Goal: Task Accomplishment & Management: Manage account settings

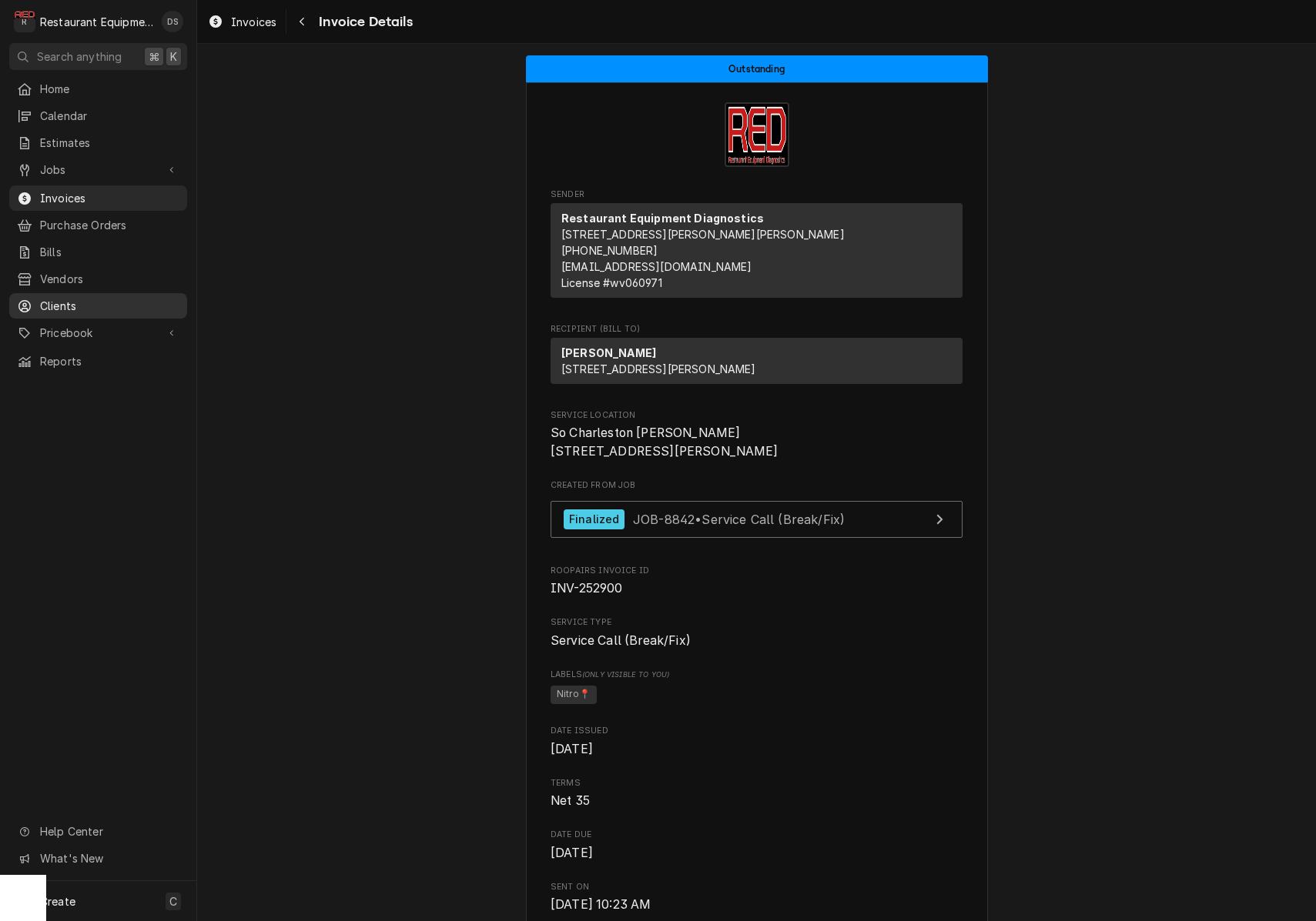
click at [63, 296] on div "Clients" at bounding box center [98, 306] width 172 height 20
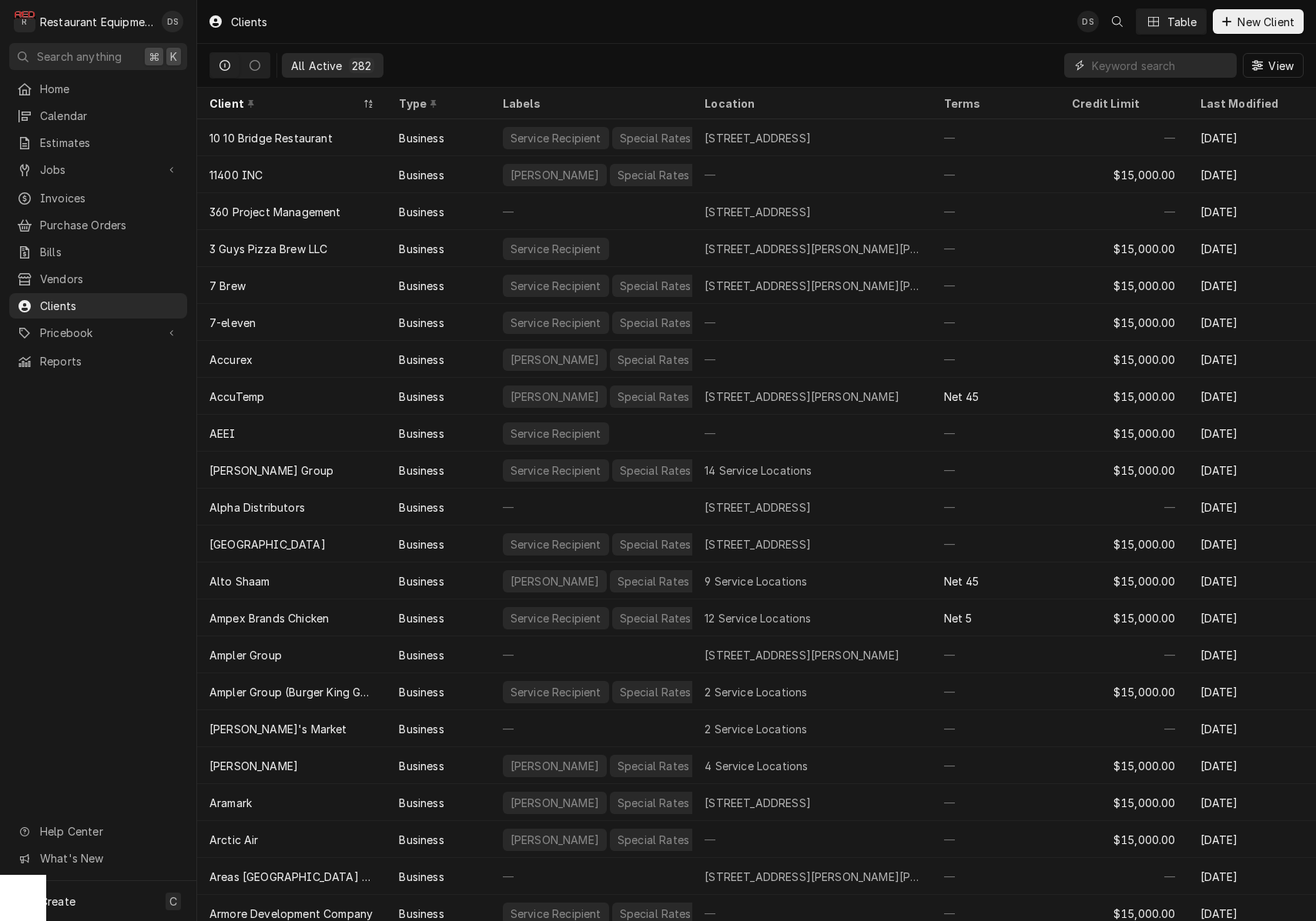
click at [1150, 66] on input "Dynamic Content Wrapper" at bounding box center [1160, 66] width 137 height 25
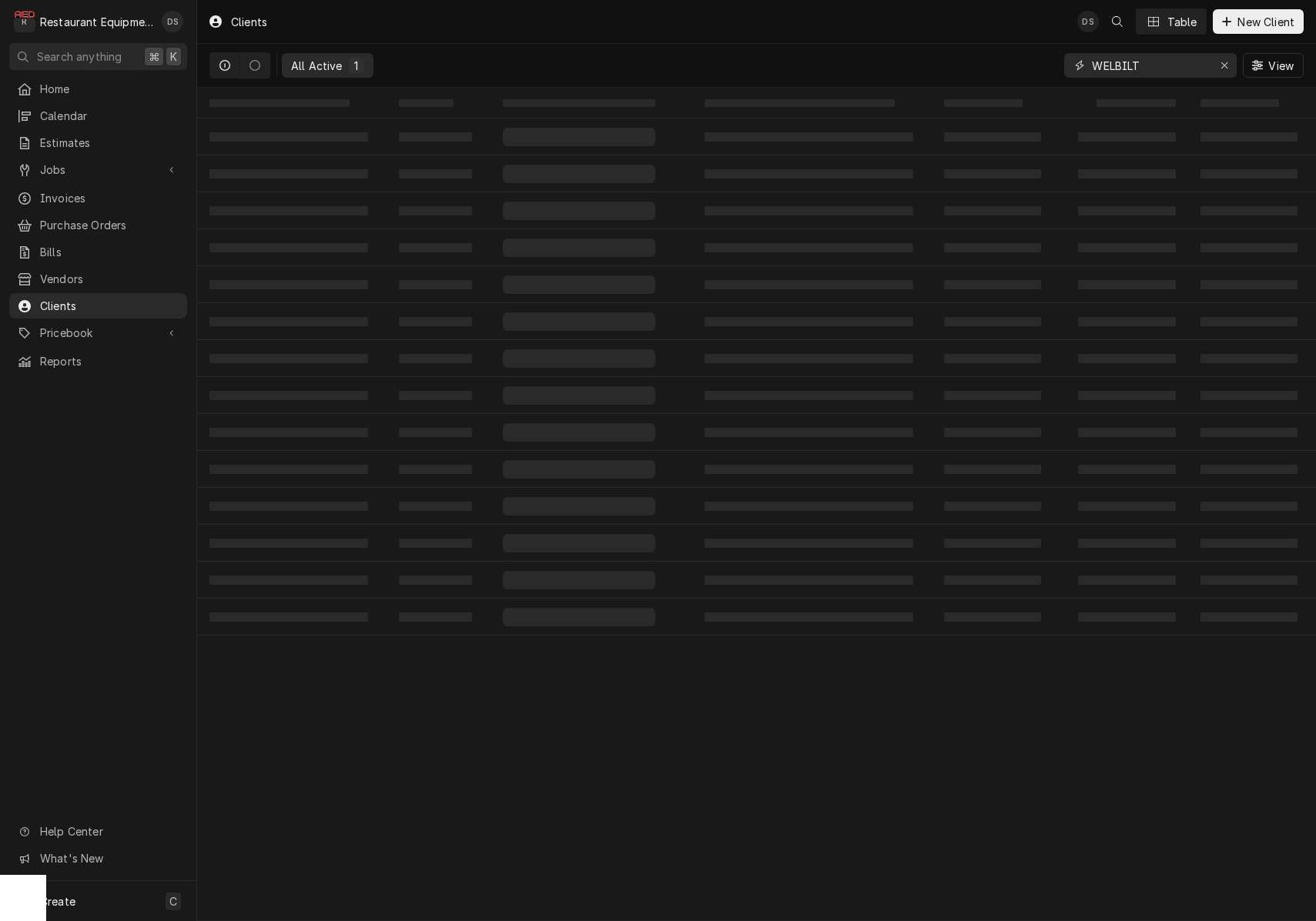
type input "WELBILT"
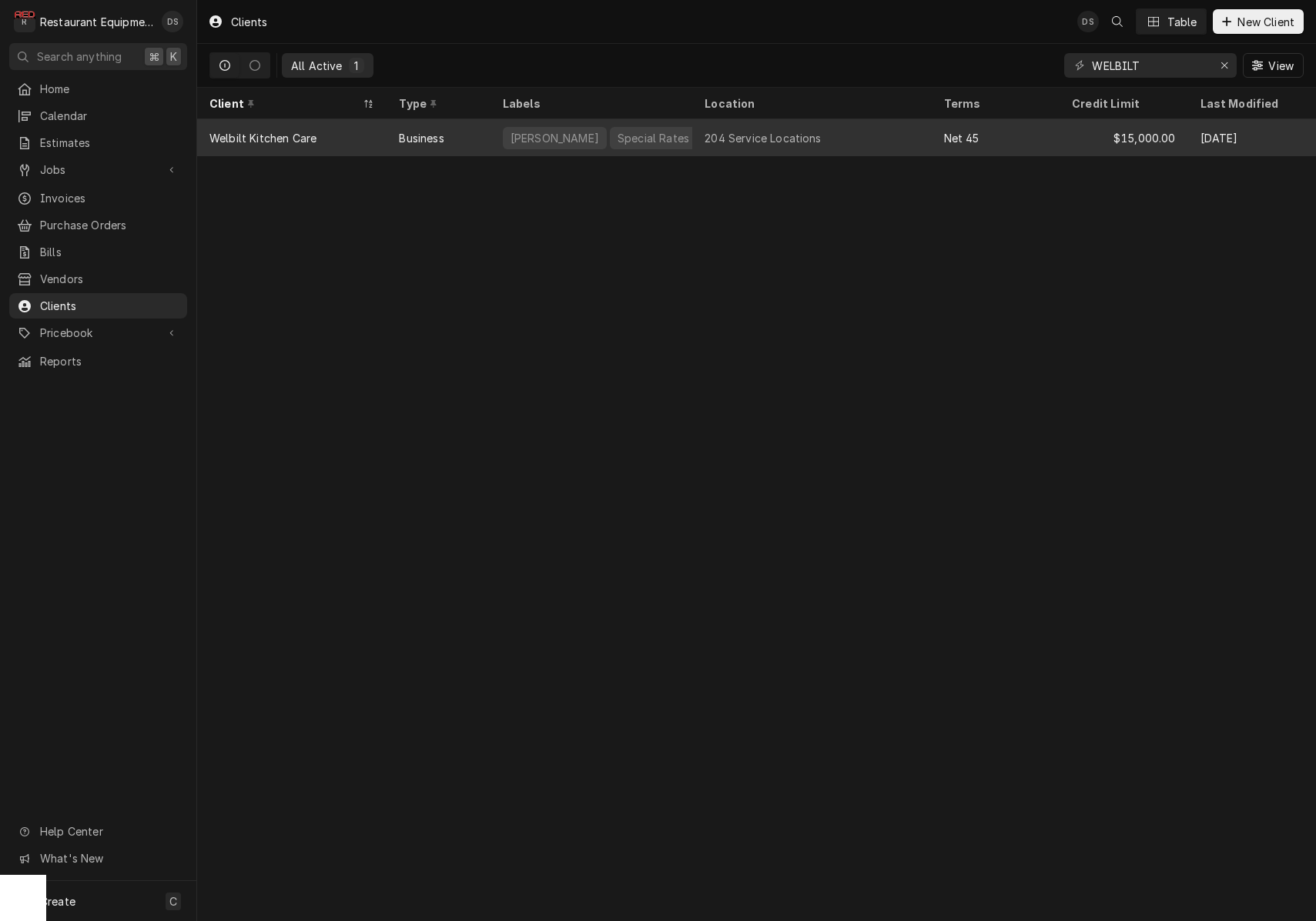
click at [867, 122] on div "204 Service Locations" at bounding box center [811, 138] width 239 height 37
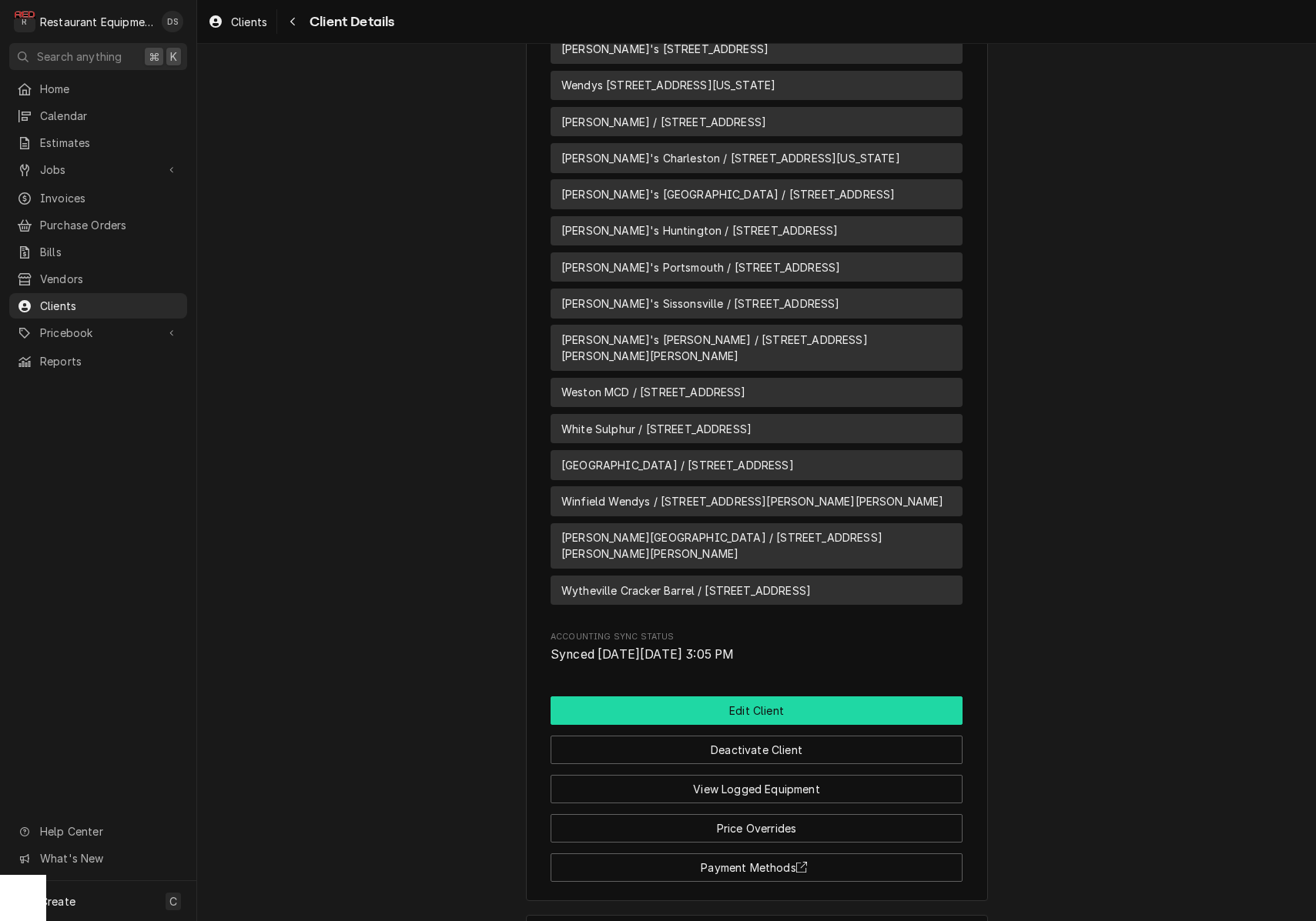
click at [774, 697] on button "Edit Client" at bounding box center [756, 711] width 411 height 28
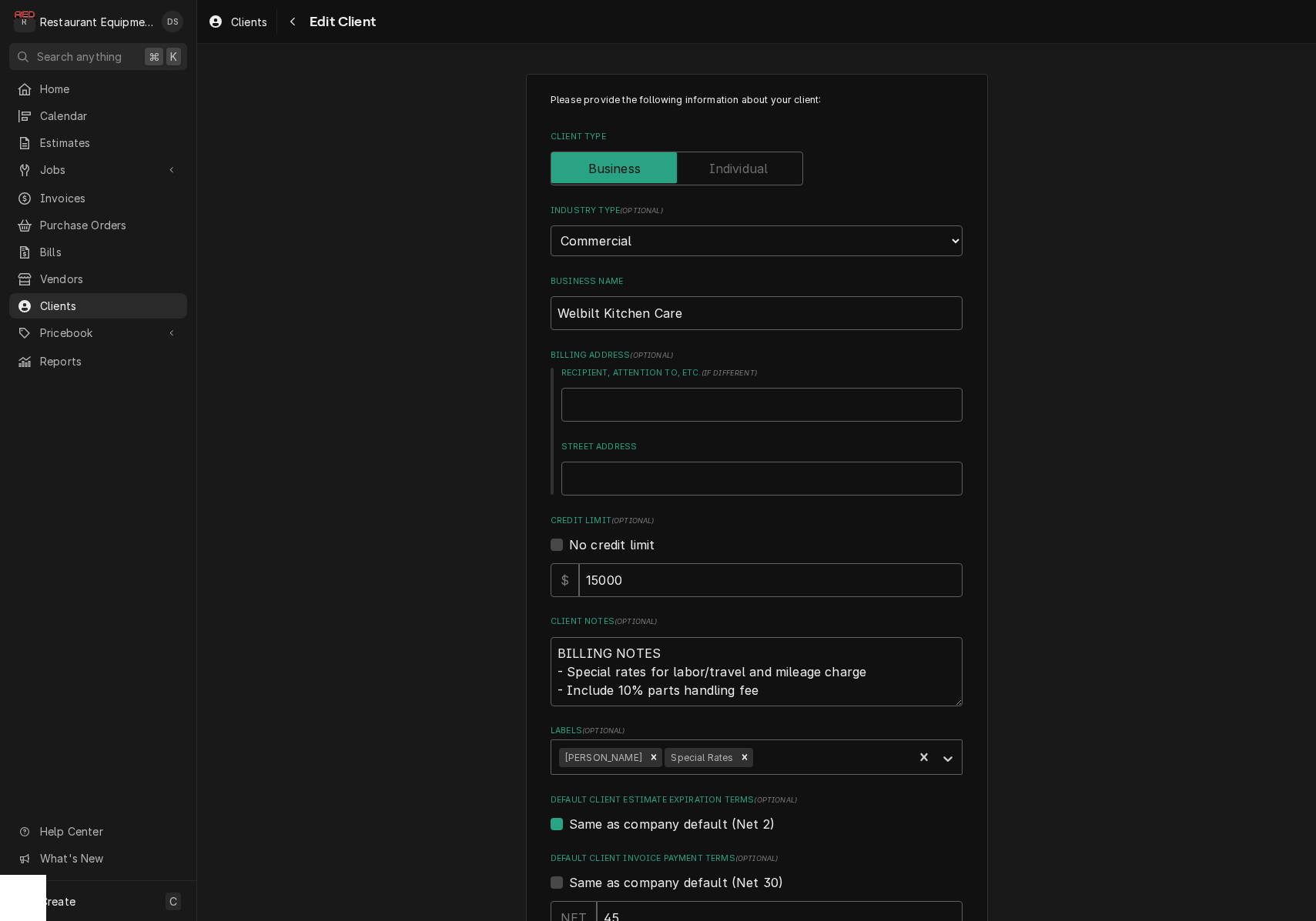
click at [757, 159] on label "Client Type" at bounding box center [677, 168] width 253 height 34
click at [757, 159] on input "Client Type" at bounding box center [677, 168] width 239 height 34
checkbox input "true"
type textarea "x"
click at [630, 160] on label "Client Type" at bounding box center [677, 168] width 253 height 34
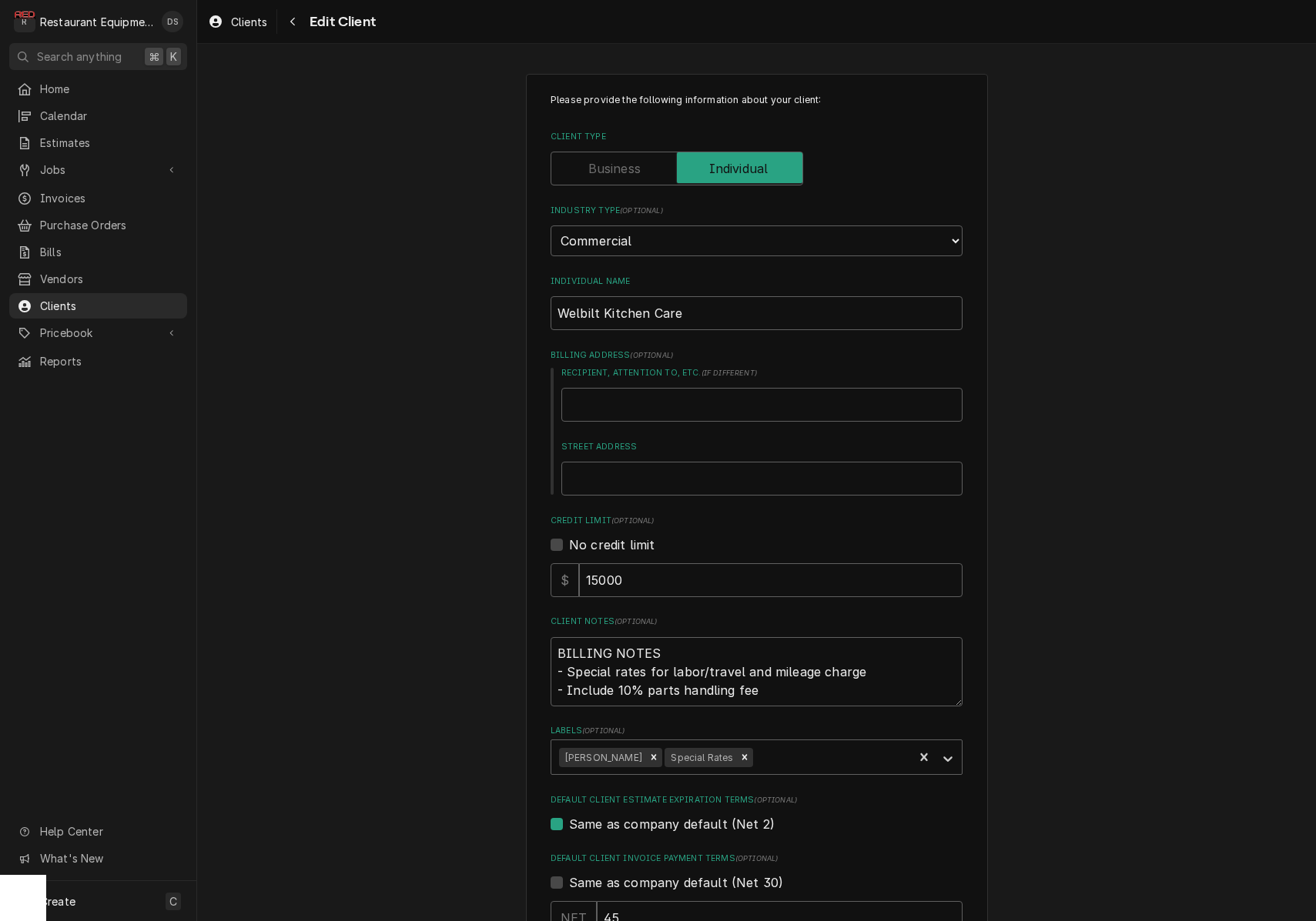
click at [630, 160] on input "Client Type" at bounding box center [677, 168] width 239 height 34
checkbox input "false"
type textarea "x"
click at [286, 14] on div "Navigate back" at bounding box center [292, 21] width 15 height 15
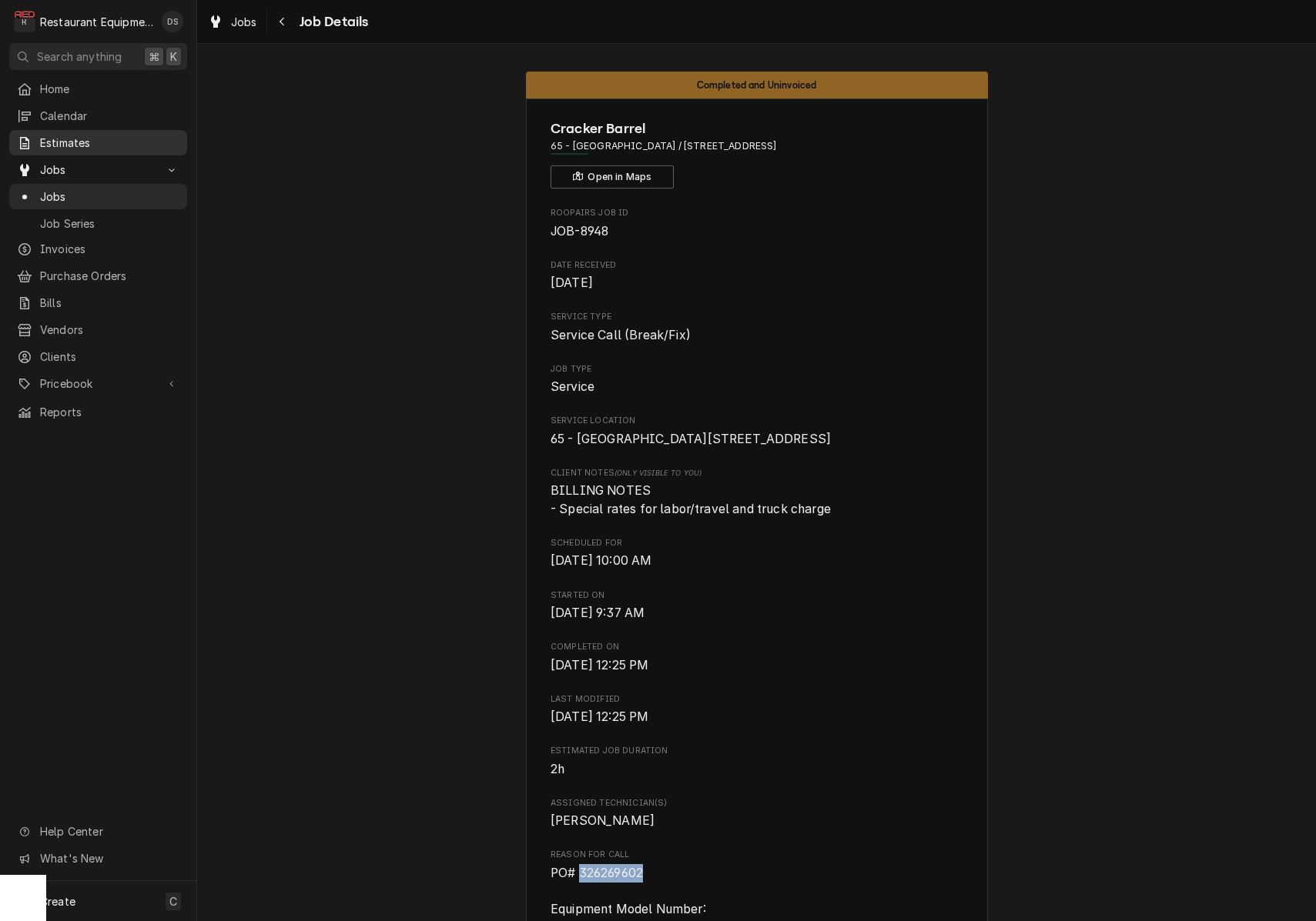
scroll to position [599, 0]
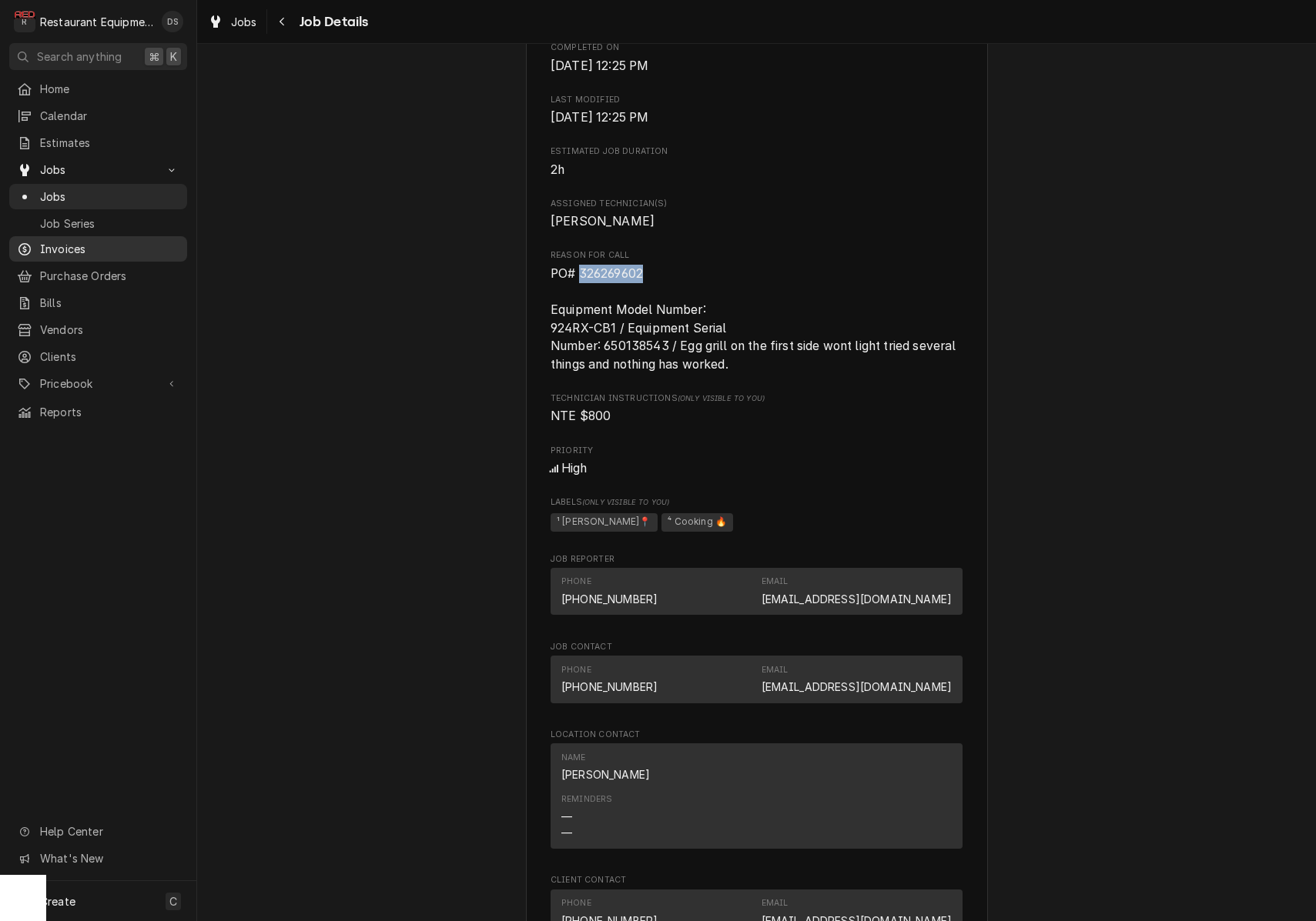
click at [93, 241] on span "Invoices" at bounding box center [109, 249] width 139 height 16
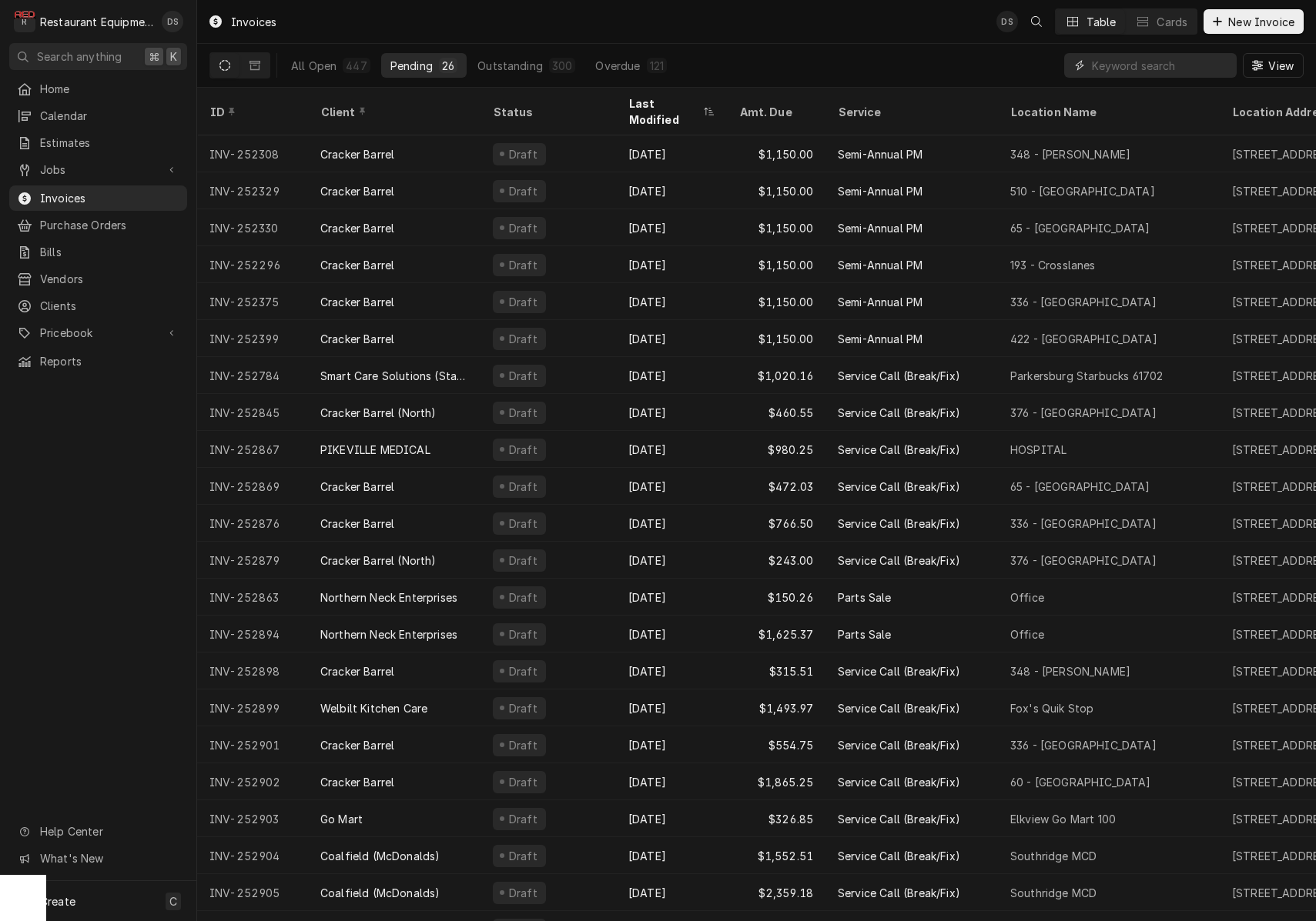
click at [1116, 62] on input "Dynamic Content Wrapper" at bounding box center [1160, 66] width 137 height 25
type input "251890"
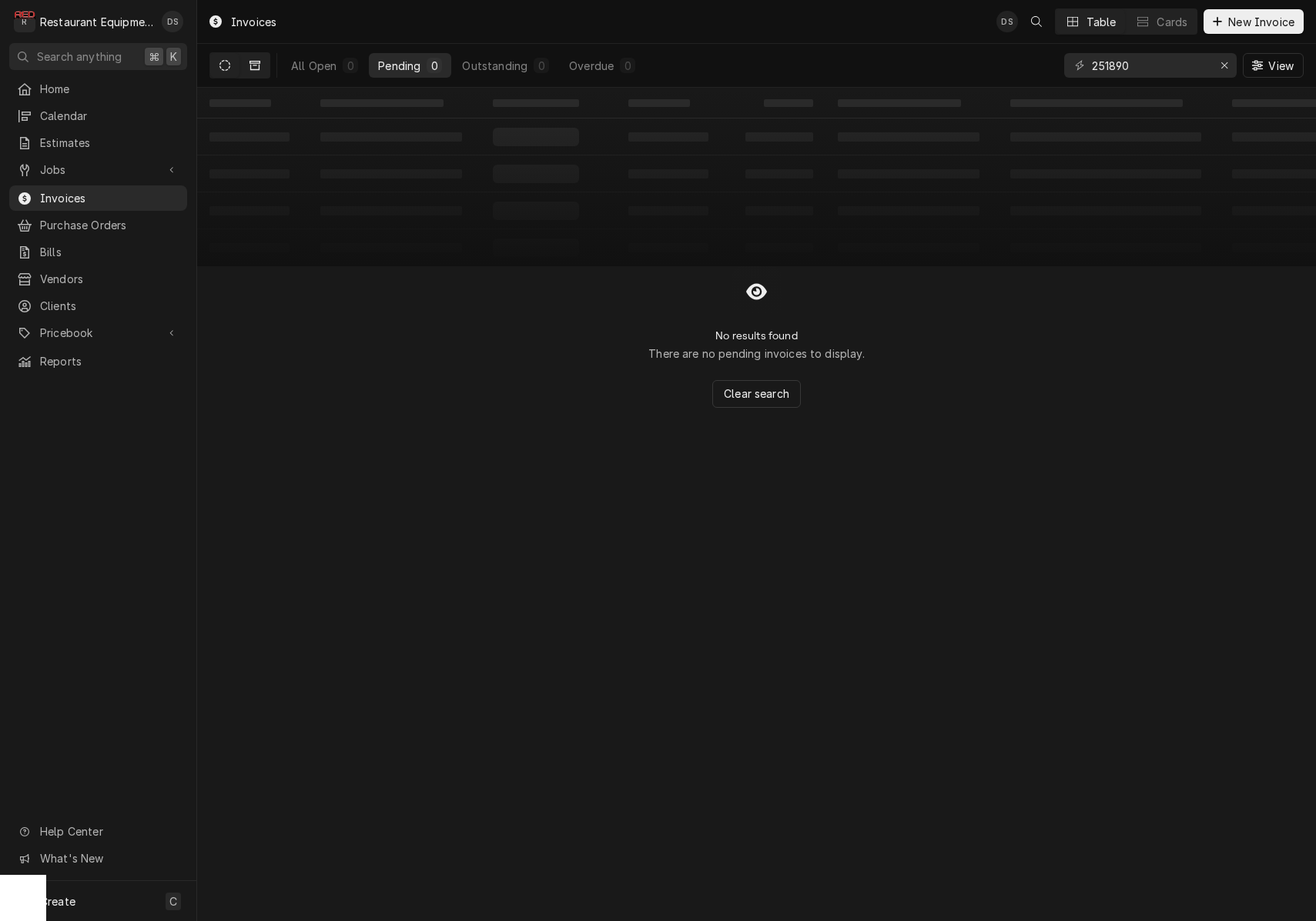
click at [263, 74] on button "Dynamic Content Wrapper" at bounding box center [255, 66] width 29 height 25
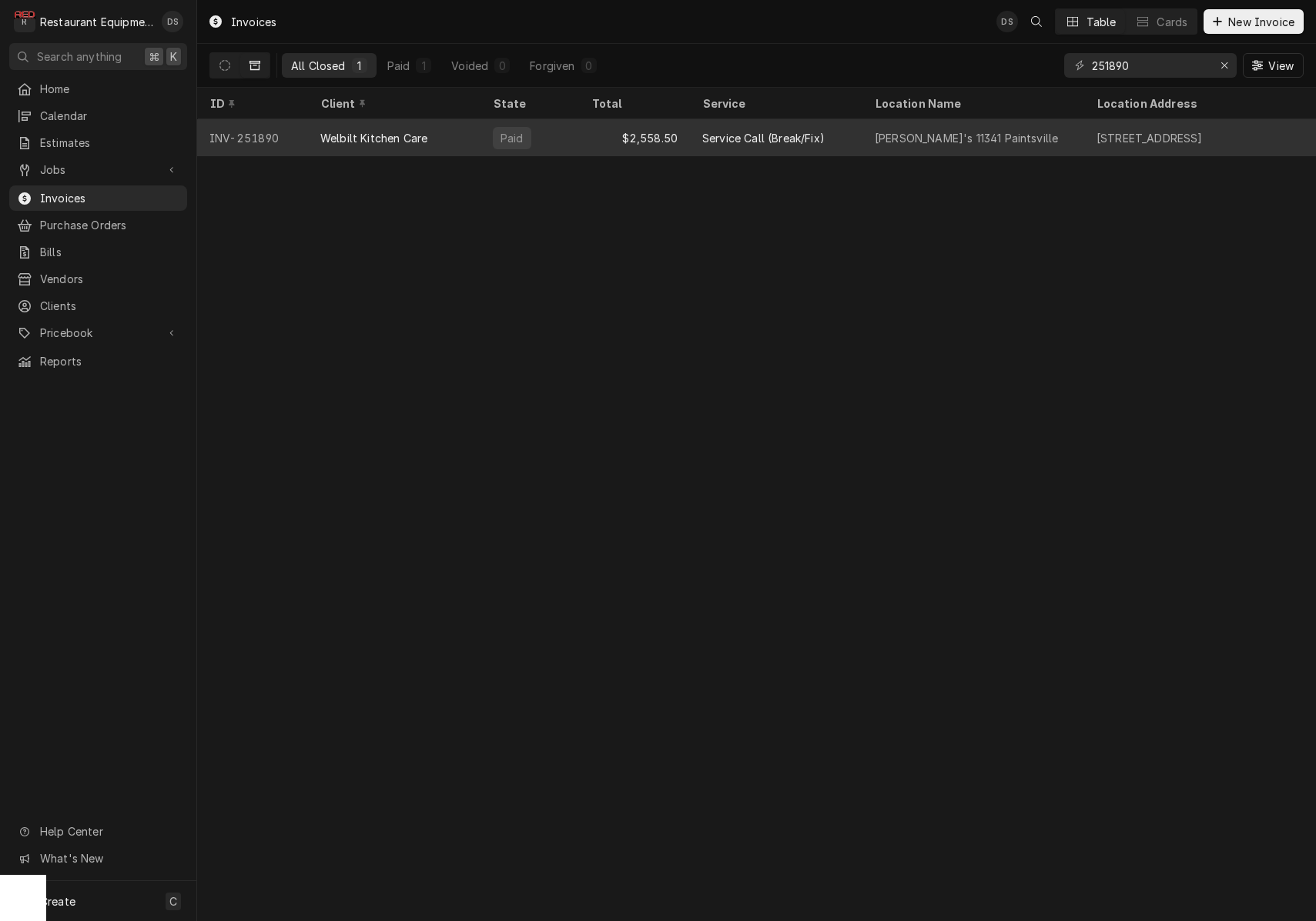
click at [584, 131] on div "$2,558.50" at bounding box center [634, 138] width 111 height 37
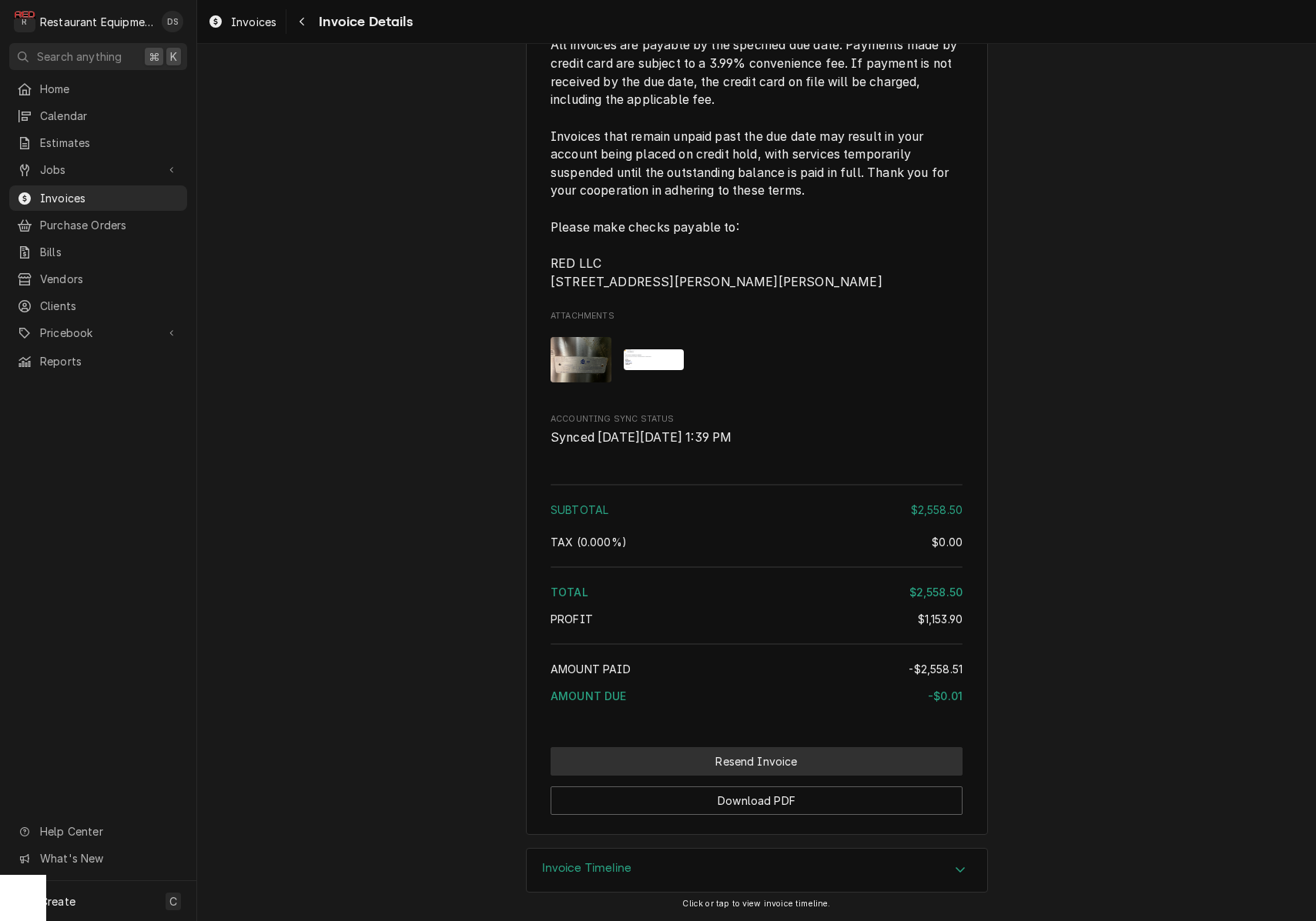
scroll to position [3497, 0]
click at [716, 757] on button "Resend Invoice" at bounding box center [756, 761] width 411 height 28
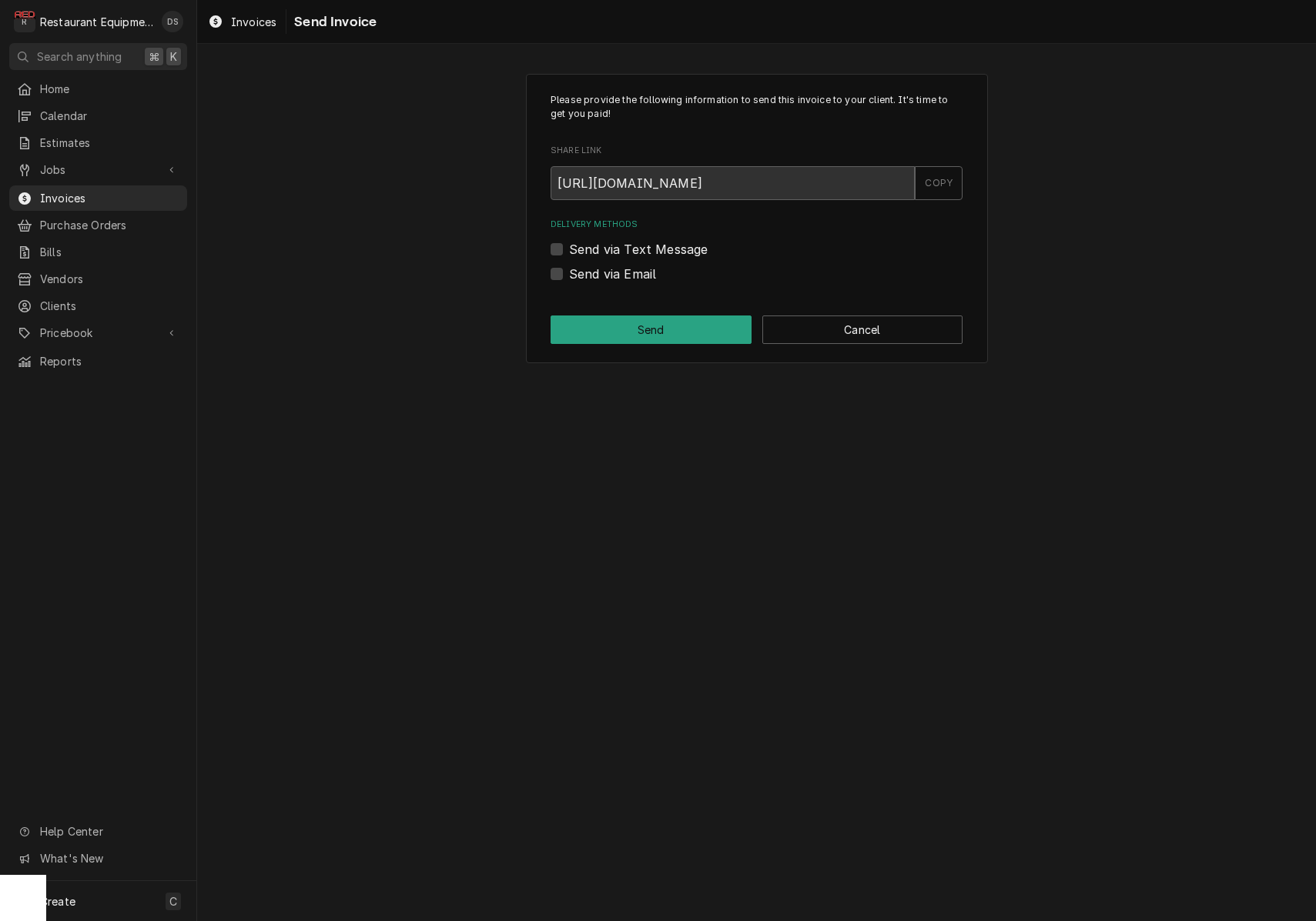
click at [569, 273] on label "Send via Email" at bounding box center [613, 274] width 87 height 19
click at [569, 273] on input "Send via Email" at bounding box center [775, 282] width 411 height 34
checkbox input "true"
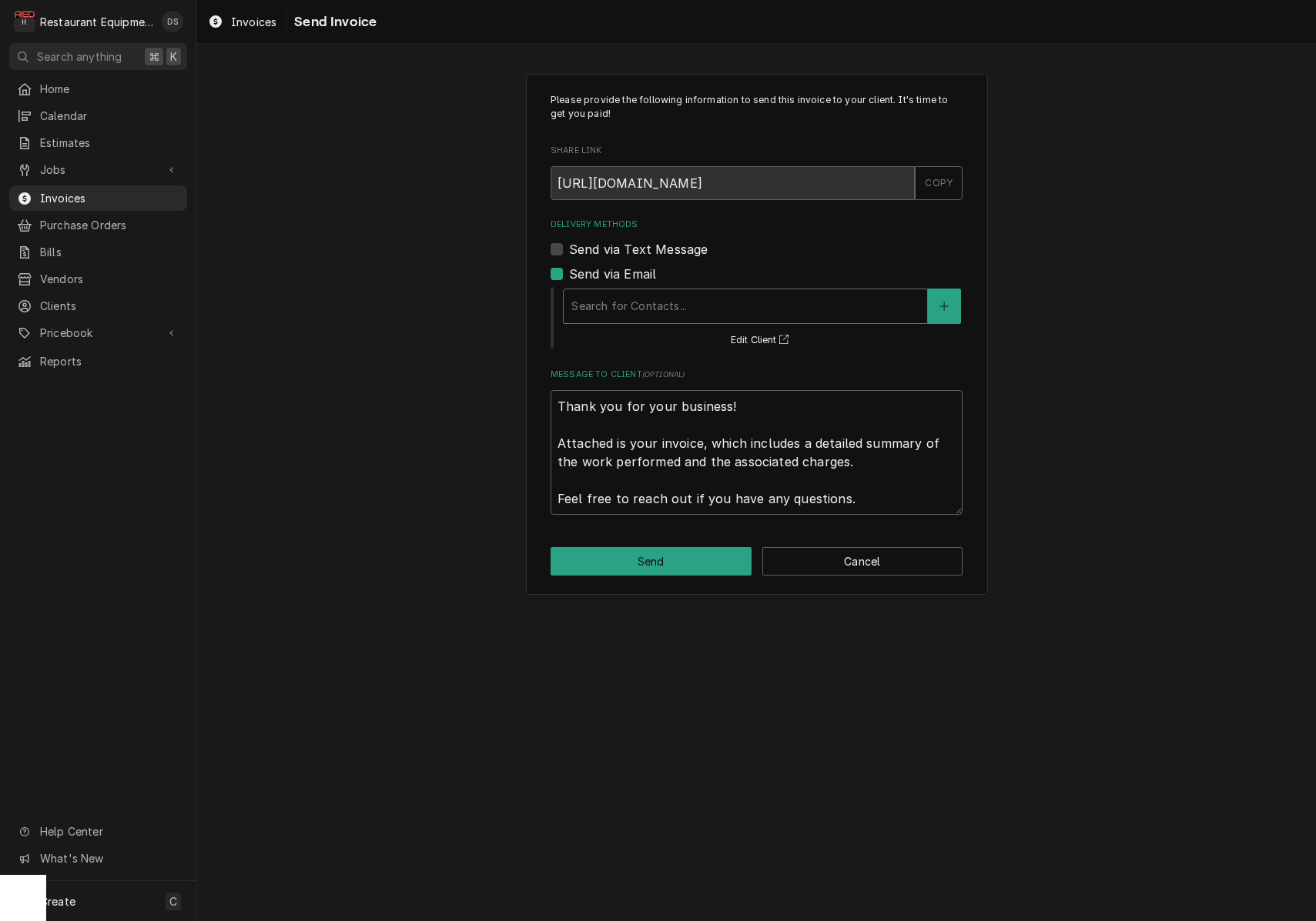
click at [707, 307] on div "Delivery Methods" at bounding box center [745, 306] width 348 height 27
drag, startPoint x: 789, startPoint y: 304, endPoint x: 779, endPoint y: 305, distance: 10.0
click at [789, 304] on div "Delivery Methods" at bounding box center [745, 306] width 348 height 27
click at [756, 302] on div "Delivery Methods" at bounding box center [745, 306] width 348 height 27
click at [757, 301] on div "Delivery Methods" at bounding box center [745, 306] width 348 height 27
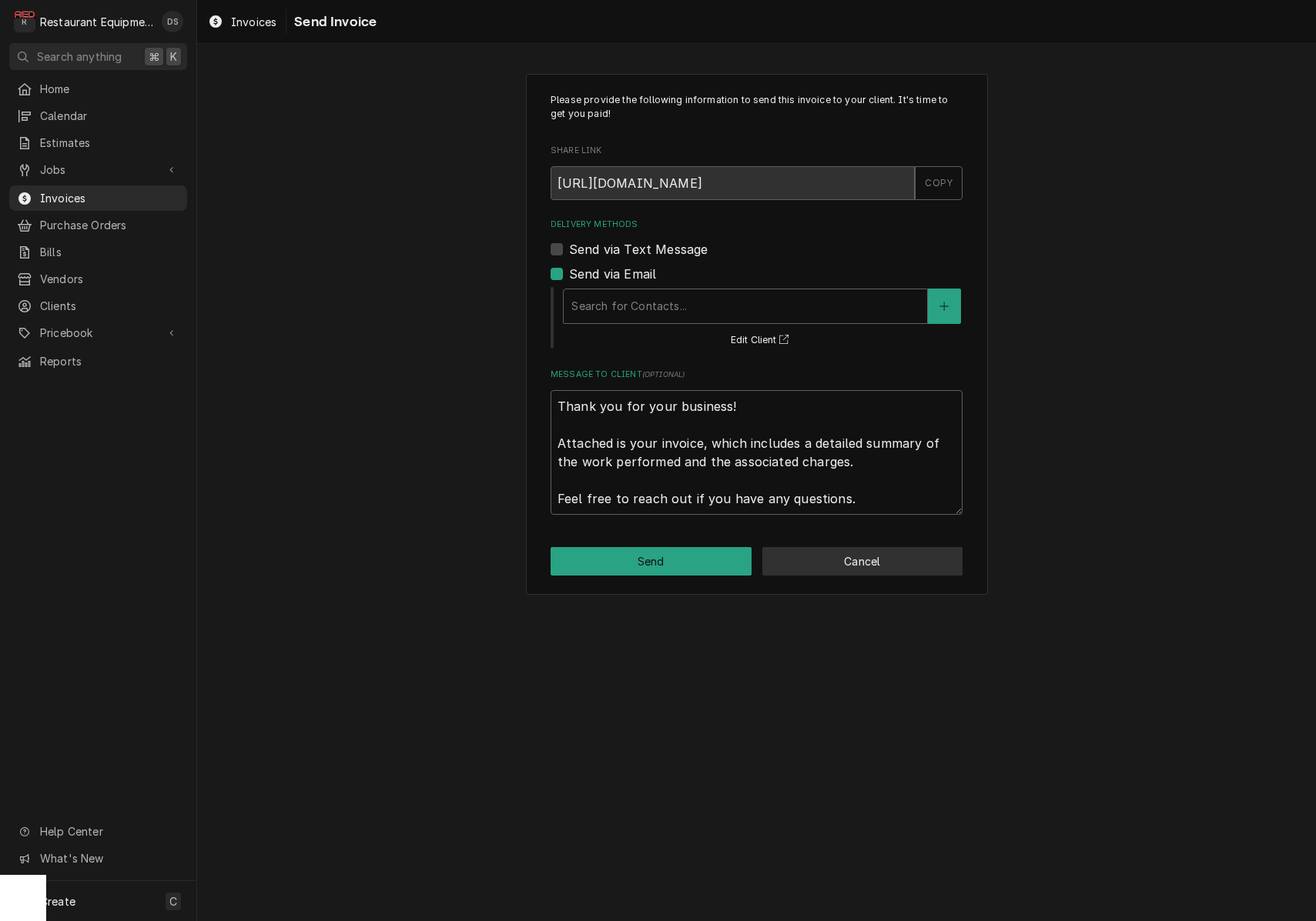
click at [858, 548] on button "Cancel" at bounding box center [862, 561] width 201 height 28
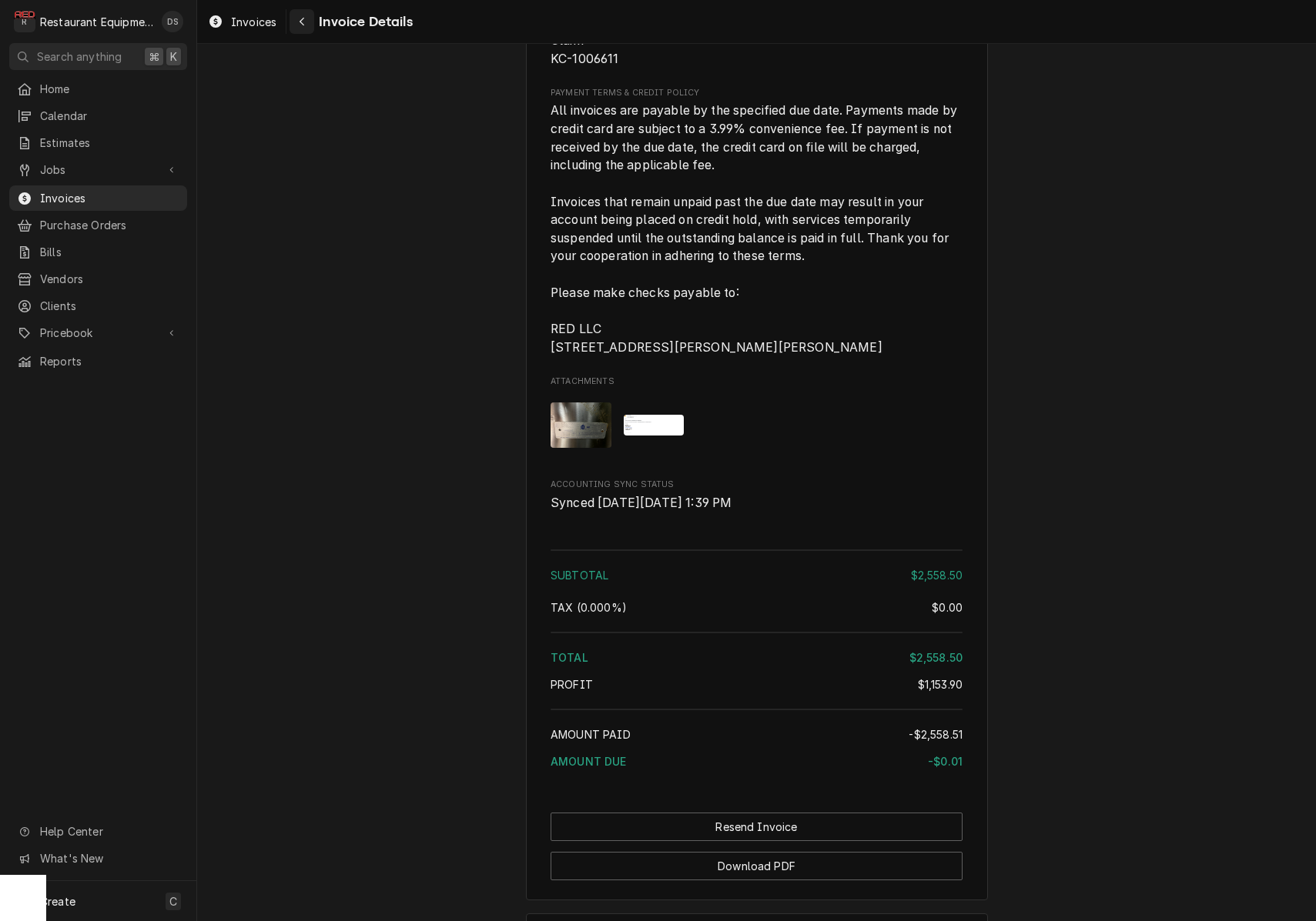
click at [309, 26] on div "Navigate back" at bounding box center [302, 21] width 15 height 15
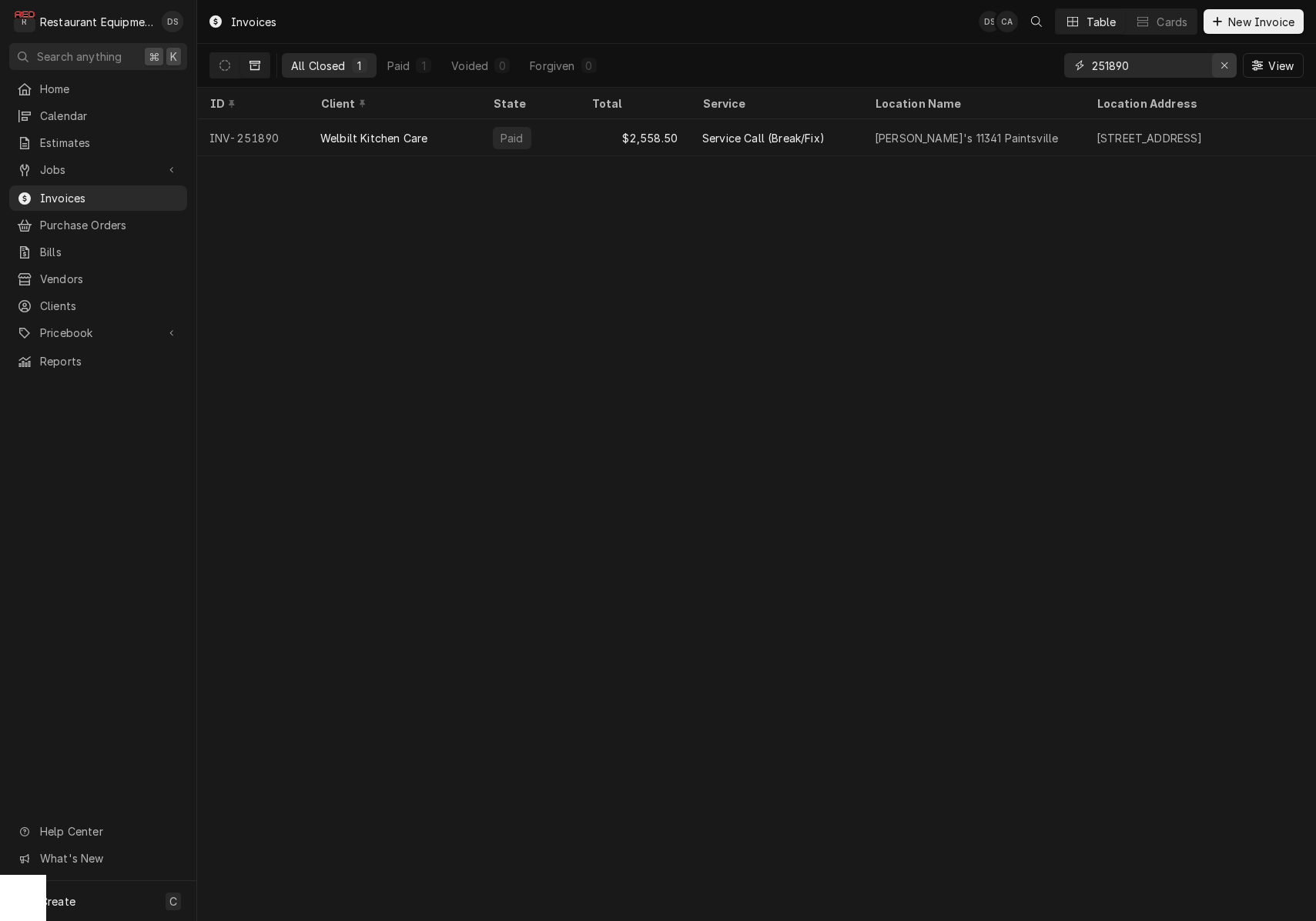
click at [1222, 64] on icon "Erase input" at bounding box center [1225, 66] width 9 height 11
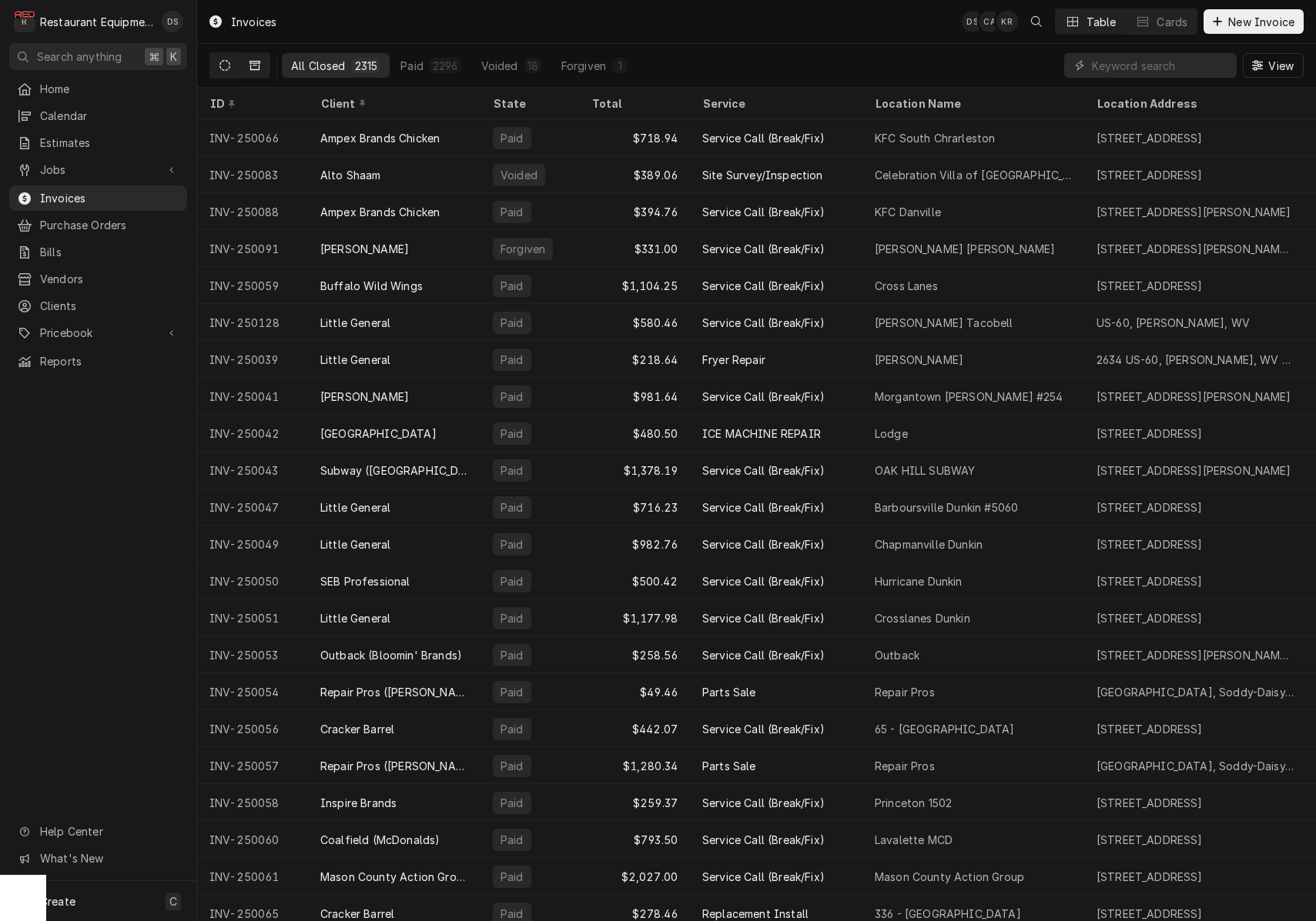
click at [217, 59] on button "Dynamic Content Wrapper" at bounding box center [224, 66] width 29 height 25
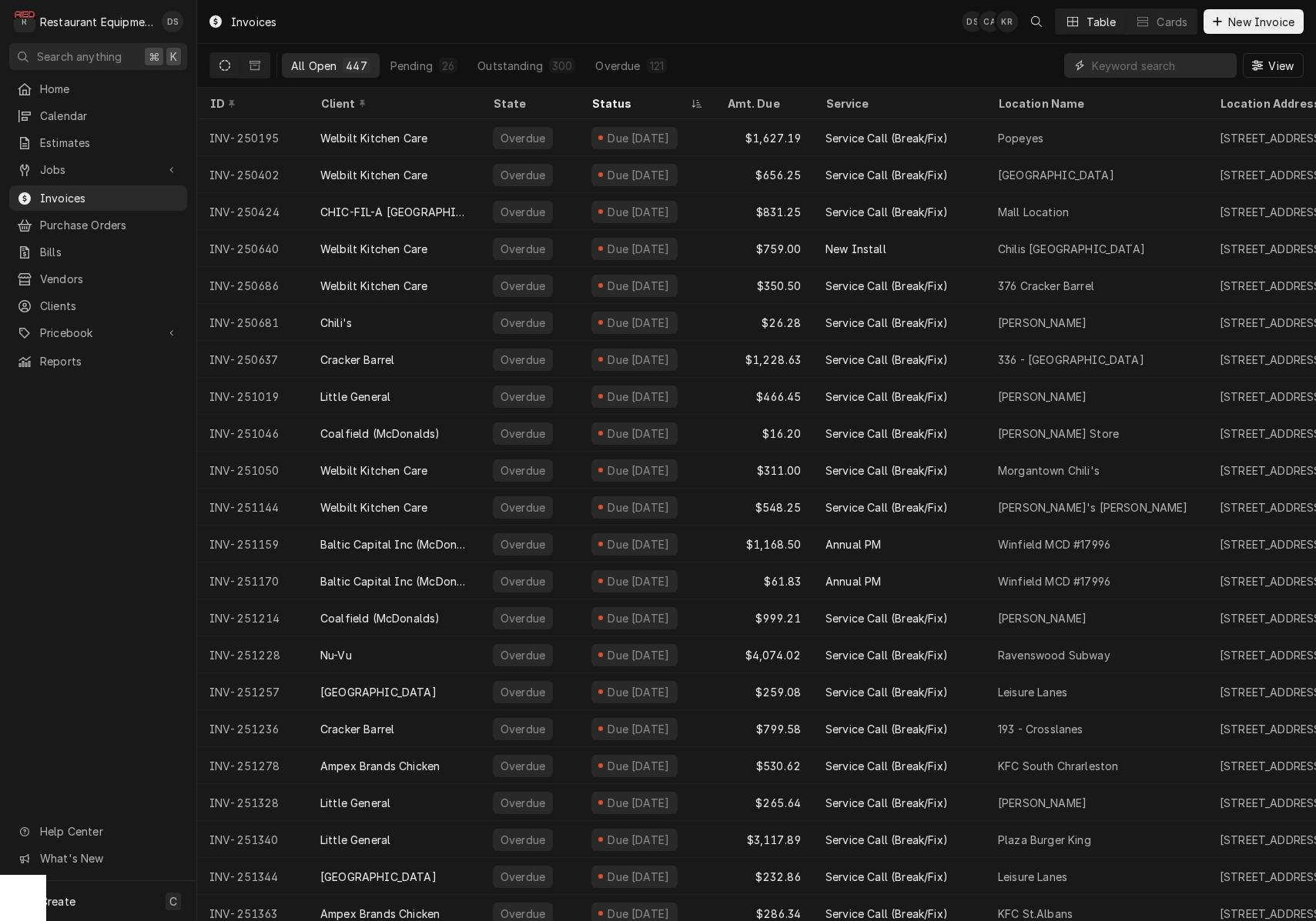
click at [1195, 67] on input "Dynamic Content Wrapper" at bounding box center [1160, 66] width 137 height 25
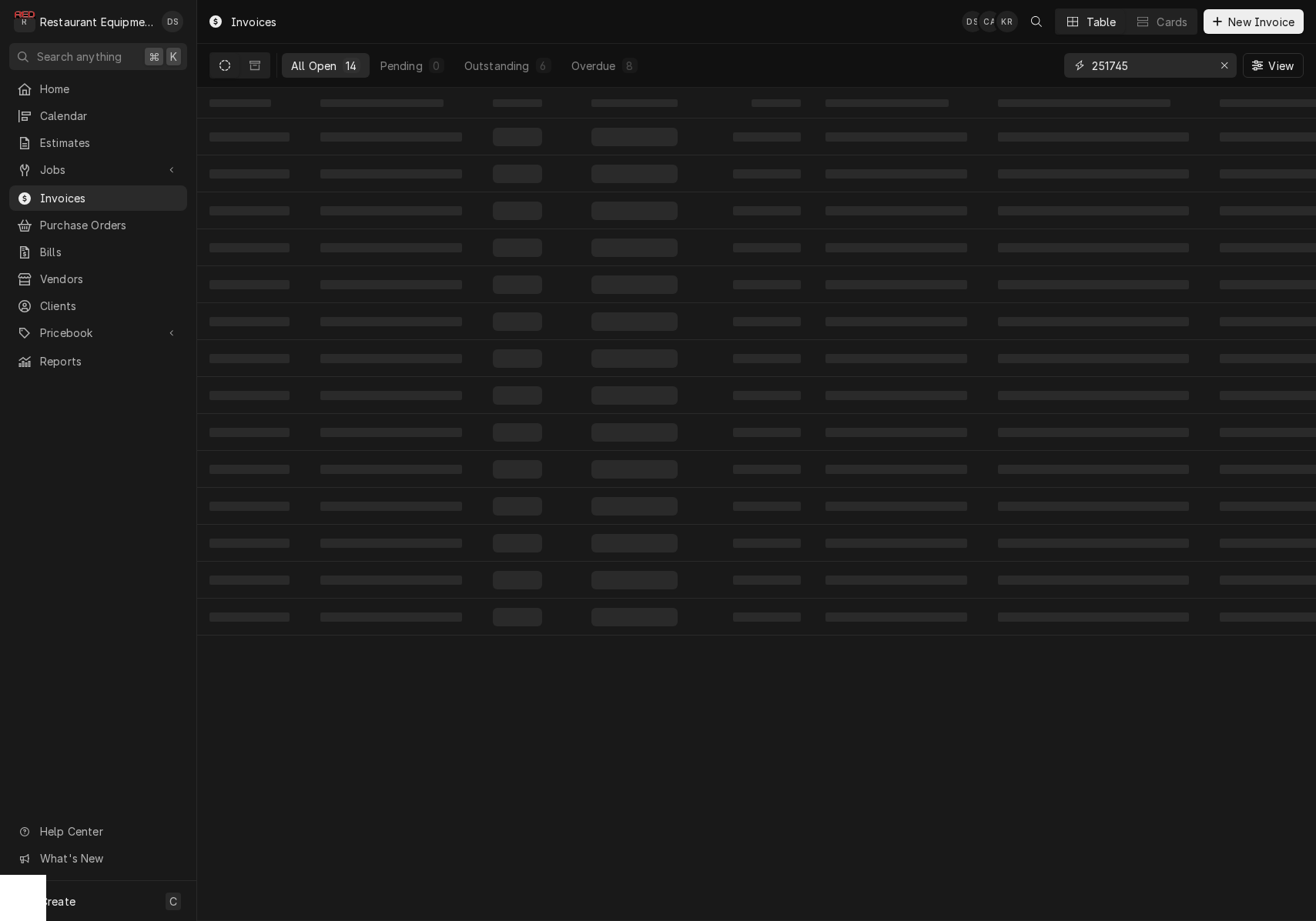
type input "251745"
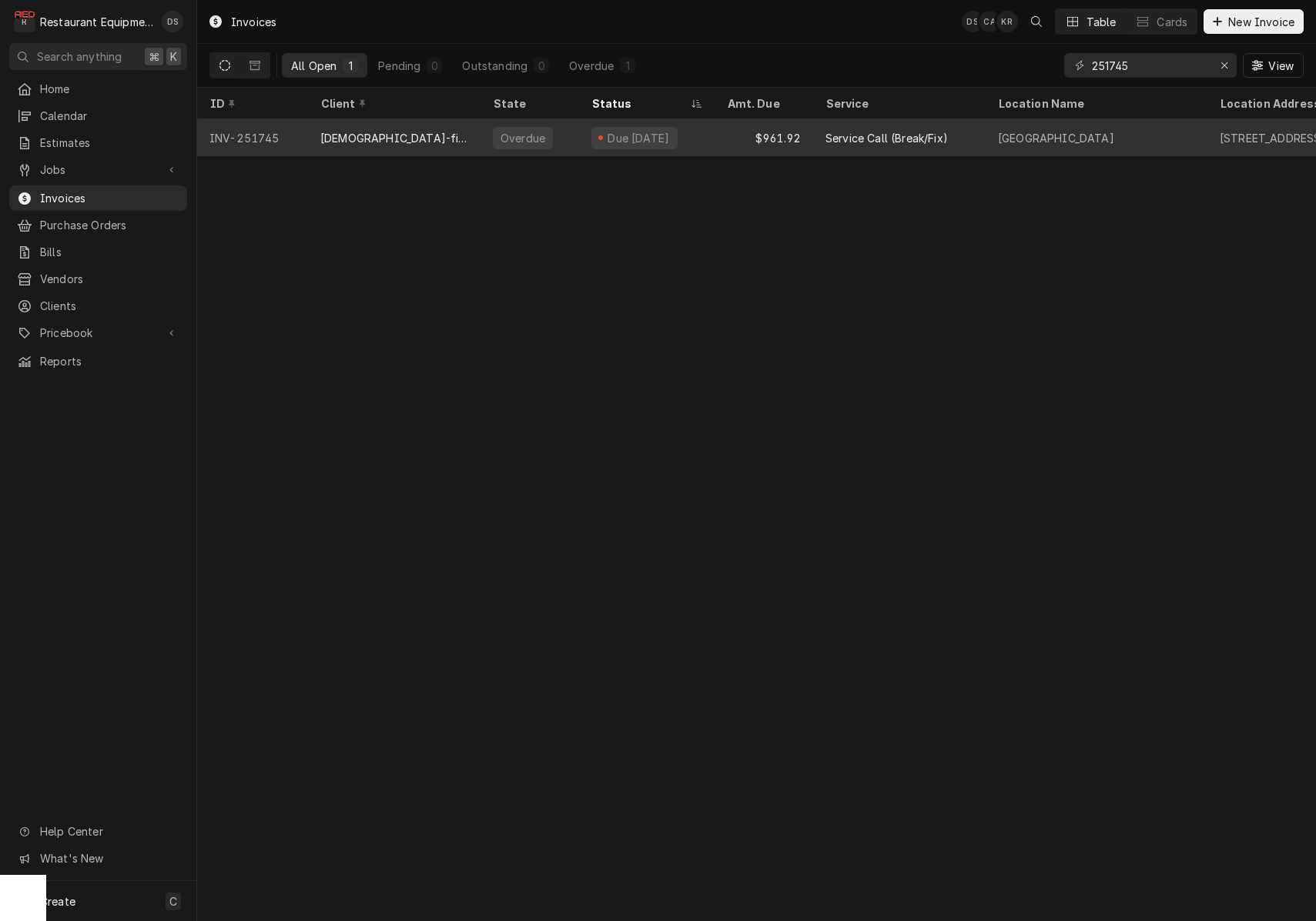
click at [714, 141] on div "Due [DATE]" at bounding box center [646, 138] width 136 height 37
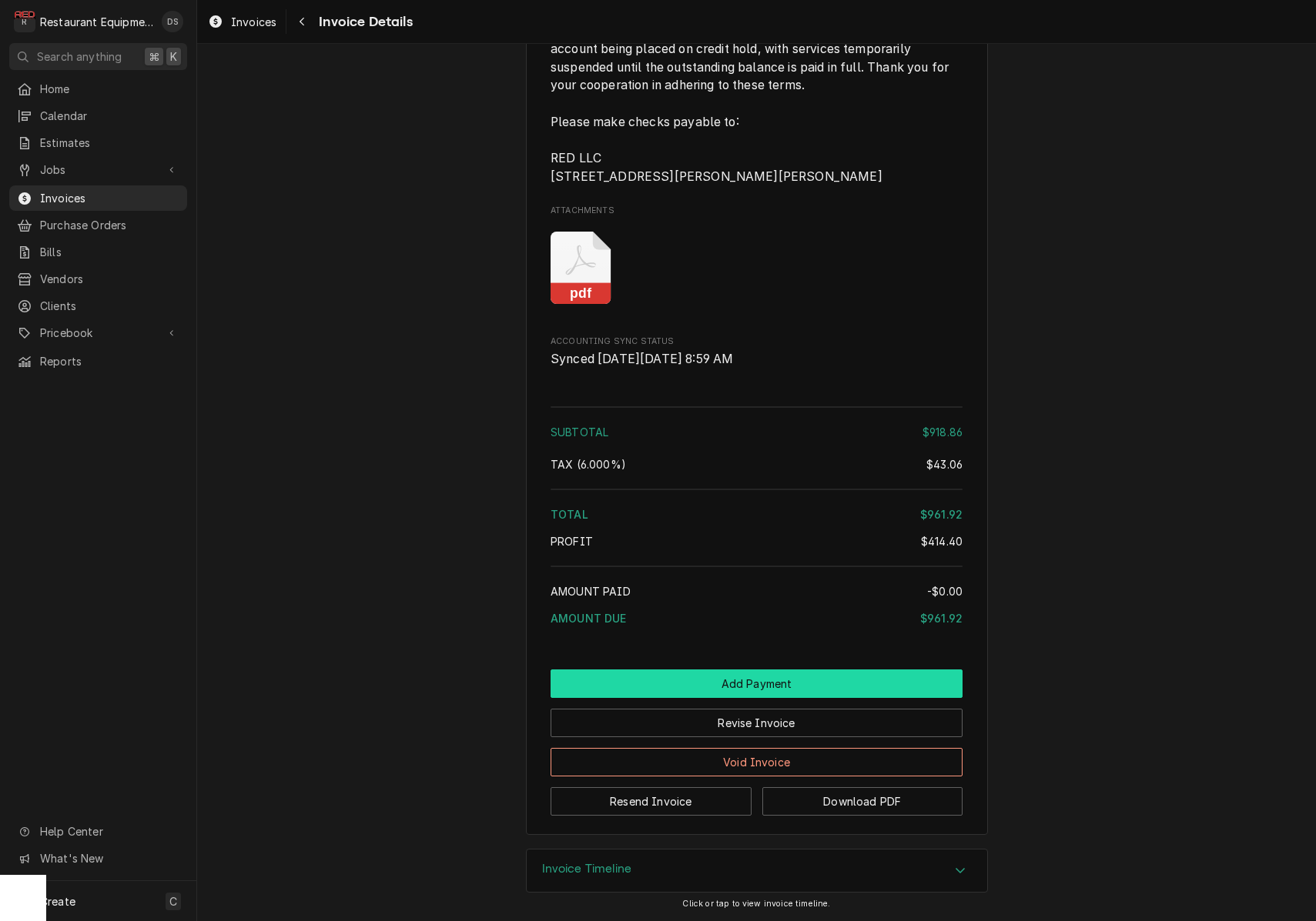
scroll to position [2400, 0]
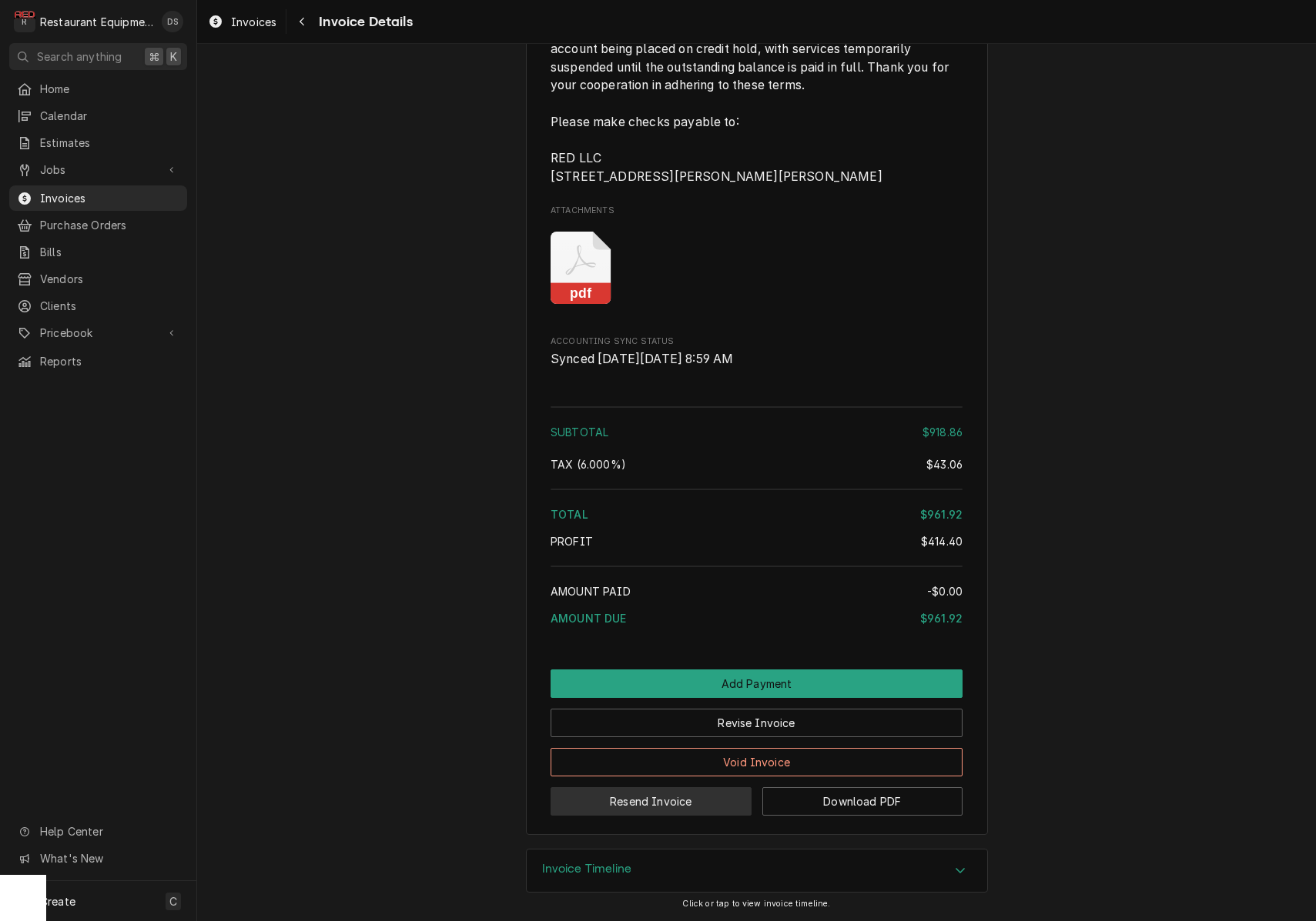
click at [721, 798] on button "Resend Invoice" at bounding box center [651, 801] width 201 height 28
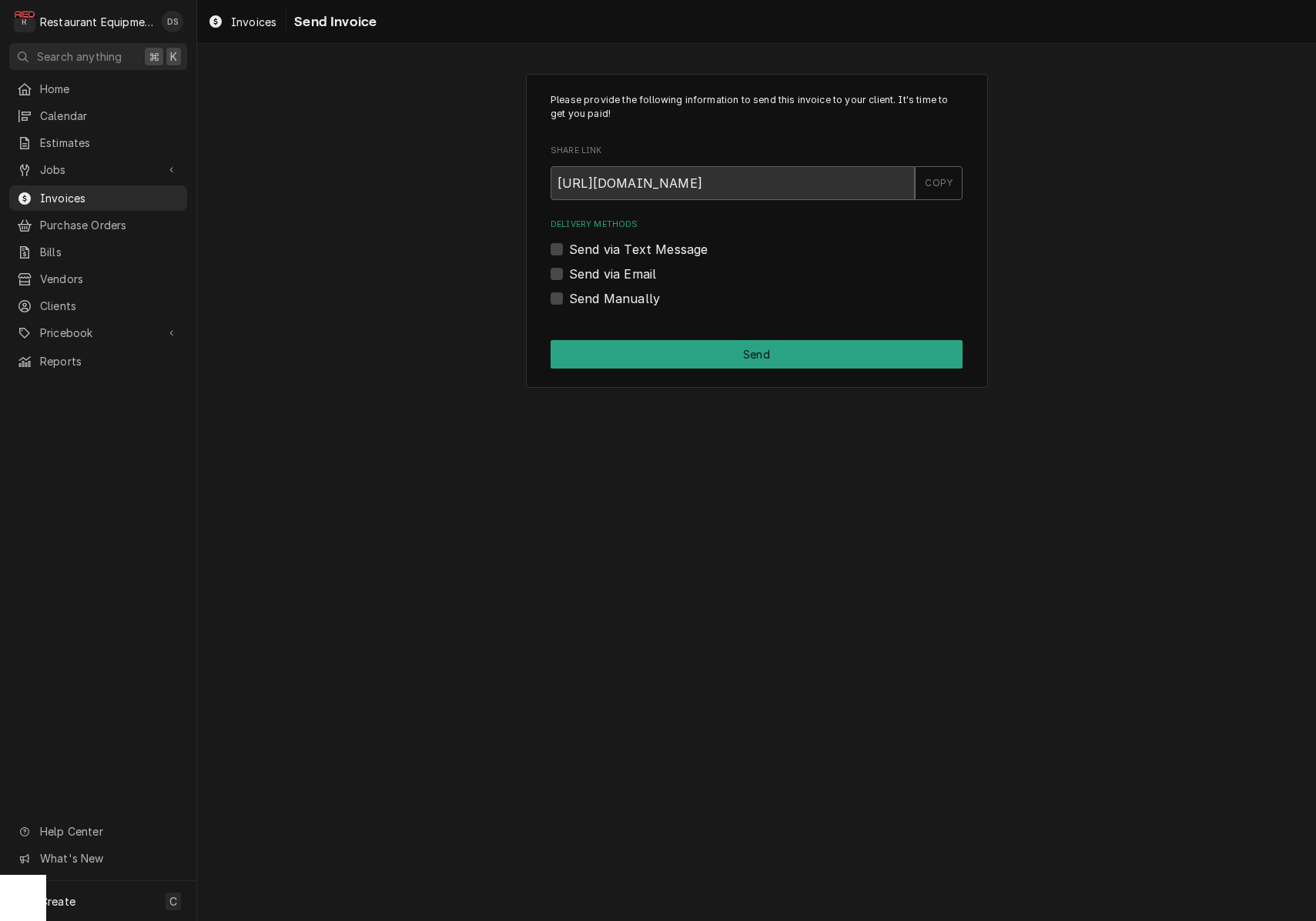
click at [569, 269] on label "Send via Email" at bounding box center [613, 274] width 87 height 19
click at [569, 269] on input "Send via Email" at bounding box center [775, 282] width 411 height 34
checkbox input "true"
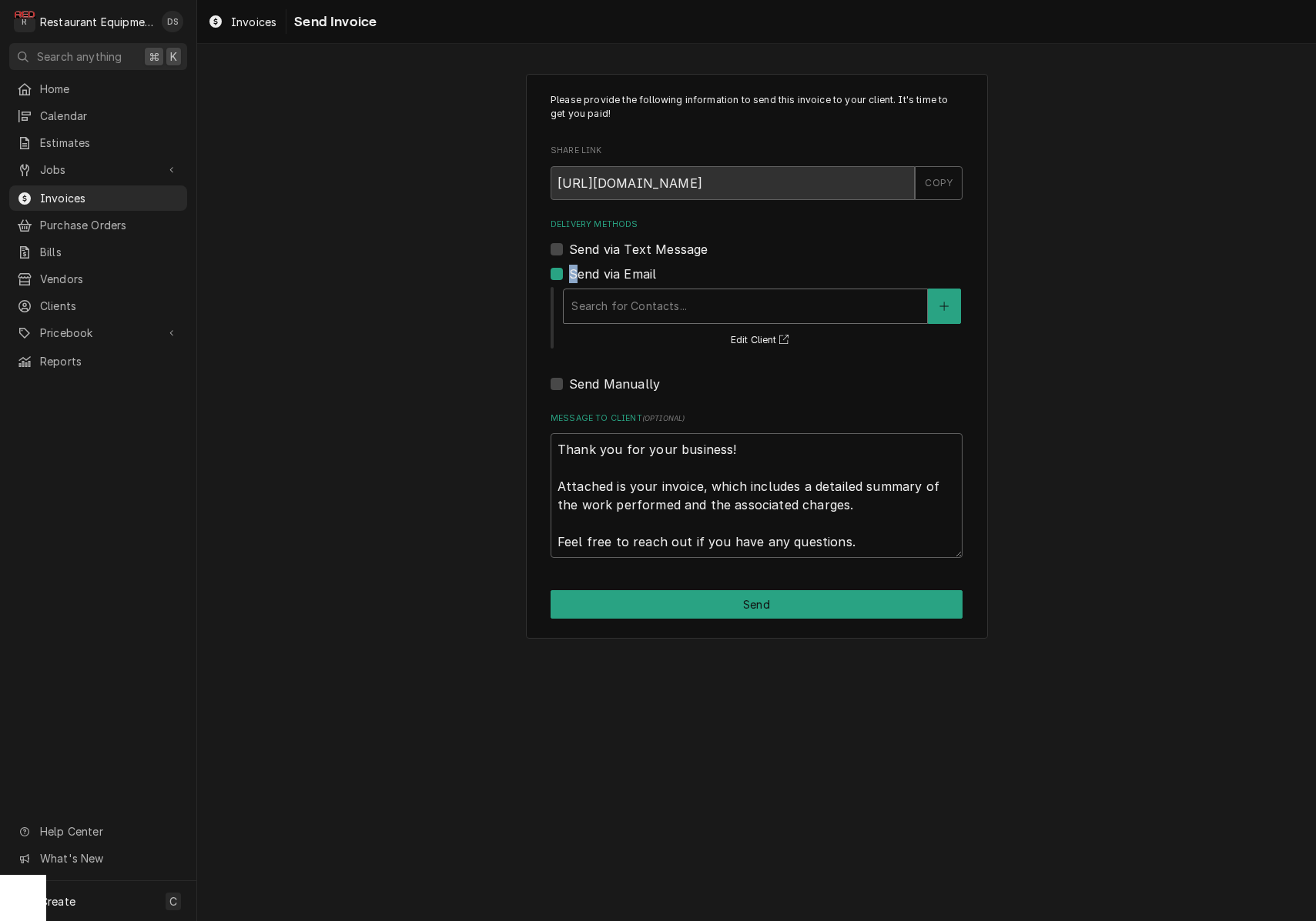
click at [692, 293] on div "Delivery Methods" at bounding box center [745, 306] width 348 height 27
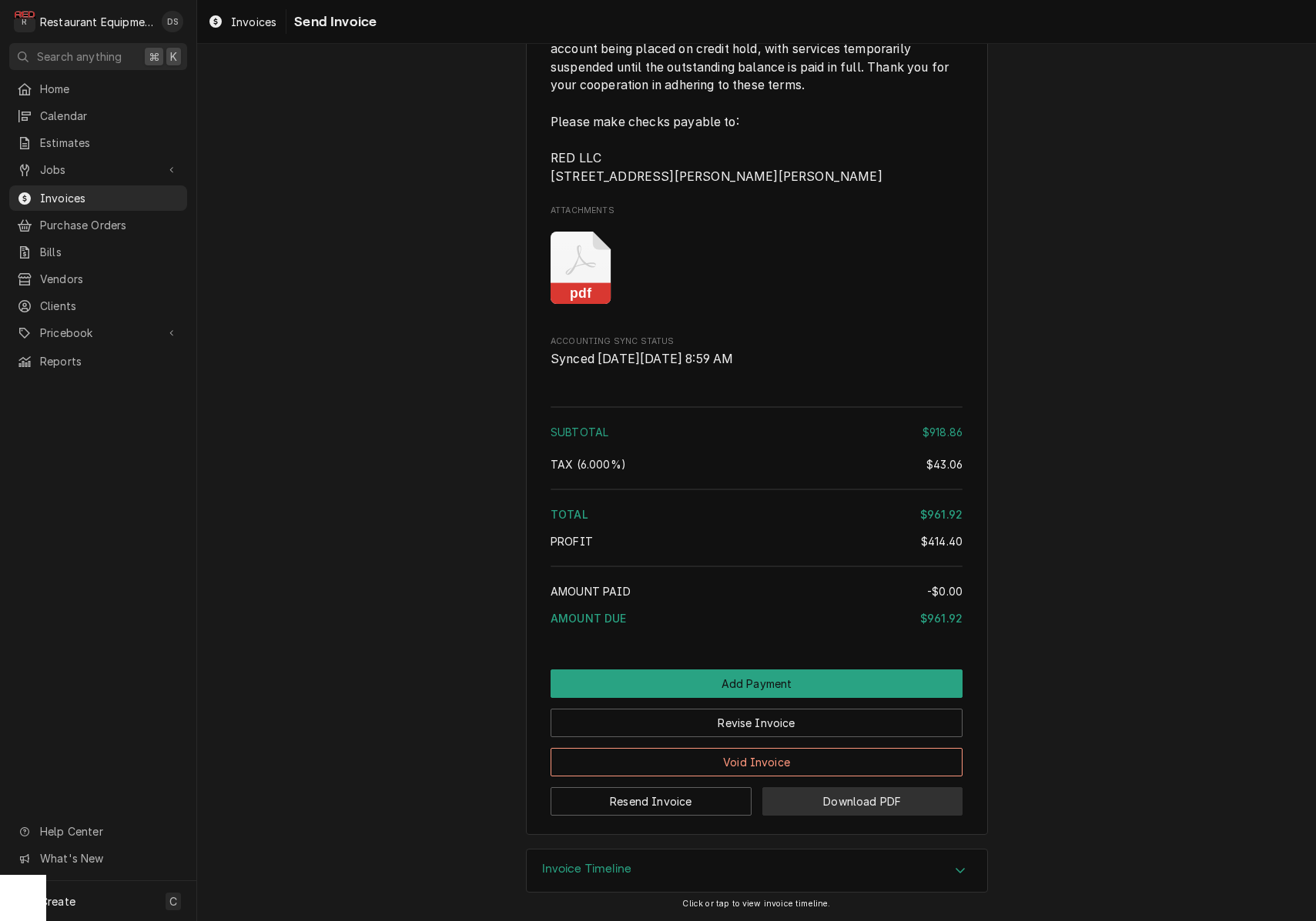
scroll to position [2400, 0]
click at [903, 811] on button "Download PDF" at bounding box center [862, 801] width 201 height 28
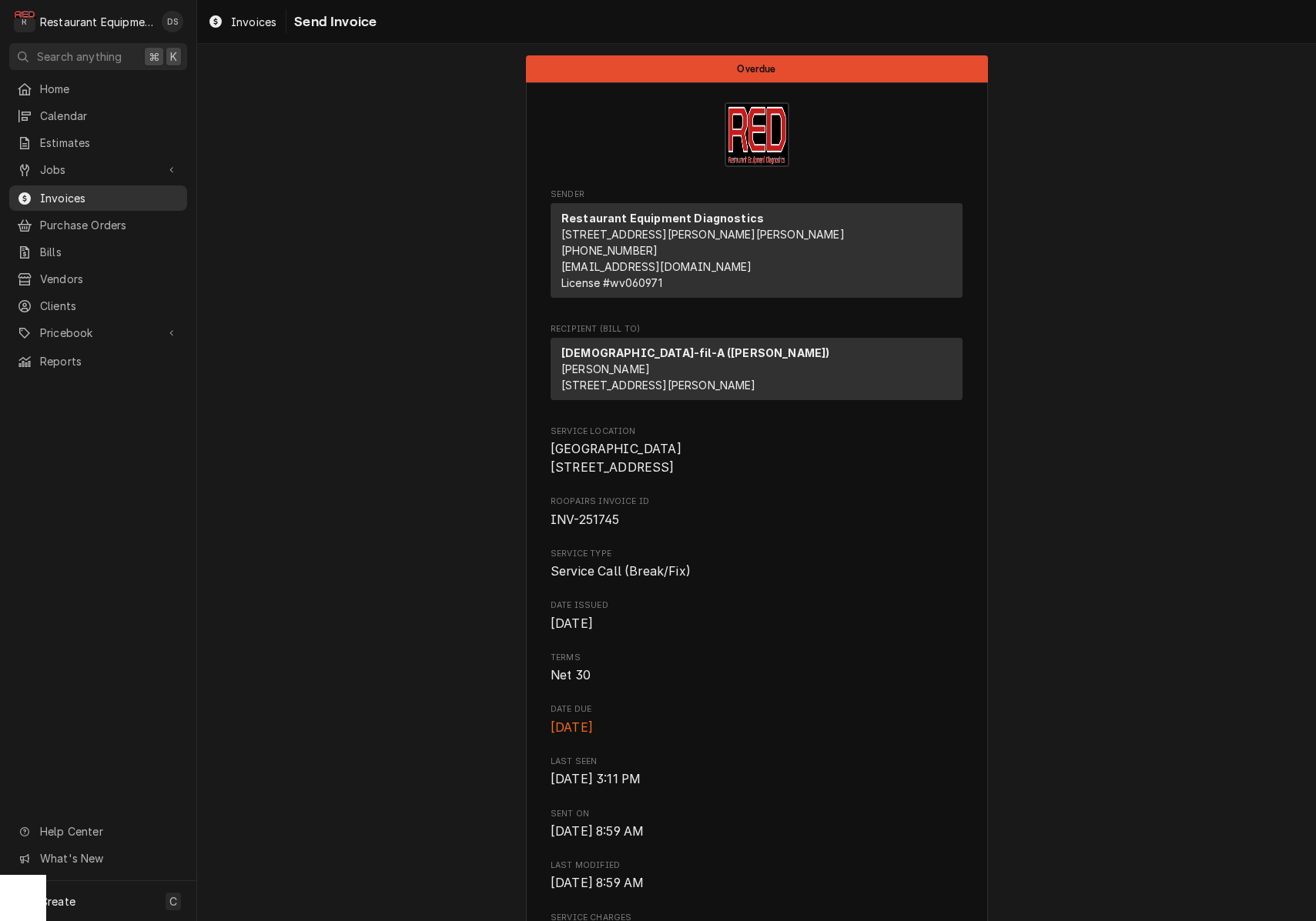
click at [65, 192] on span "Invoices" at bounding box center [109, 198] width 139 height 16
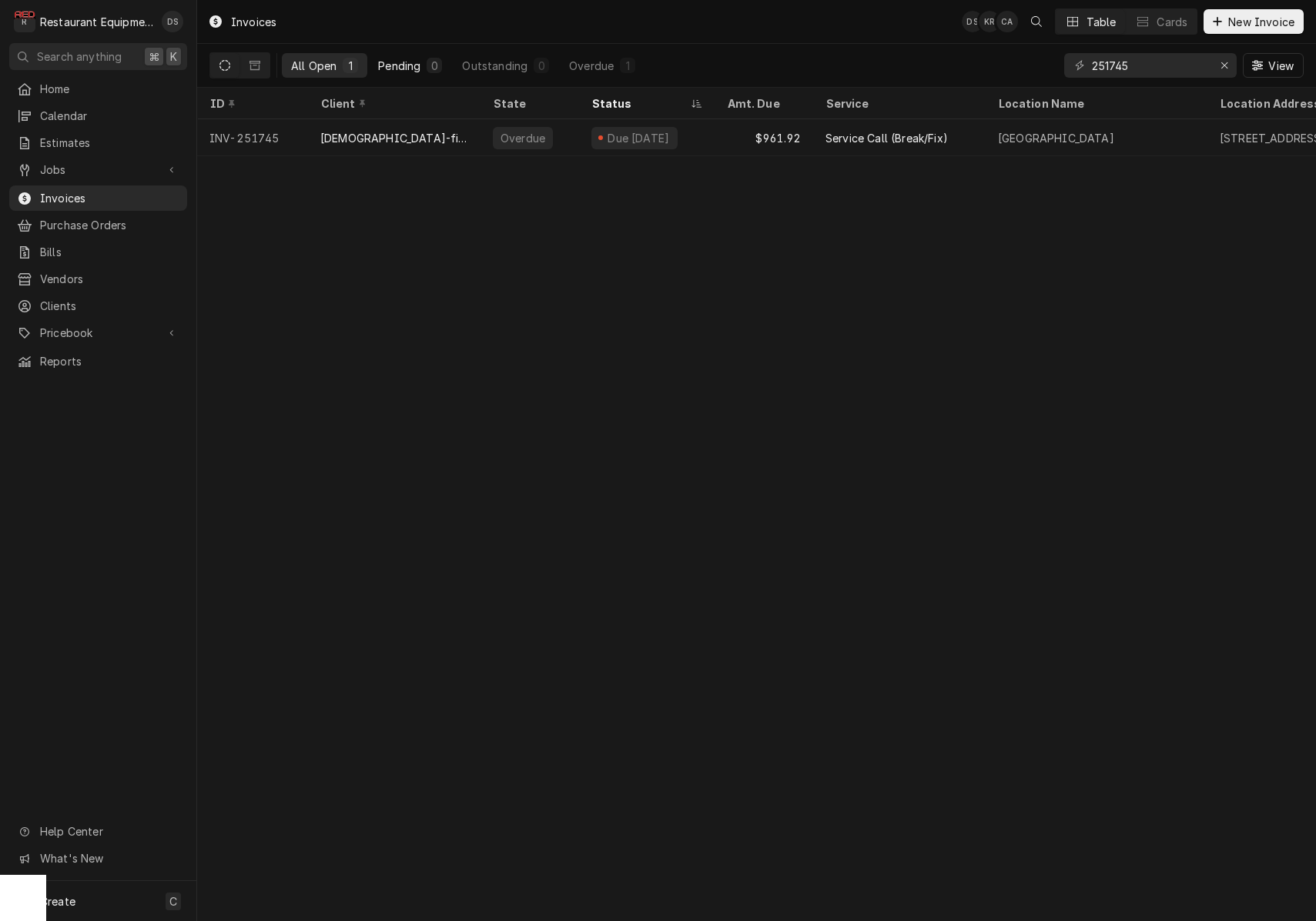
click at [394, 60] on div "Pending" at bounding box center [399, 66] width 43 height 16
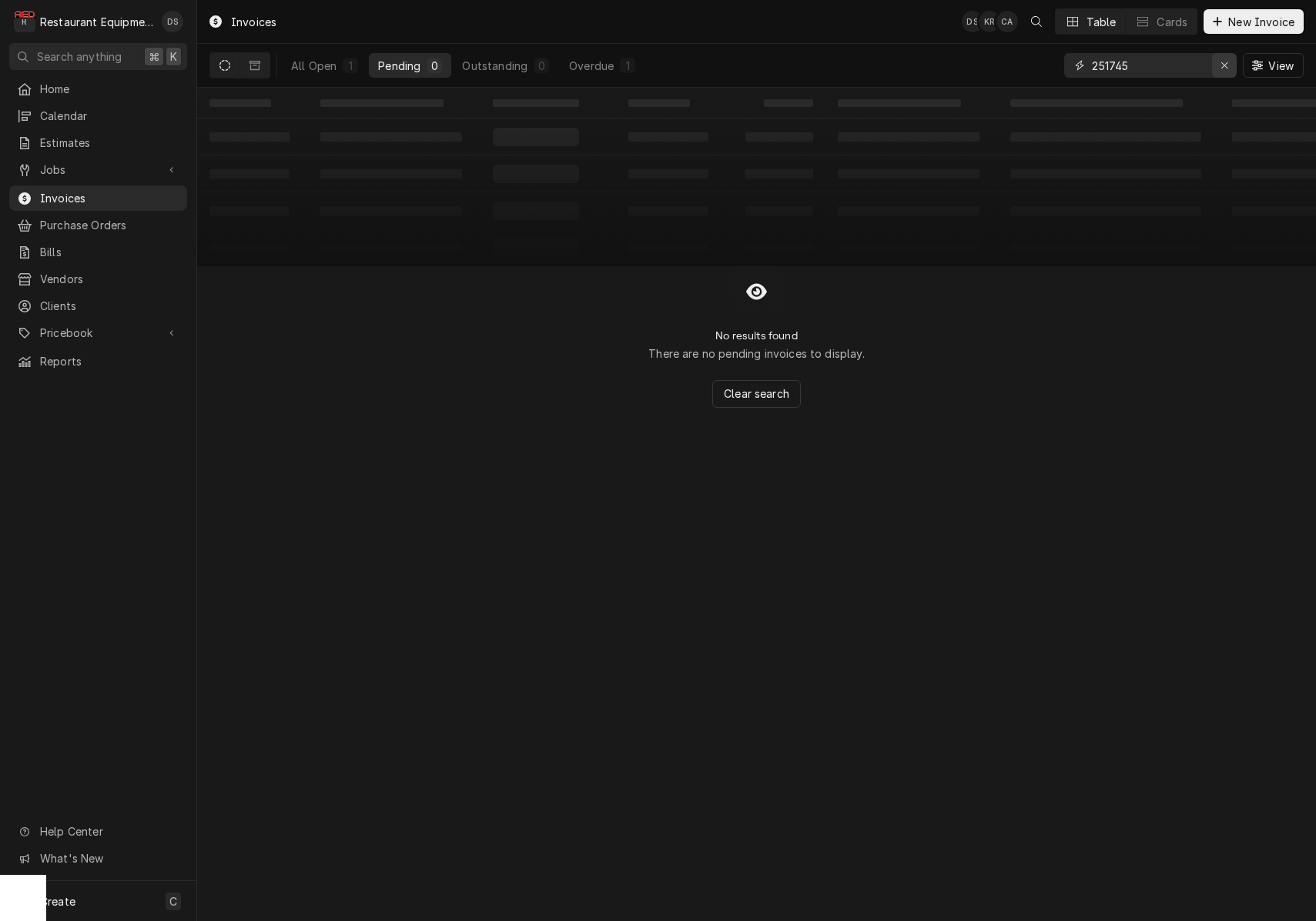
click at [1218, 66] on div "Erase input" at bounding box center [1224, 65] width 15 height 15
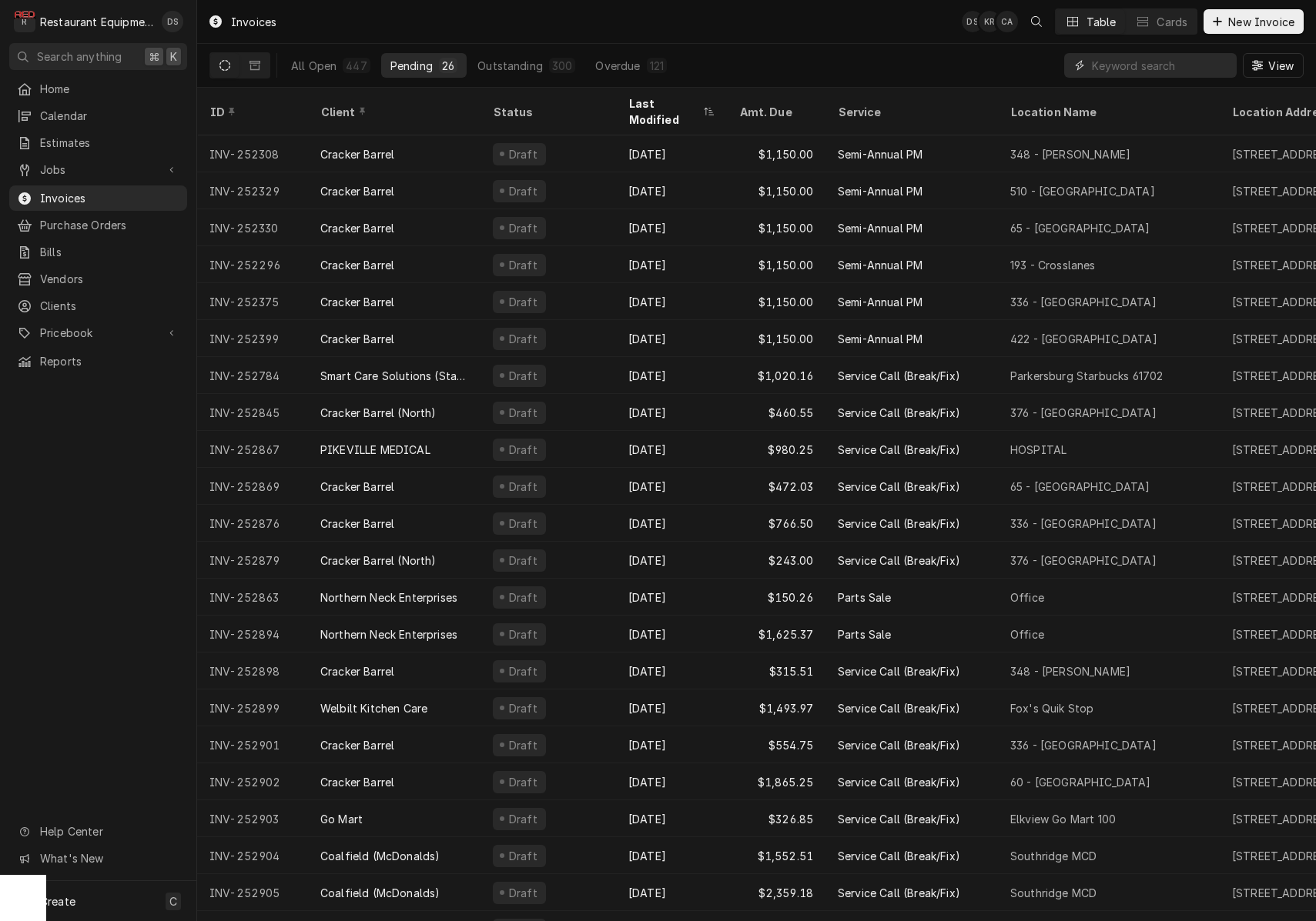
click at [1159, 66] on input "Dynamic Content Wrapper" at bounding box center [1160, 66] width 137 height 25
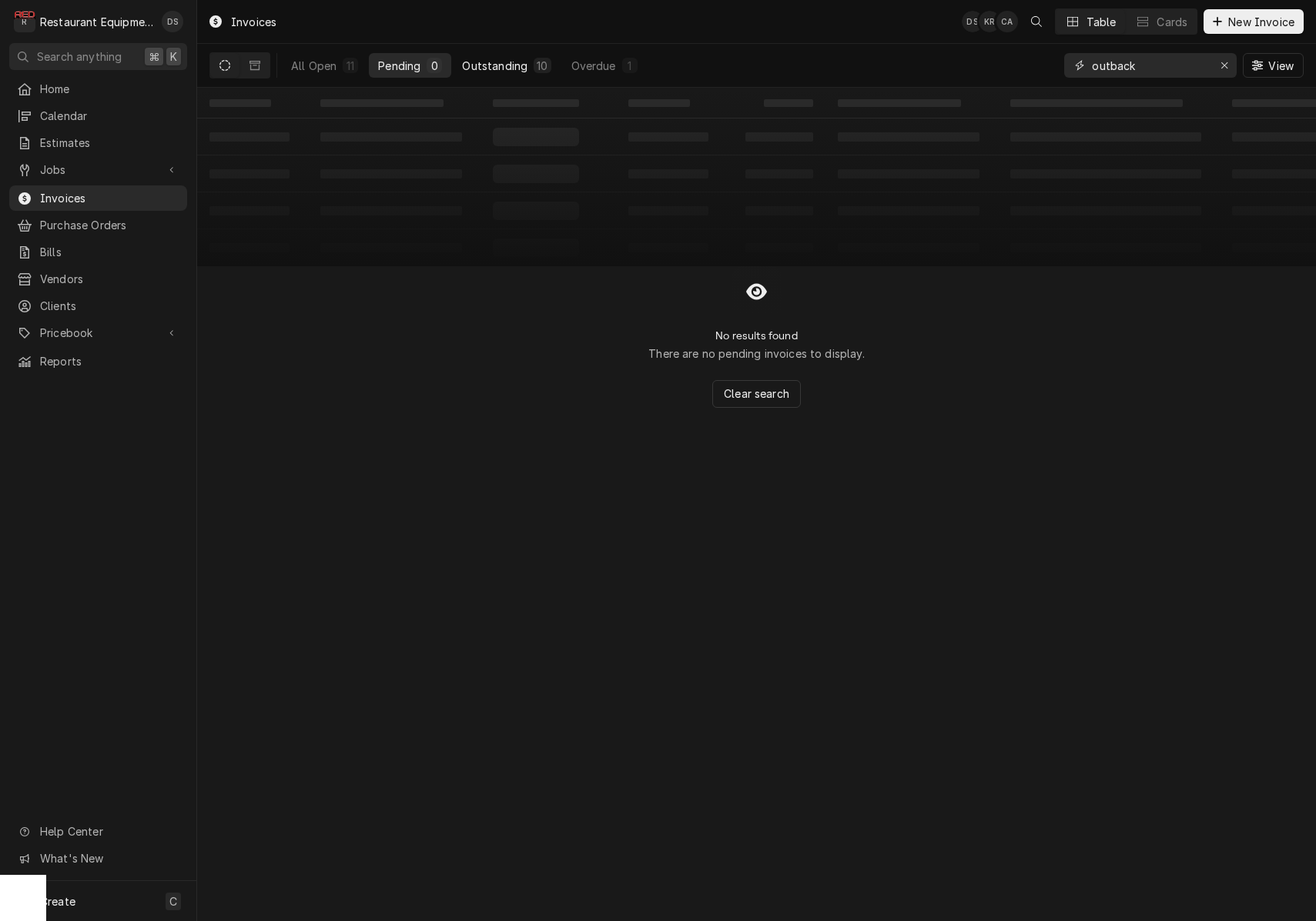
type input "outback"
click at [534, 58] on div "10" at bounding box center [542, 65] width 17 height 15
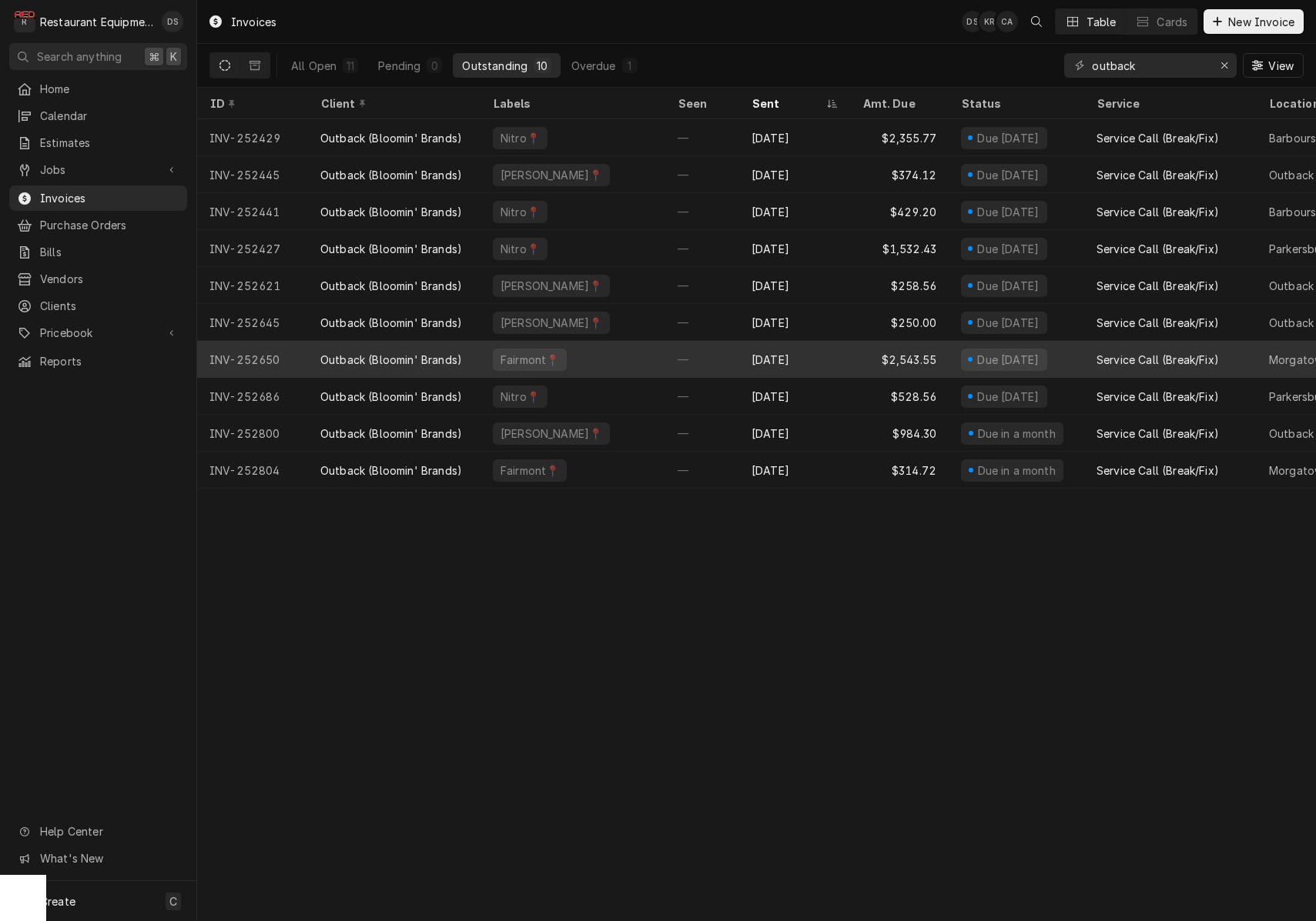
click at [858, 345] on div "$2,543.55" at bounding box center [898, 360] width 98 height 37
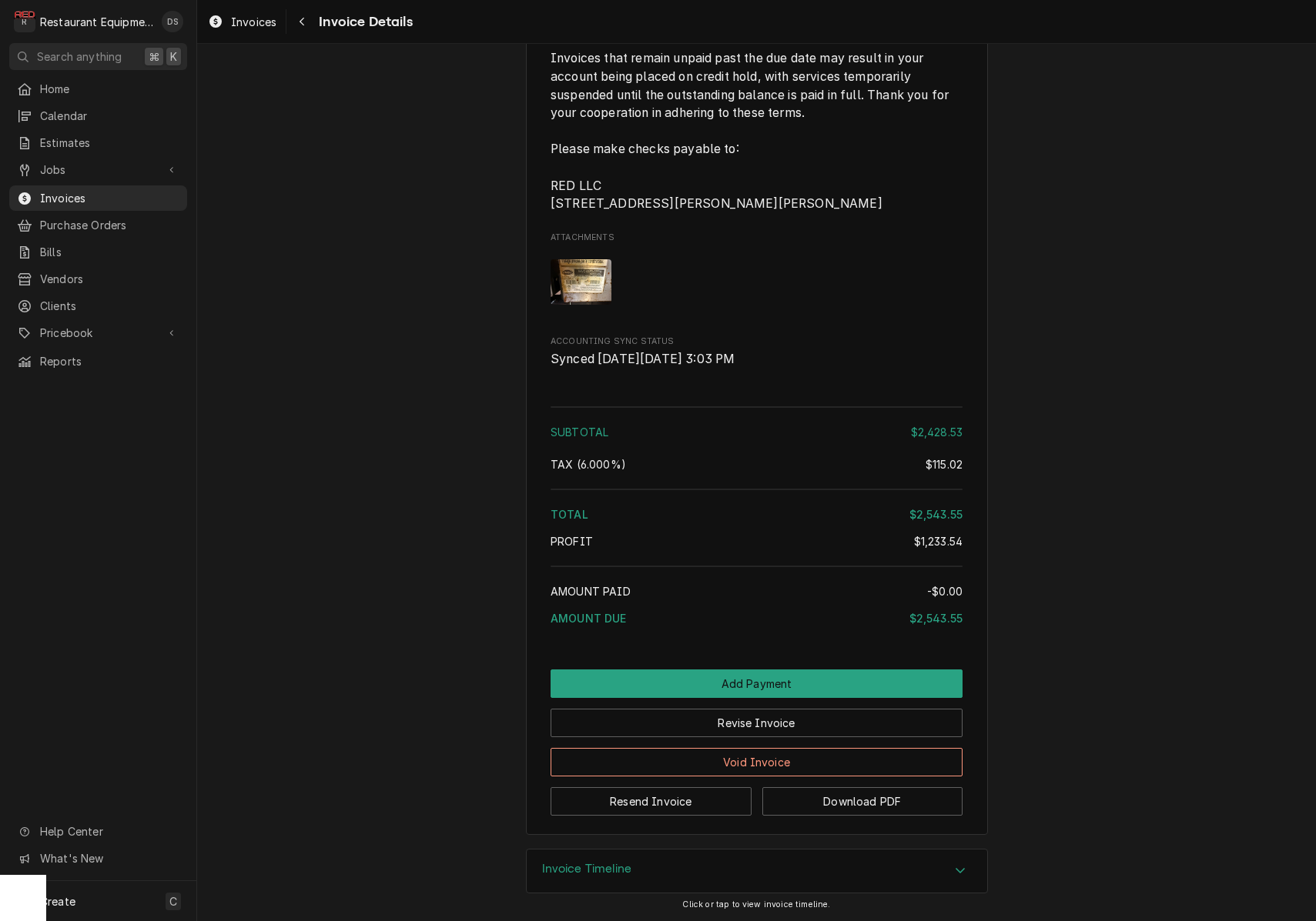
scroll to position [5176, 0]
click at [784, 806] on button "Download PDF" at bounding box center [862, 801] width 201 height 28
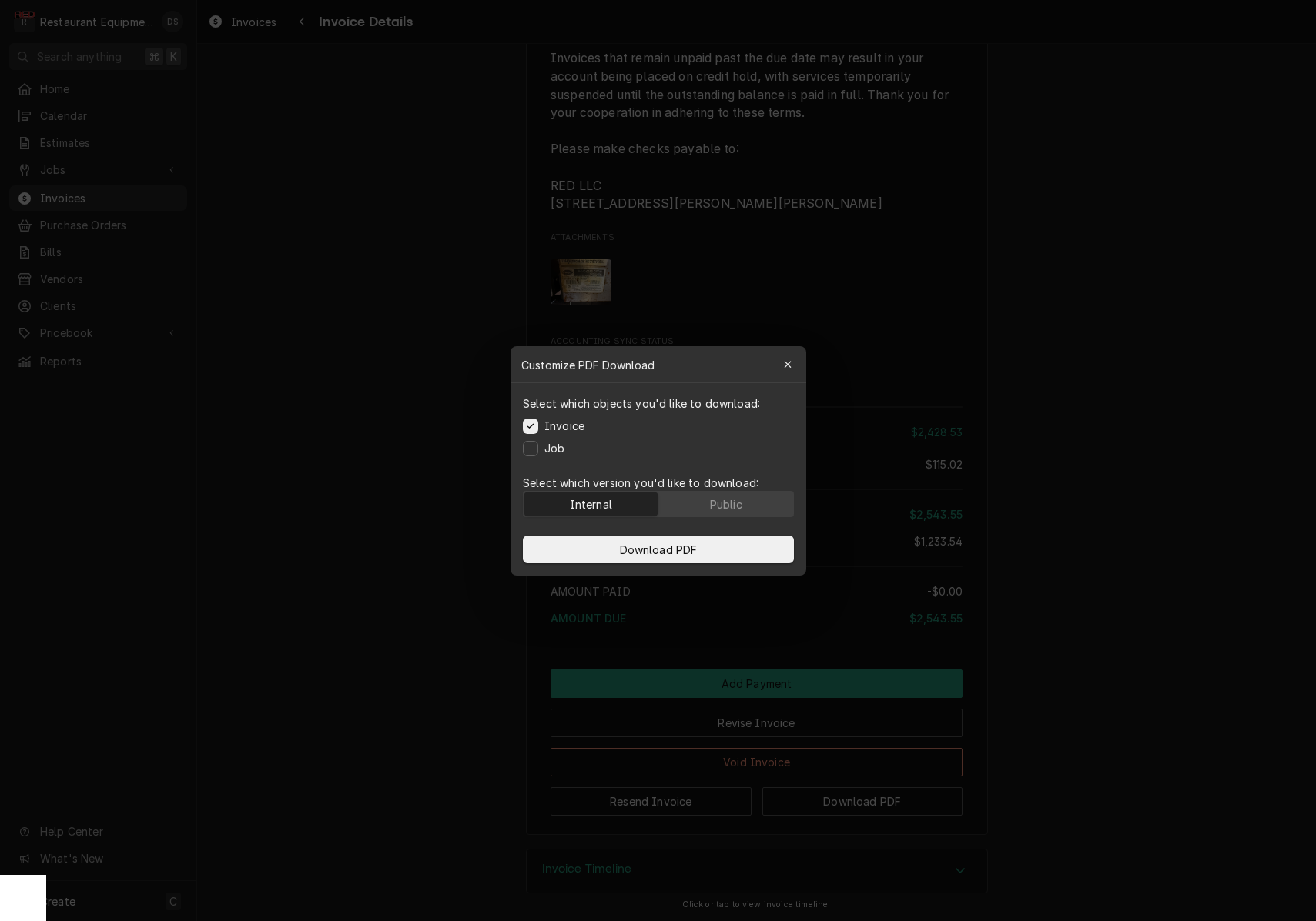
drag, startPoint x: 717, startPoint y: 506, endPoint x: 706, endPoint y: 528, distance: 24.6
click at [717, 506] on div "Public" at bounding box center [725, 503] width 32 height 16
click at [696, 548] on span "Download PDF" at bounding box center [658, 549] width 84 height 16
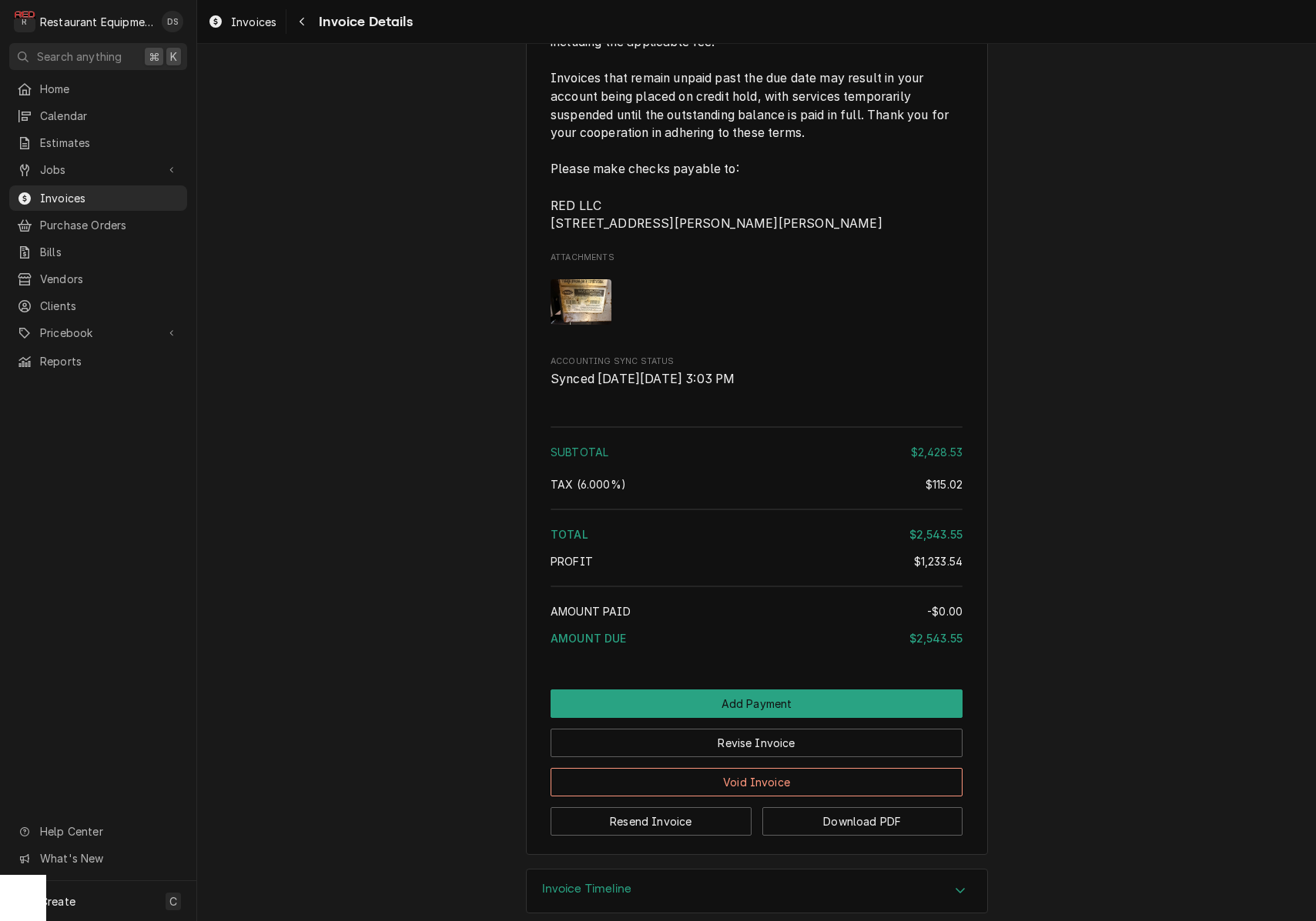
scroll to position [5132, 0]
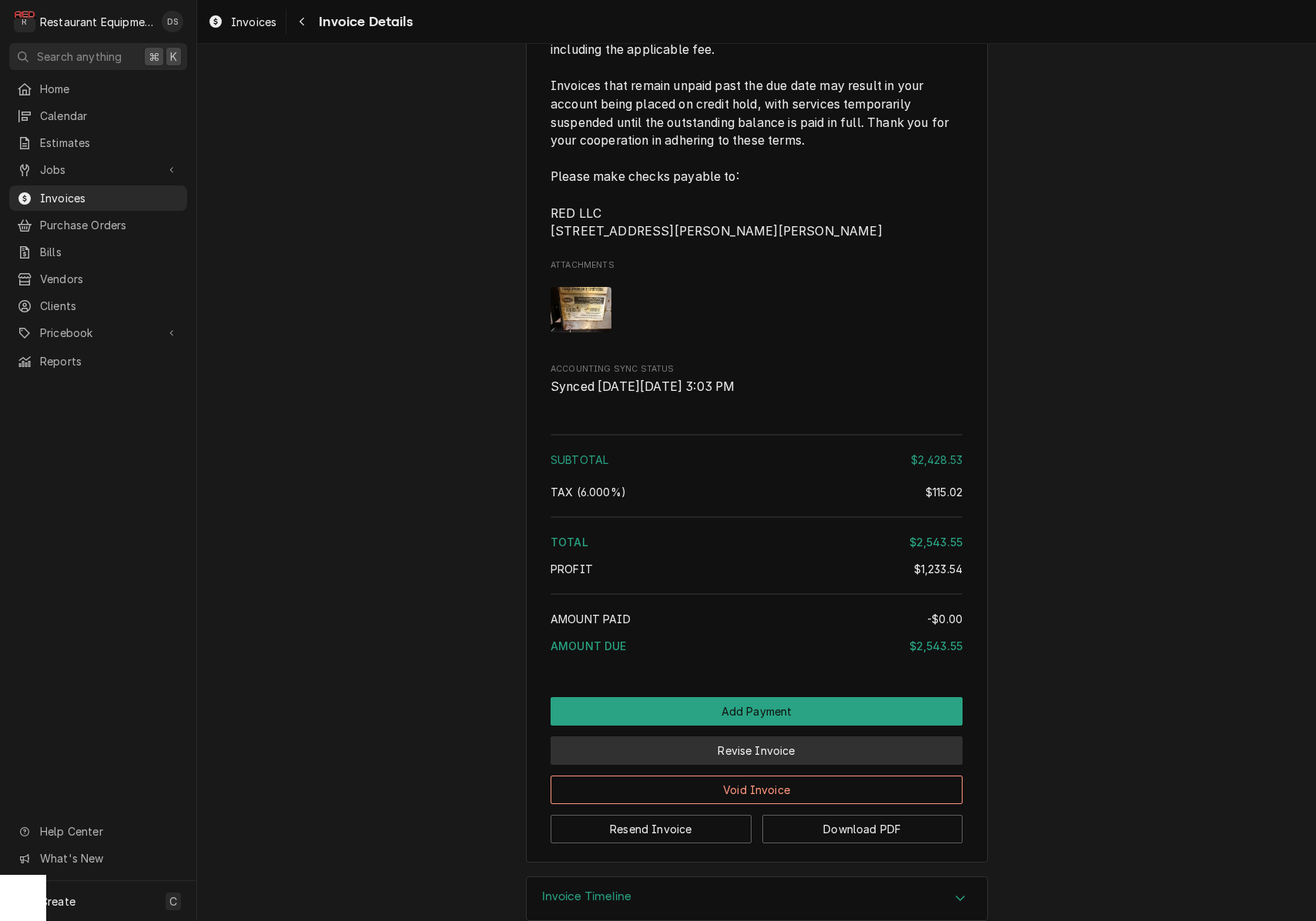
click at [727, 765] on button "Revise Invoice" at bounding box center [756, 751] width 411 height 28
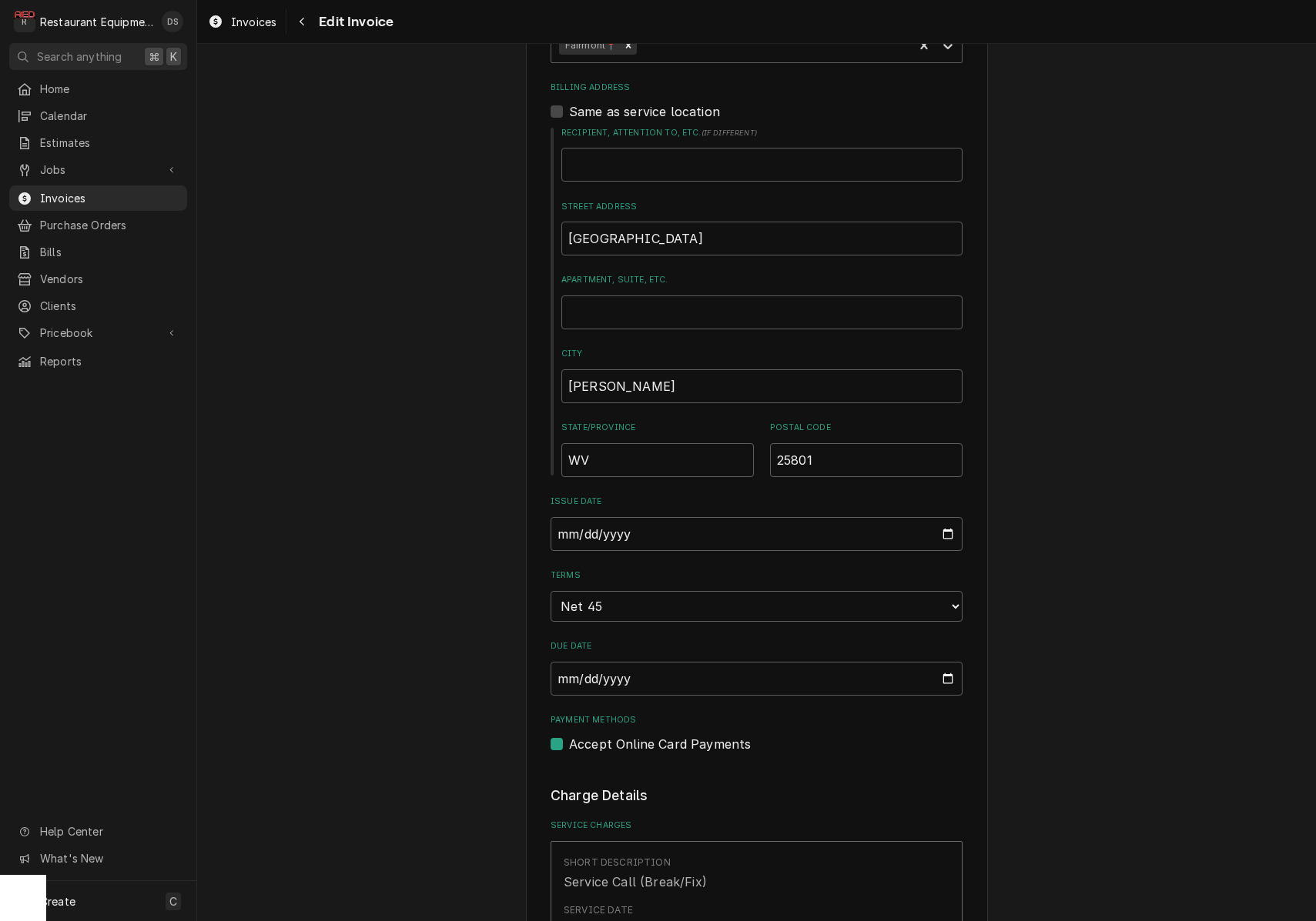
scroll to position [709, 0]
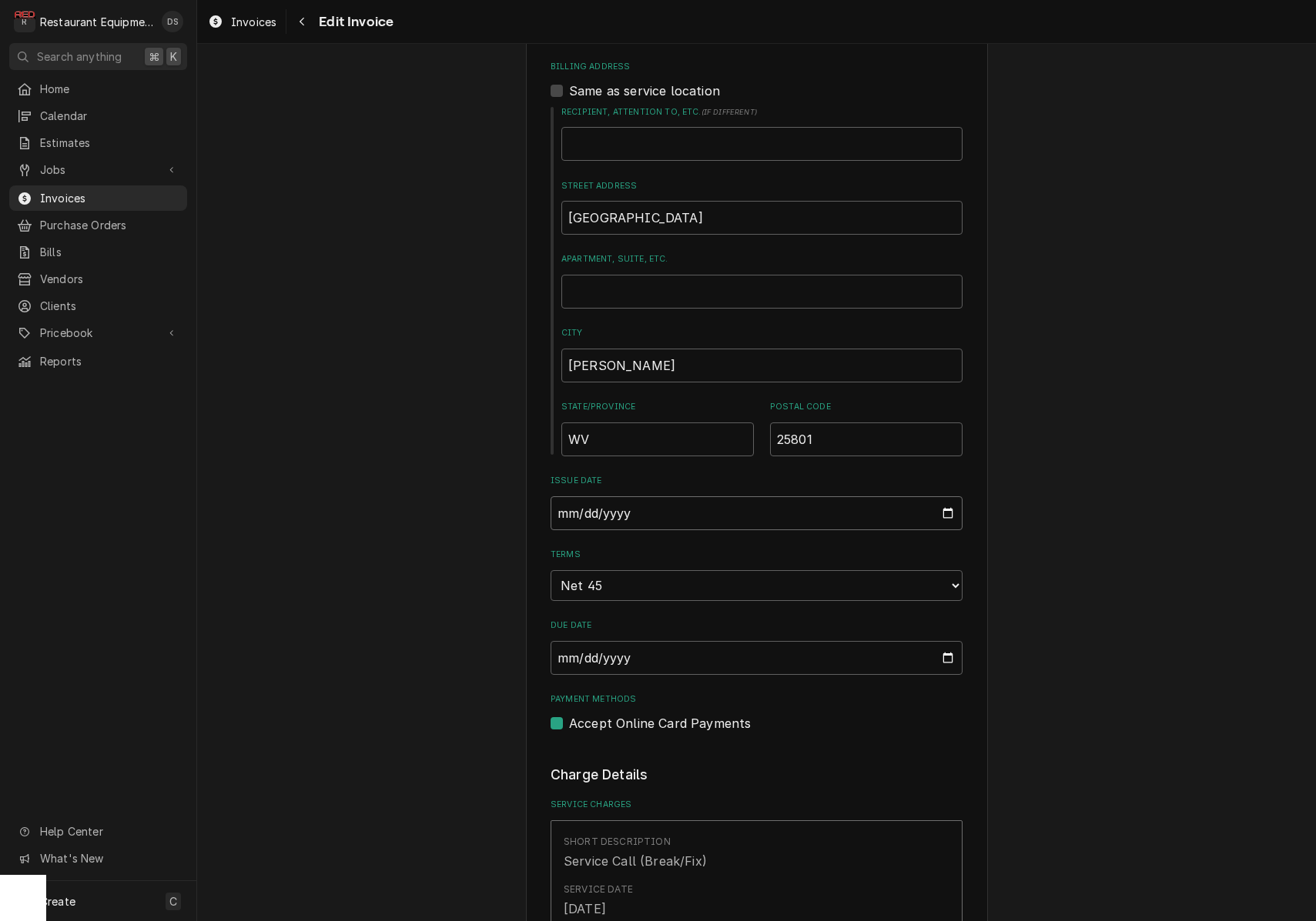
click at [635, 503] on input "[DATE]" at bounding box center [756, 513] width 411 height 34
type input "[DATE]"
drag, startPoint x: 1205, startPoint y: 551, endPoint x: 1171, endPoint y: 550, distance: 34.0
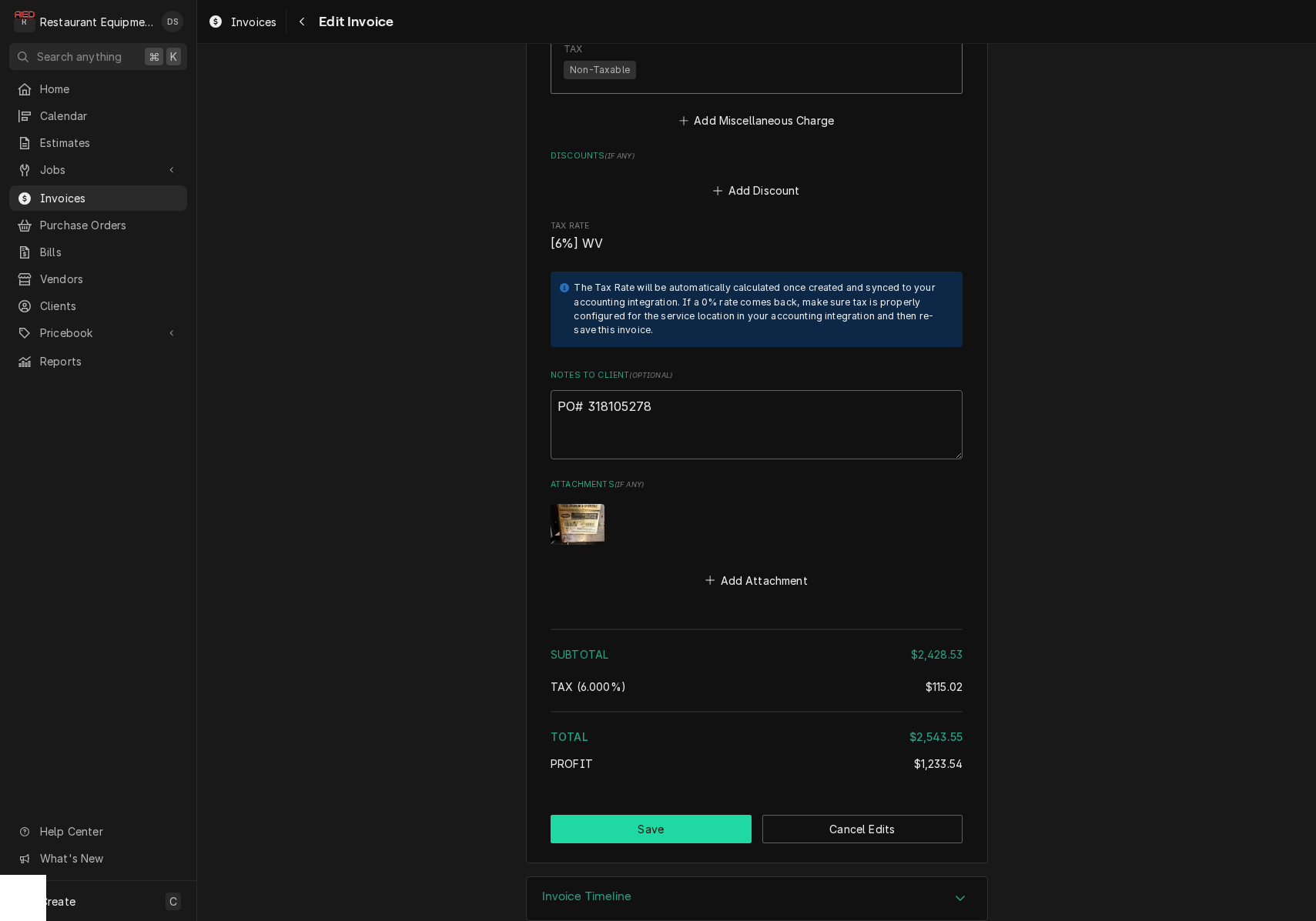
scroll to position [6221, 0]
click at [697, 816] on button "Save" at bounding box center [651, 830] width 201 height 28
type textarea "x"
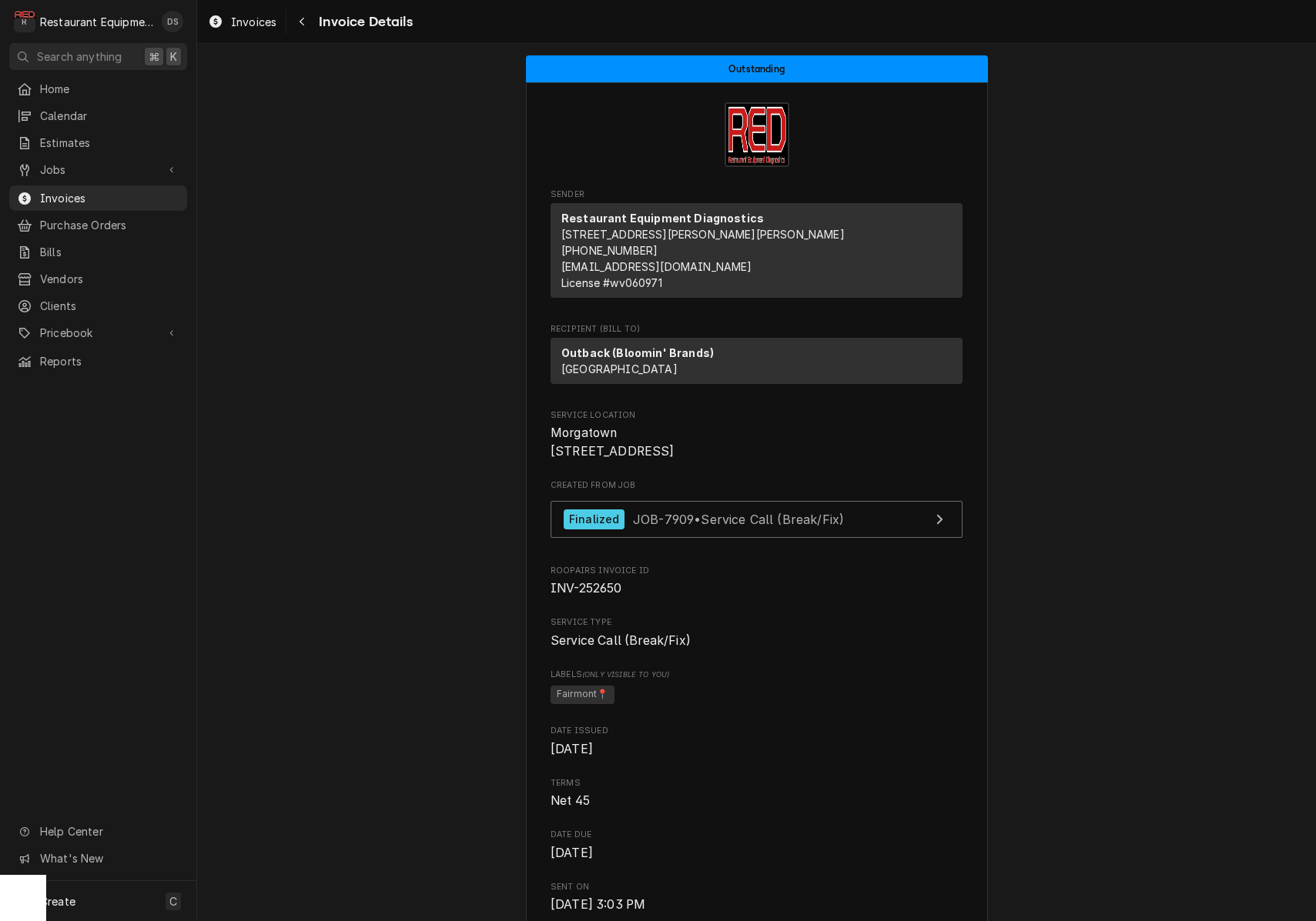
click at [305, 23] on icon "Navigate back" at bounding box center [302, 21] width 7 height 11
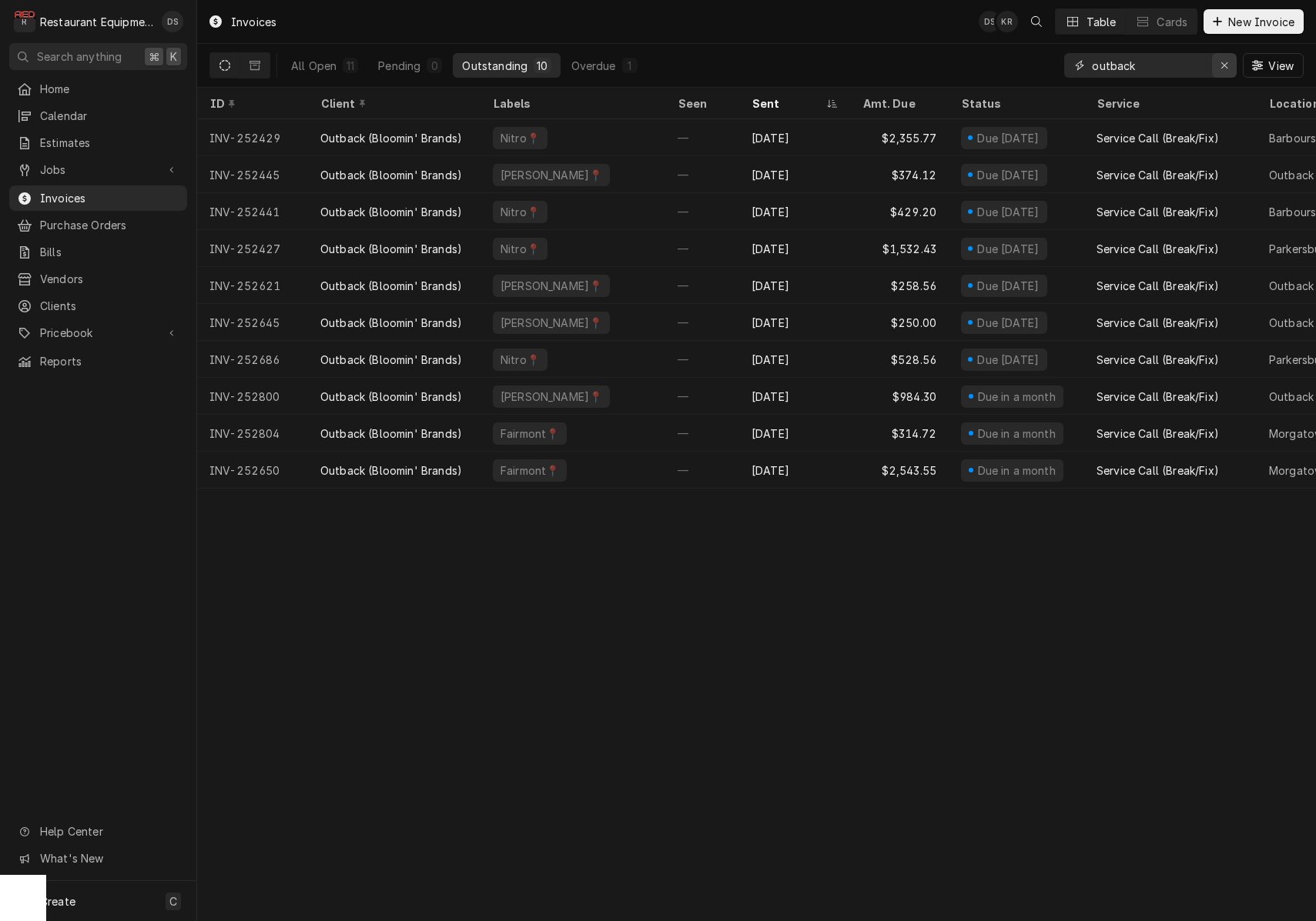
click at [1220, 66] on icon "Erase input" at bounding box center [1225, 66] width 9 height 11
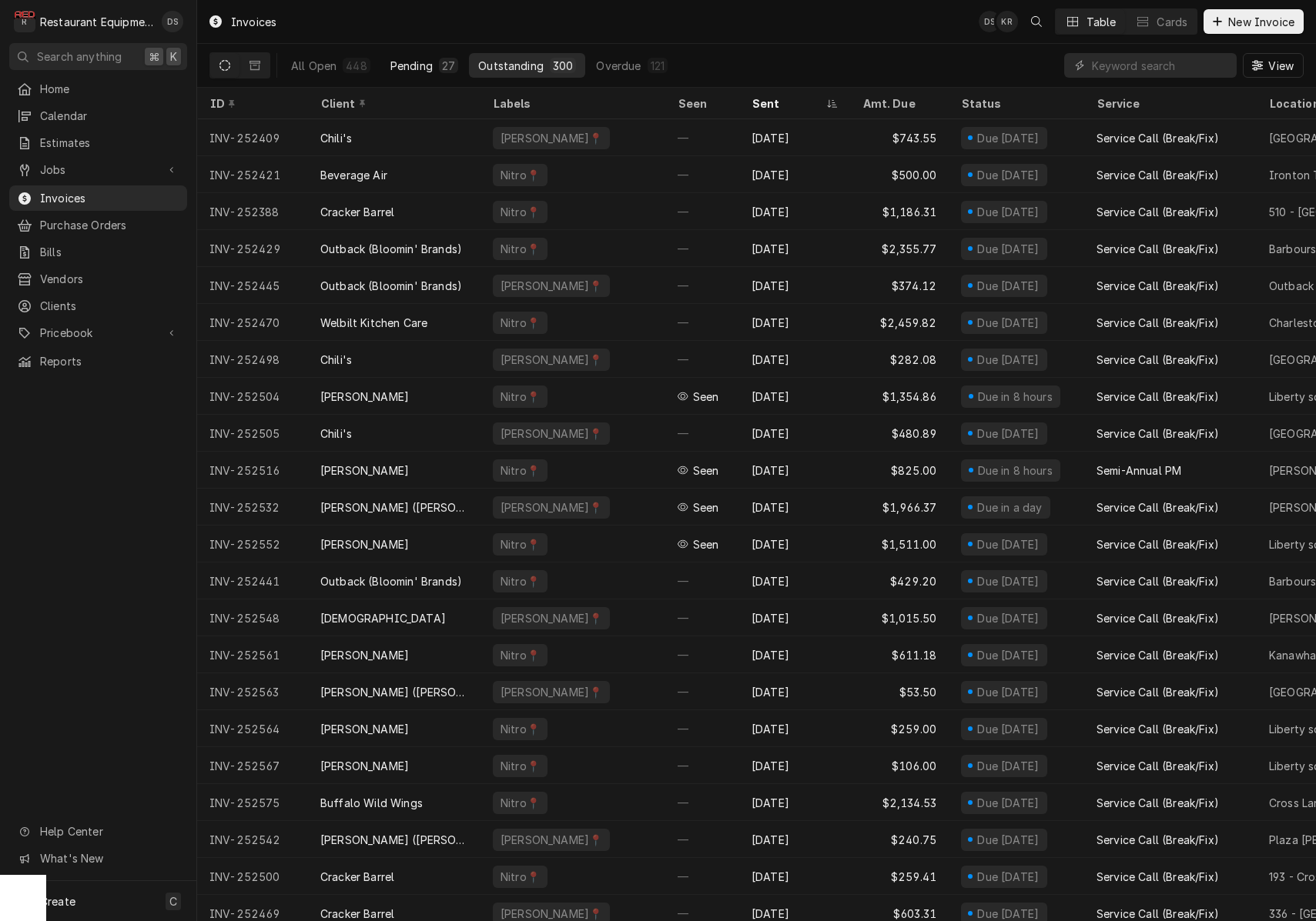
click at [420, 67] on div "Pending" at bounding box center [411, 66] width 43 height 16
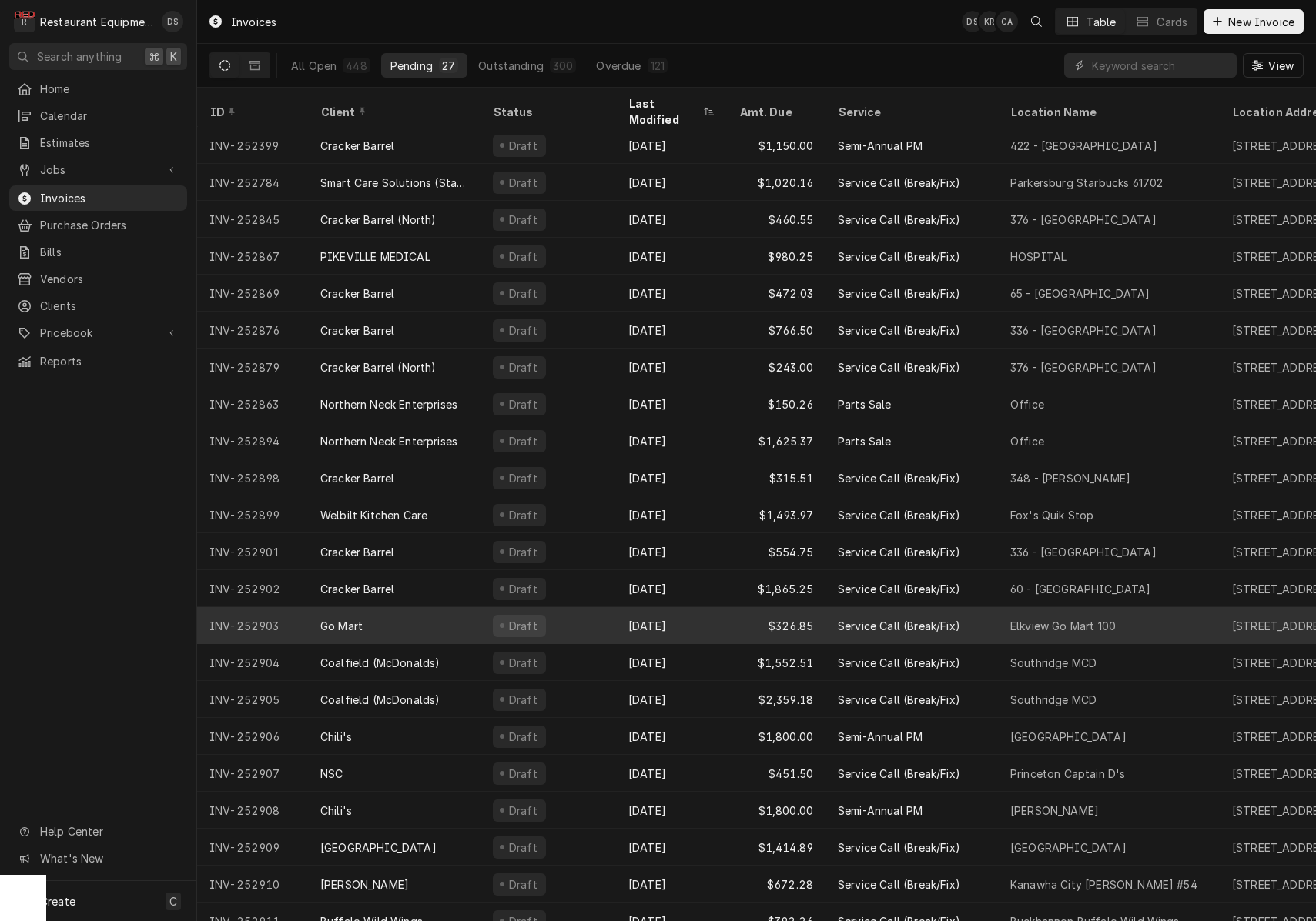
click at [573, 607] on div "Draft" at bounding box center [548, 626] width 136 height 37
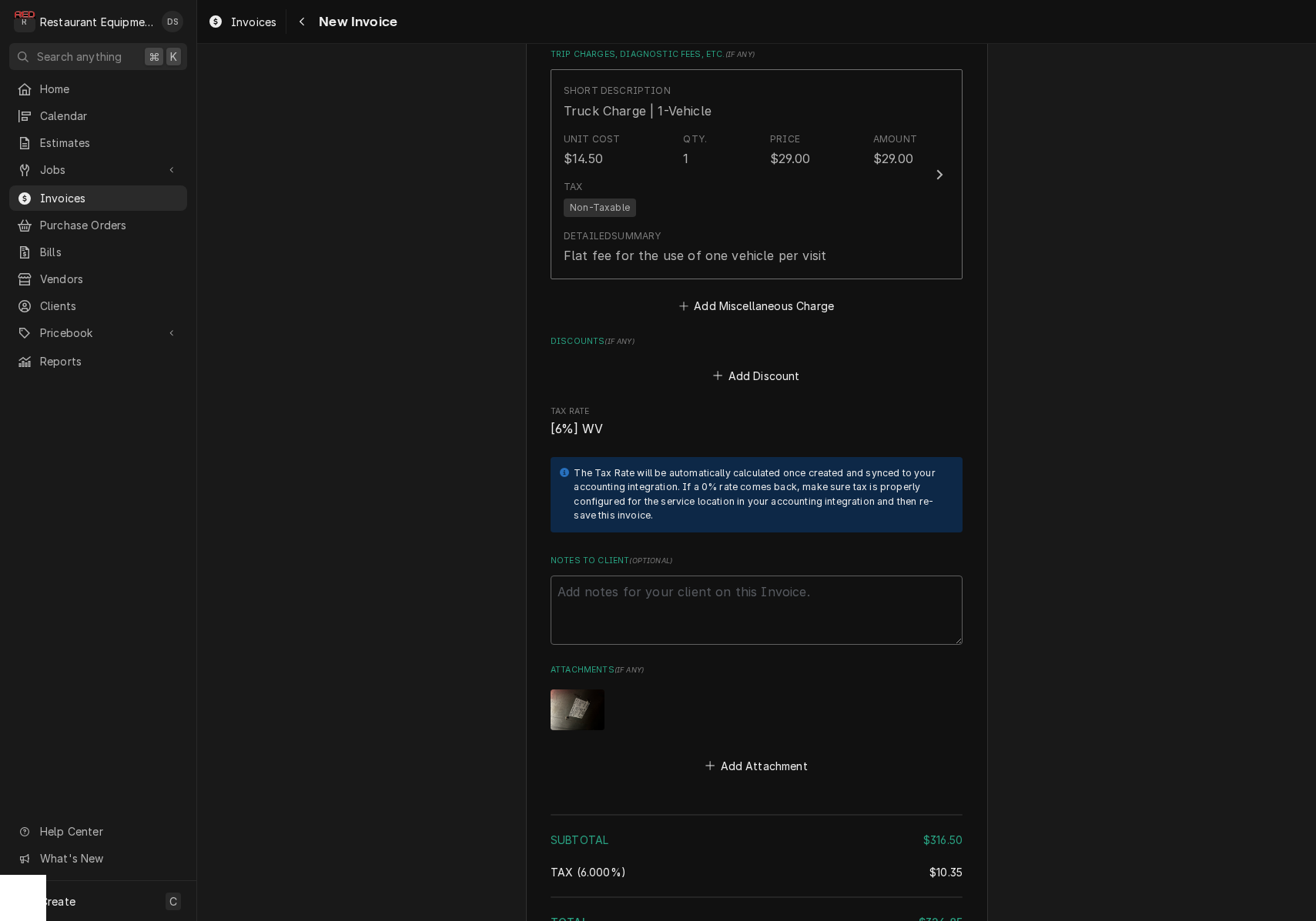
scroll to position [2682, 0]
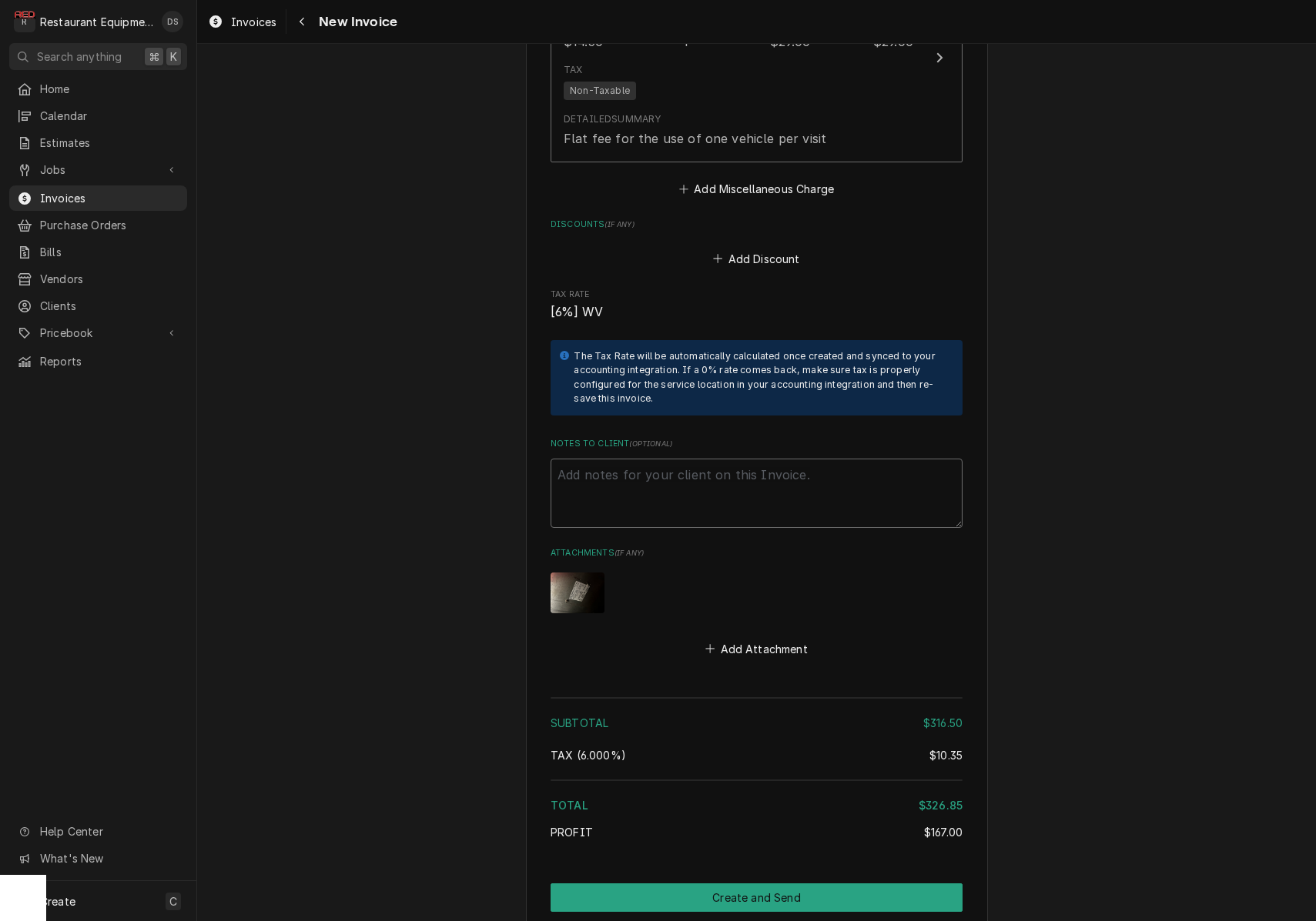
click at [682, 479] on textarea "Notes to Client ( optional )" at bounding box center [756, 493] width 411 height 69
type textarea "x"
type textarea "T"
type textarea "x"
type textarea "Th"
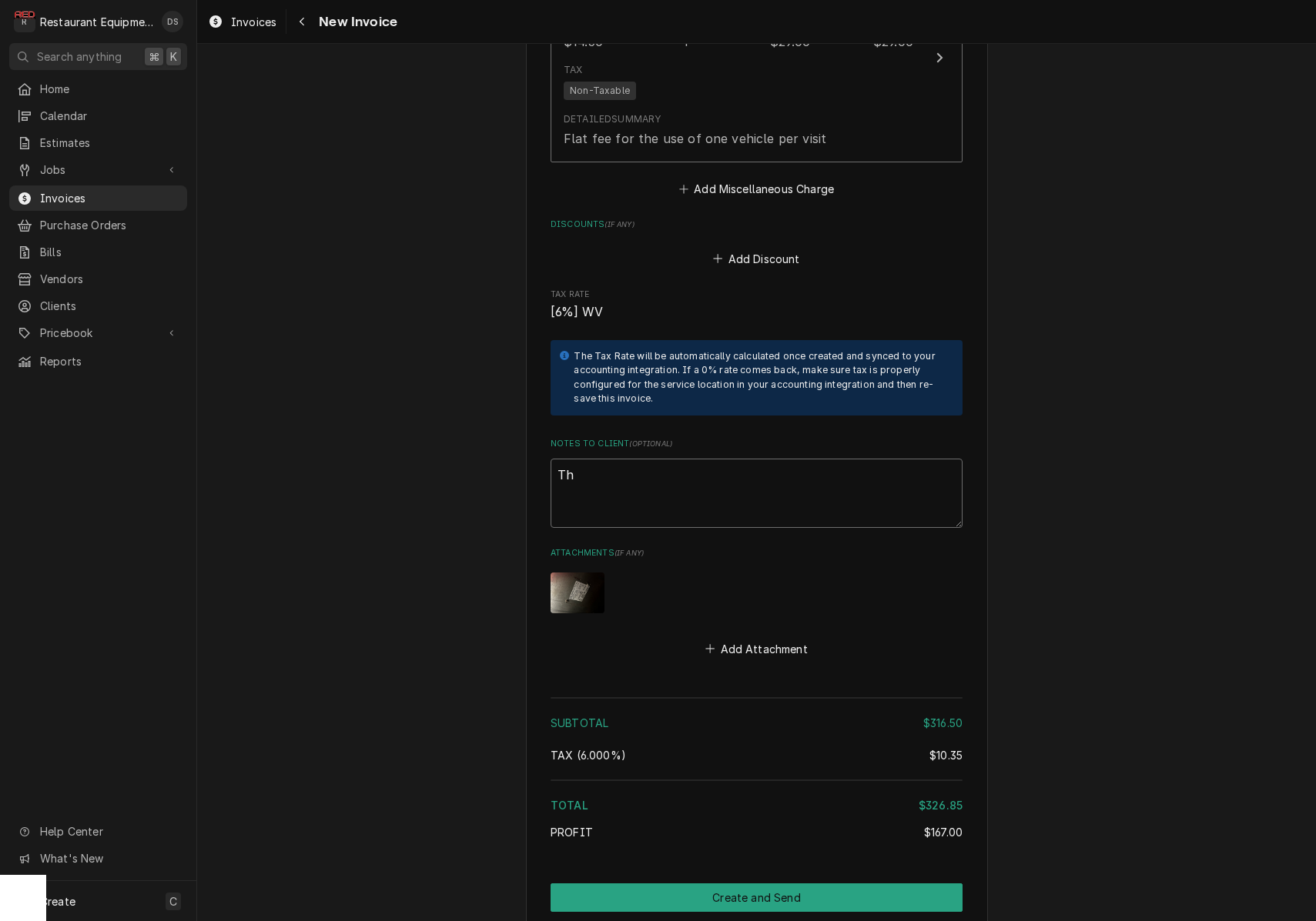
type textarea "x"
type textarea "Thi"
type textarea "x"
type textarea "This"
type textarea "x"
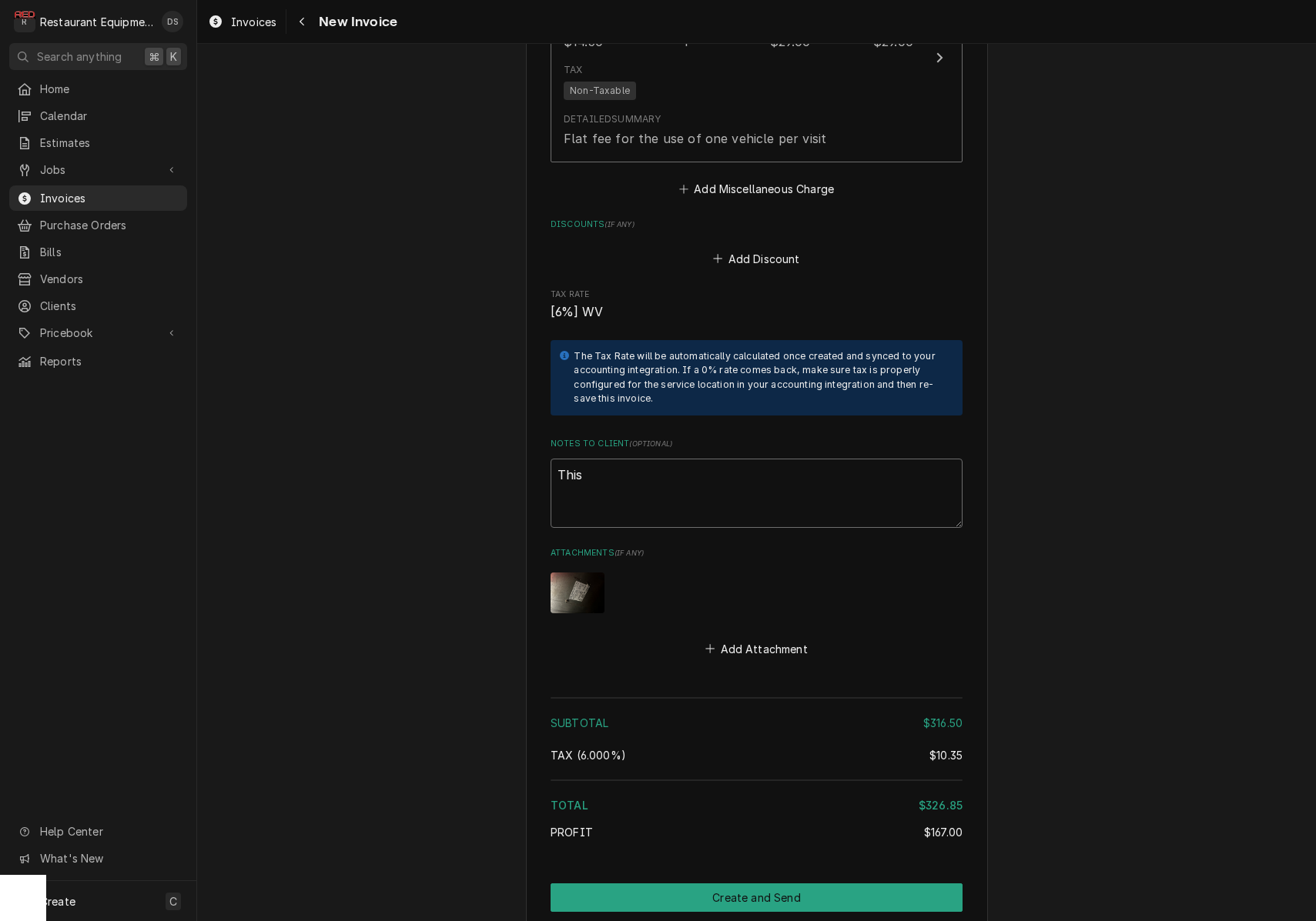
type textarea "This"
type textarea "x"
type textarea "This i"
type textarea "x"
type textarea "This is"
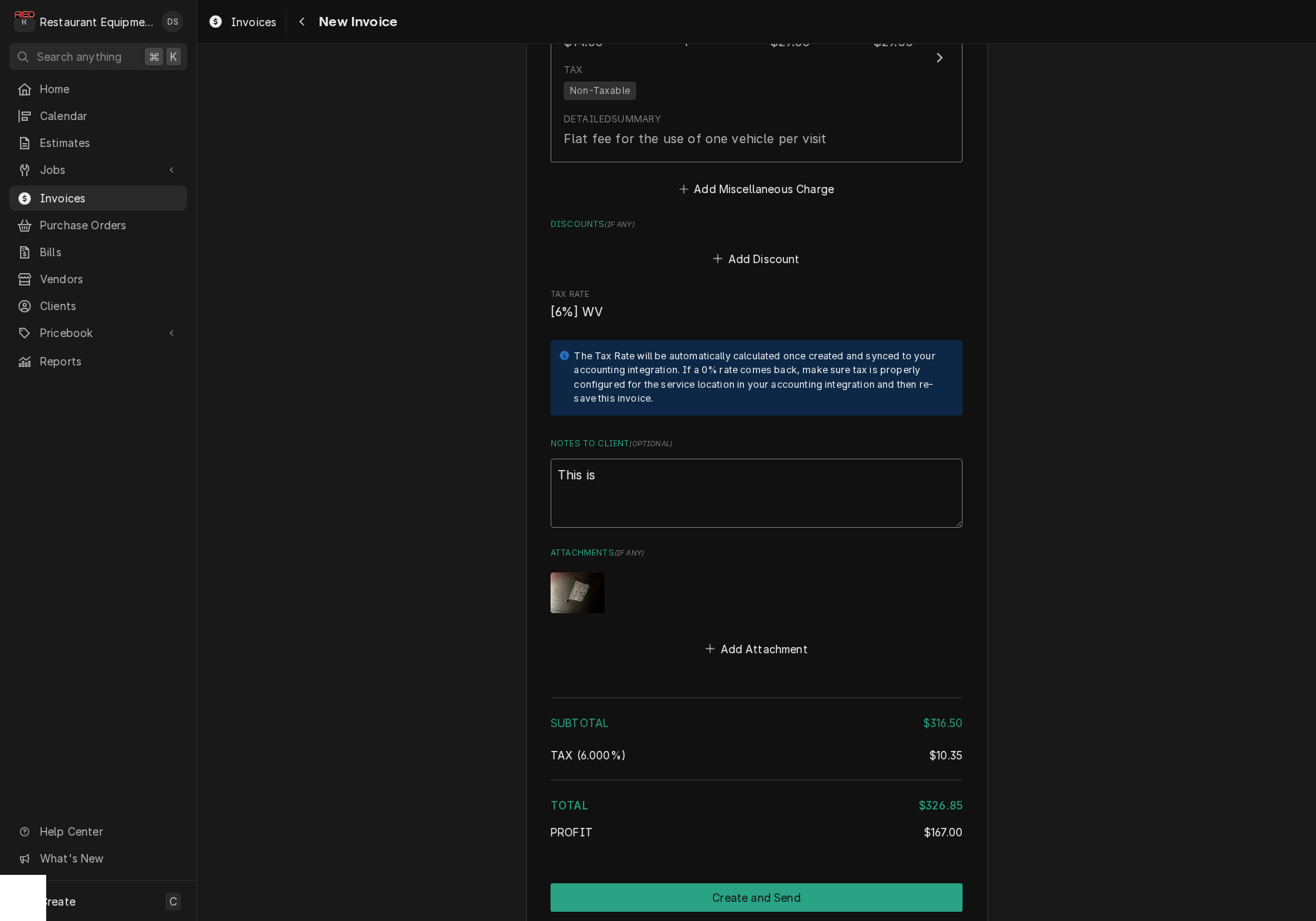
type textarea "x"
type textarea "This iss"
type textarea "x"
type textarea "This issu"
type textarea "x"
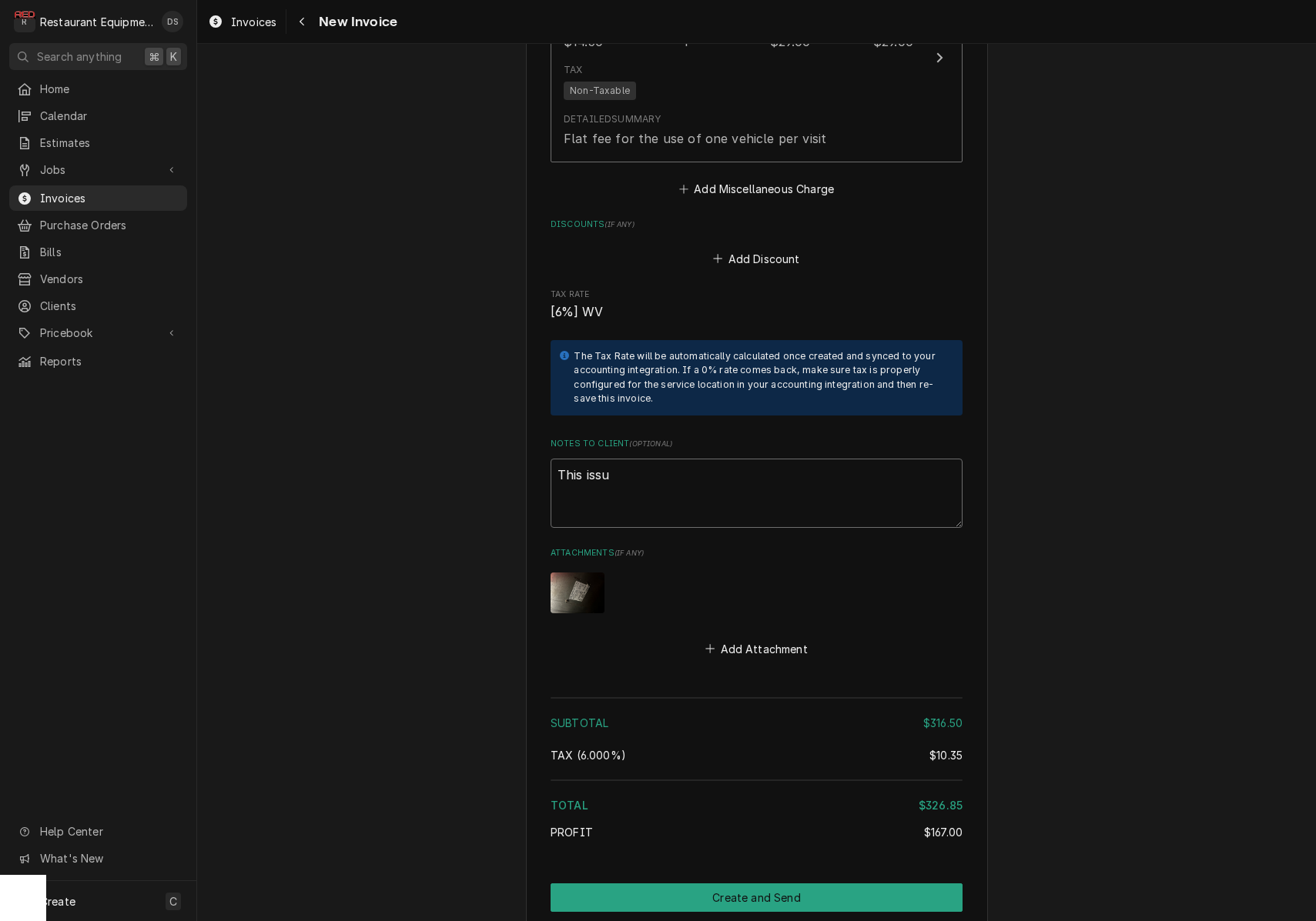
type textarea "This issue"
type textarea "x"
type textarea "This issue"
type textarea "x"
type textarea "This issue w"
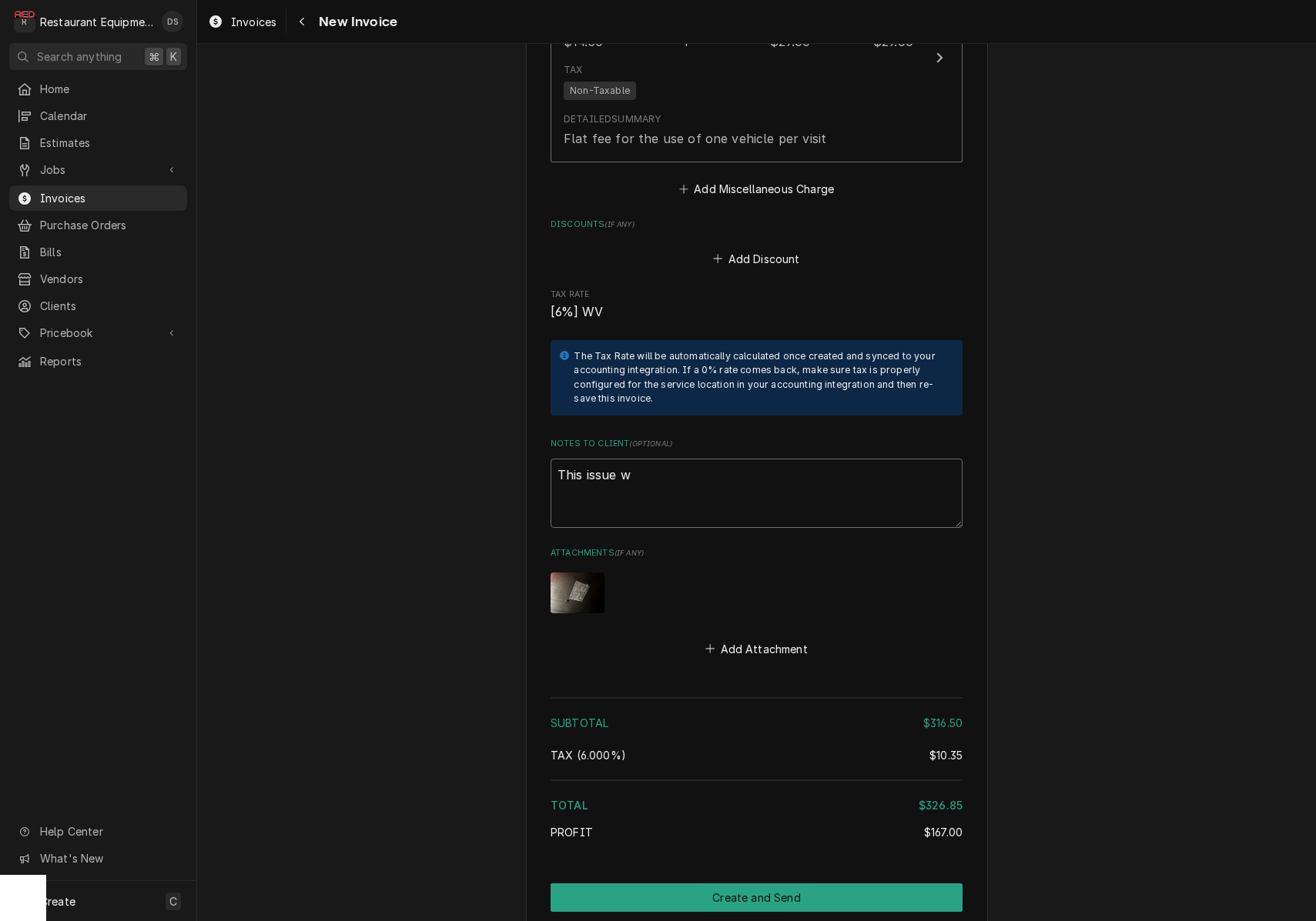
type textarea "x"
type textarea "This issue wa"
type textarea "x"
type textarea "This issue was"
type textarea "x"
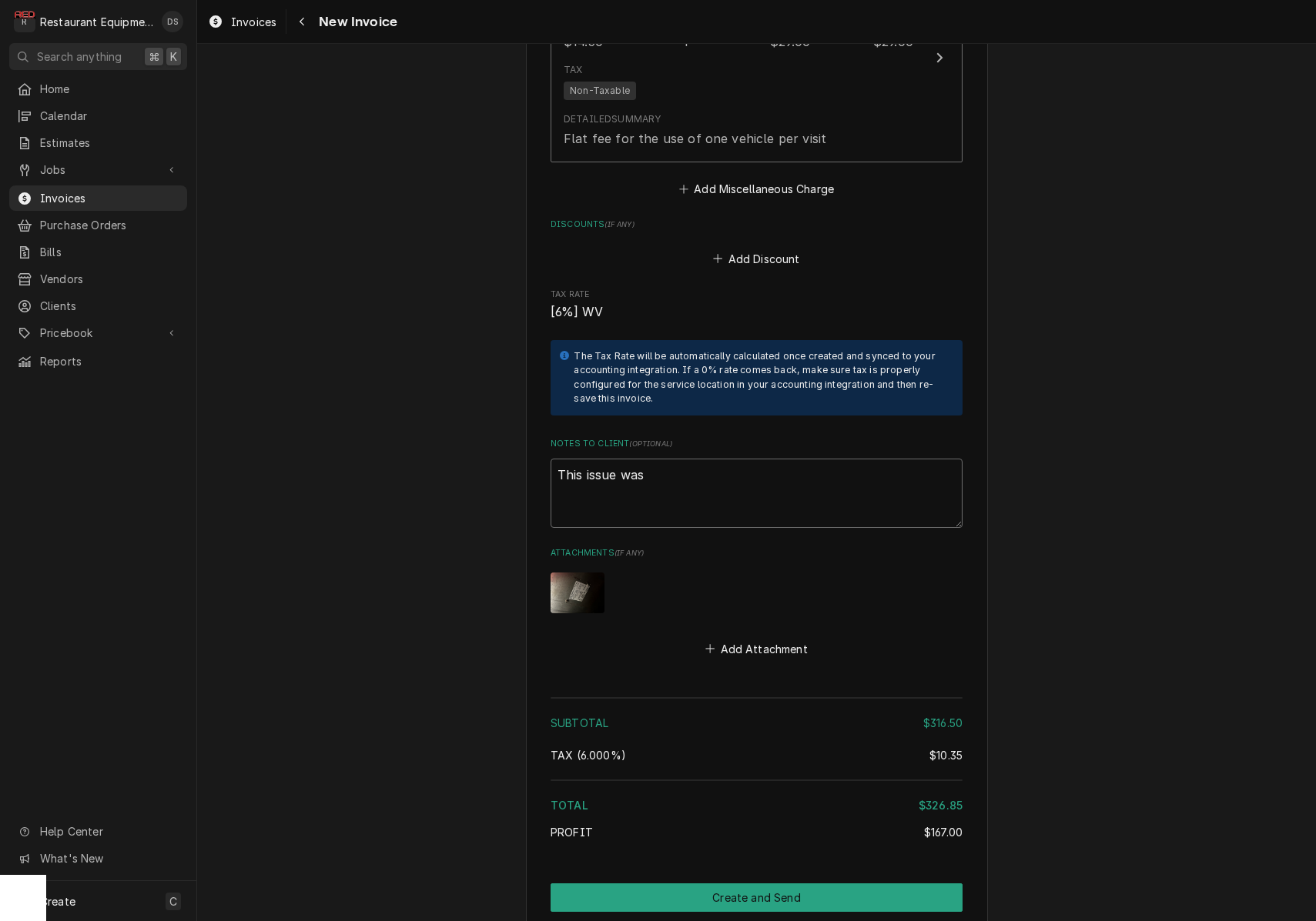
type textarea "This issue was"
type textarea "x"
type textarea "This issue was n"
type textarea "x"
type textarea "This issue was no"
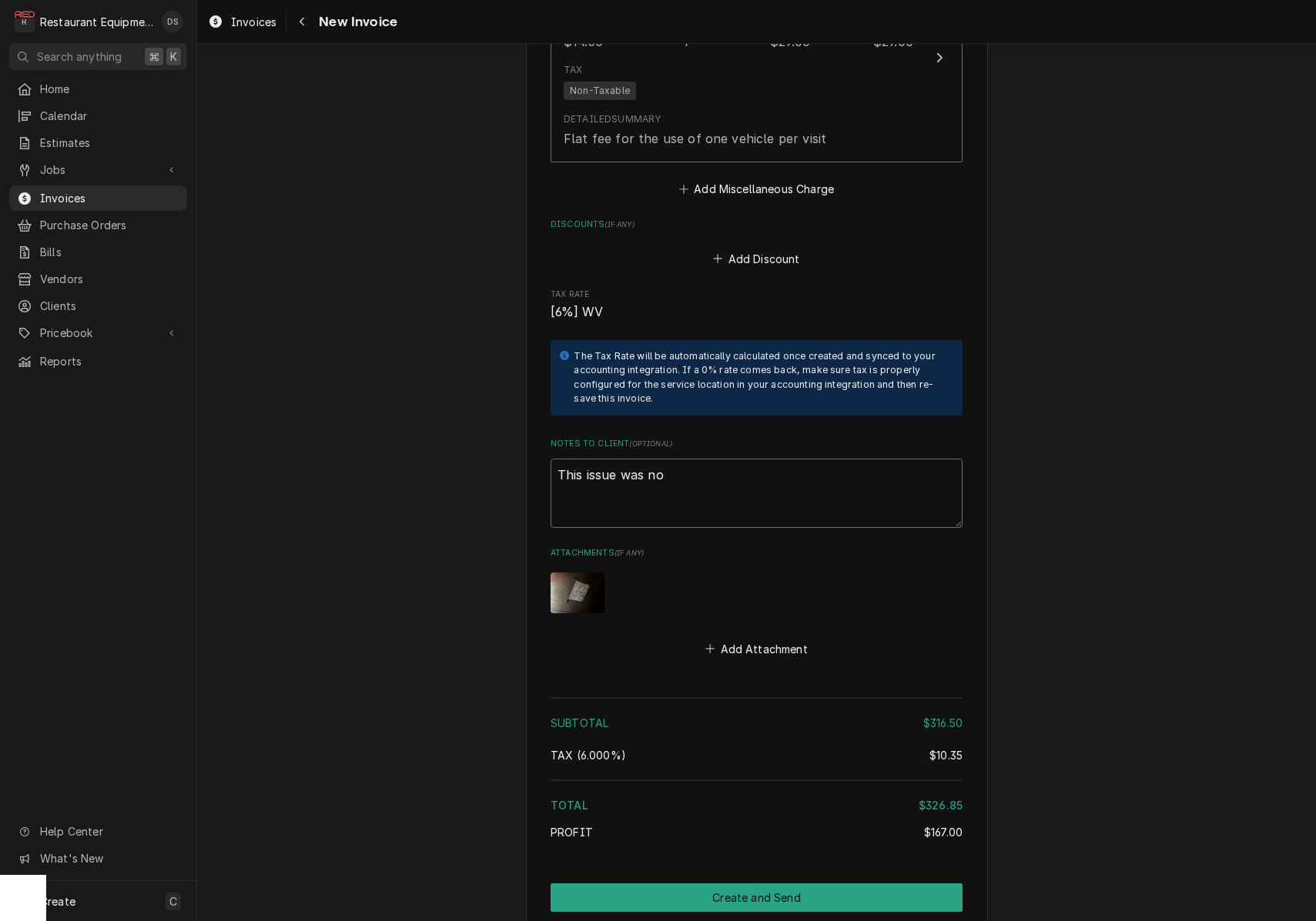
type textarea "x"
type textarea "This issue was not"
type textarea "x"
type textarea "This issue was not"
type textarea "x"
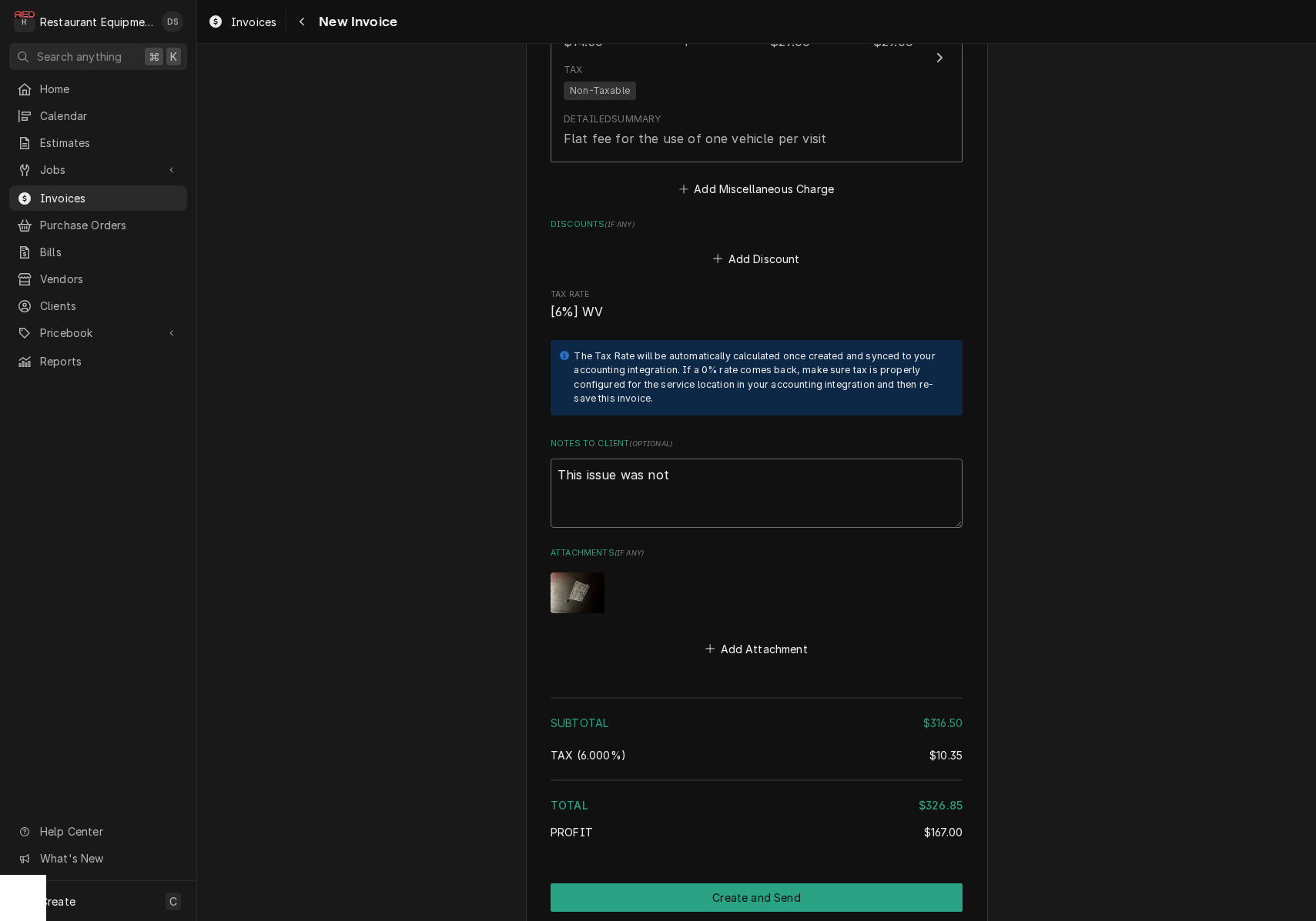
type textarea "This issue was not a"
type textarea "x"
type textarea "This issue was not a"
type textarea "x"
type textarea "This issue was not a w"
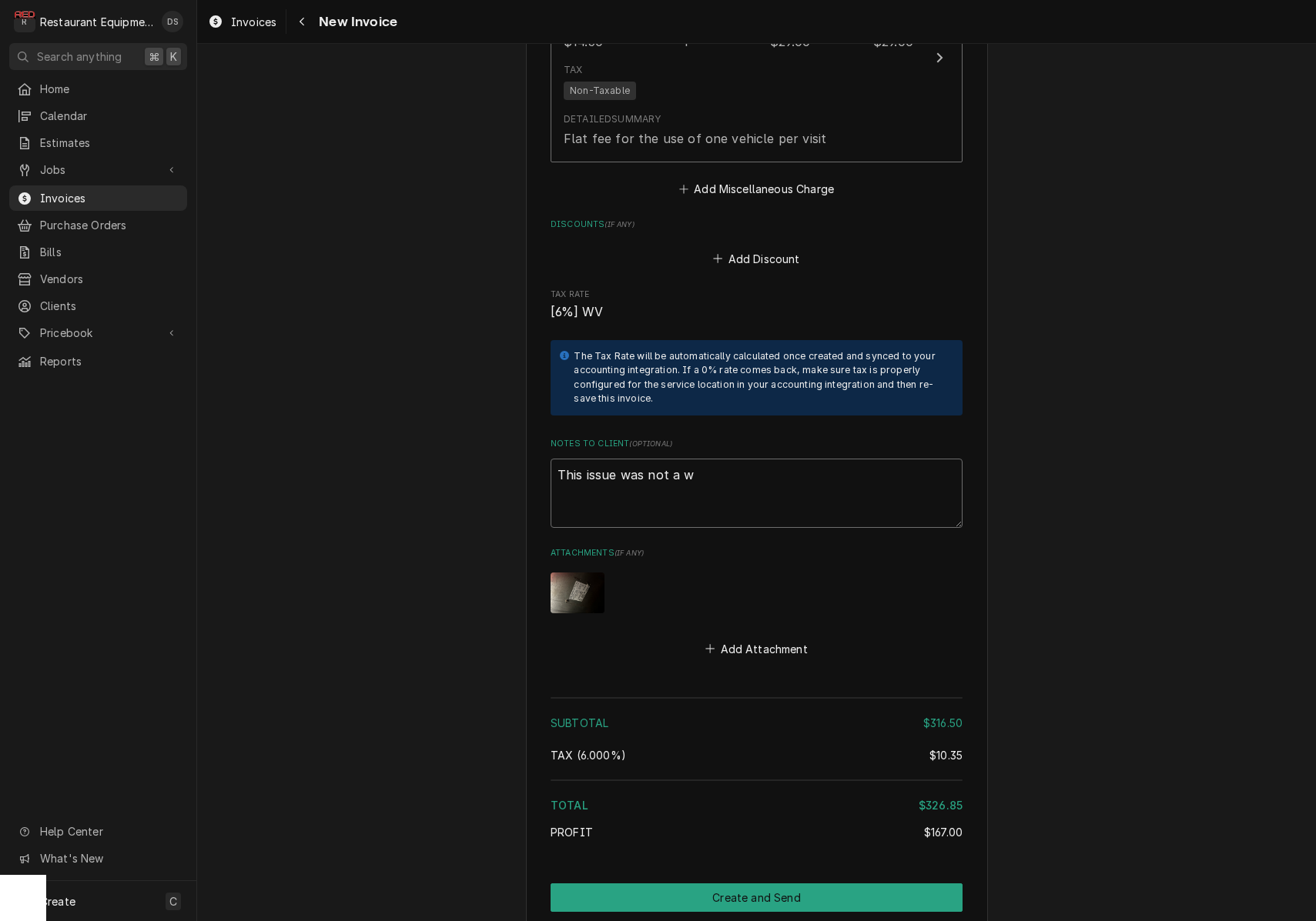
type textarea "x"
type textarea "This issue was not a wa"
type textarea "x"
type textarea "This issue was not a war"
type textarea "x"
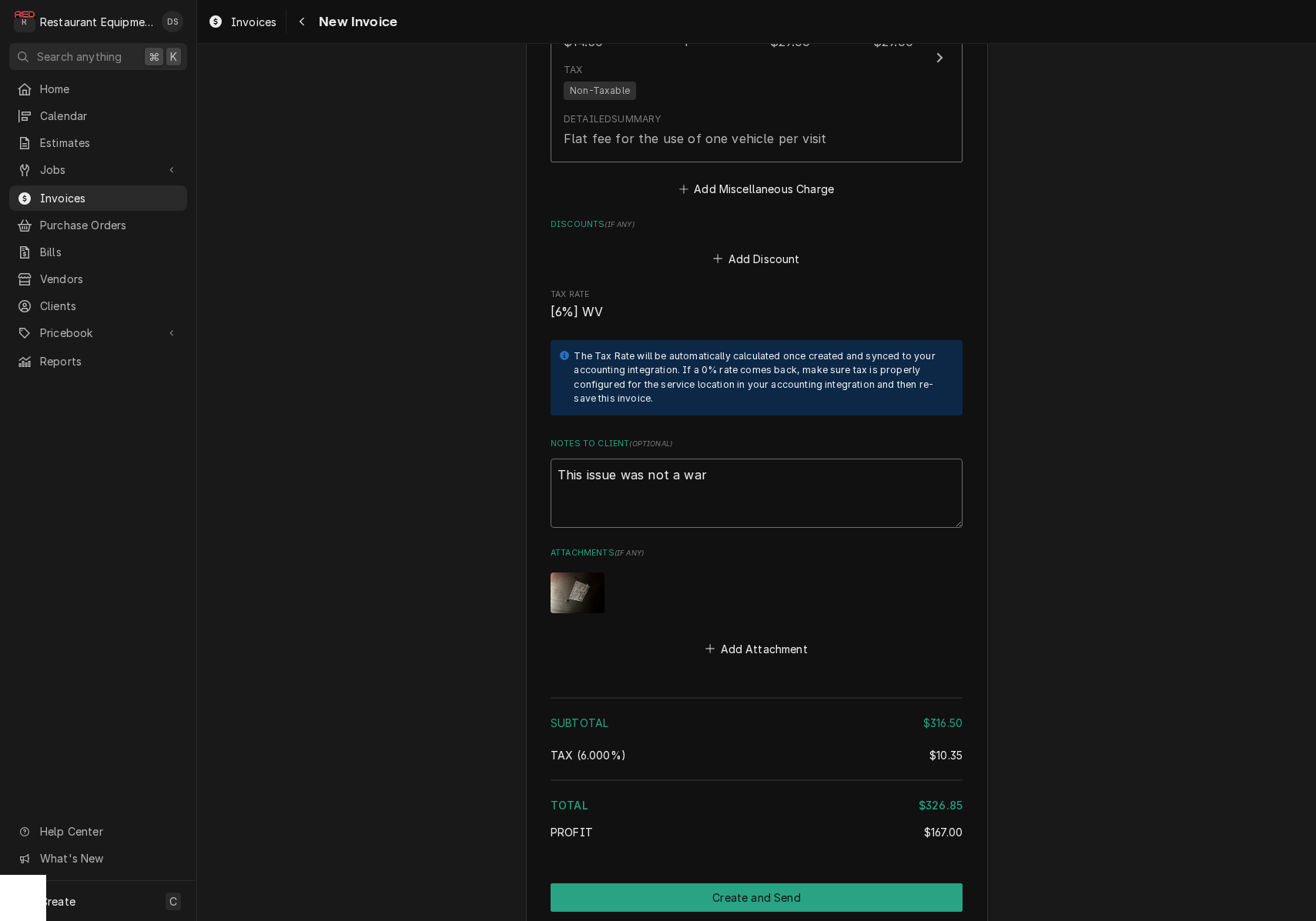
type textarea "This issue was not a warr"
type textarea "x"
type textarea "This issue was not a warra"
type textarea "x"
type textarea "This issue was not a warran"
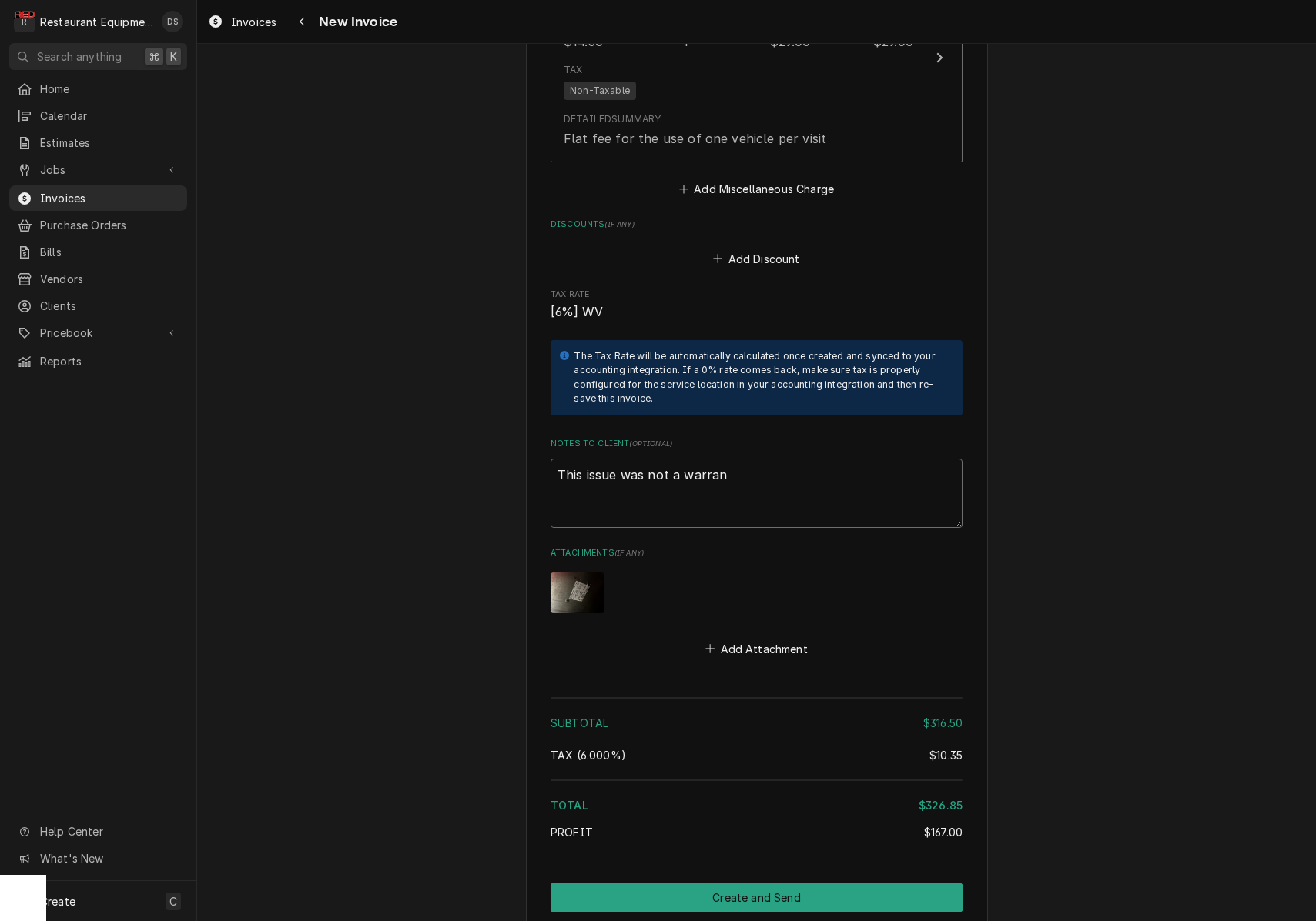
type textarea "x"
type textarea "This issue was not a warrant"
type textarea "x"
type textarea "This issue was not a warranty"
type textarea "x"
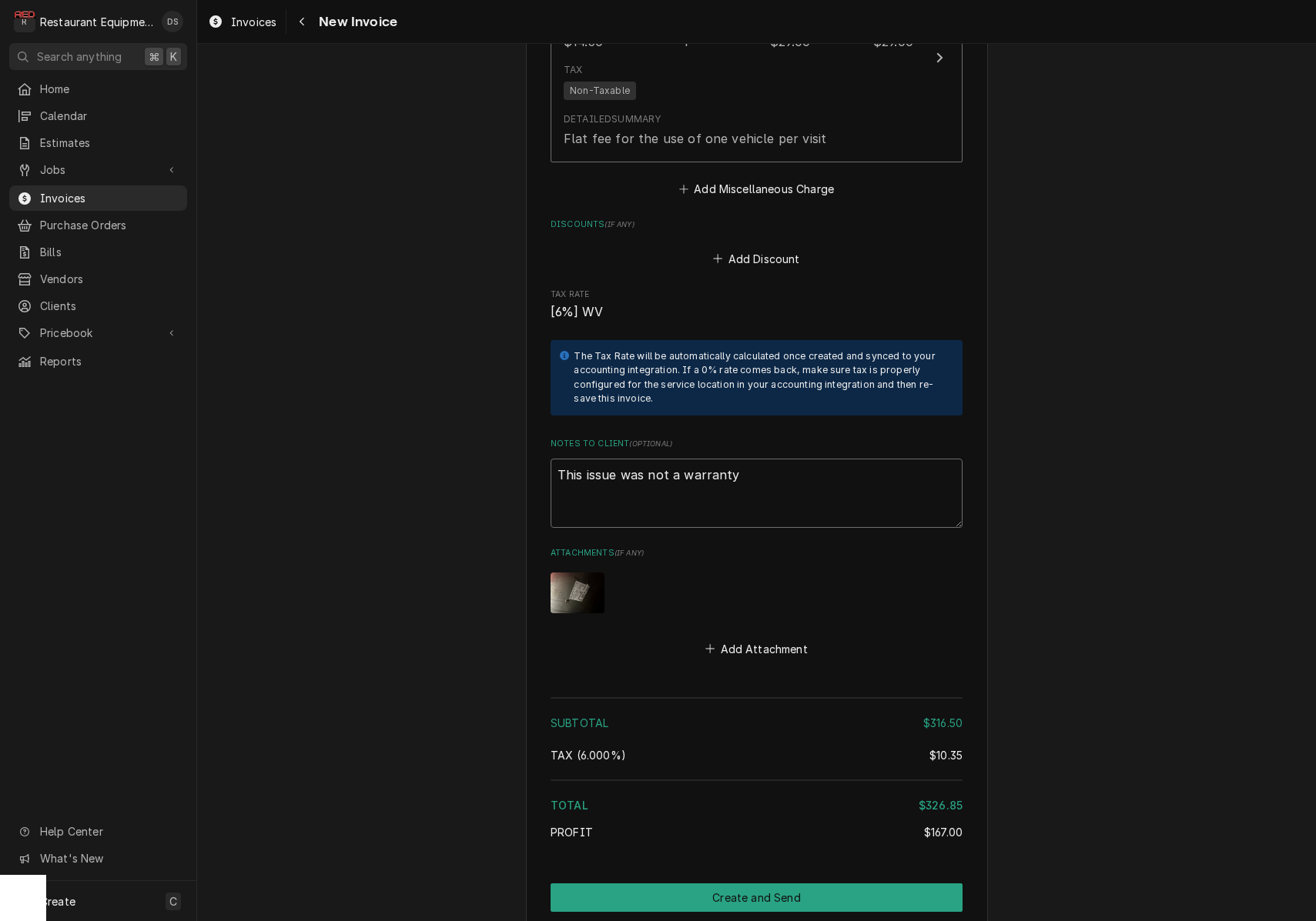
type textarea "This issue was not a warranty"
type textarea "x"
type textarea "This issue was not a warranty i"
type textarea "x"
type textarea "This issue was not a warranty is"
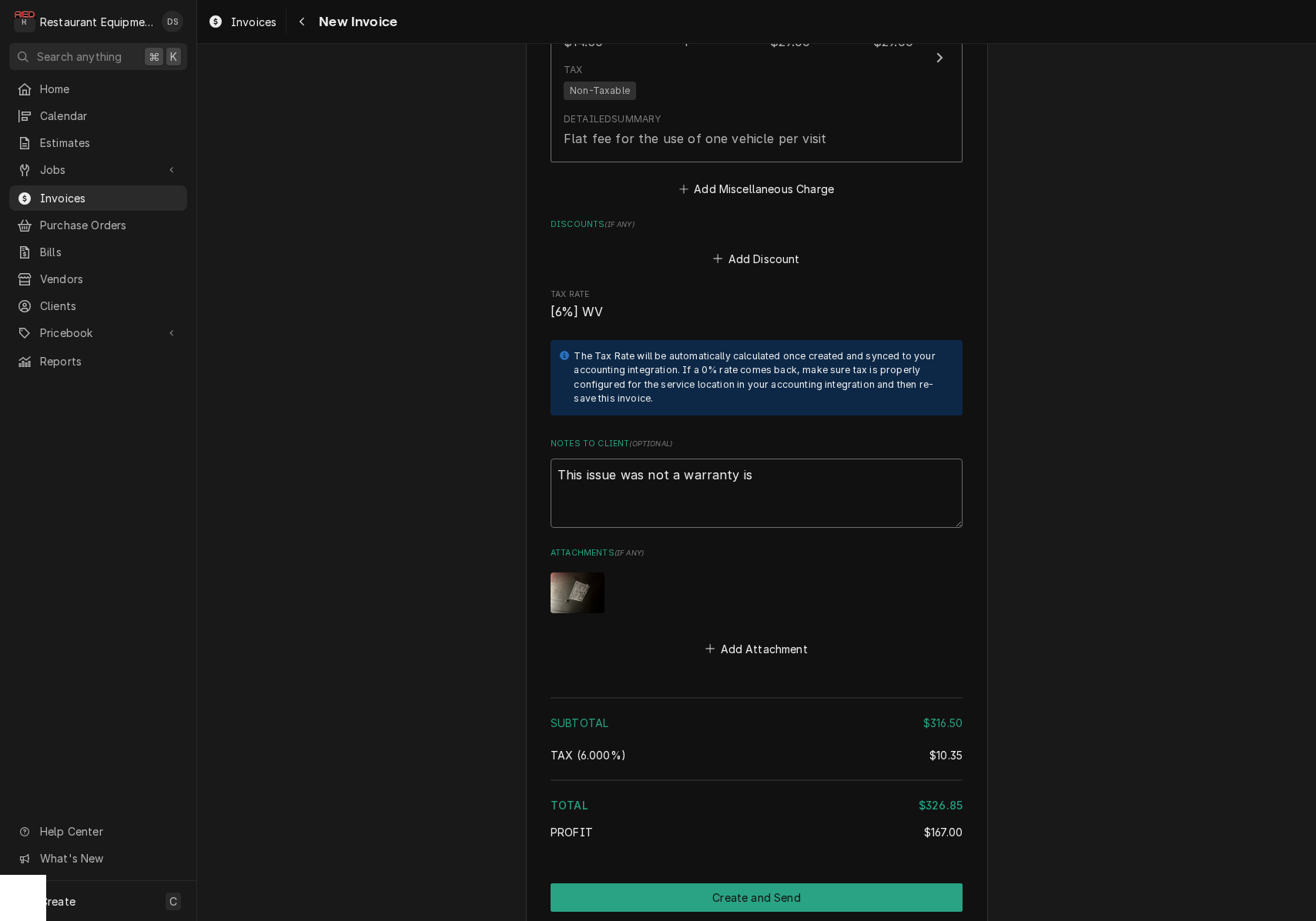
type textarea "x"
type textarea "This issue was not a warranty iss"
type textarea "x"
type textarea "This issue was not a warranty issu"
type textarea "x"
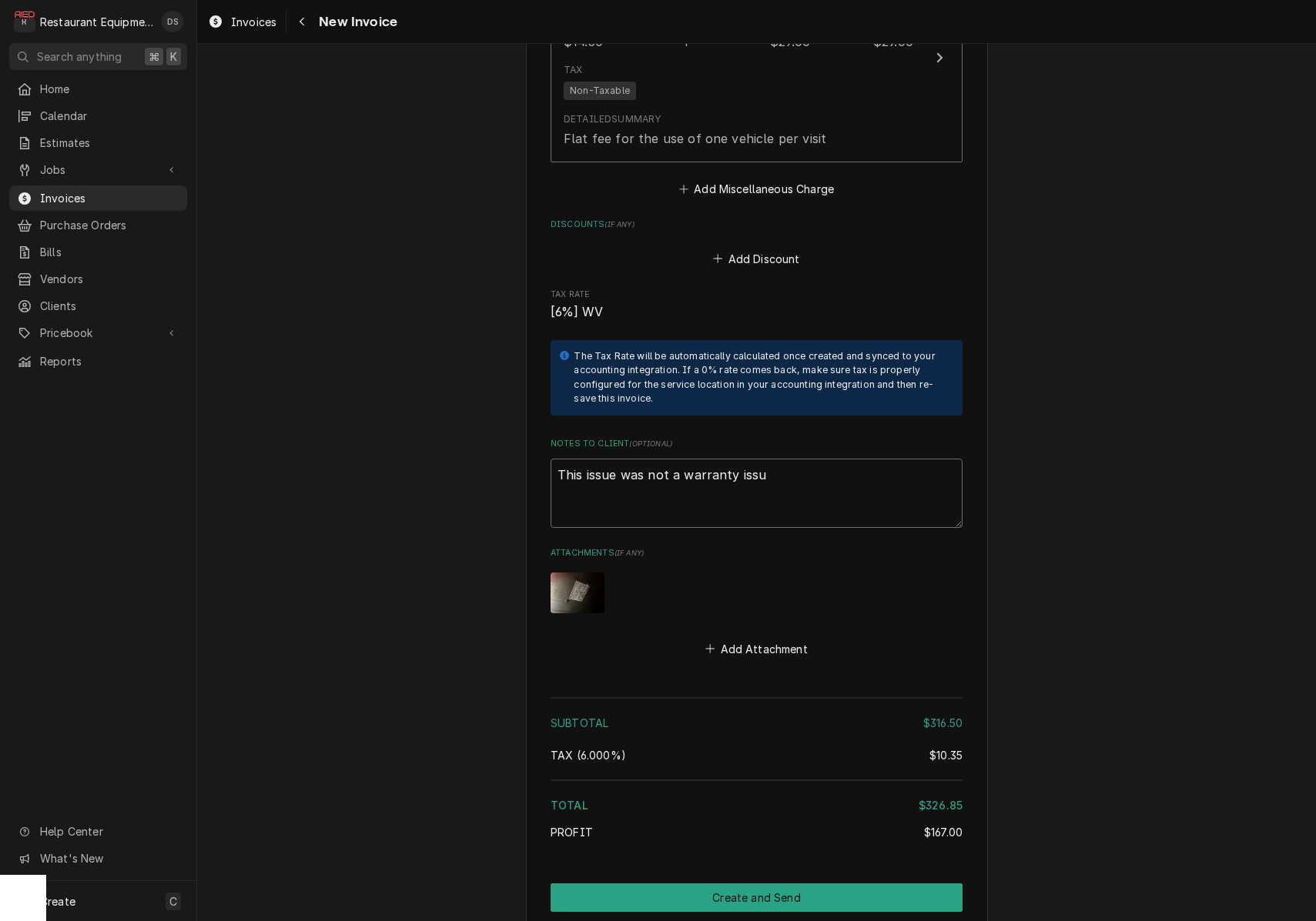
type textarea "This issue was not a warranty issue"
type textarea "x"
type textarea "This issue was not a warranty issue."
type textarea "x"
type textarea "This issue was not a warranty issue."
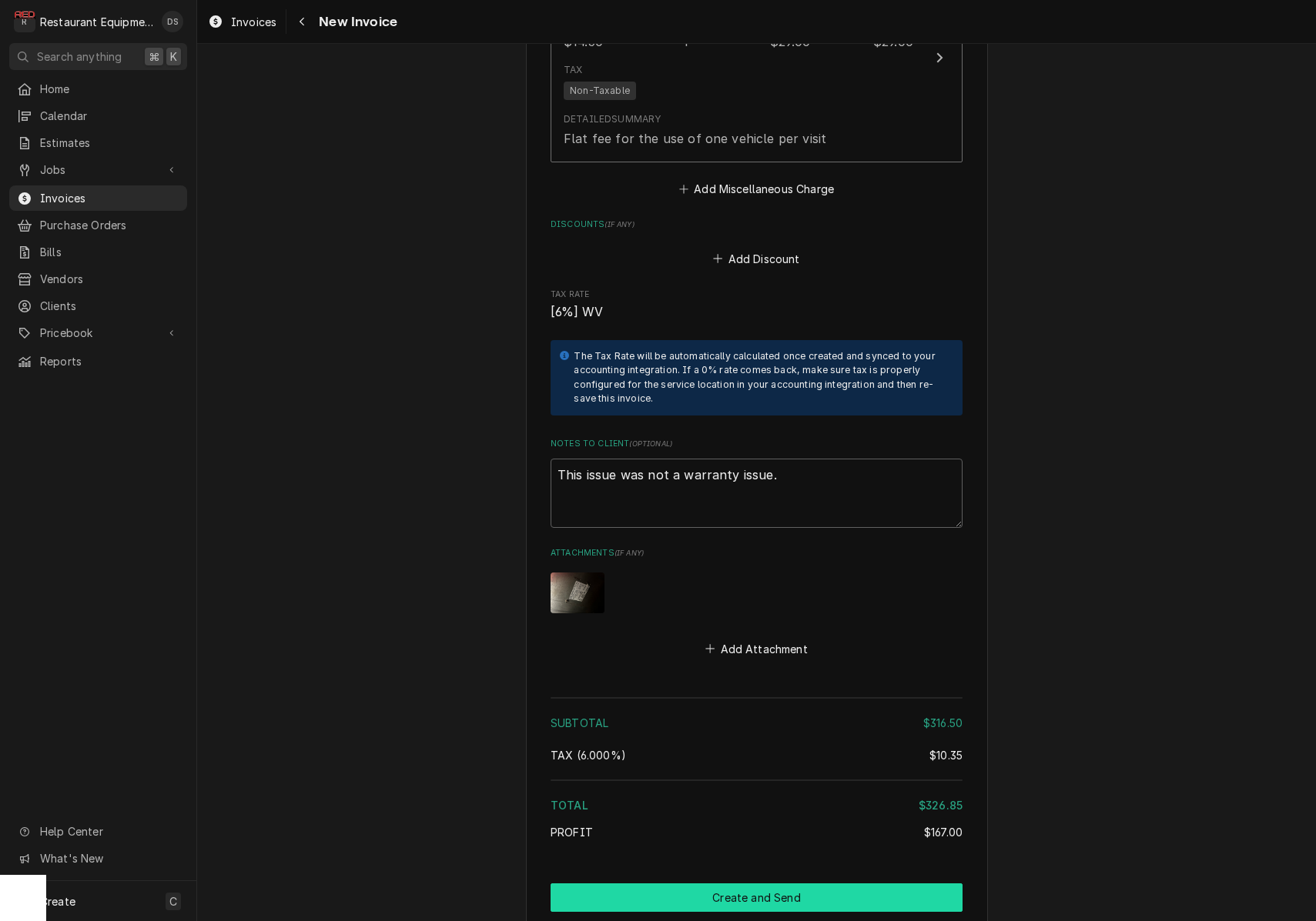
click at [793, 884] on button "Create and Send" at bounding box center [756, 898] width 411 height 28
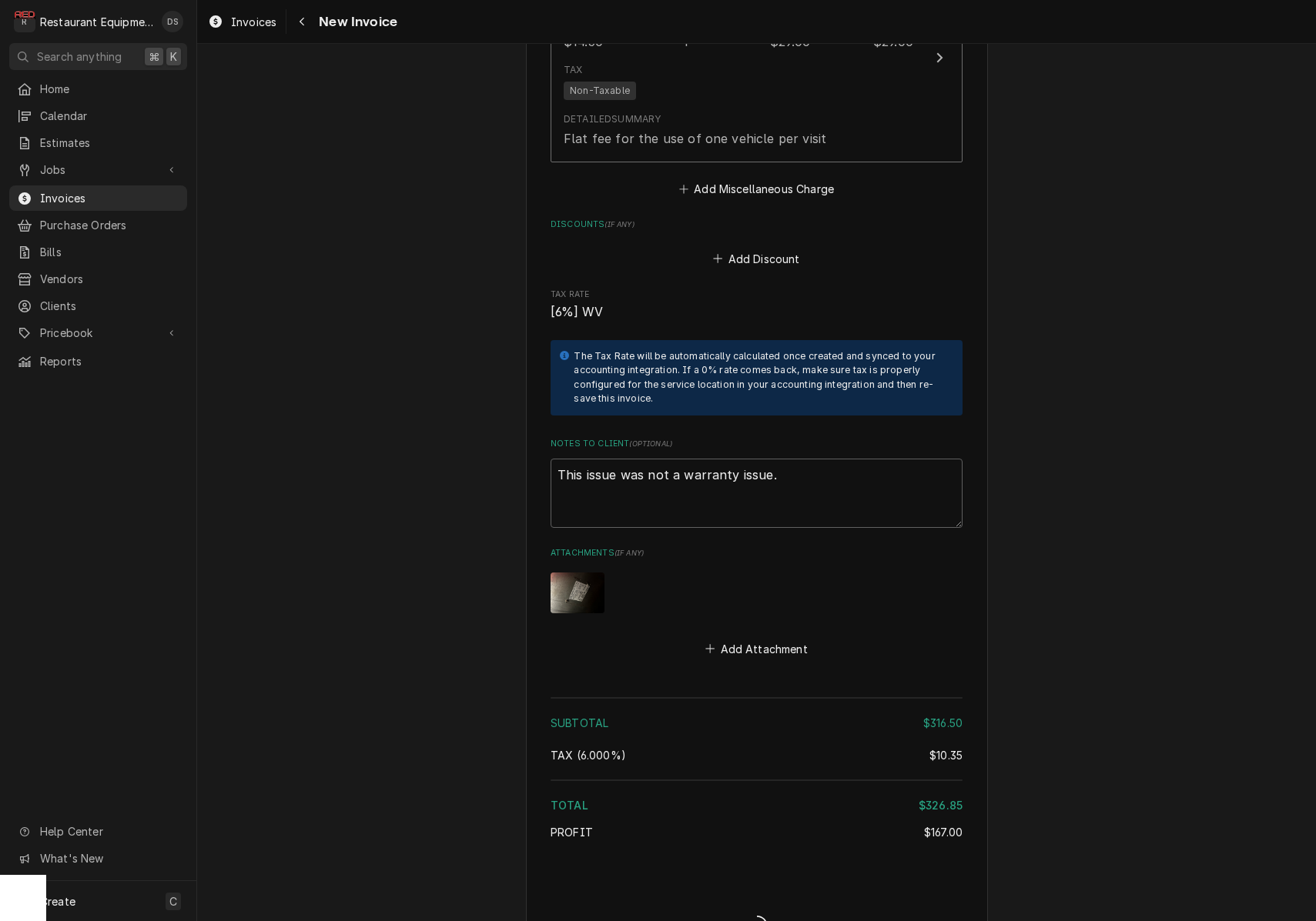
type textarea "x"
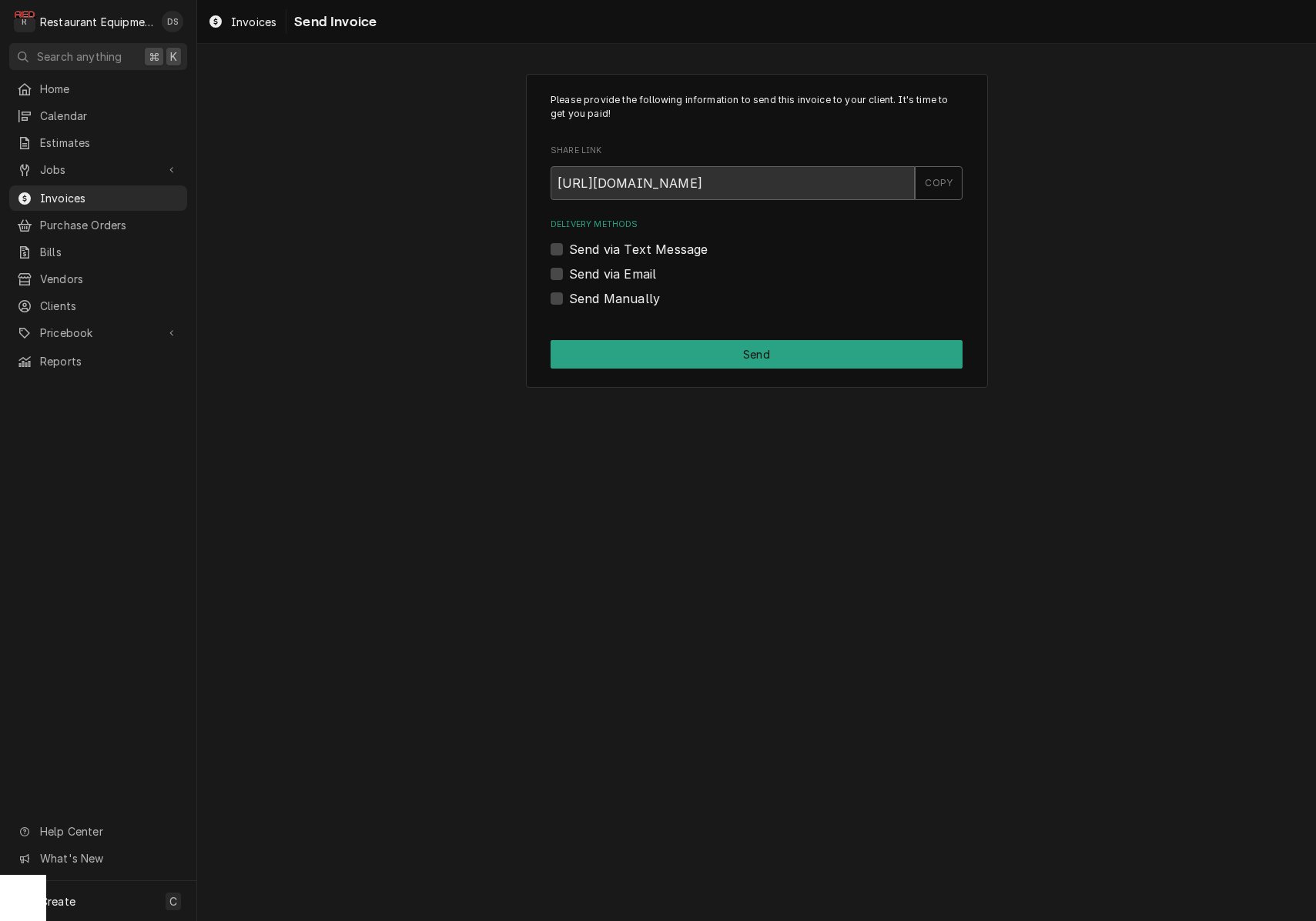
click at [569, 273] on label "Send via Email" at bounding box center [613, 274] width 87 height 19
click at [569, 273] on input "Send via Email" at bounding box center [775, 282] width 411 height 34
checkbox input "true"
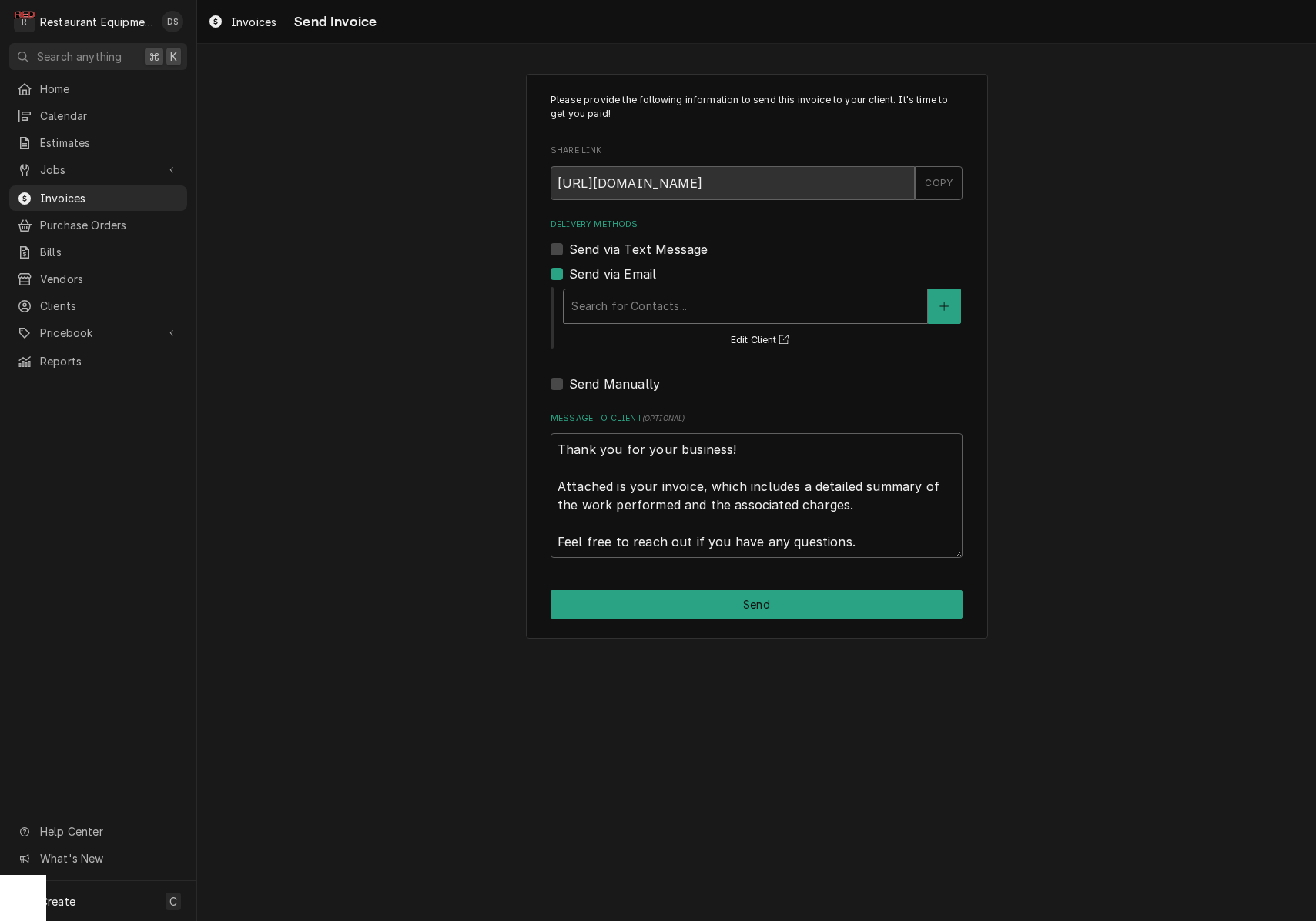
click at [663, 299] on div "Search for Contacts..." at bounding box center [745, 306] width 348 height 16
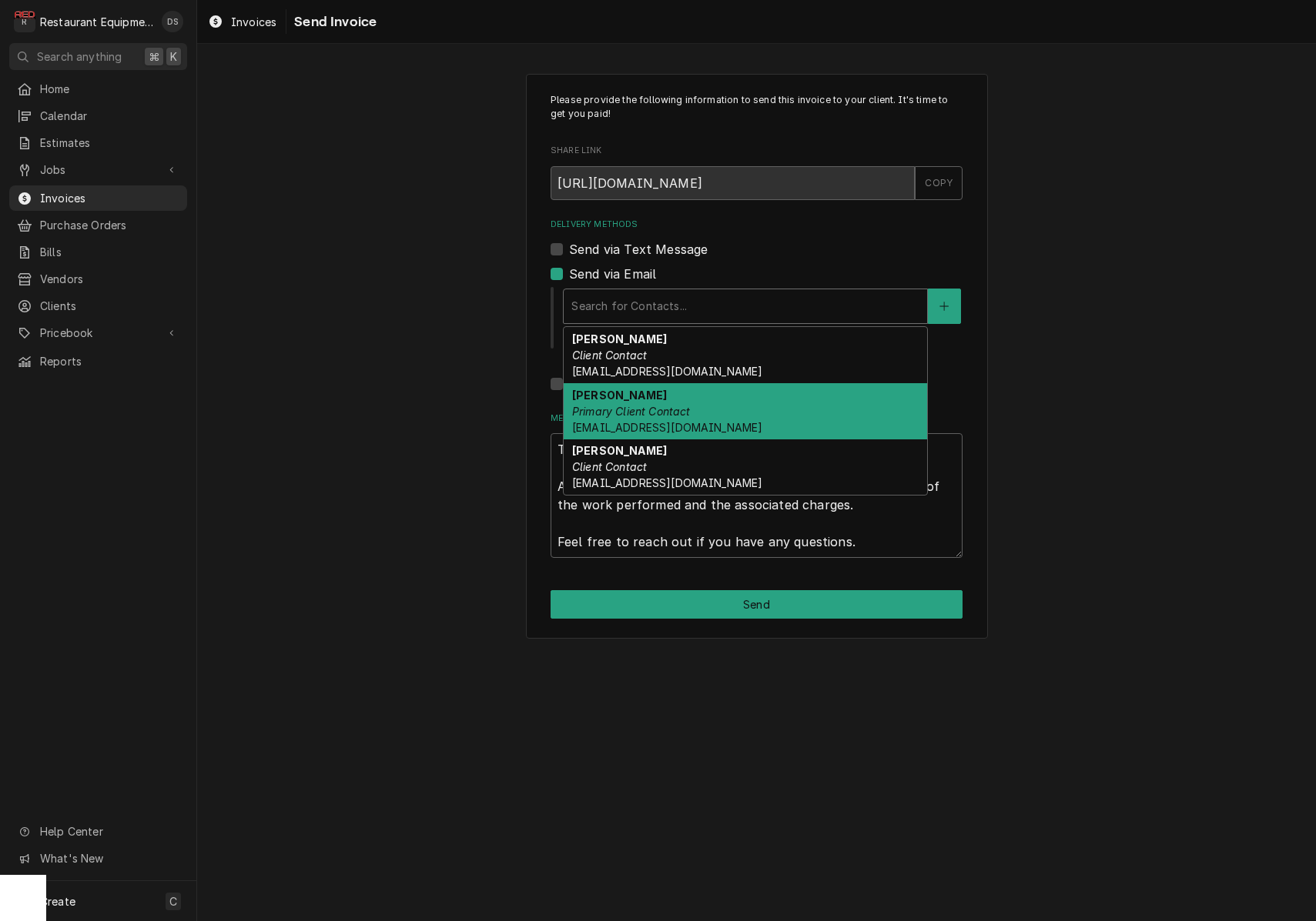
click at [676, 401] on div "[PERSON_NAME] Primary Client Contact [EMAIL_ADDRESS][DOMAIN_NAME]" at bounding box center [746, 410] width 364 height 56
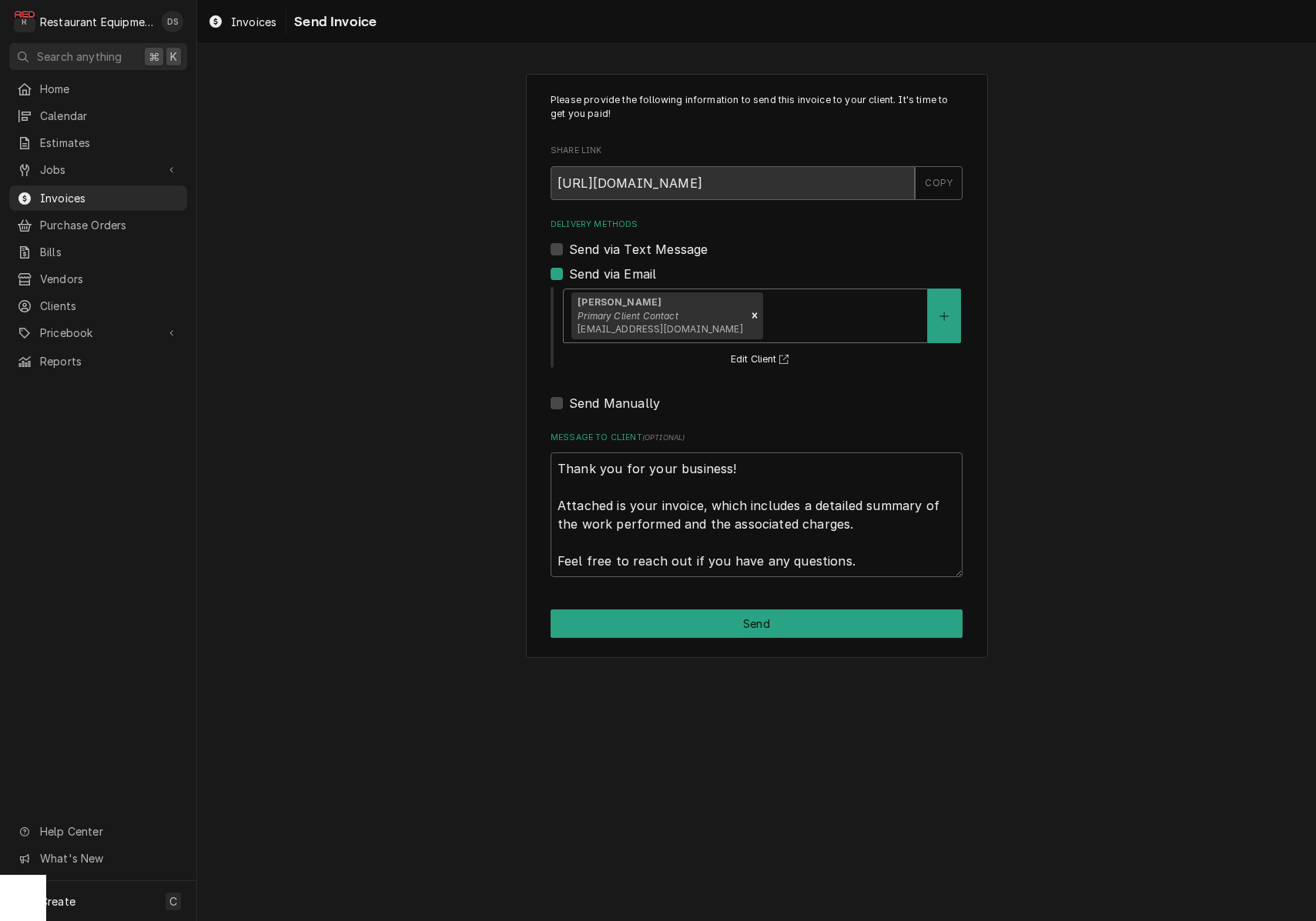
click at [768, 621] on button "Send" at bounding box center [756, 624] width 411 height 28
type textarea "x"
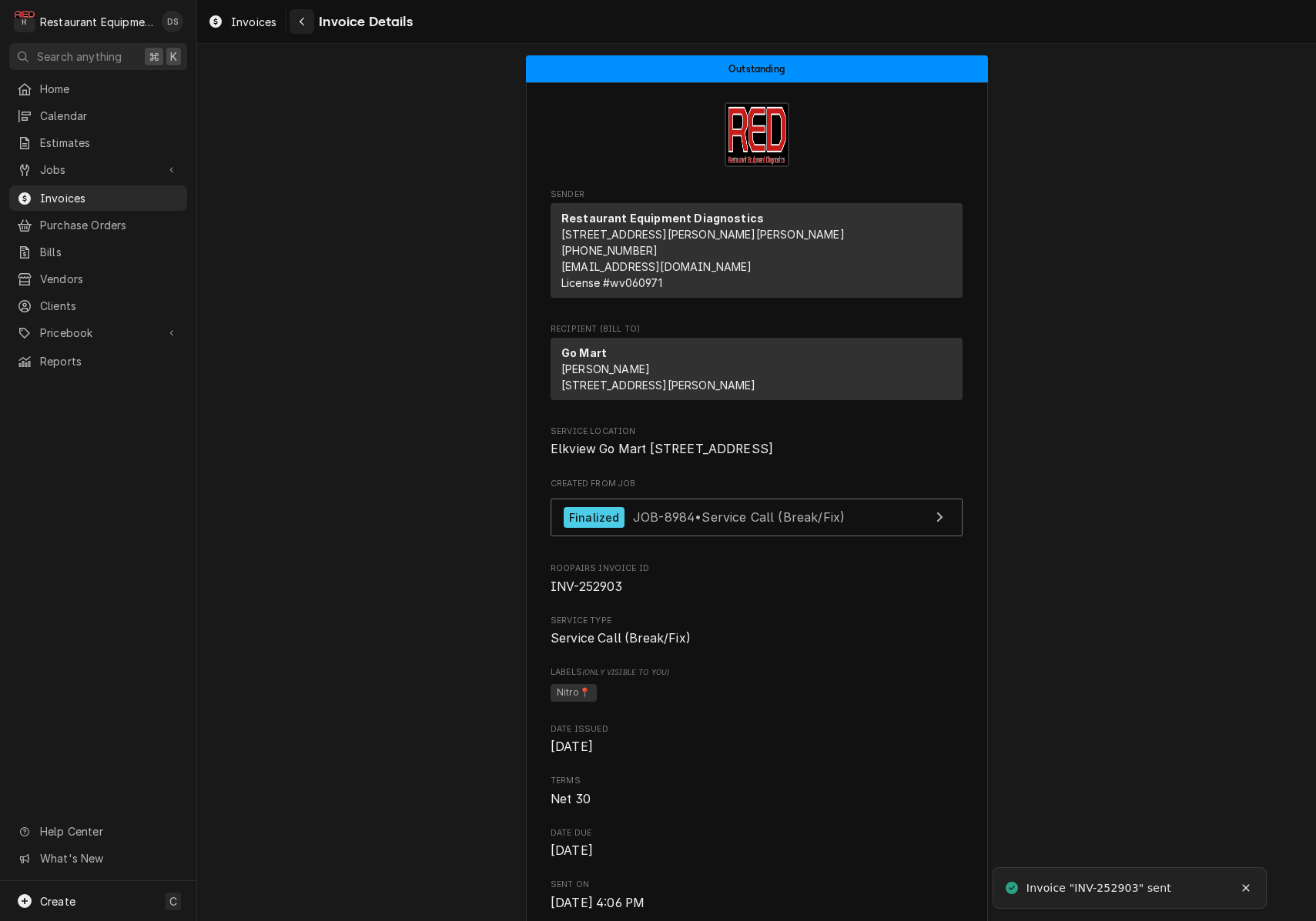
click at [306, 18] on div "Navigate back" at bounding box center [302, 21] width 15 height 15
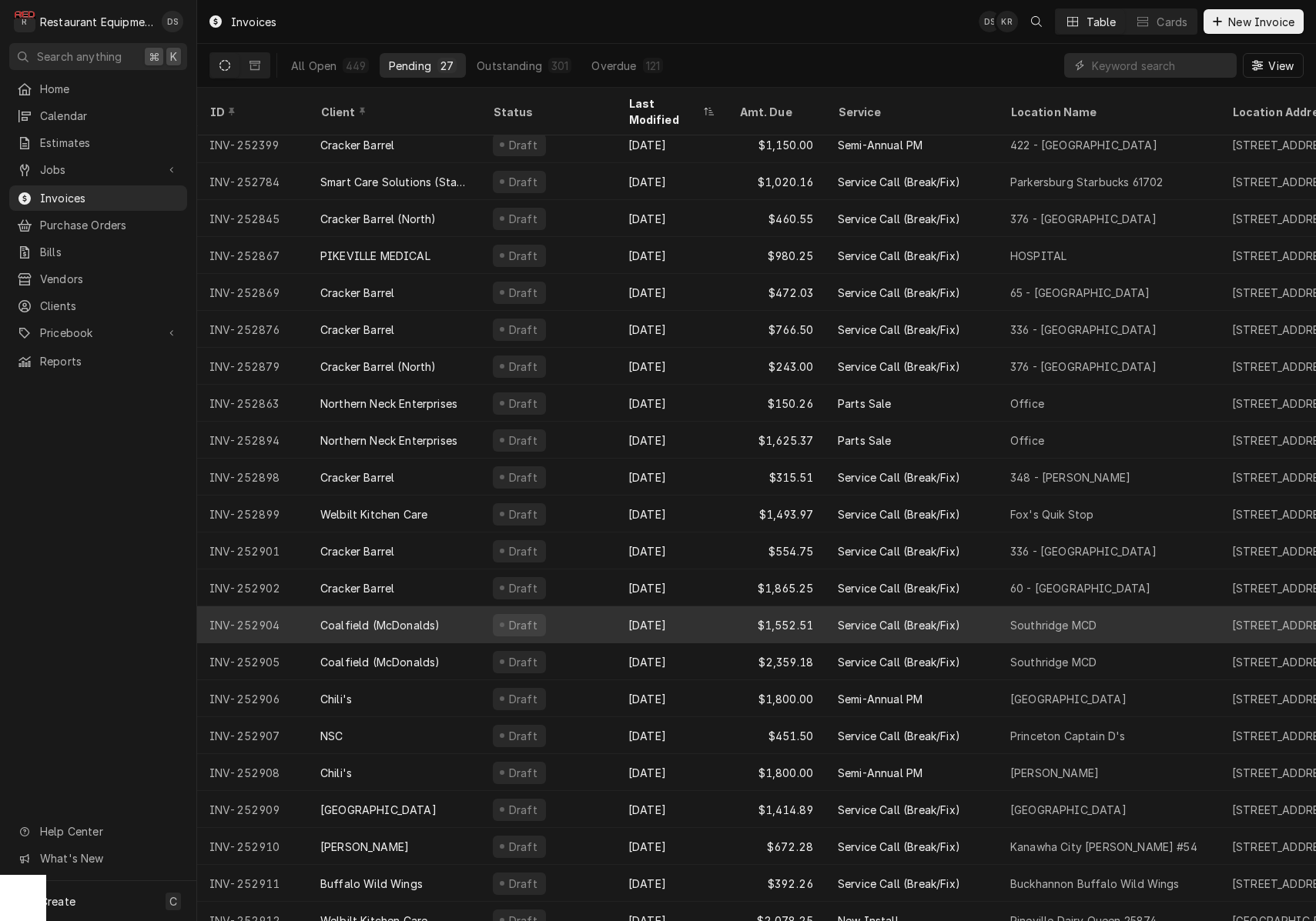
scroll to position [193, 0]
click at [566, 613] on div "Draft" at bounding box center [548, 626] width 136 height 37
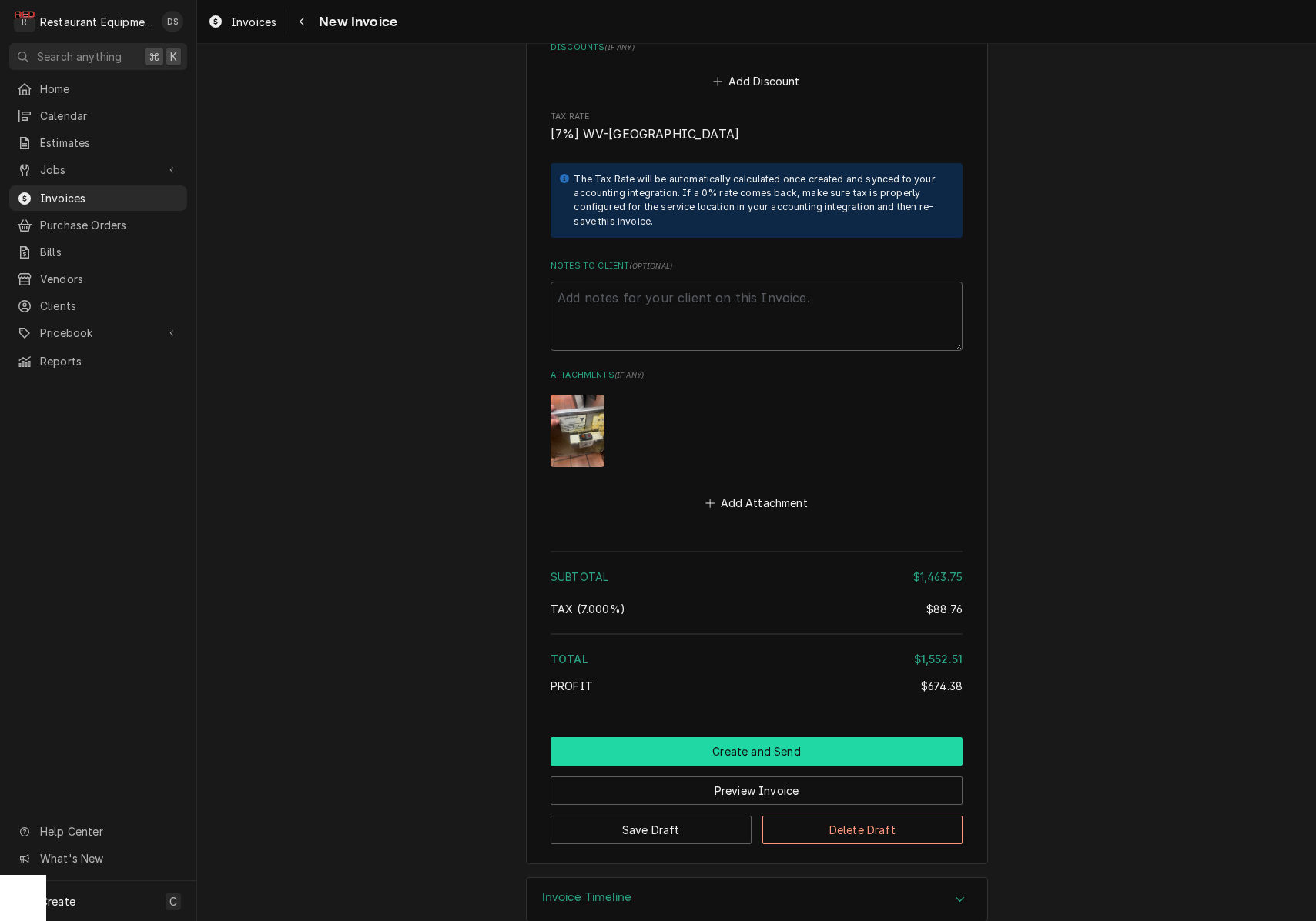
click at [775, 738] on button "Create and Send" at bounding box center [756, 752] width 411 height 28
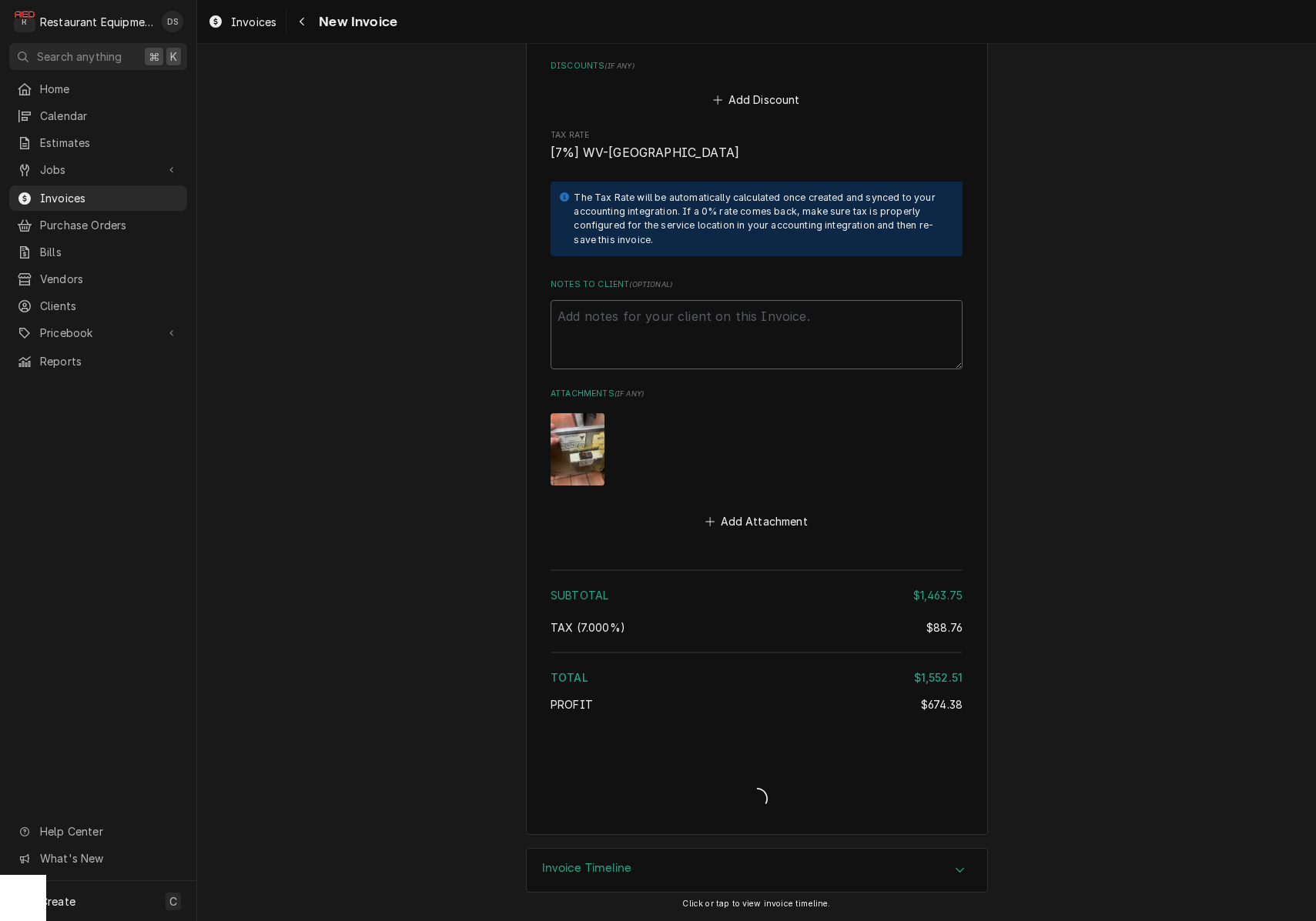
scroll to position [2997, 0]
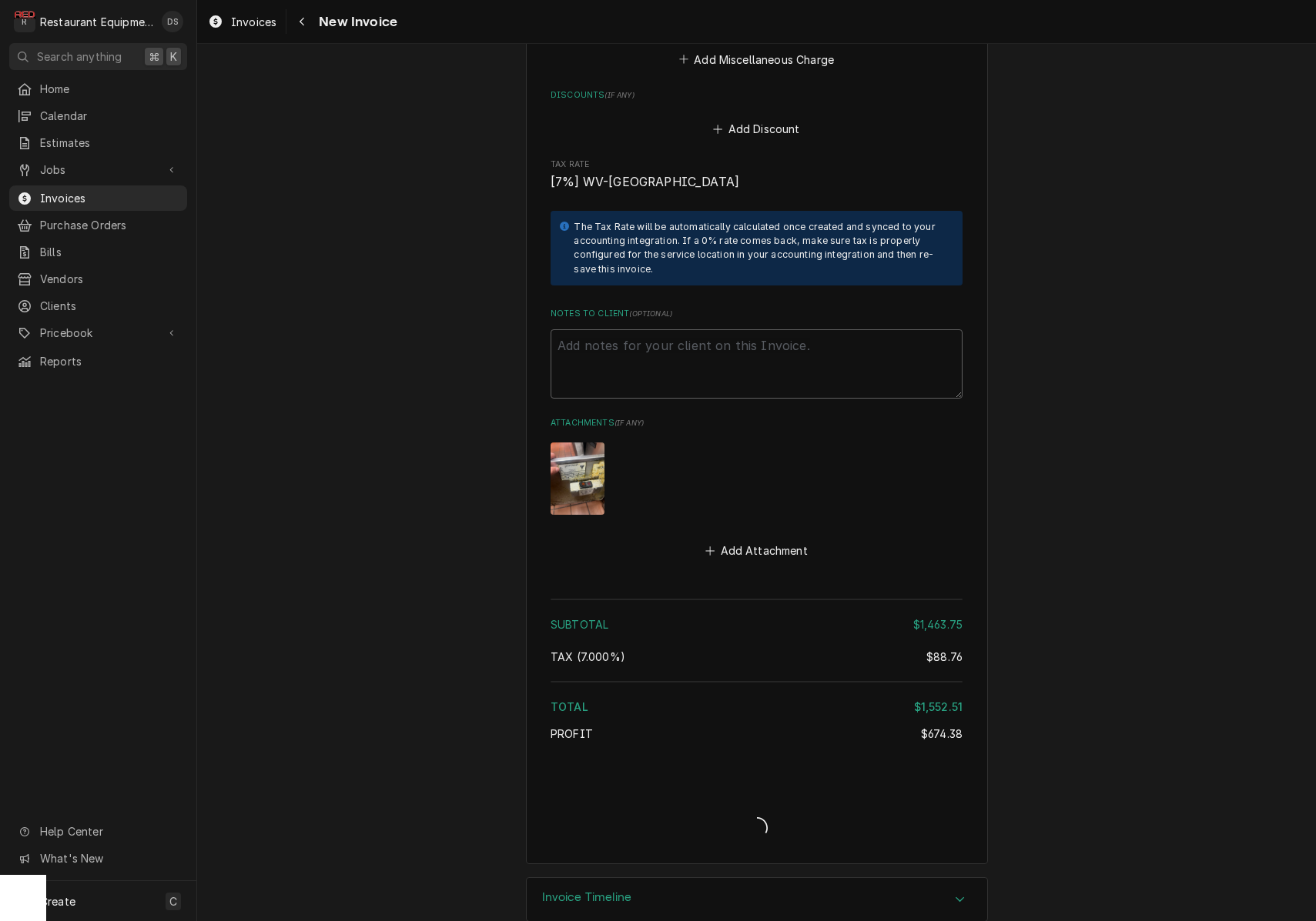
type textarea "x"
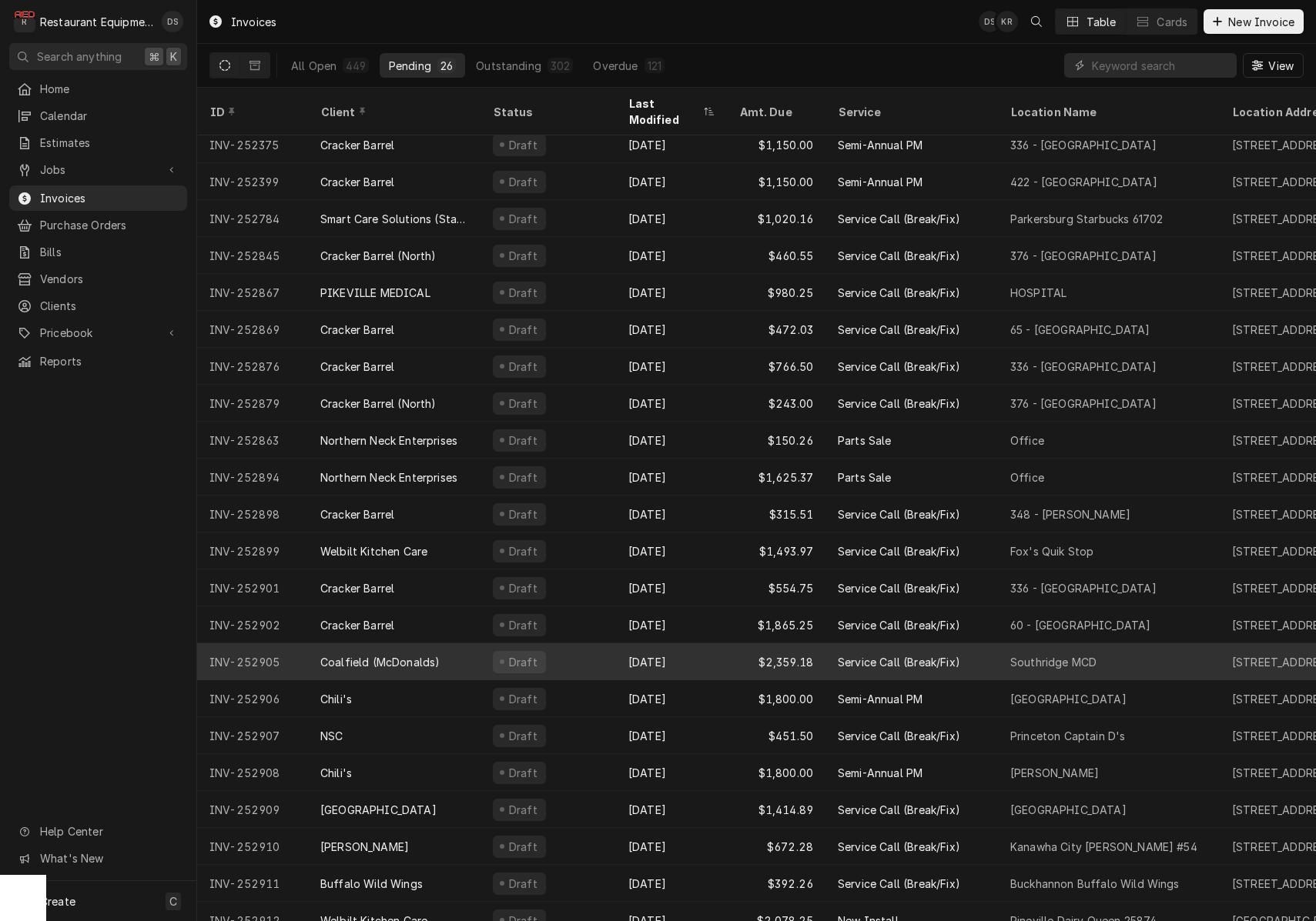
scroll to position [156, 0]
click at [586, 644] on div "Draft" at bounding box center [548, 663] width 136 height 37
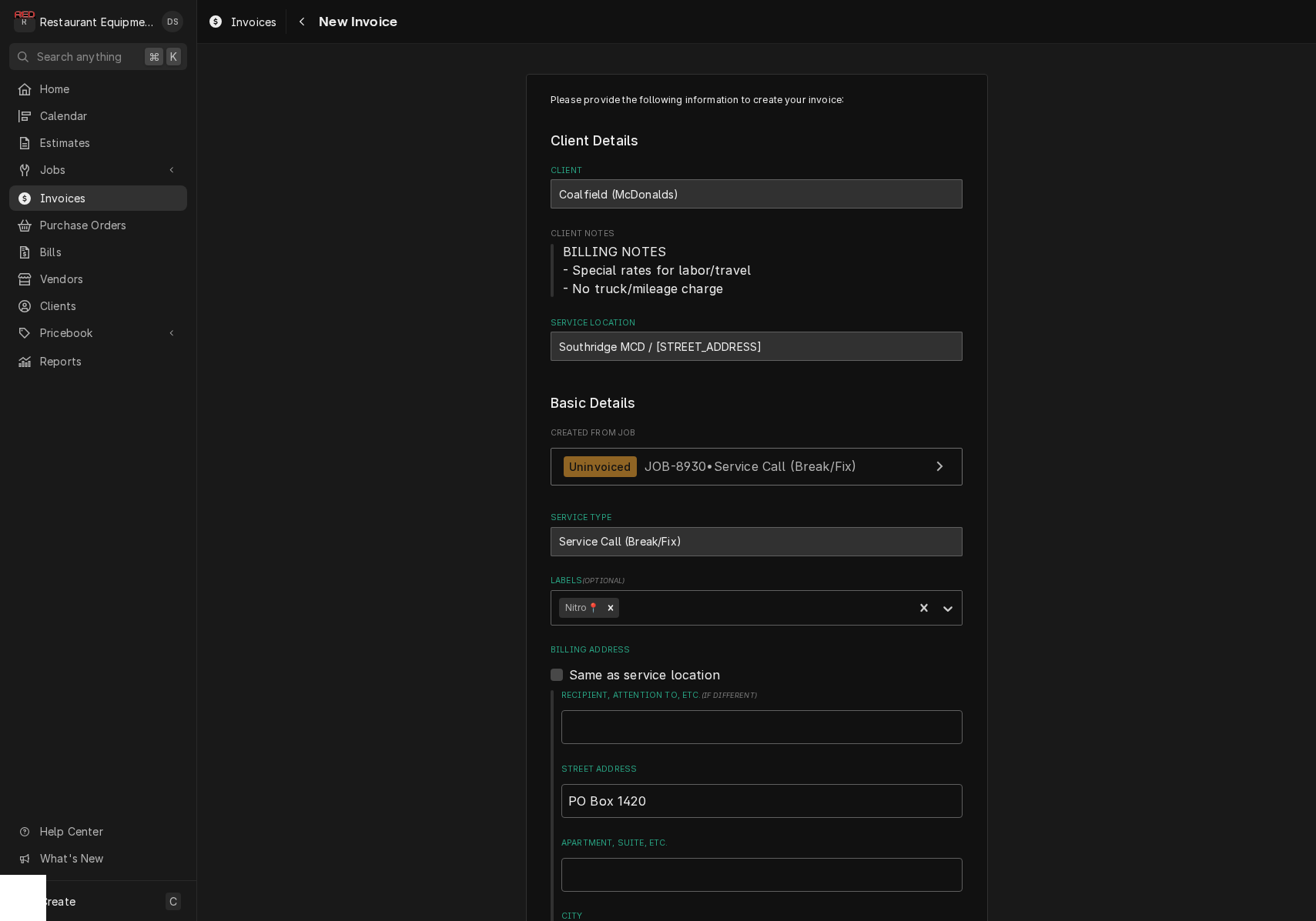
click at [73, 195] on span "Invoices" at bounding box center [109, 198] width 139 height 16
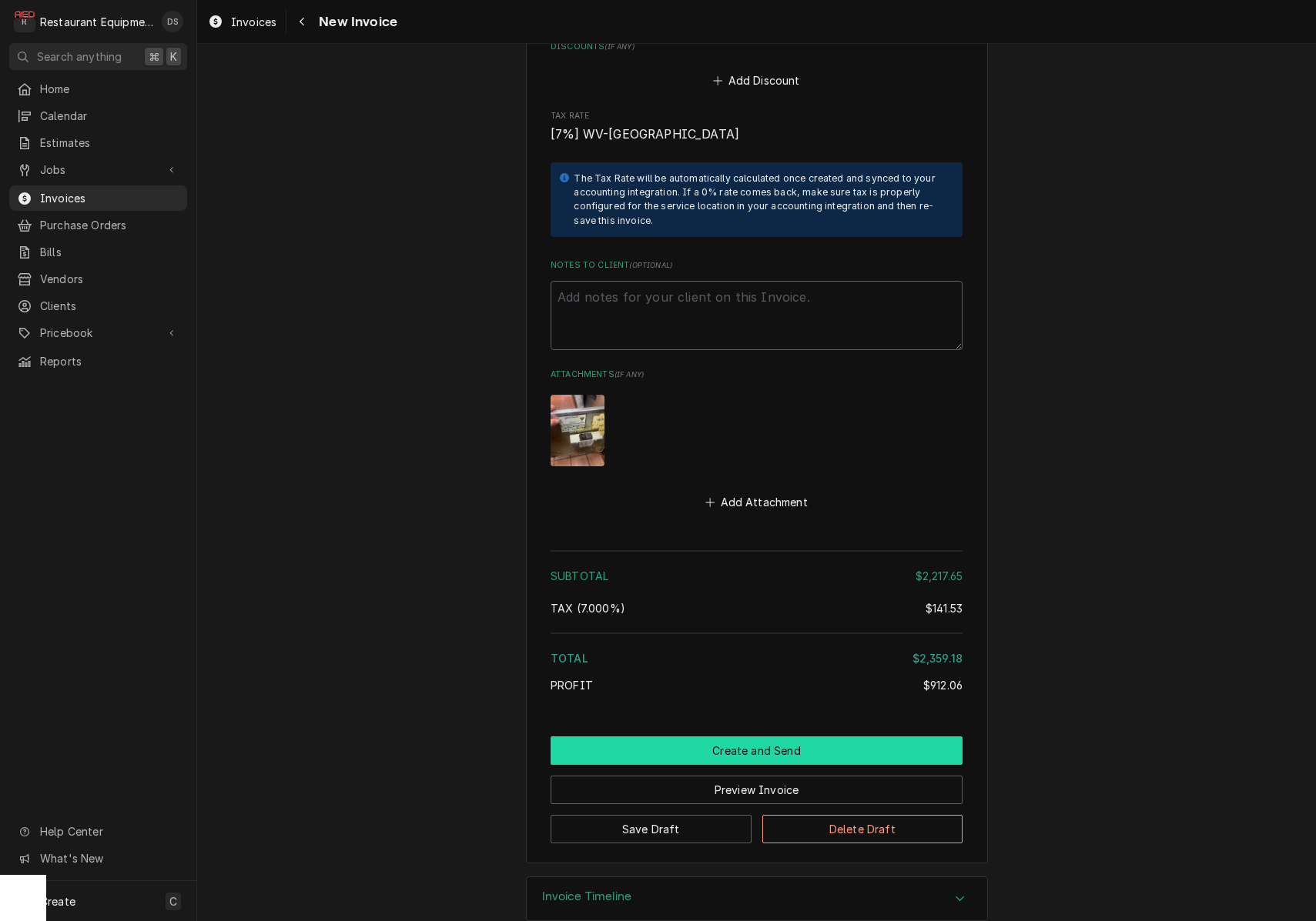
click at [719, 737] on button "Create and Send" at bounding box center [756, 751] width 411 height 28
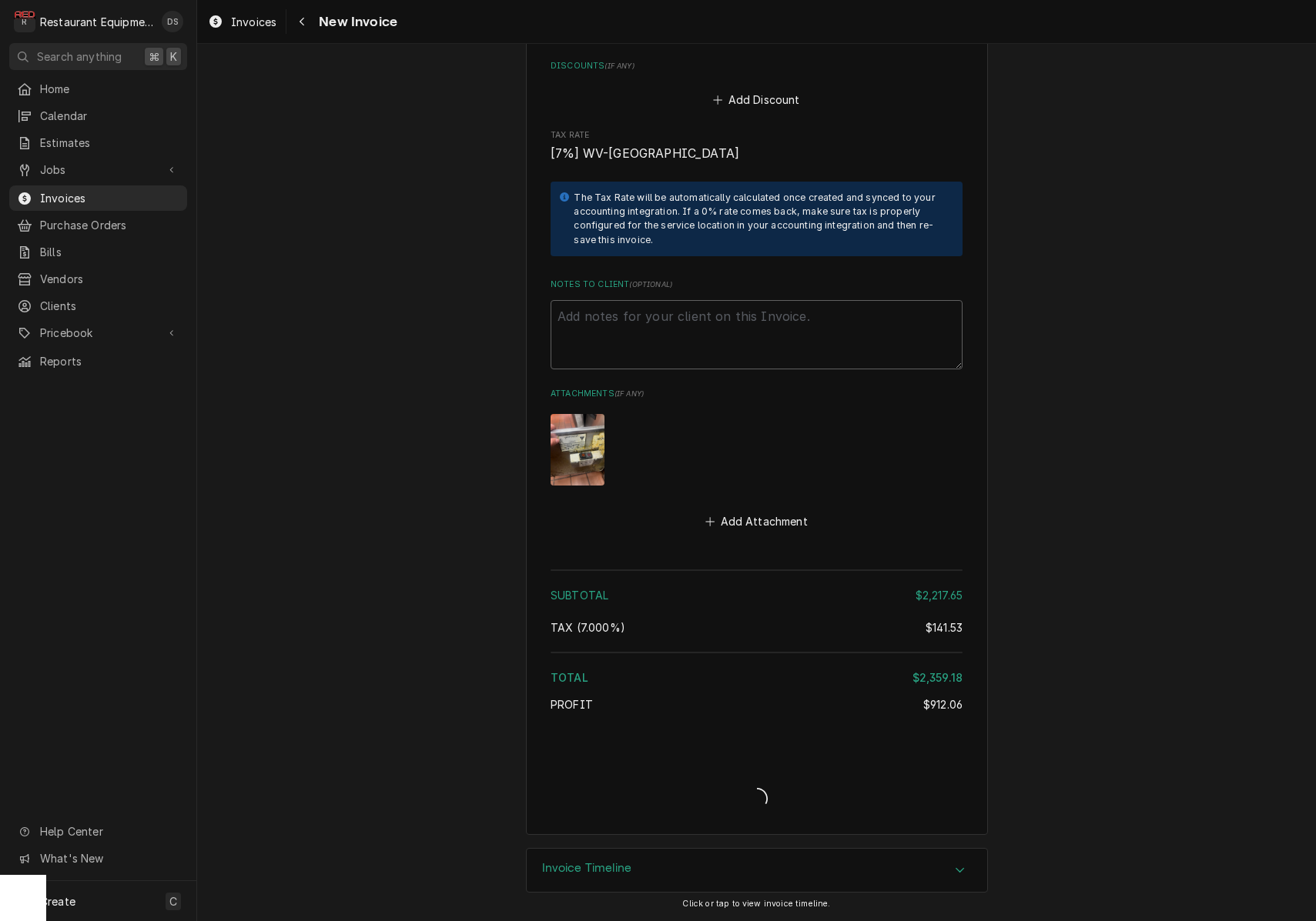
scroll to position [1798, 0]
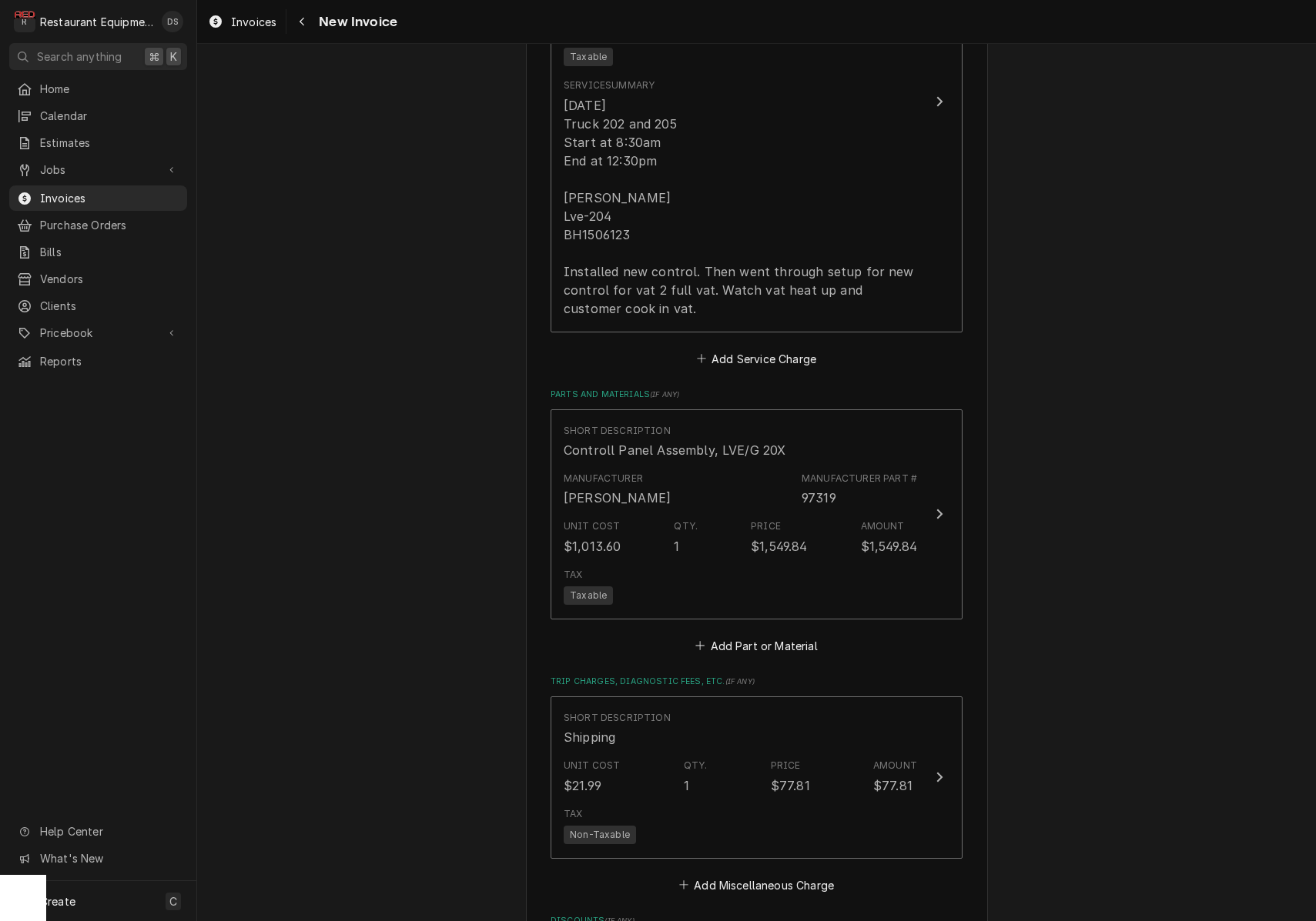
type textarea "x"
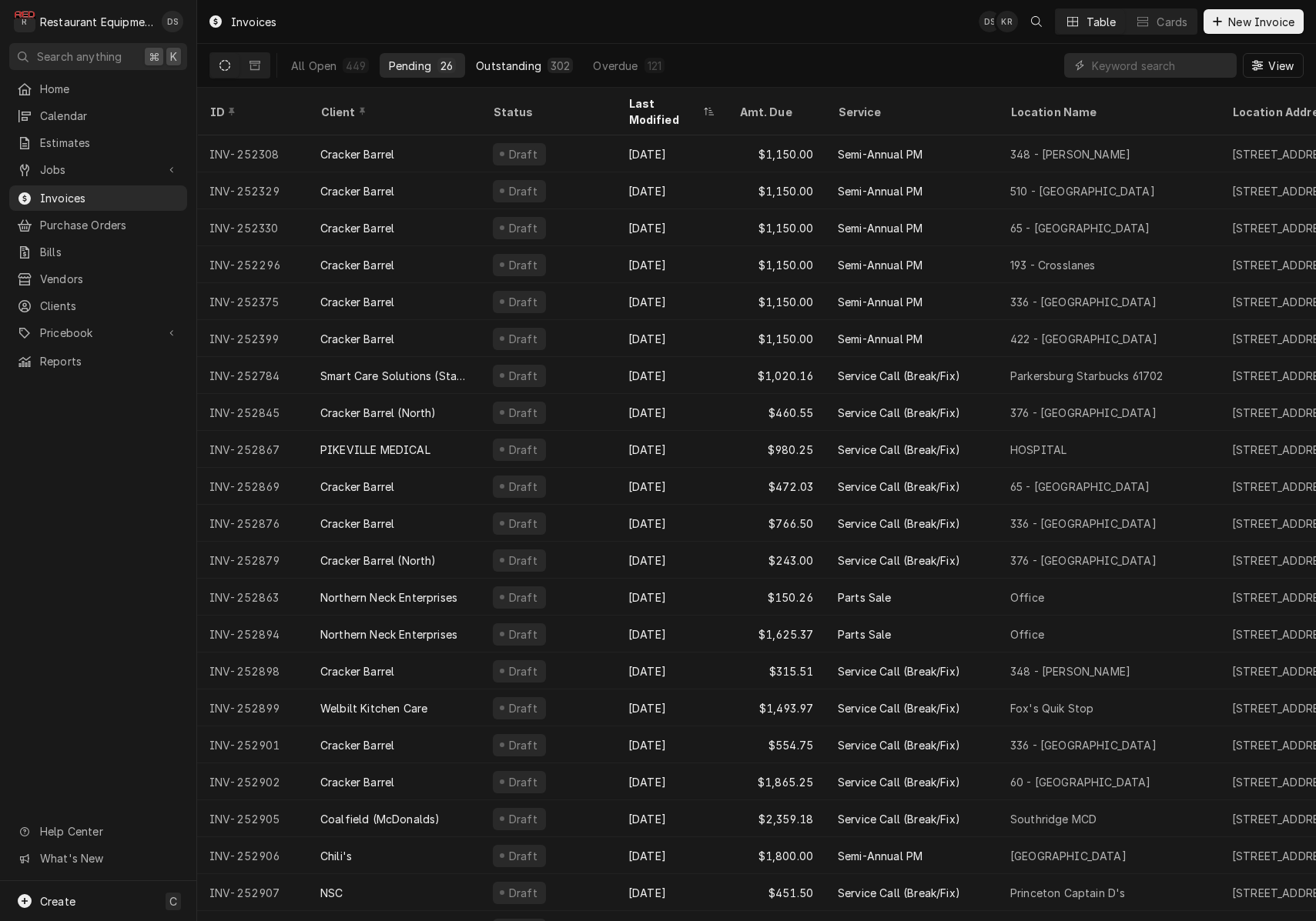
click at [512, 61] on div "Outstanding" at bounding box center [509, 66] width 66 height 16
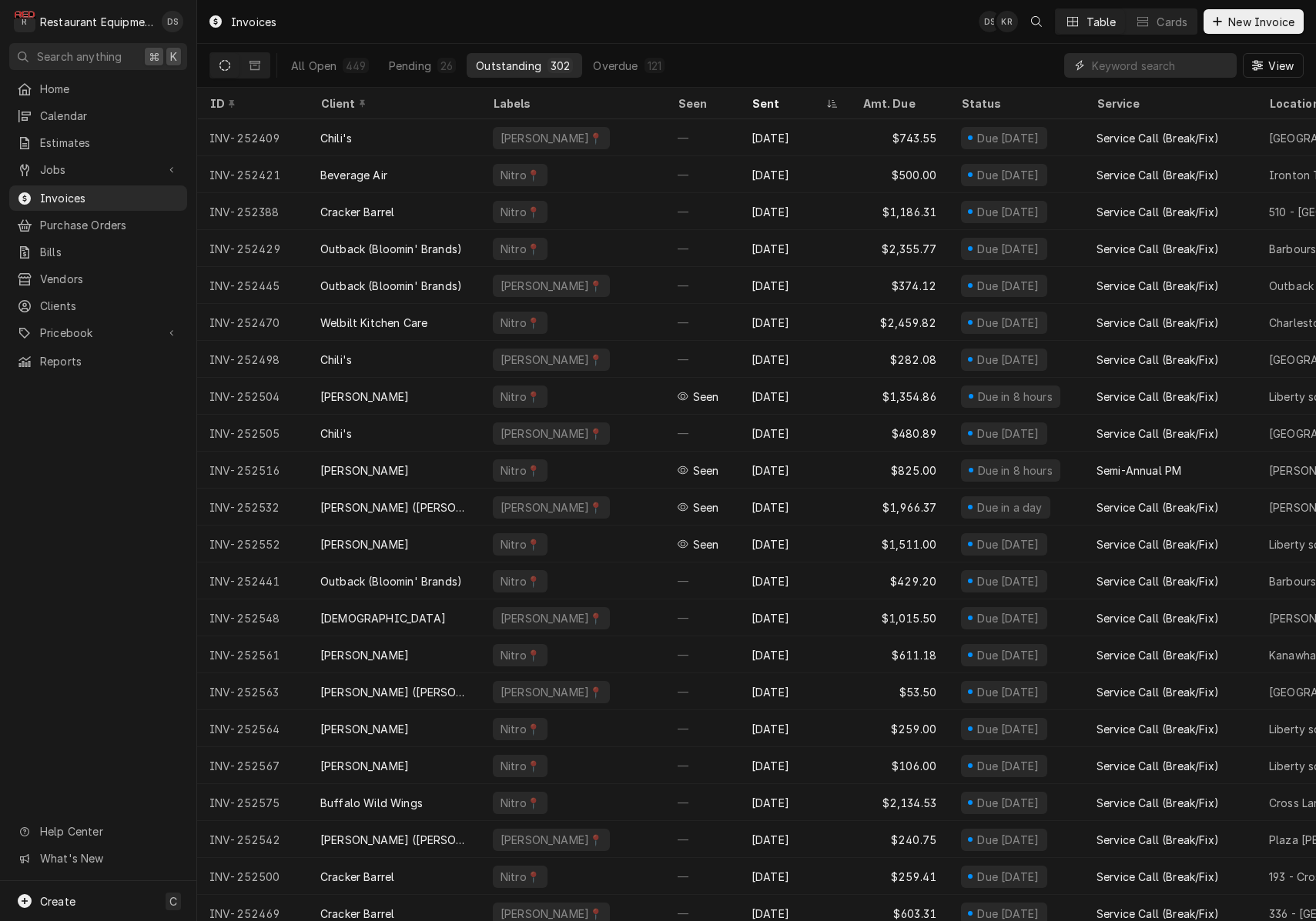
click at [1117, 64] on input "Dynamic Content Wrapper" at bounding box center [1160, 66] width 137 height 25
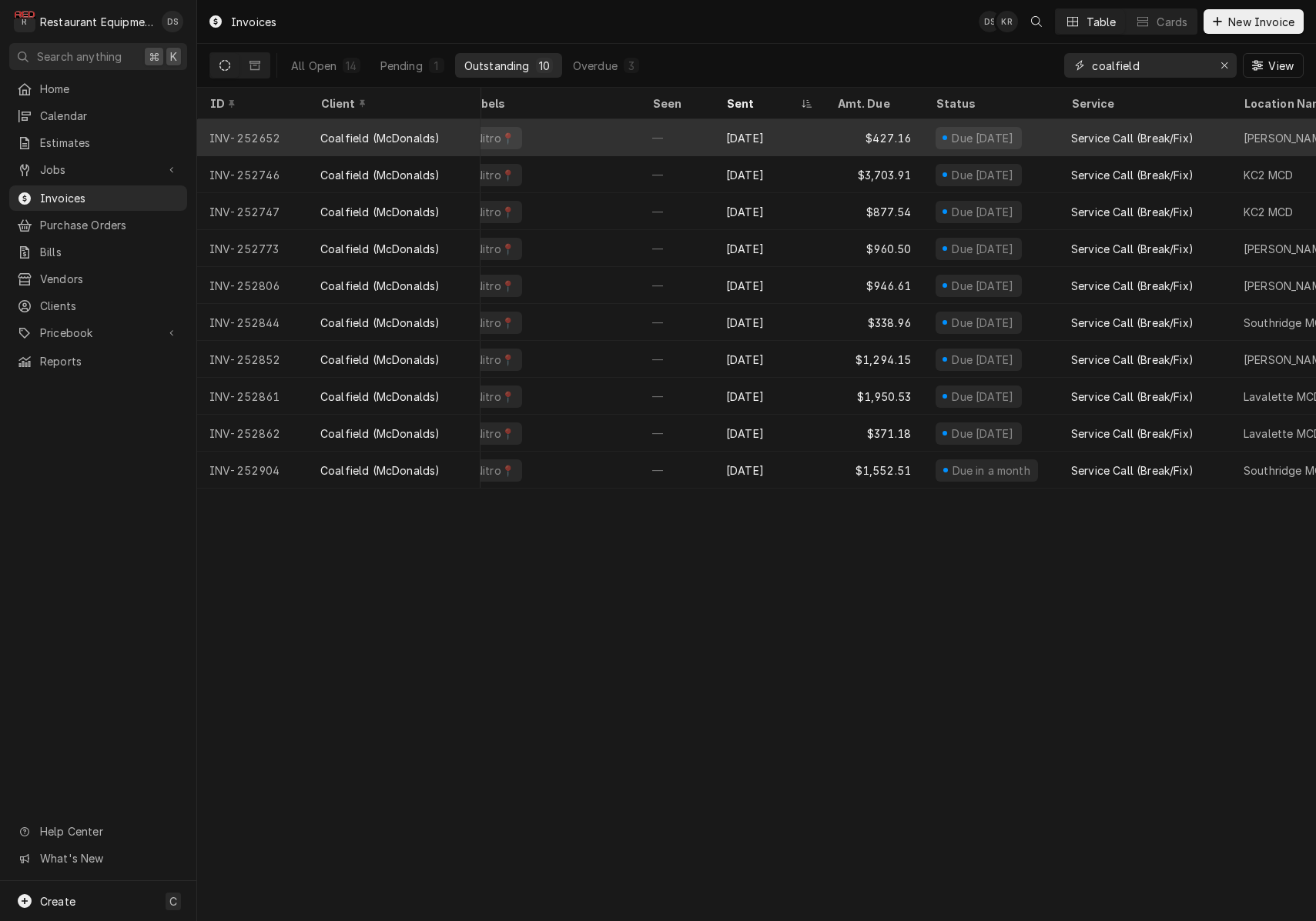
scroll to position [0, 24]
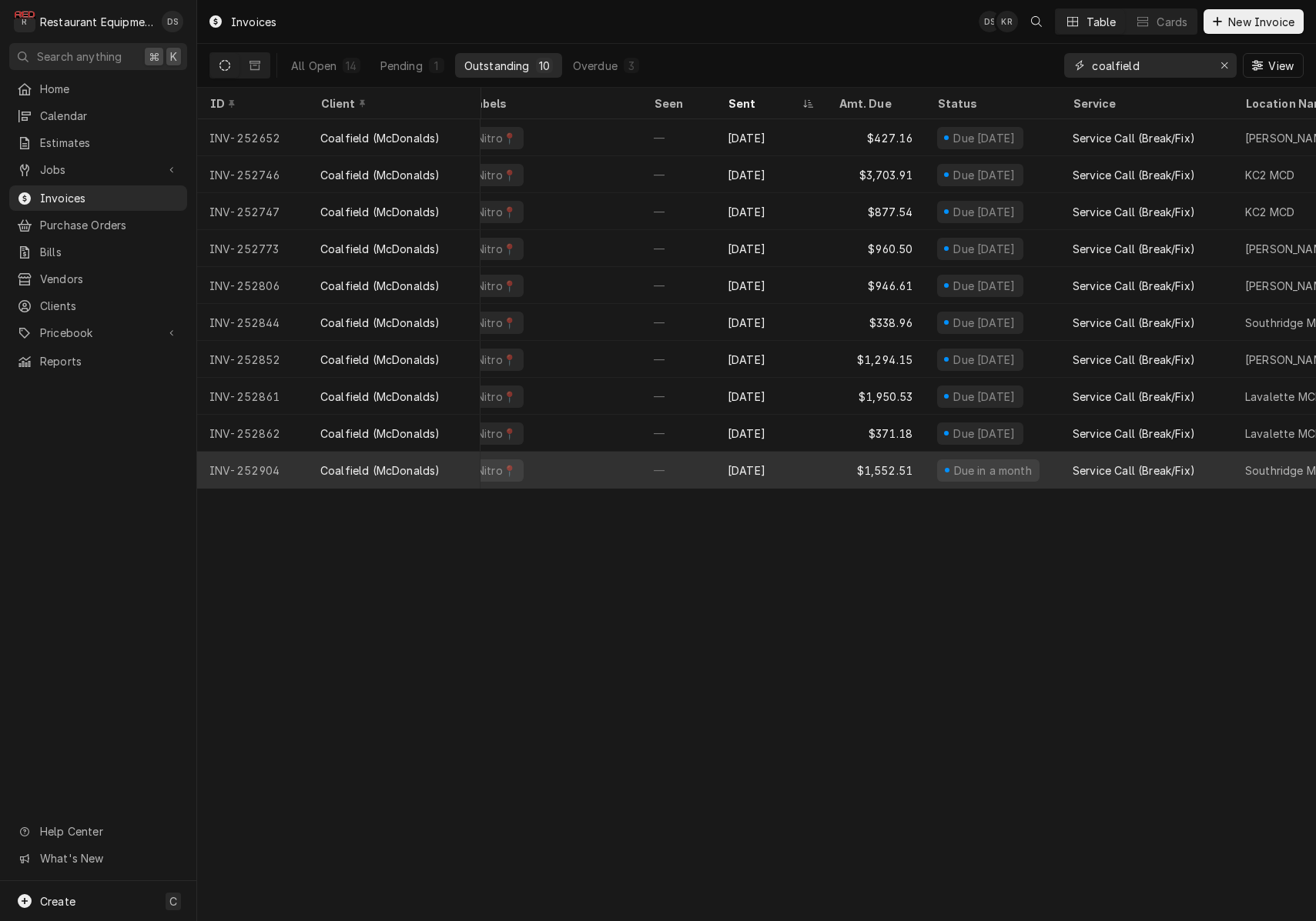
type input "coalfield"
click at [829, 471] on div "$1,552.51" at bounding box center [875, 471] width 98 height 37
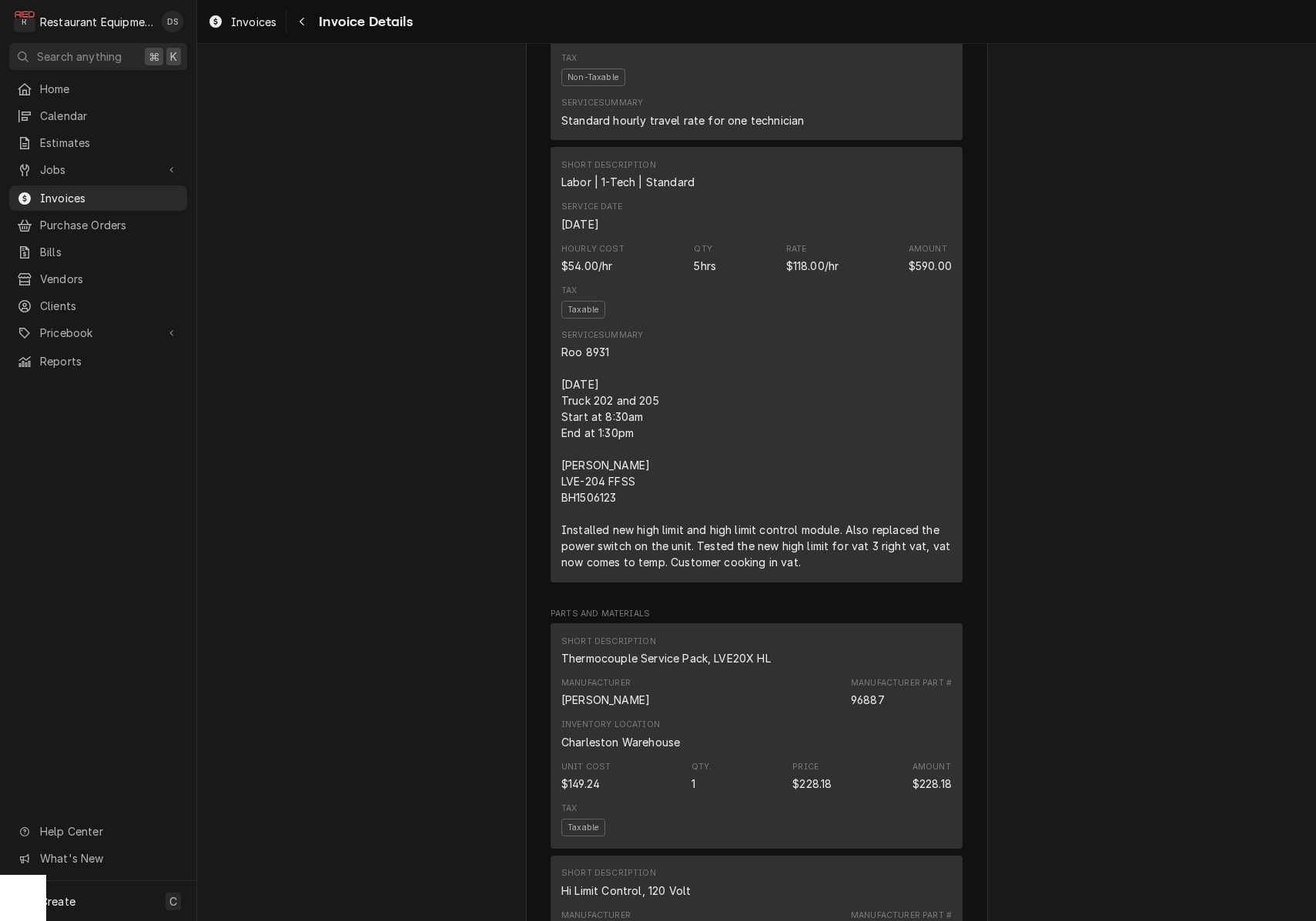
scroll to position [1260, 0]
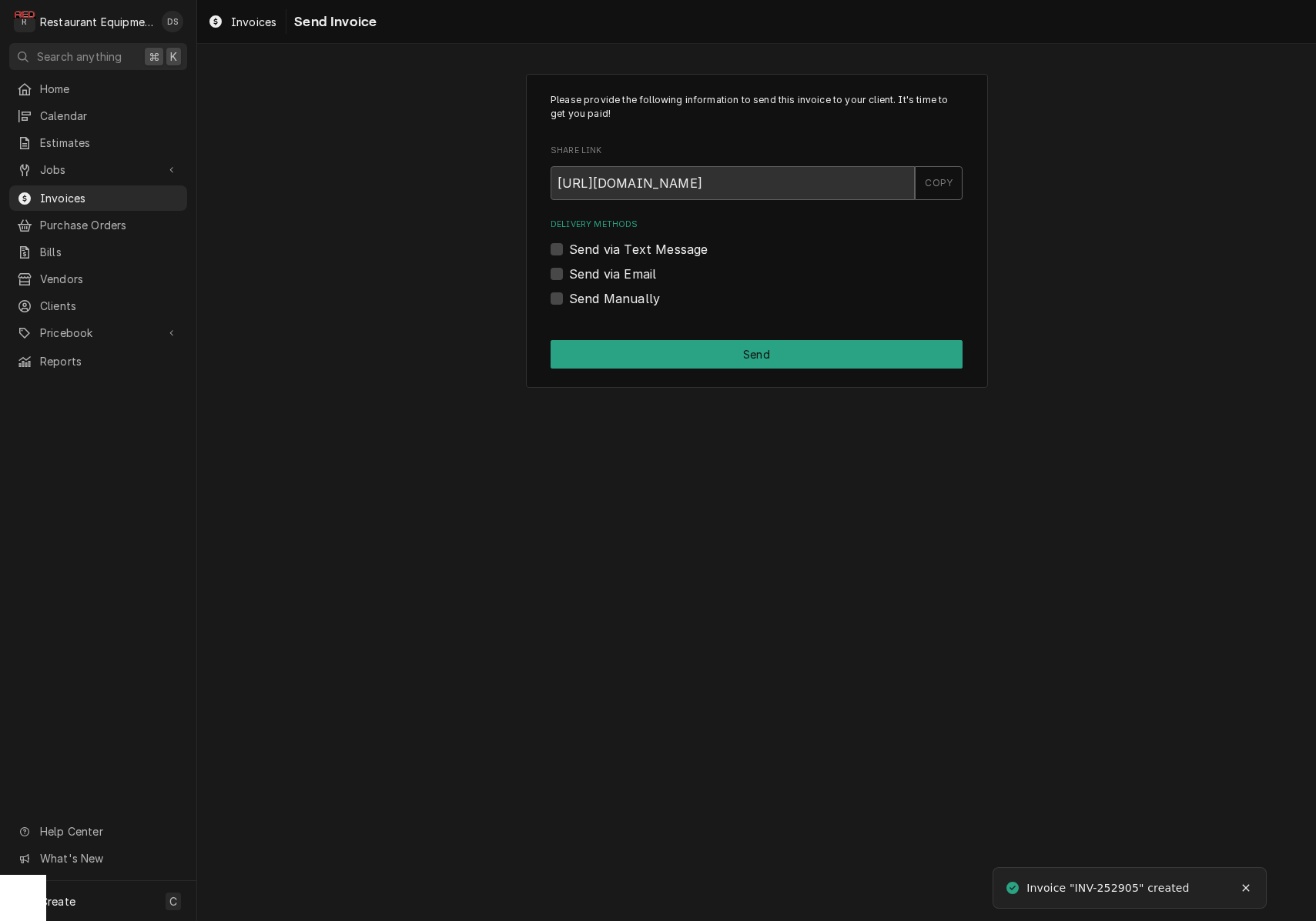
click at [569, 271] on label "Send via Email" at bounding box center [613, 274] width 87 height 19
click at [569, 271] on input "Send via Email" at bounding box center [775, 282] width 411 height 34
checkbox input "true"
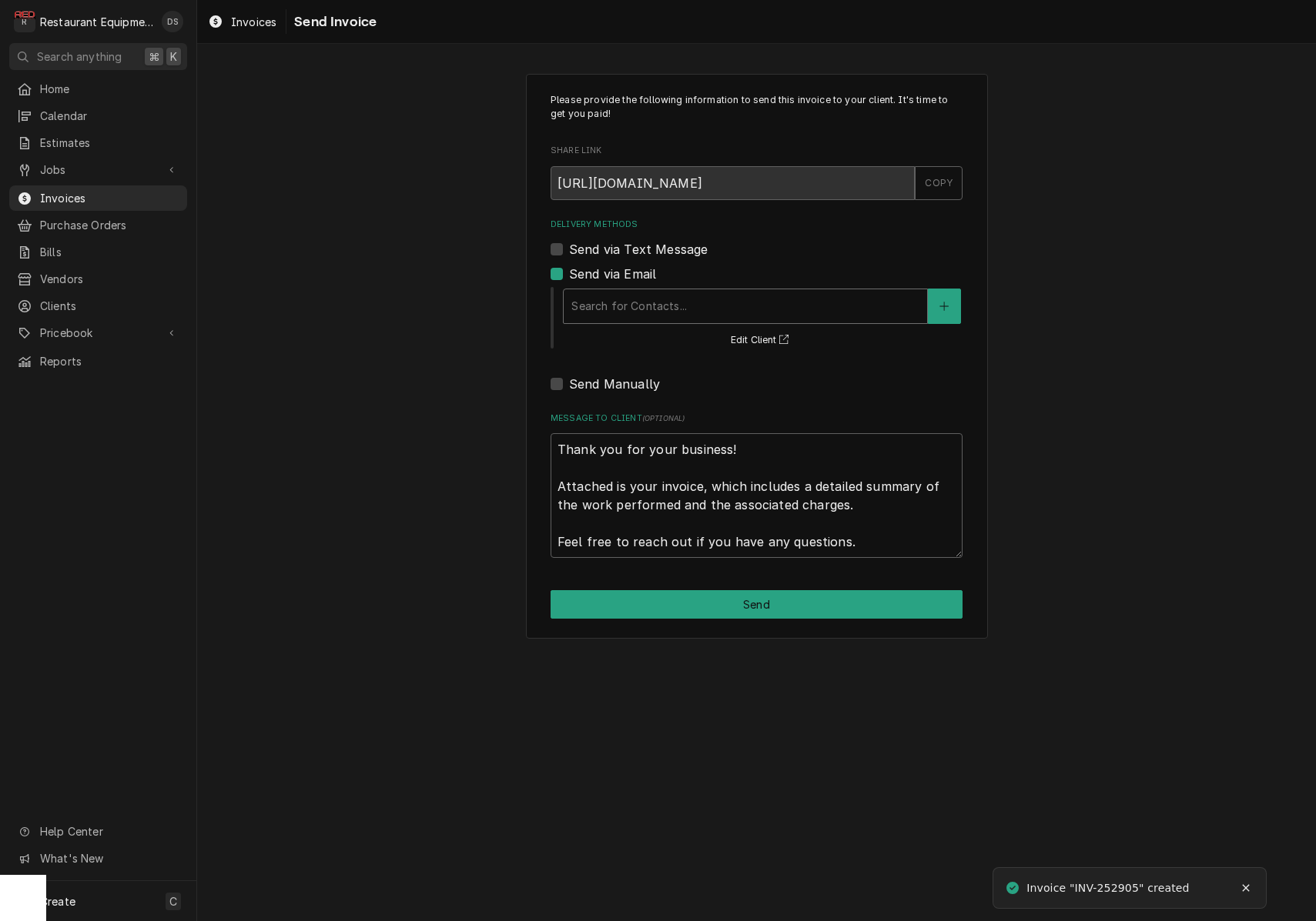
click at [668, 296] on div "Delivery Methods" at bounding box center [745, 306] width 348 height 27
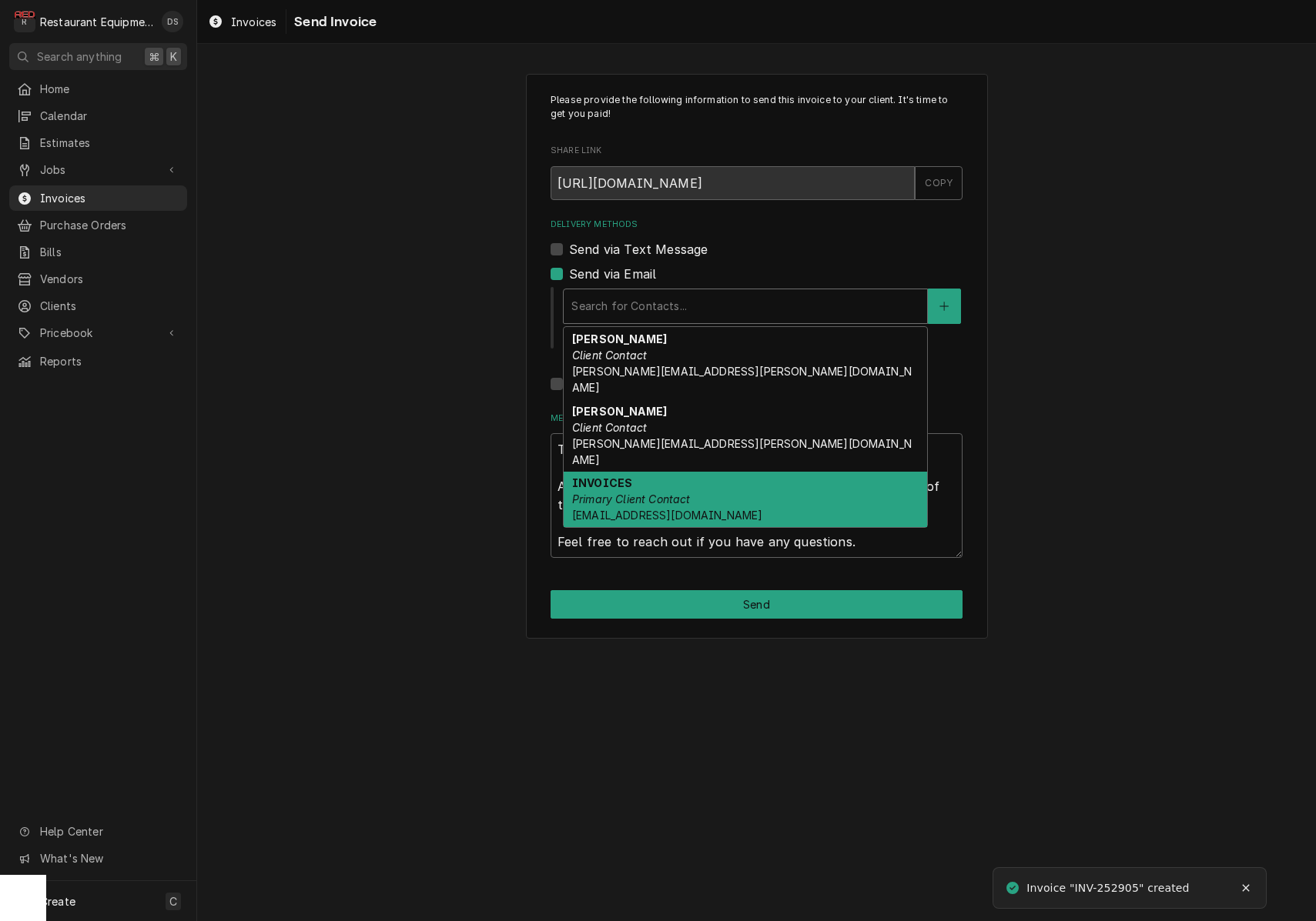
click at [666, 472] on div "INVOICES Primary Client Contact Coalfield.mac@us.stores.mcd.com" at bounding box center [746, 499] width 364 height 56
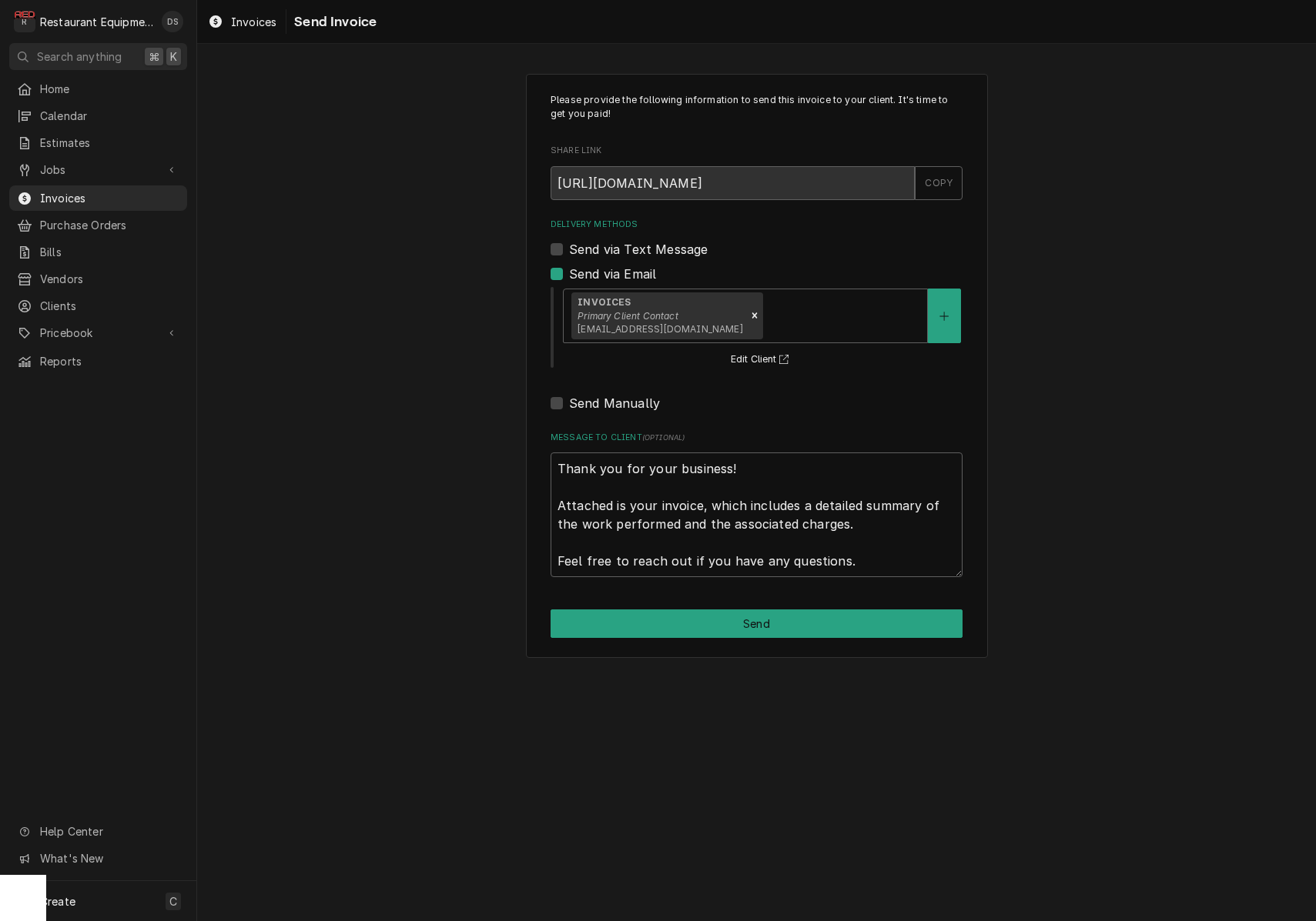
click at [783, 610] on button "Send" at bounding box center [756, 624] width 411 height 28
type textarea "x"
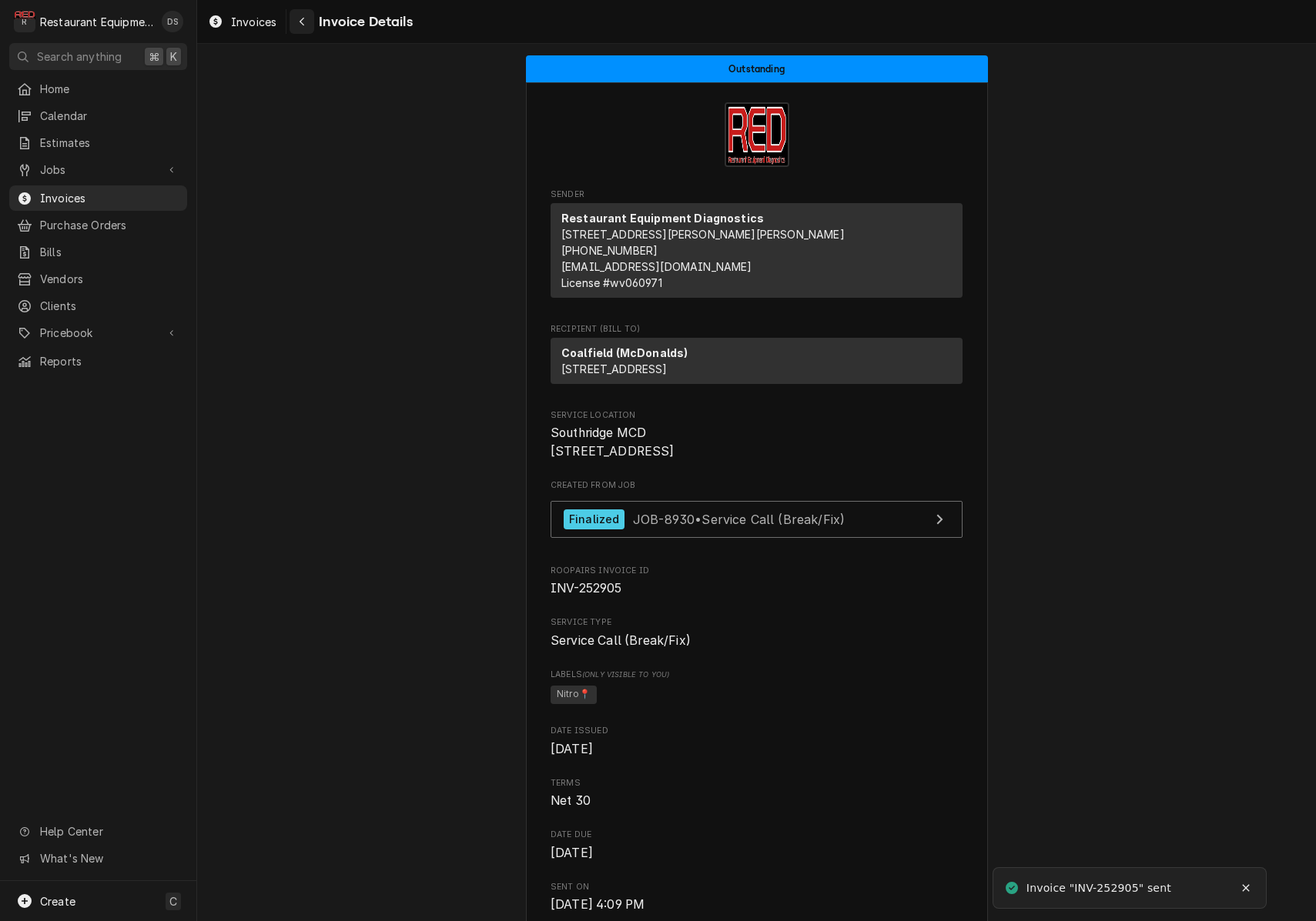
click at [304, 23] on icon "Navigate back" at bounding box center [302, 21] width 7 height 11
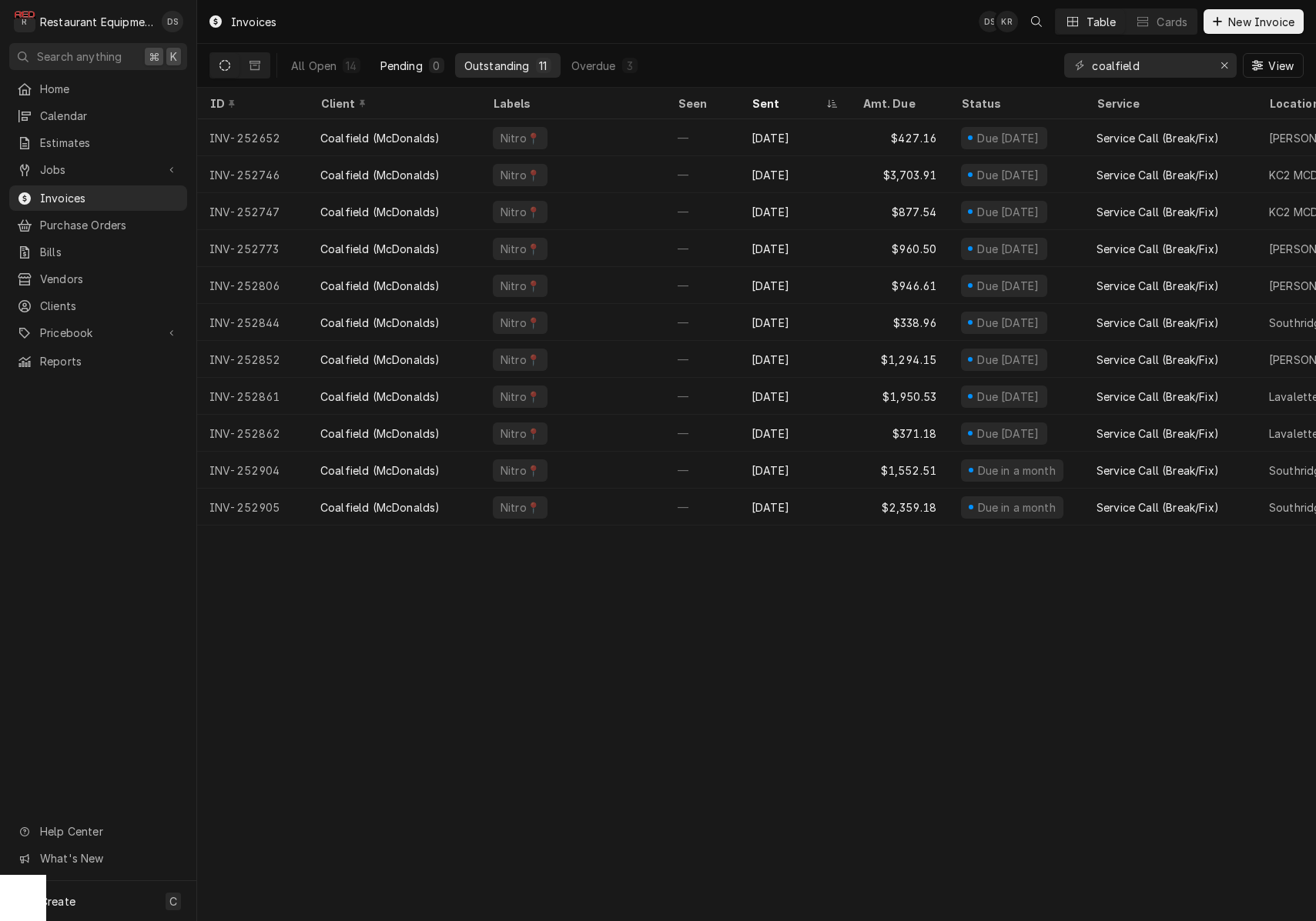
click at [419, 67] on div "Pending" at bounding box center [402, 66] width 43 height 16
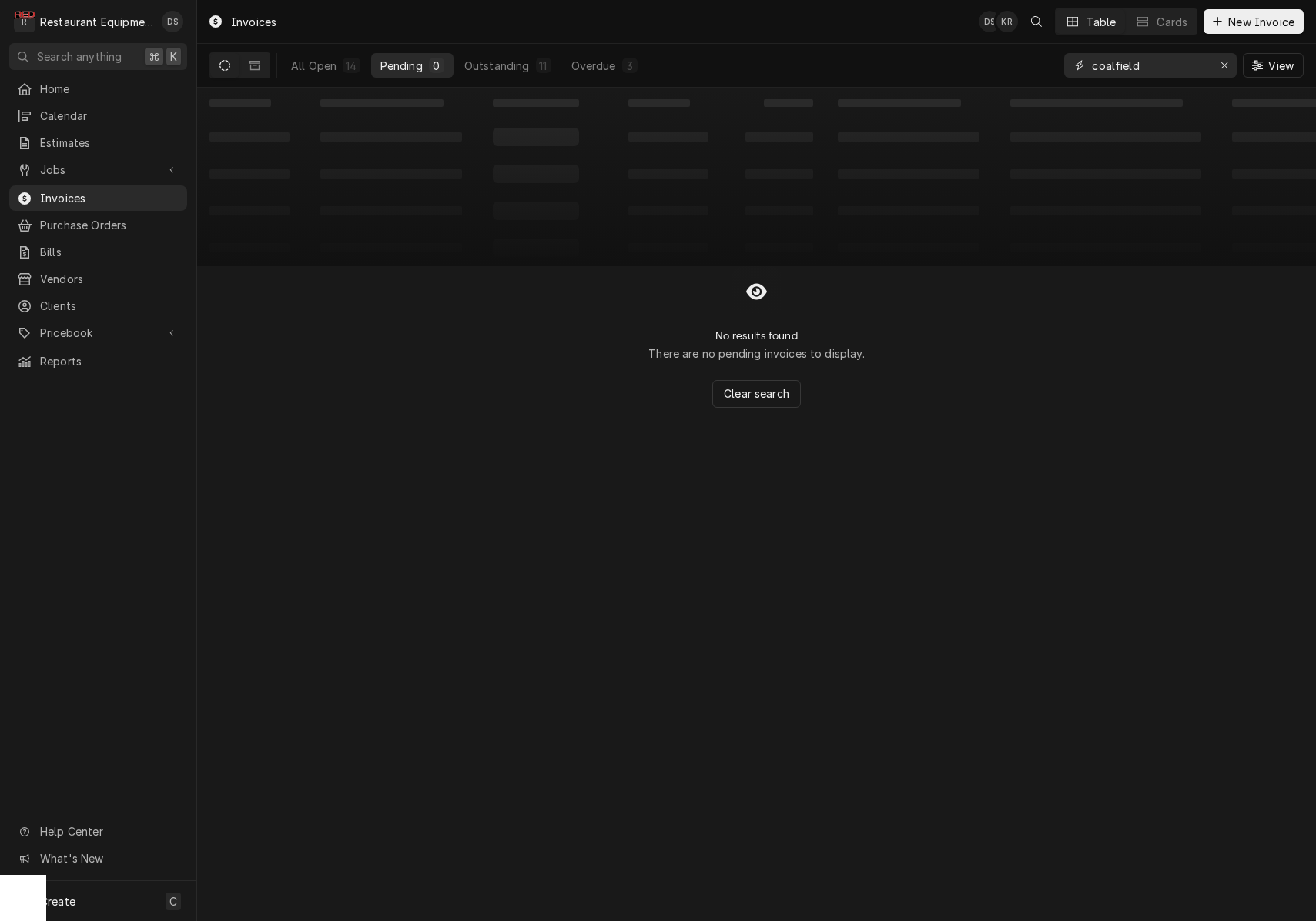
click at [1217, 67] on div "Erase input" at bounding box center [1224, 65] width 15 height 15
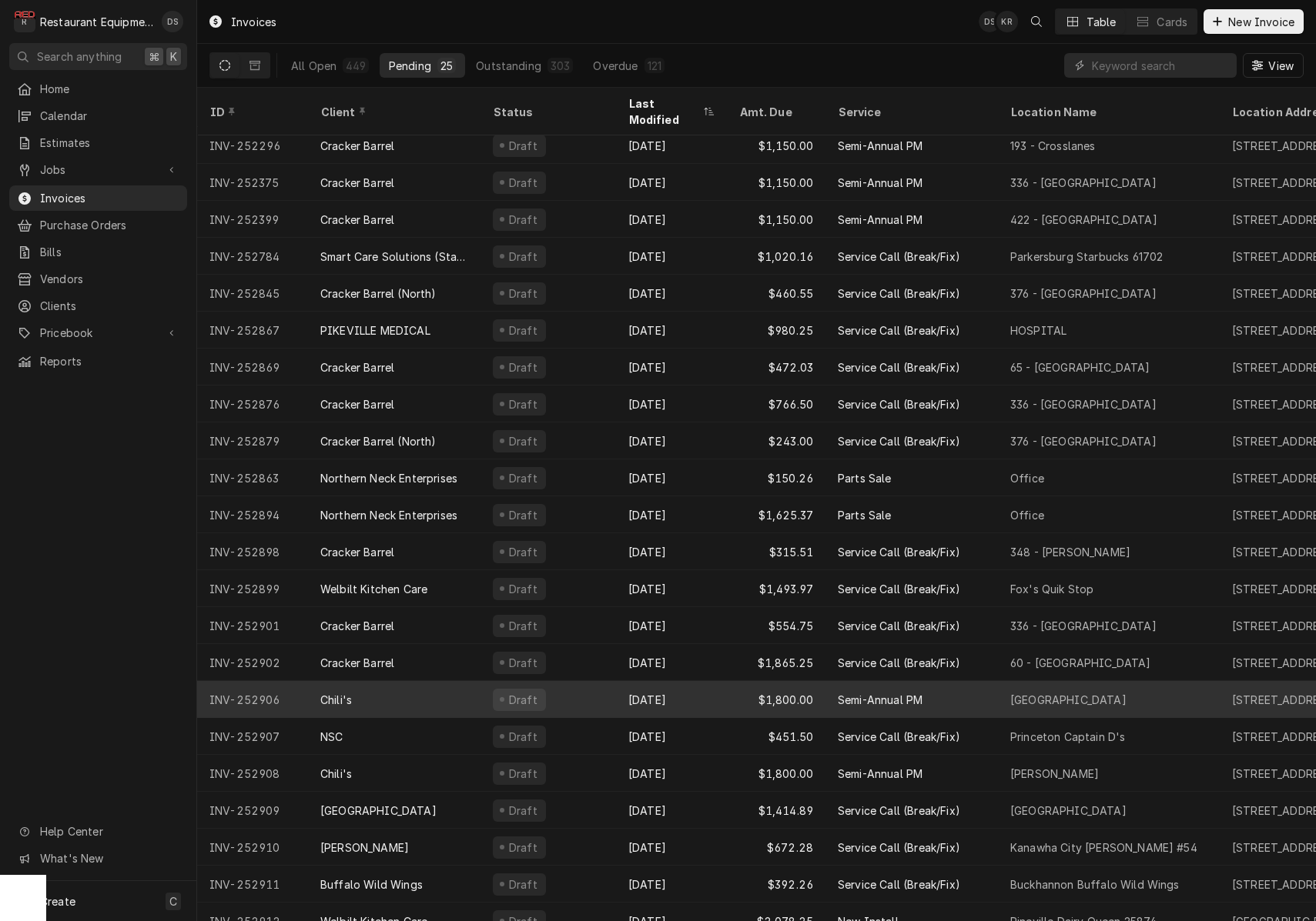
click at [610, 681] on div "Draft" at bounding box center [548, 699] width 136 height 37
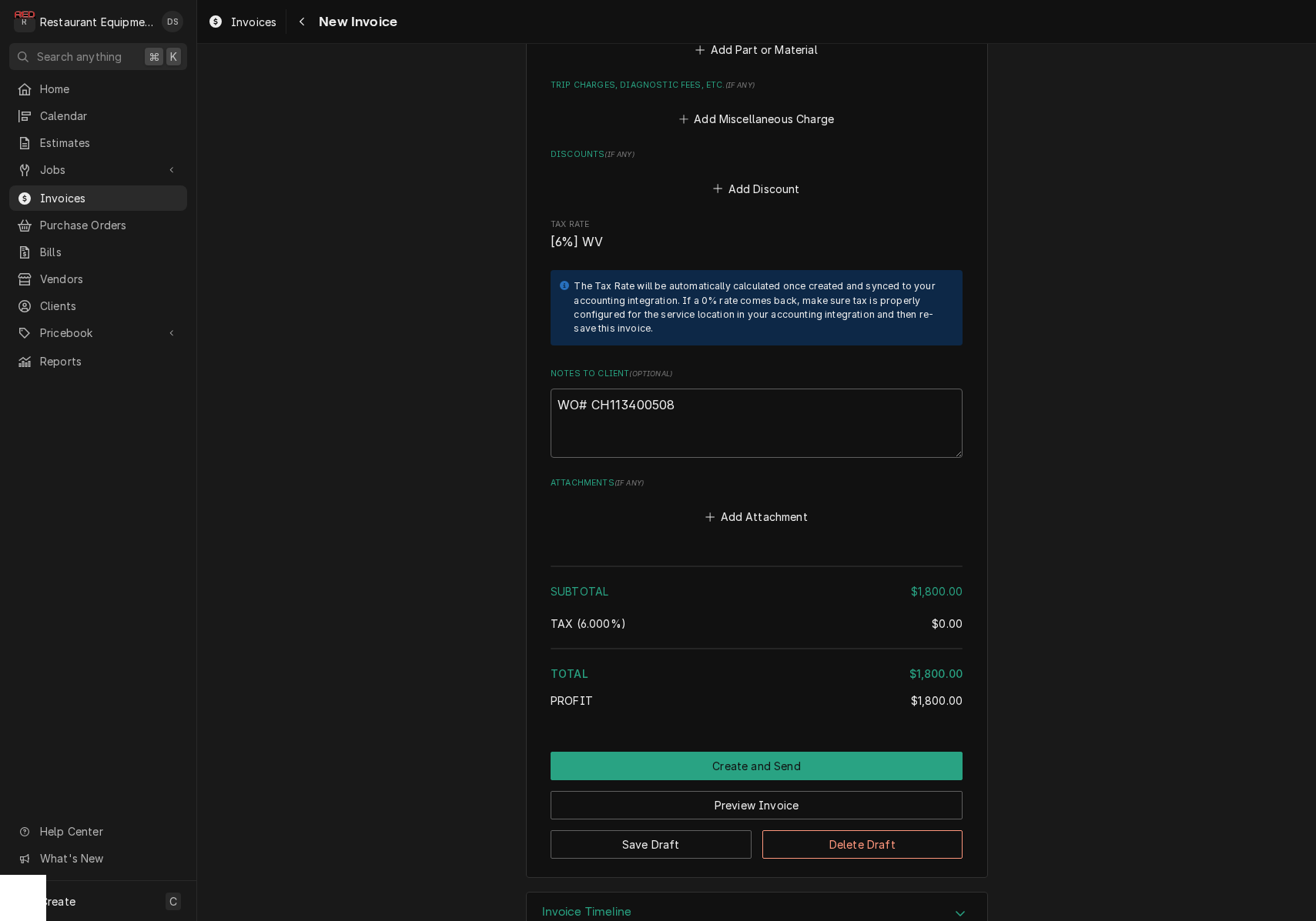
scroll to position [1647, 0]
drag, startPoint x: 689, startPoint y: 365, endPoint x: 595, endPoint y: 365, distance: 94.0
click at [592, 389] on textarea "WO# CH113400508" at bounding box center [756, 424] width 411 height 69
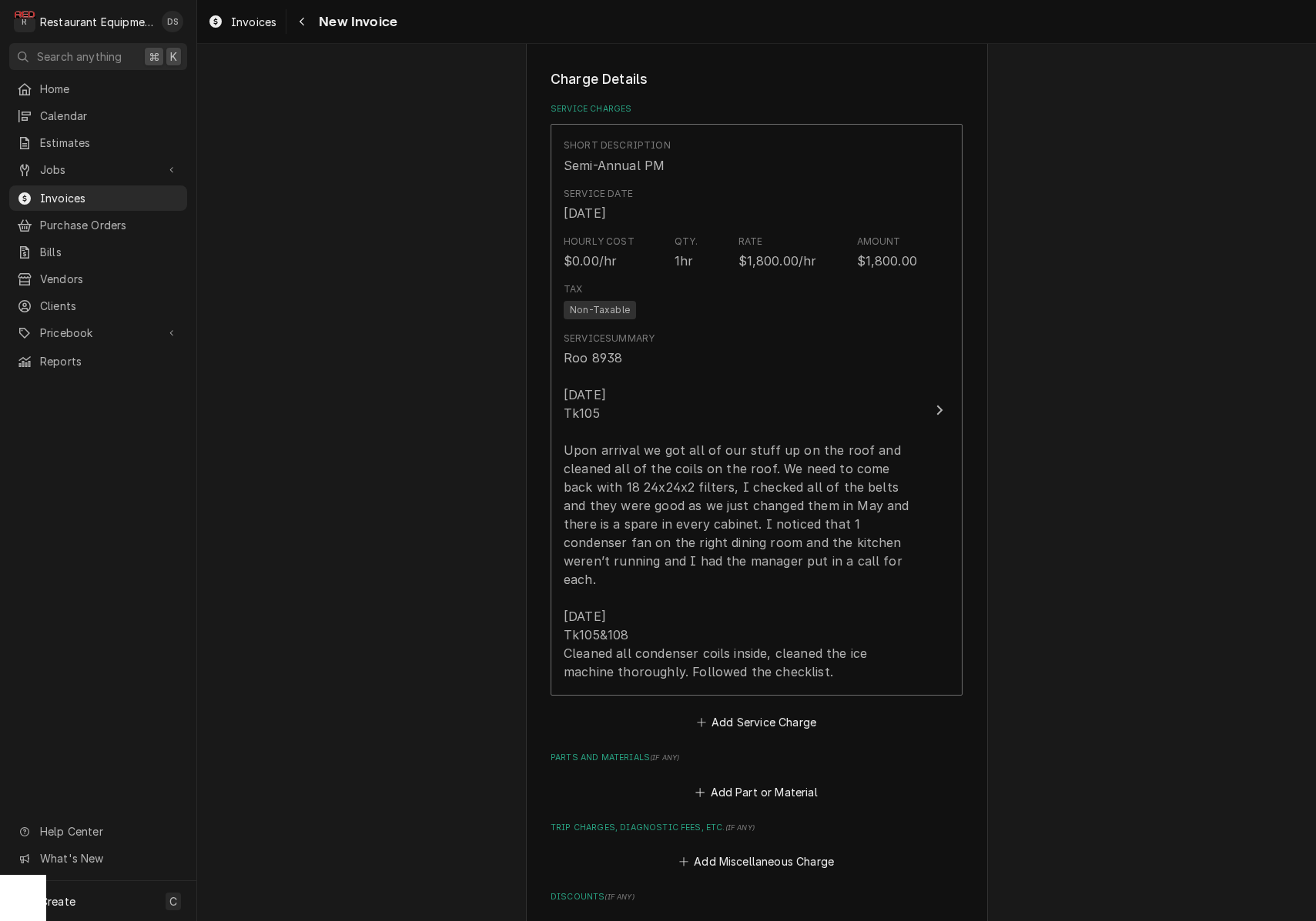
scroll to position [890, 0]
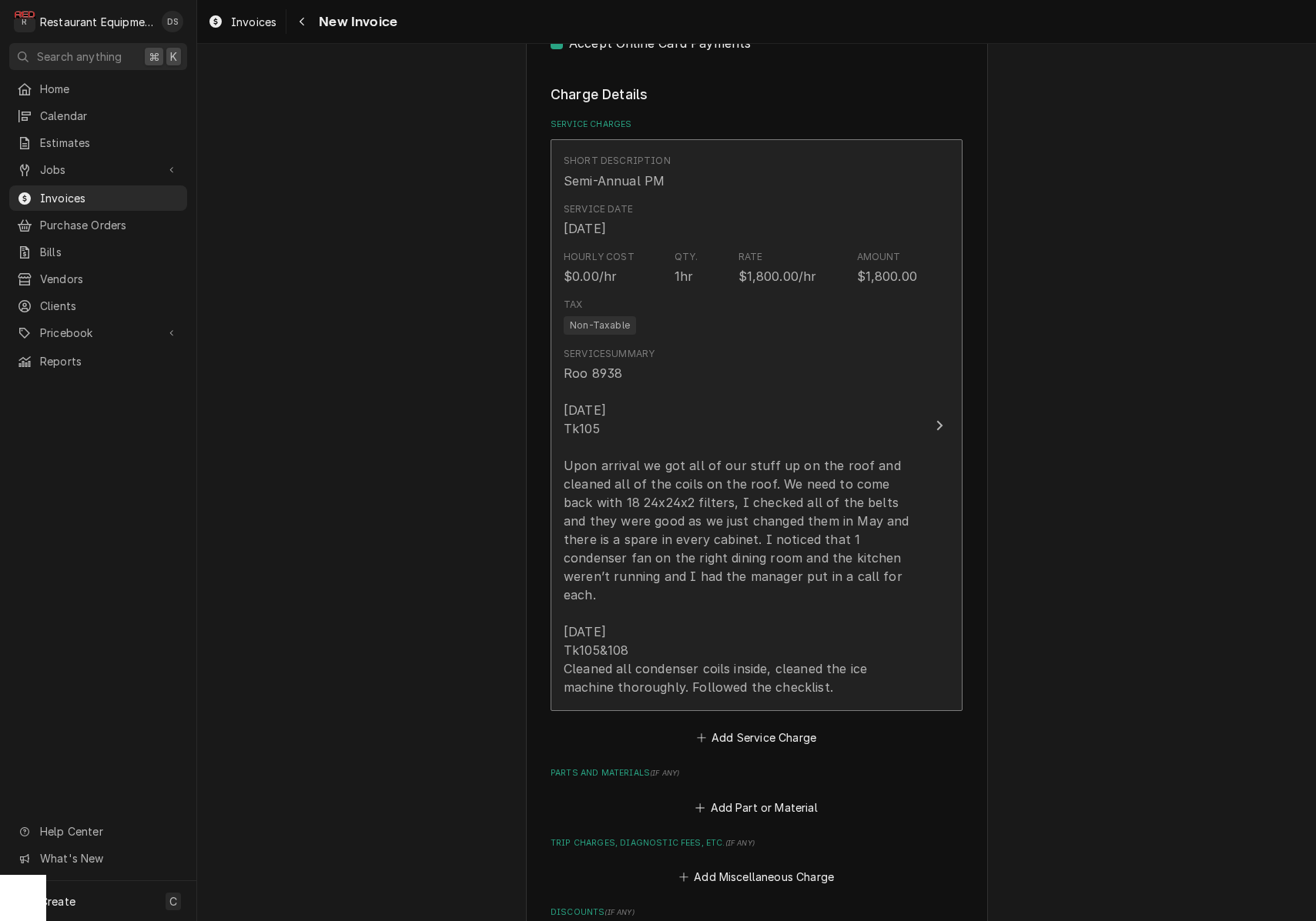
click at [634, 441] on div "Roo 8938 [DATE] Tk105 Upon arrival we got all of our stuff up on the roof and c…" at bounding box center [740, 530] width 353 height 332
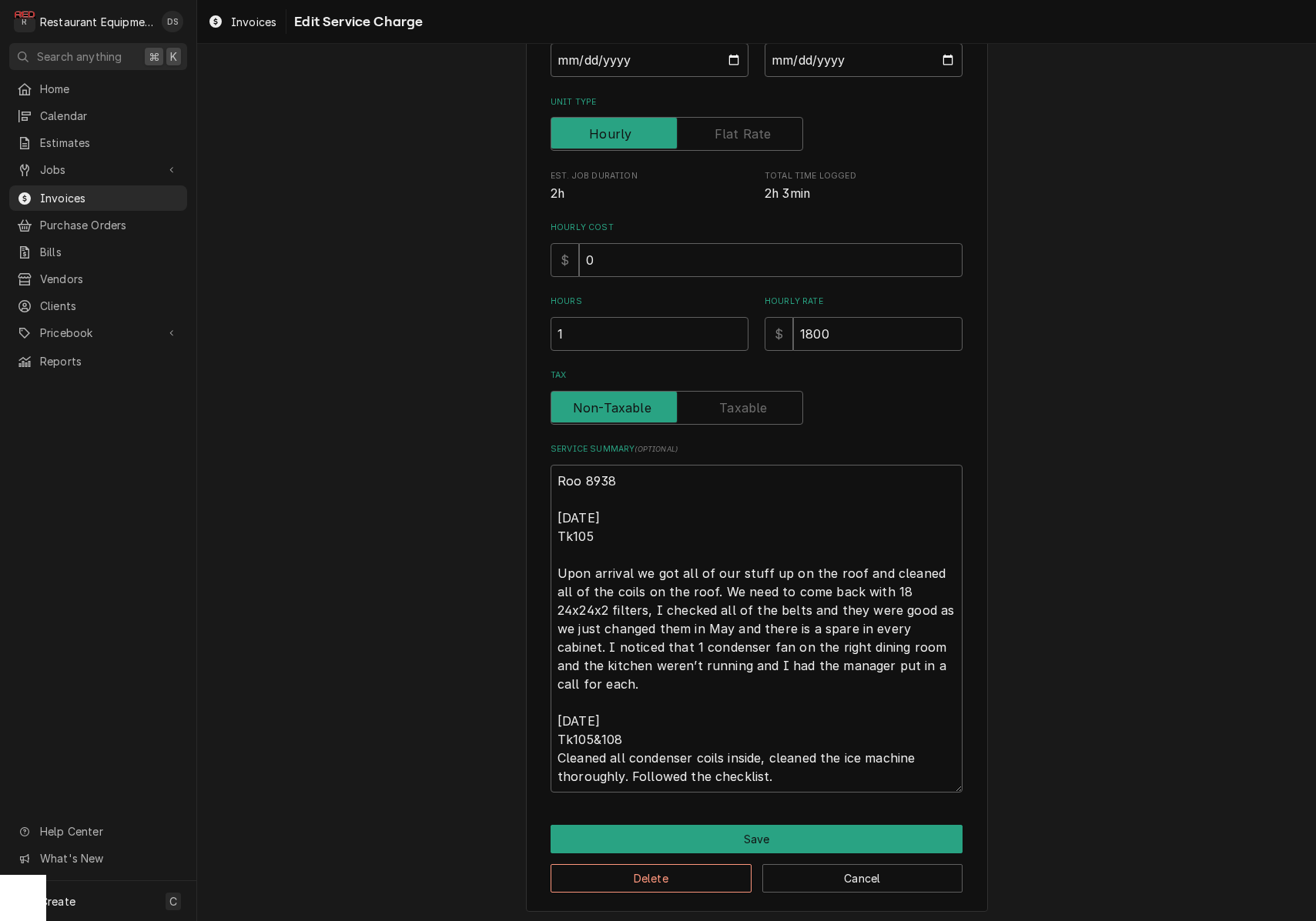
scroll to position [174, 0]
drag, startPoint x: 554, startPoint y: 507, endPoint x: 813, endPoint y: 748, distance: 353.8
click at [812, 768] on textarea "Roo 8938 [DATE] Tk105 Upon arrival we got all of our stuff up on the roof and c…" at bounding box center [756, 629] width 411 height 328
type textarea "x"
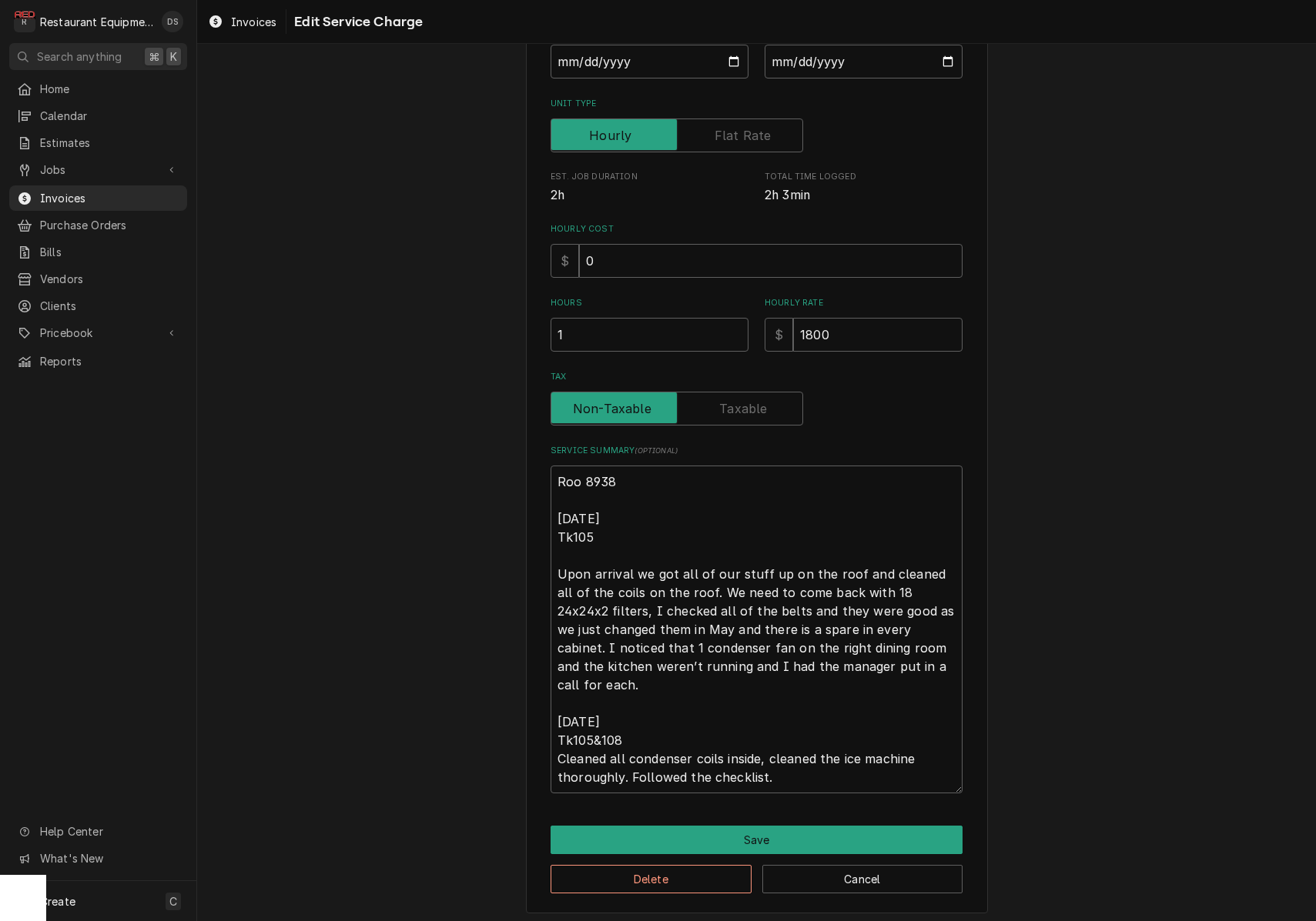
click at [740, 133] on label "Unit Type" at bounding box center [677, 136] width 253 height 34
click at [740, 133] on input "Unit Type" at bounding box center [677, 136] width 239 height 34
checkbox input "true"
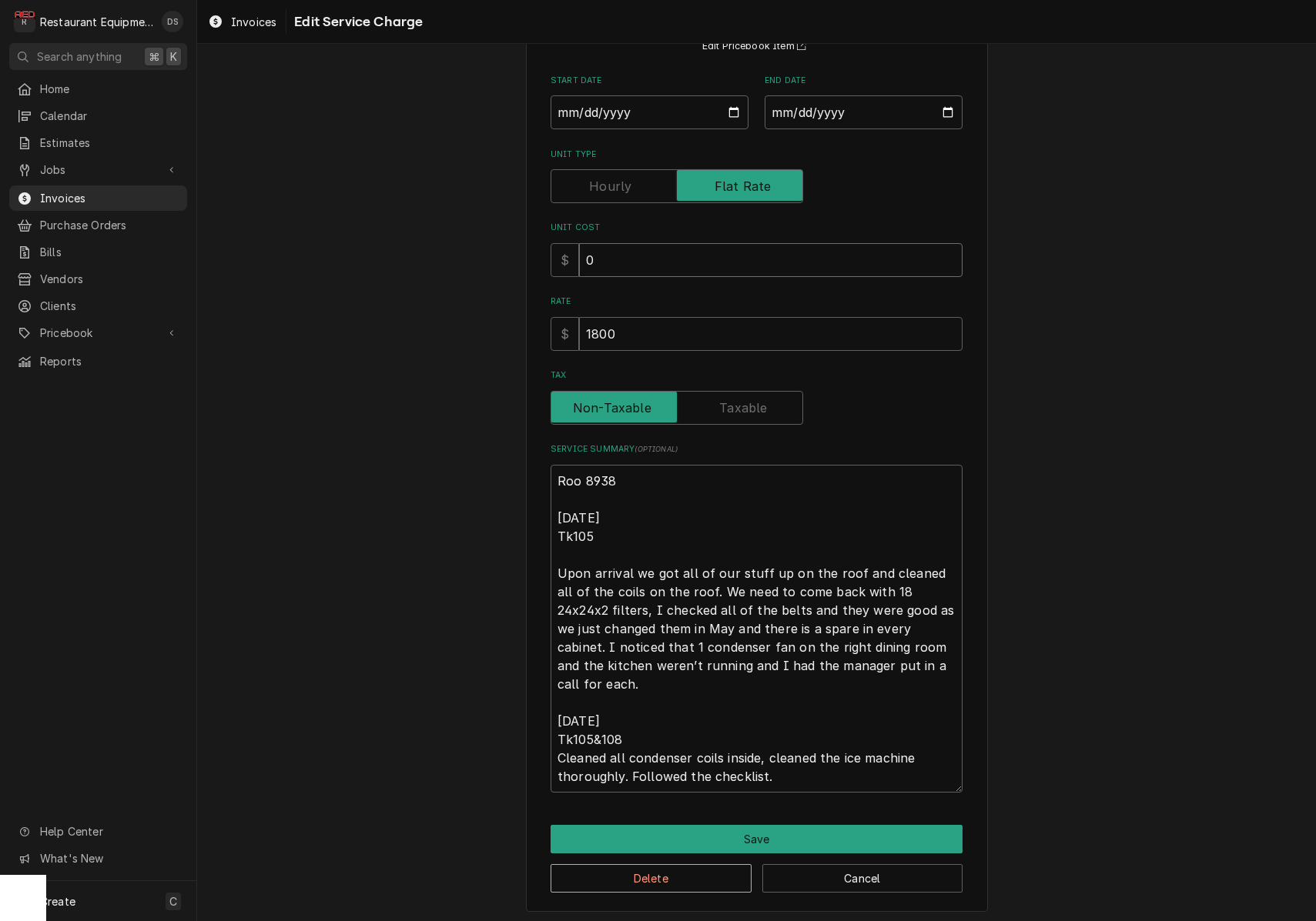
click at [628, 262] on input "0" at bounding box center [771, 260] width 383 height 34
click at [629, 261] on input "0" at bounding box center [771, 260] width 383 height 34
click at [629, 261] on input "0" at bounding box center [771, 260] width 383 height 34
type textarea "x"
type input "1"
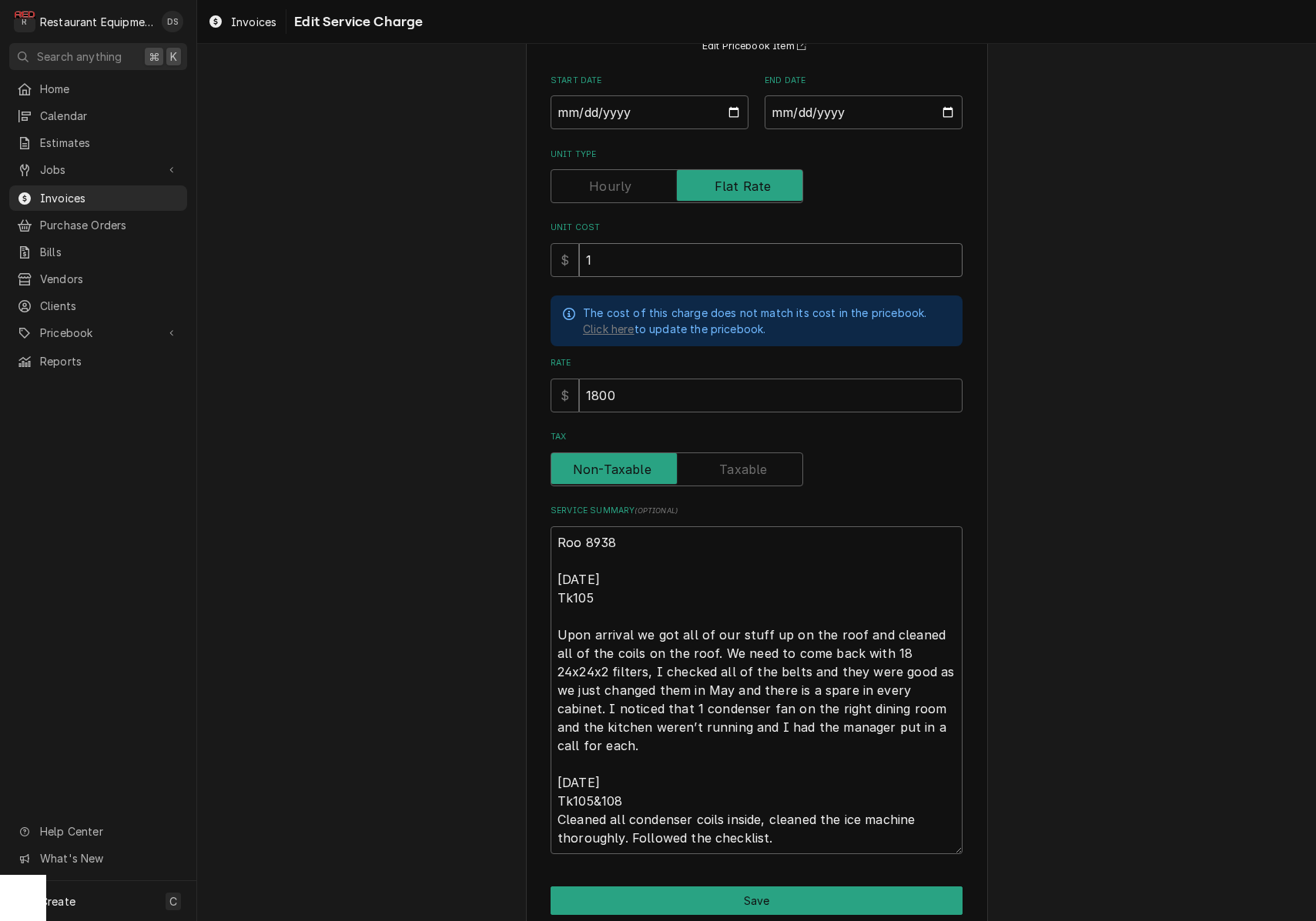
type textarea "x"
type input "12"
type textarea "x"
type input "125"
type textarea "x"
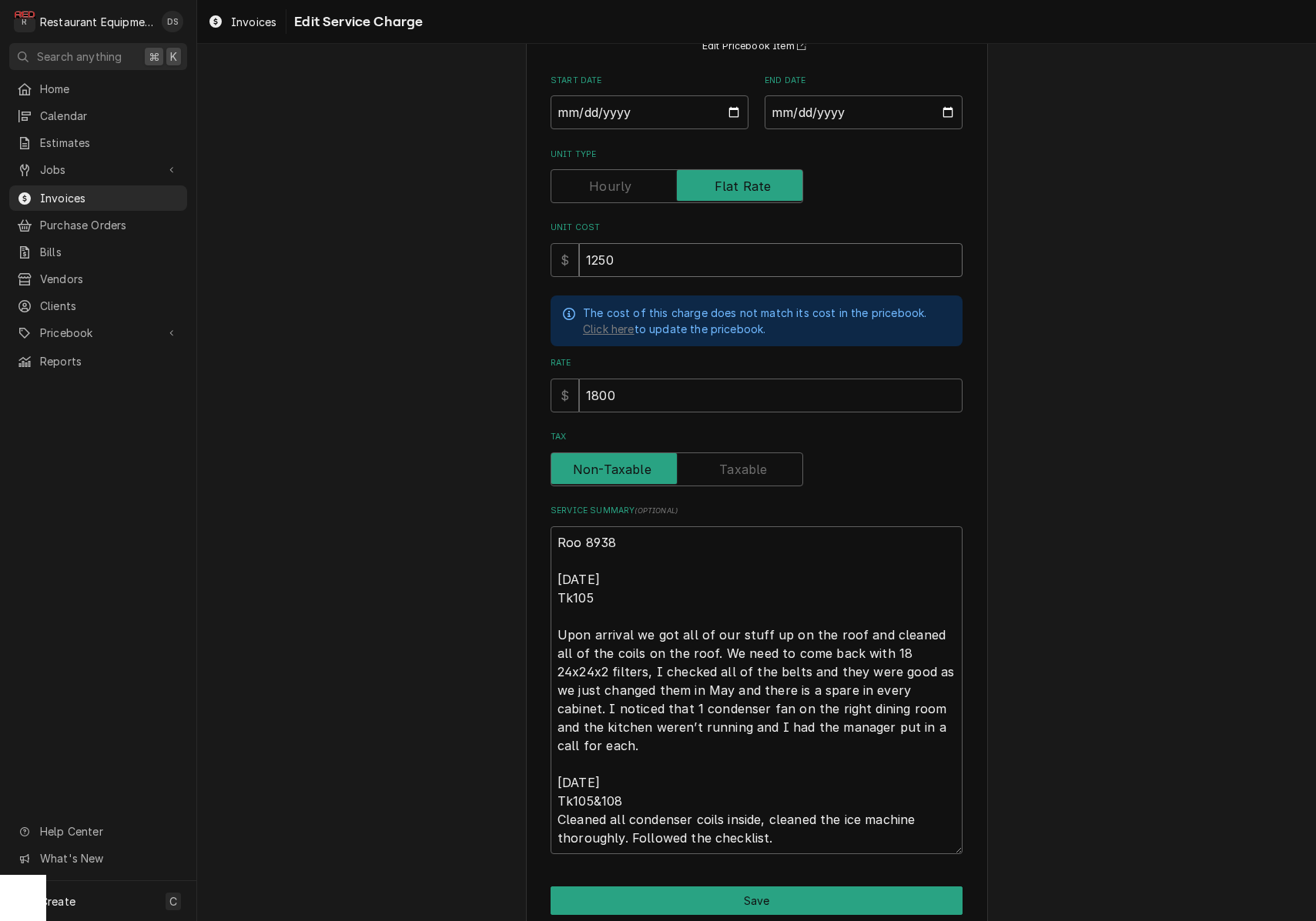
type input "1250"
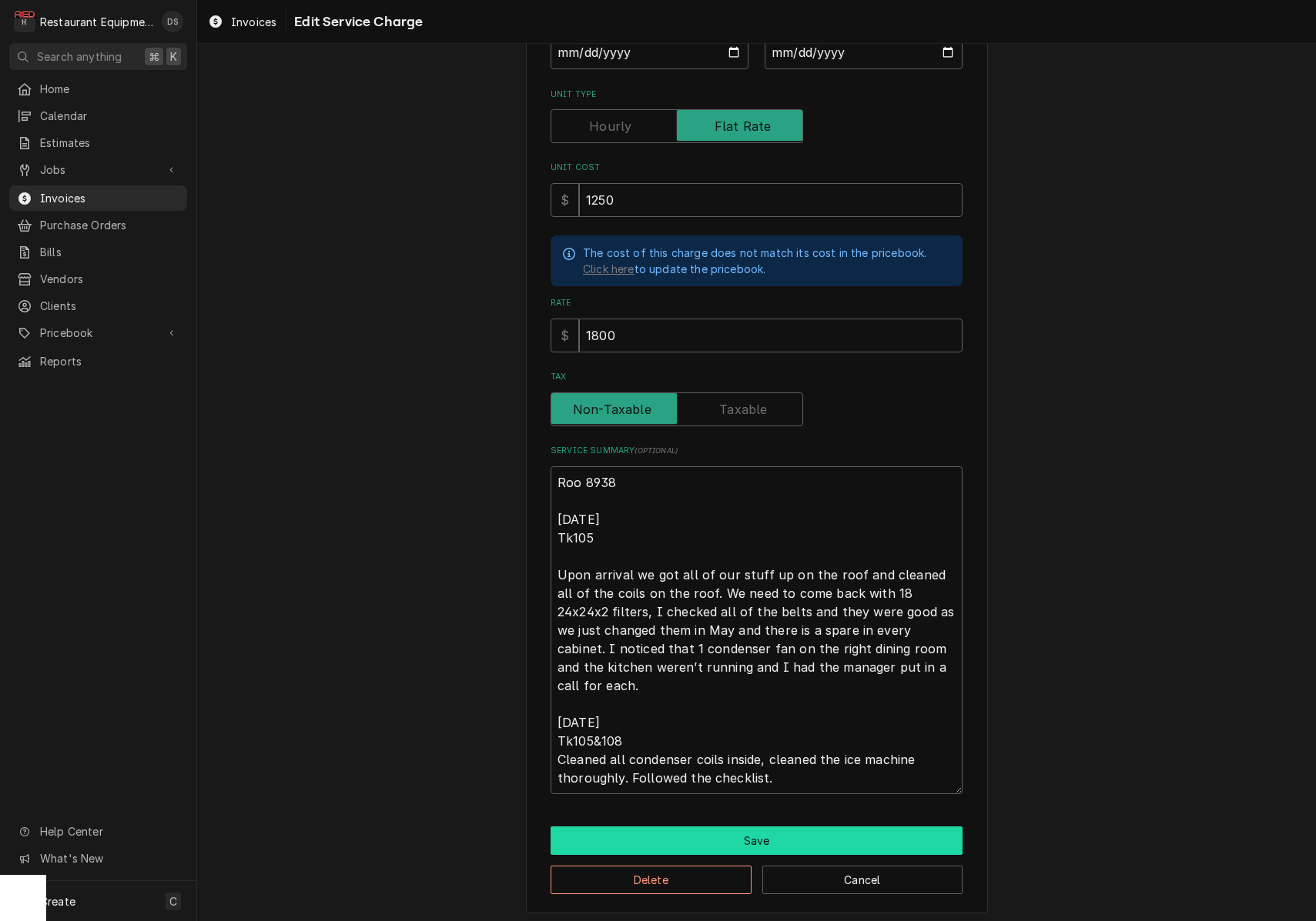
click at [765, 833] on button "Save" at bounding box center [756, 840] width 411 height 28
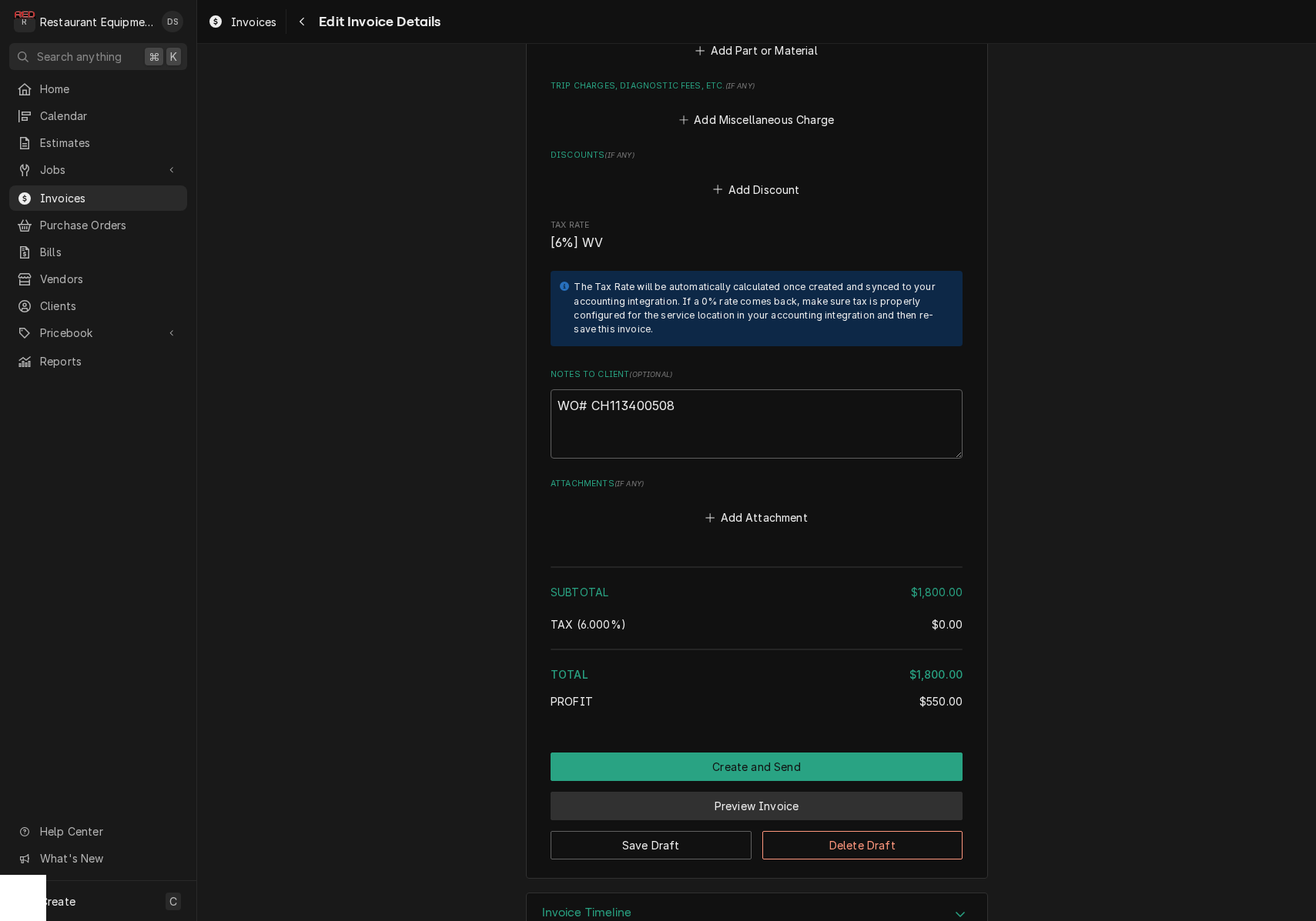
click at [750, 792] on button "Preview Invoice" at bounding box center [756, 806] width 411 height 28
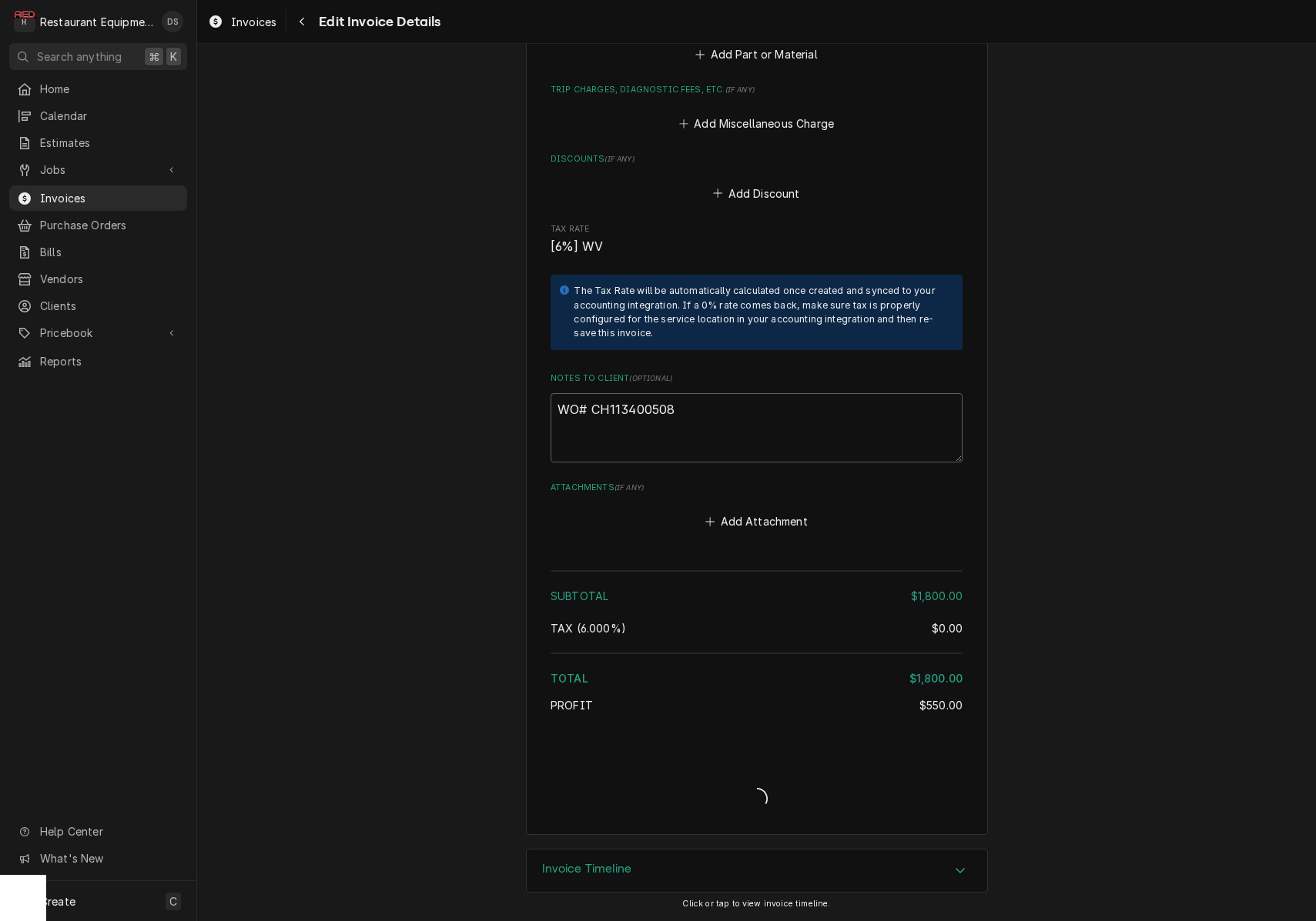
scroll to position [1599, 0]
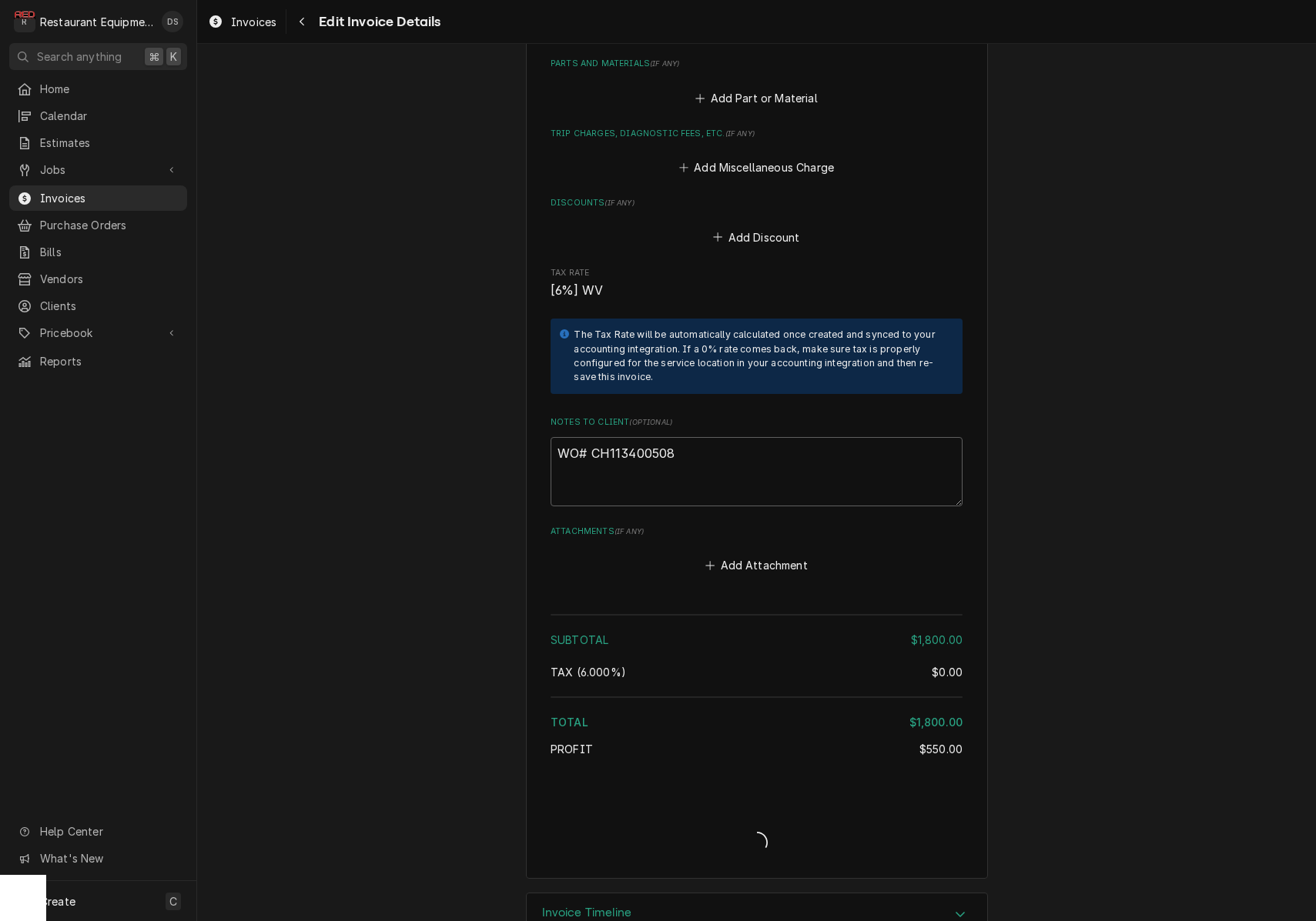
type textarea "x"
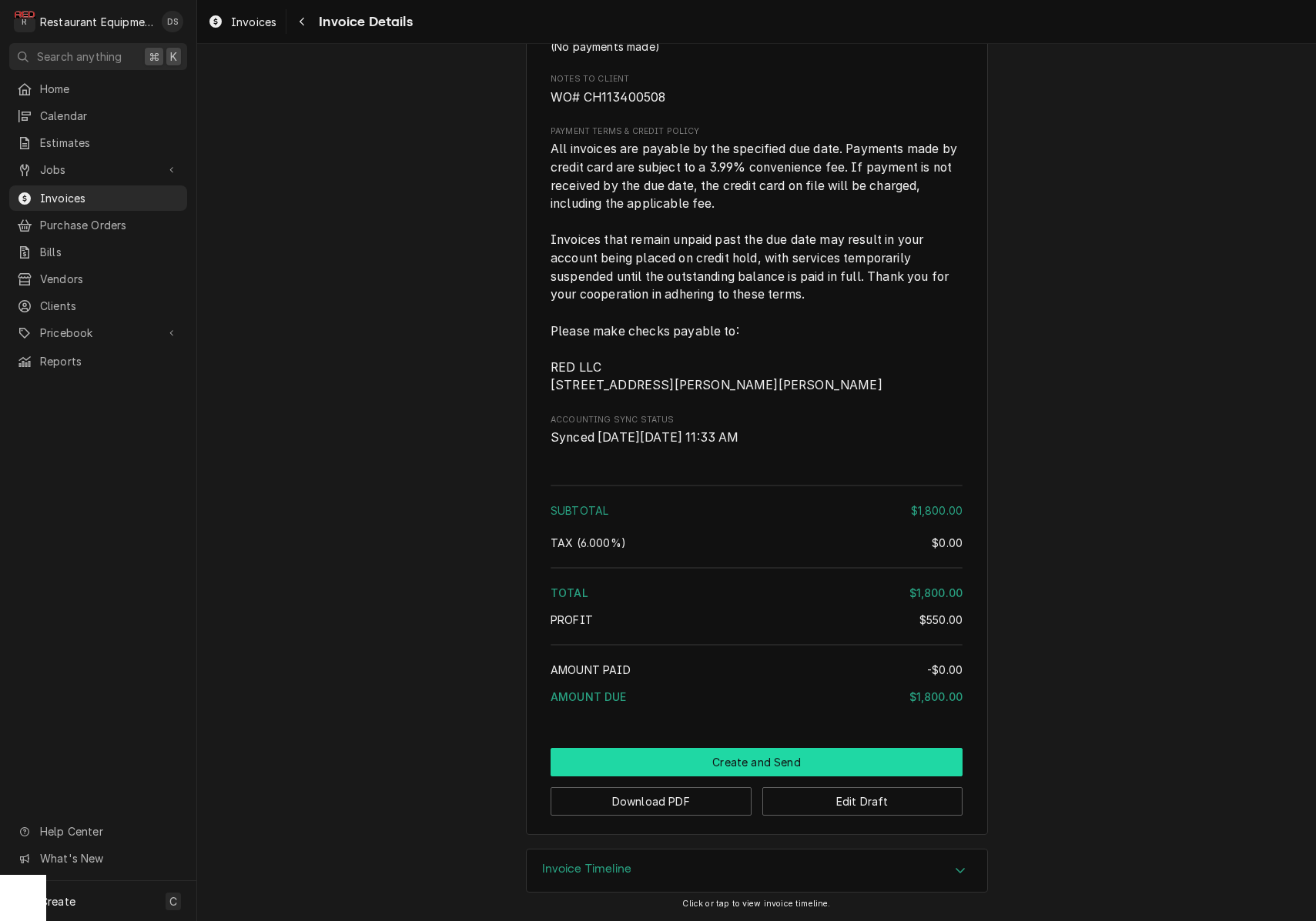
click at [726, 762] on button "Create and Send" at bounding box center [756, 762] width 411 height 28
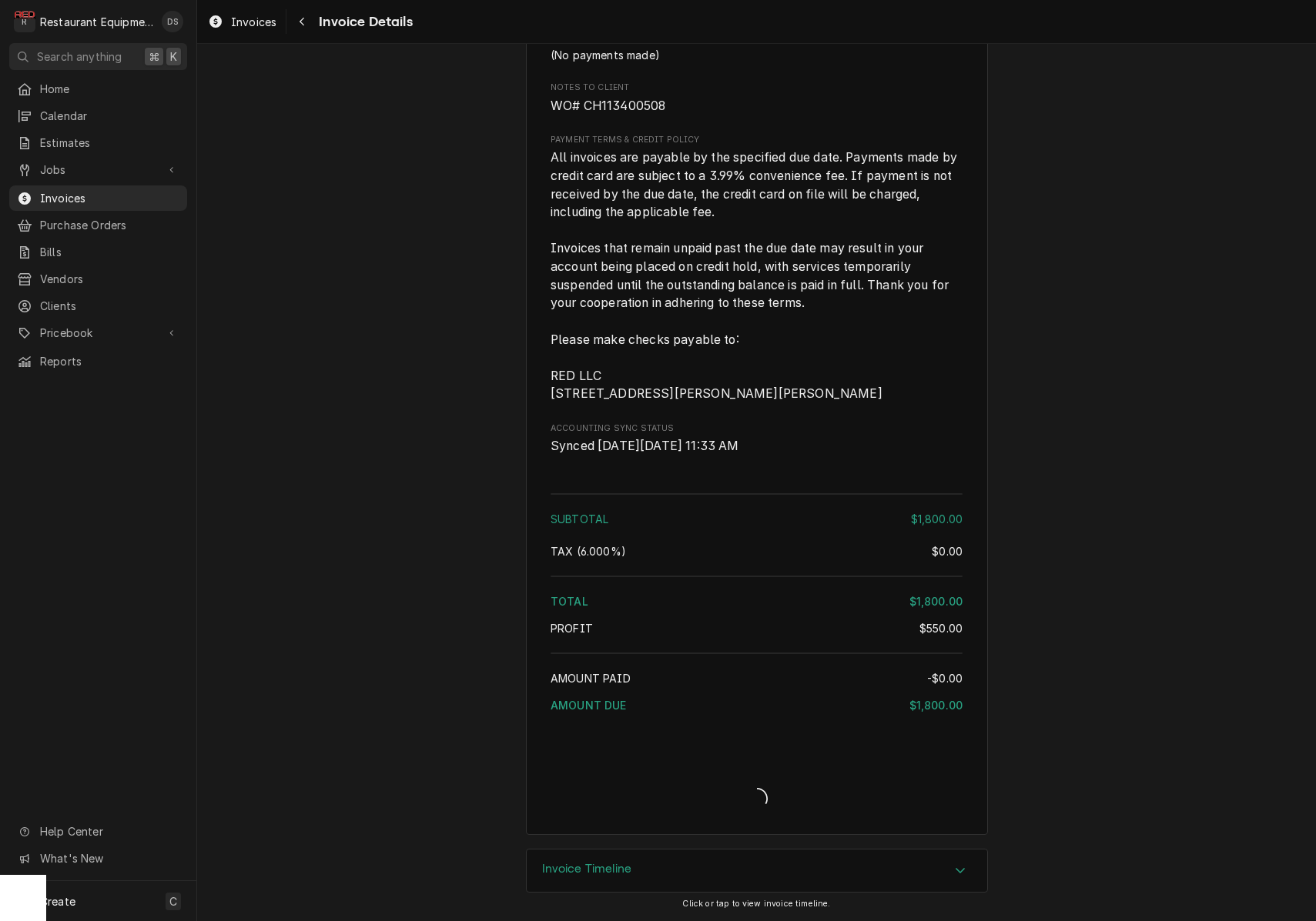
scroll to position [1651, 0]
click at [726, 762] on div "Invoice Details" at bounding box center [756, 785] width 411 height 59
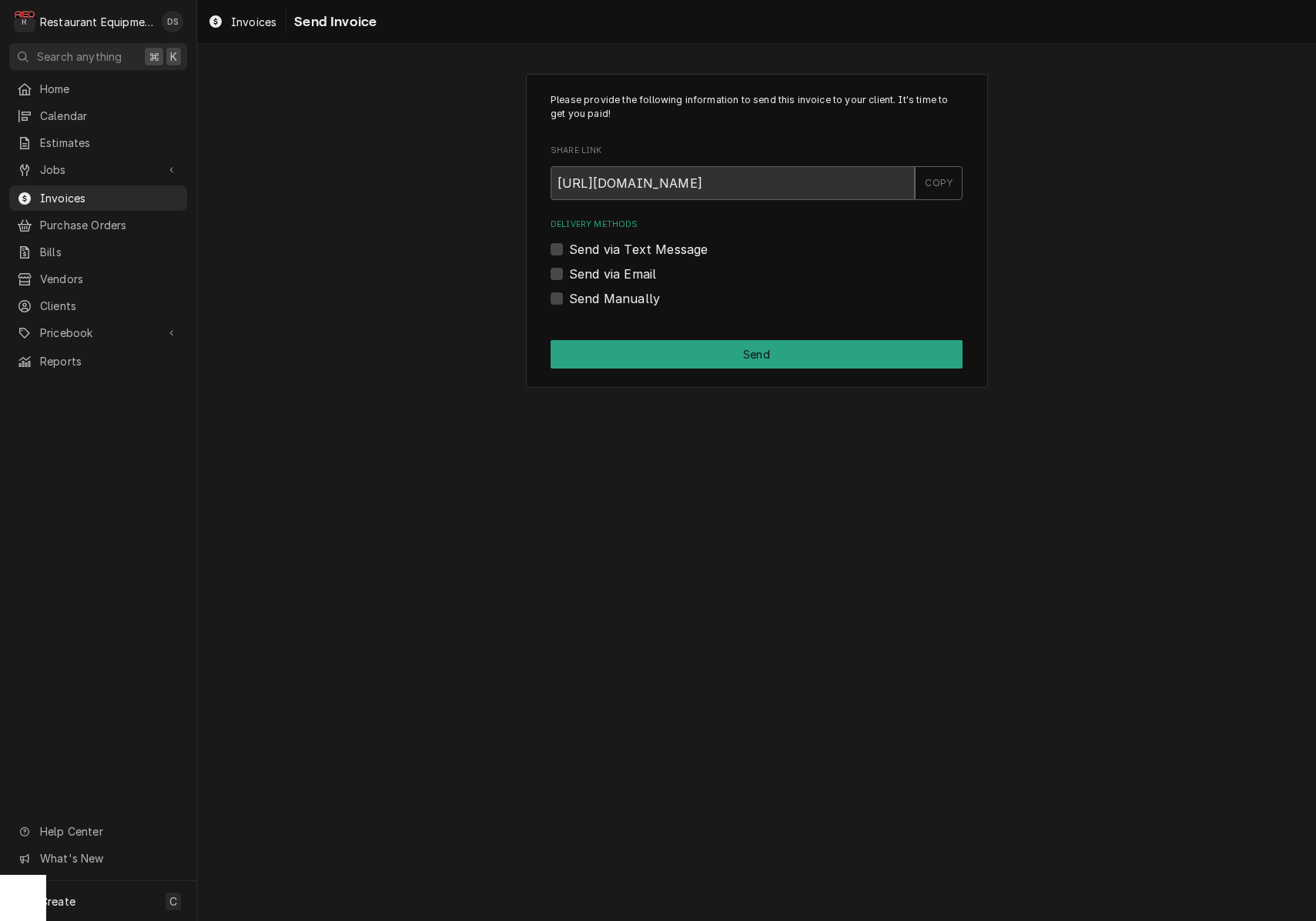
drag, startPoint x: 563, startPoint y: 292, endPoint x: 555, endPoint y: 293, distance: 8.1
click at [559, 292] on div "Send Manually" at bounding box center [756, 298] width 411 height 19
click at [569, 294] on label "Send Manually" at bounding box center [615, 298] width 90 height 19
click at [569, 294] on input "Send Manually" at bounding box center [775, 306] width 411 height 34
checkbox input "true"
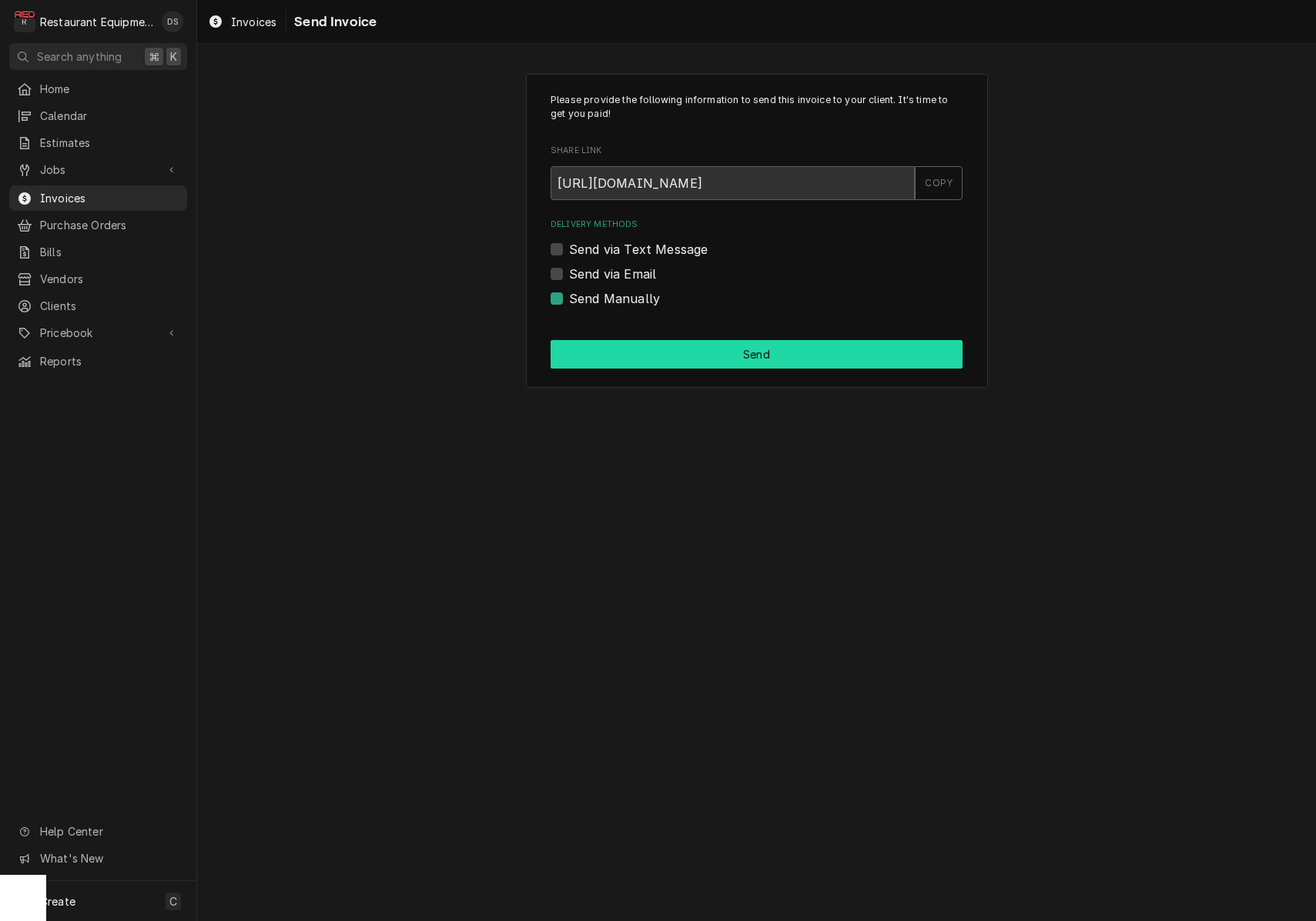
click at [672, 350] on button "Send" at bounding box center [756, 355] width 411 height 28
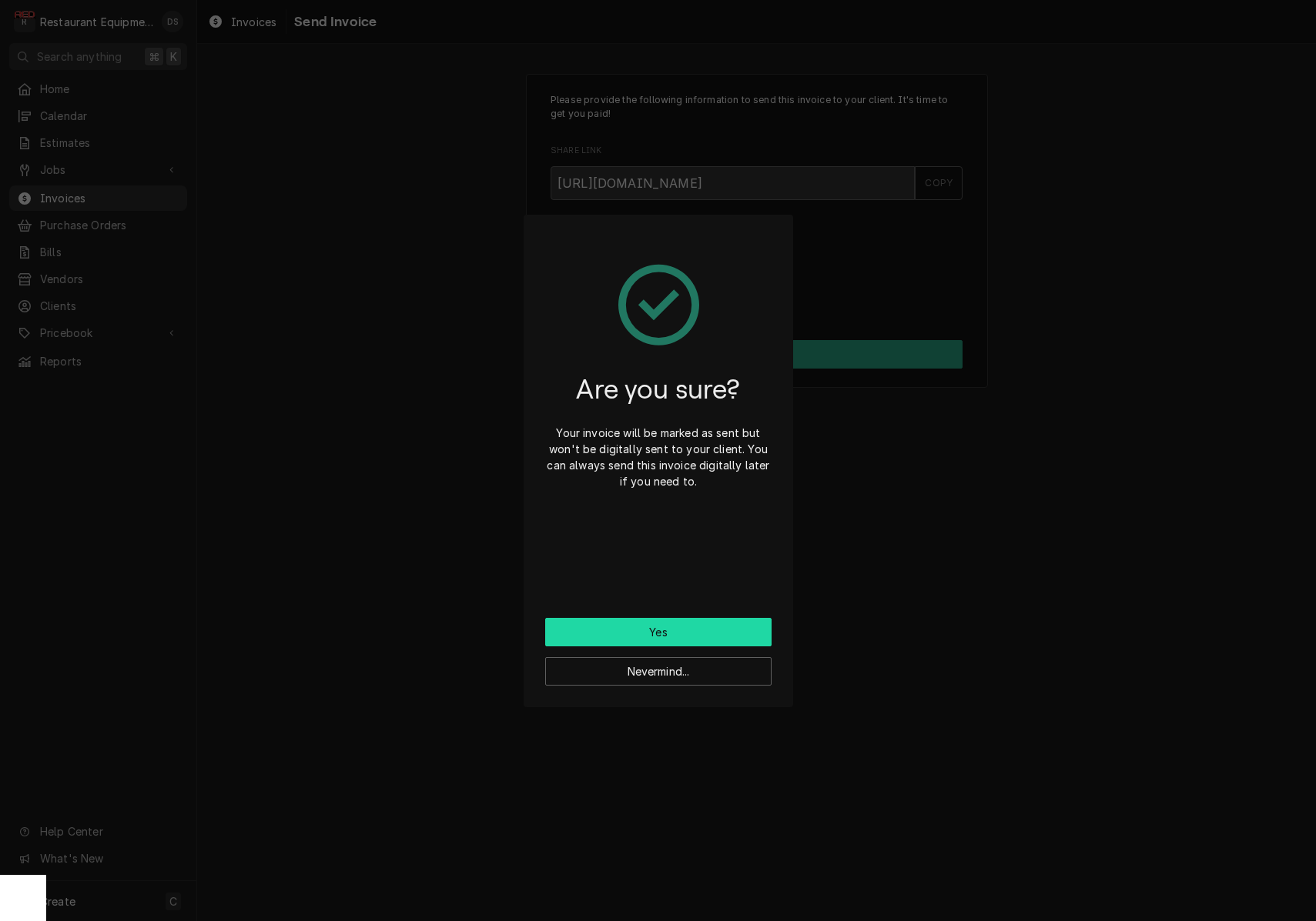
click at [669, 630] on button "Yes" at bounding box center [658, 632] width 226 height 28
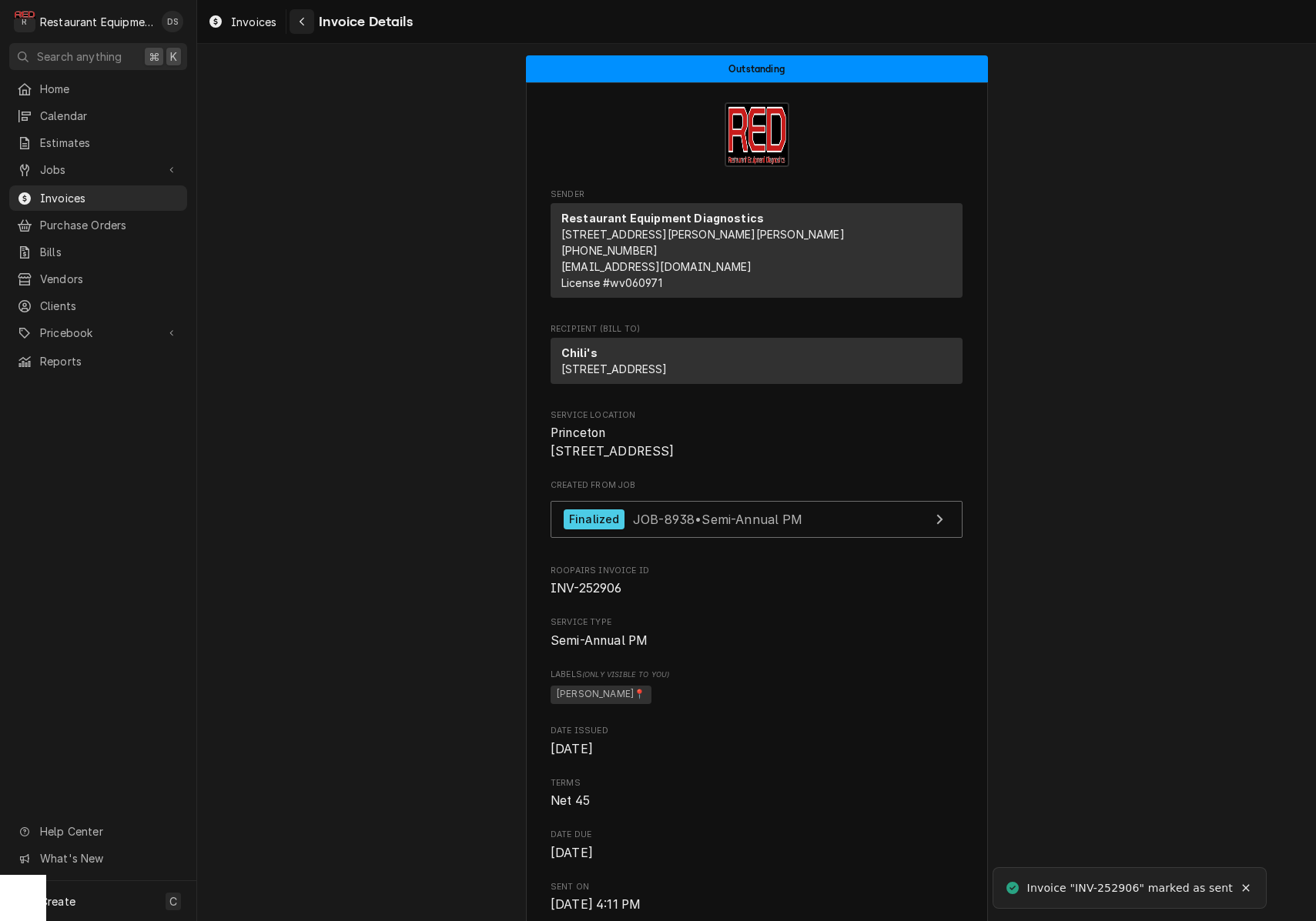
click at [307, 14] on div "Navigate back" at bounding box center [302, 21] width 15 height 15
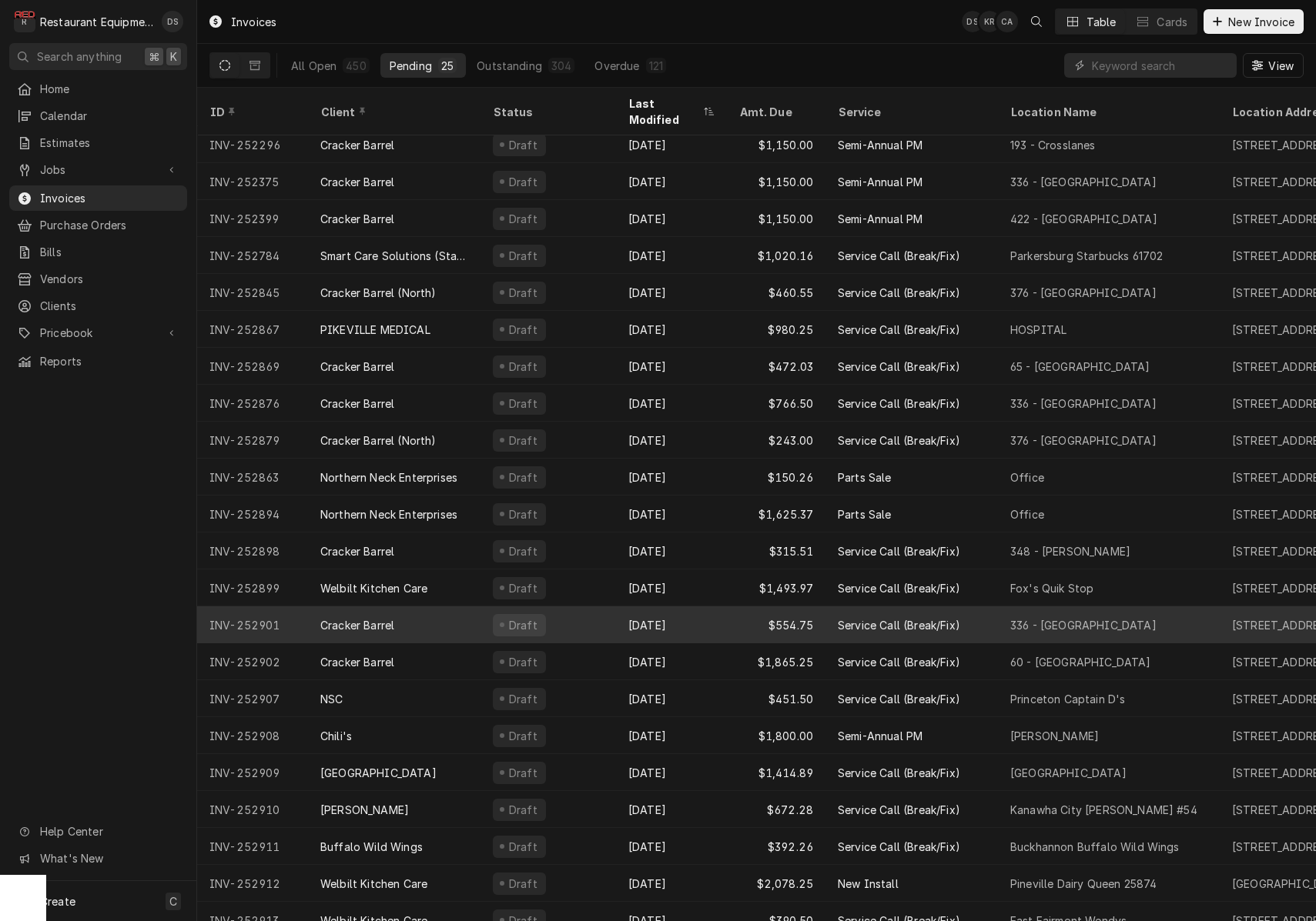
scroll to position [120, 0]
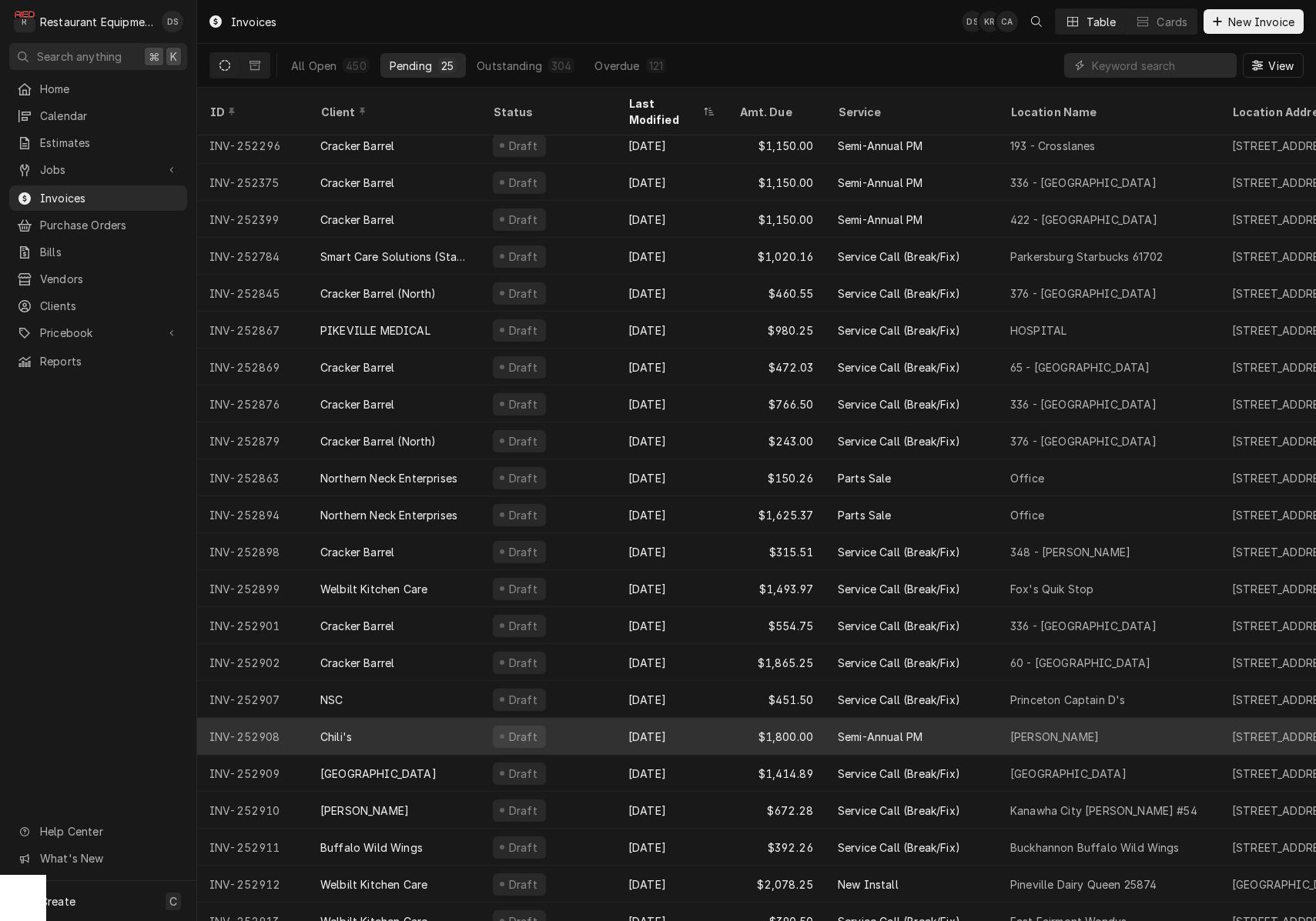
click at [592, 718] on div "Draft" at bounding box center [548, 737] width 136 height 37
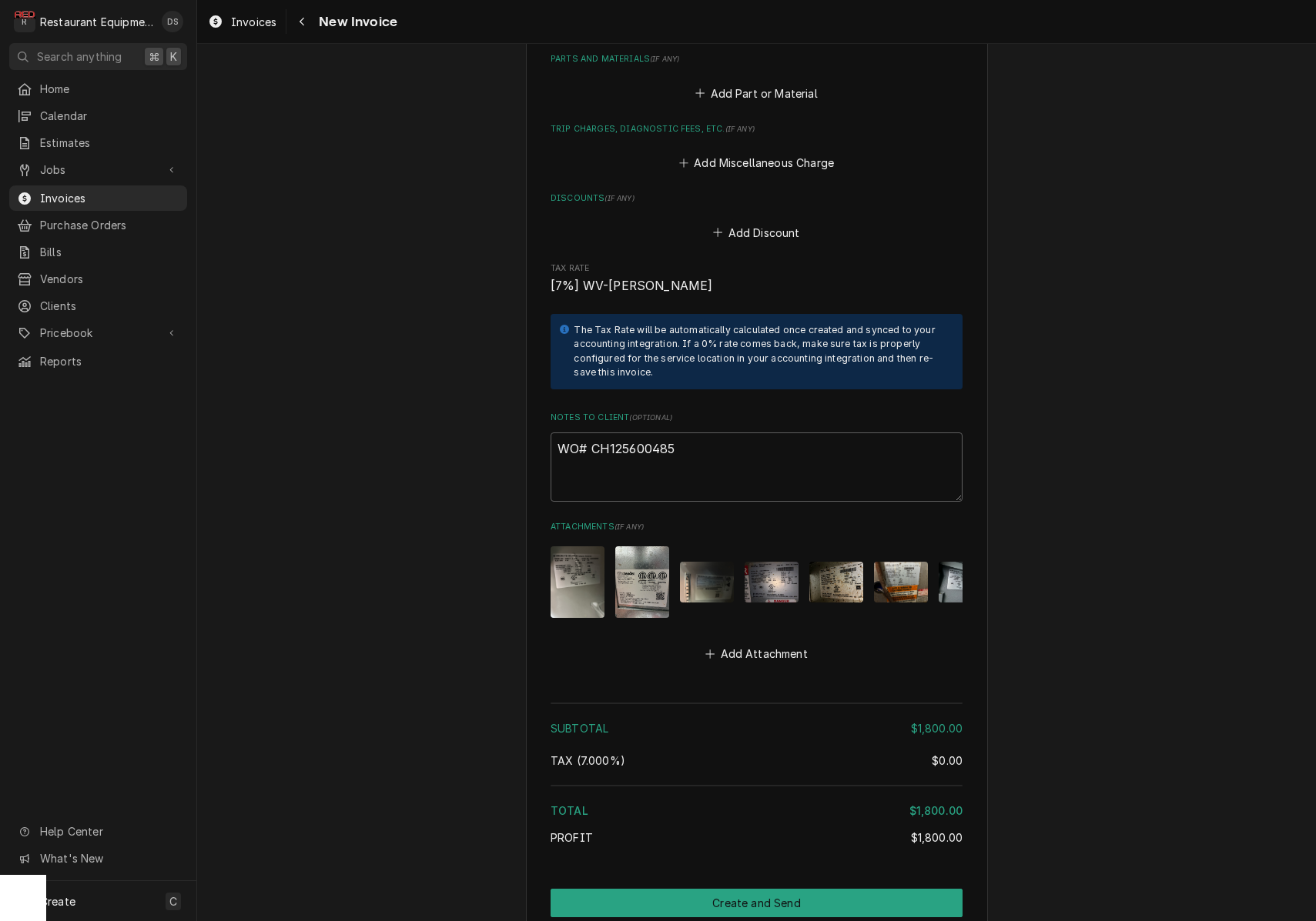
scroll to position [1512, 0]
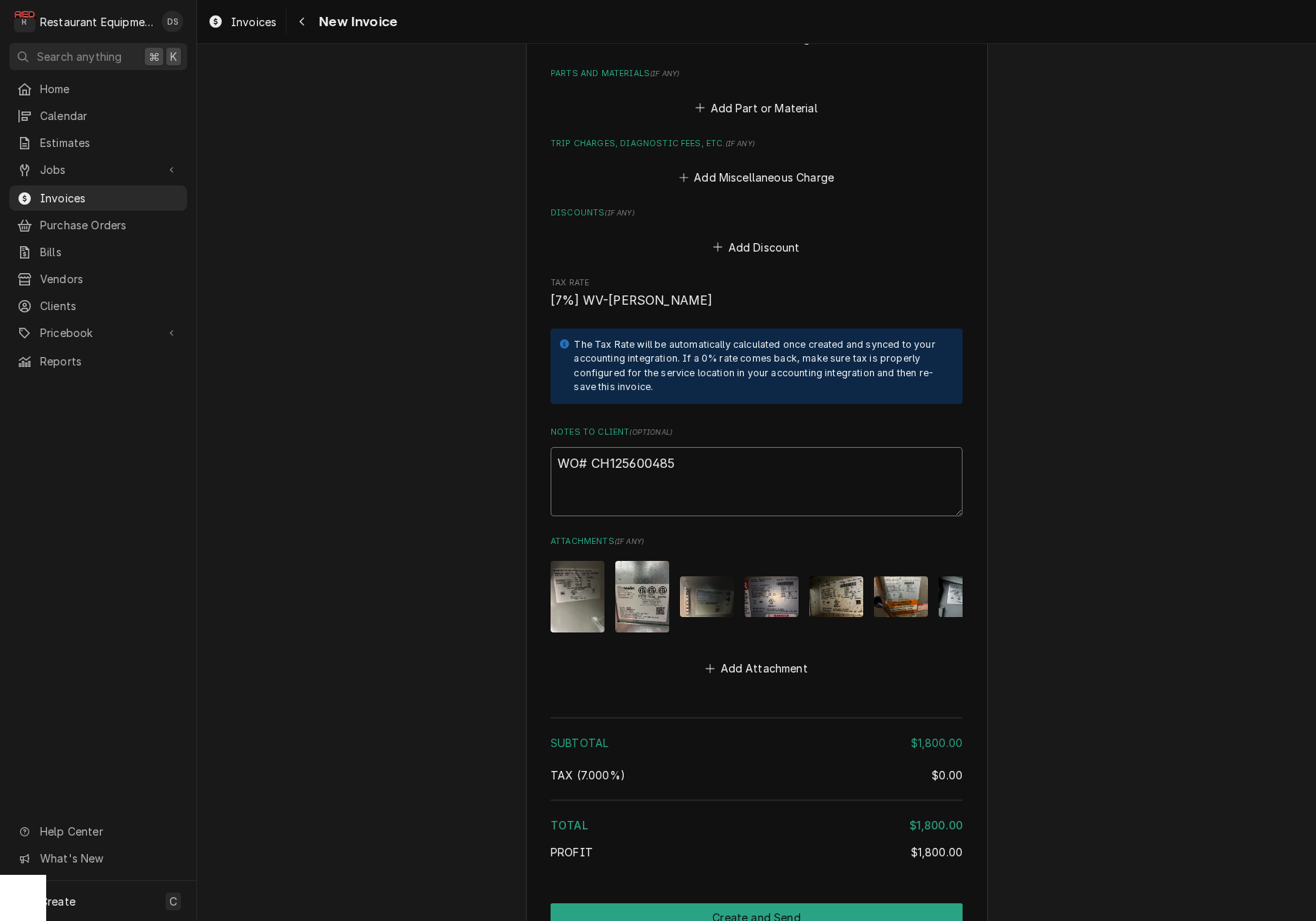
click at [683, 447] on textarea "WO# CH125600485" at bounding box center [756, 481] width 411 height 69
drag, startPoint x: 683, startPoint y: 435, endPoint x: 612, endPoint y: 437, distance: 71.0
click at [612, 447] on textarea "WO# CH125600485" at bounding box center [756, 481] width 411 height 69
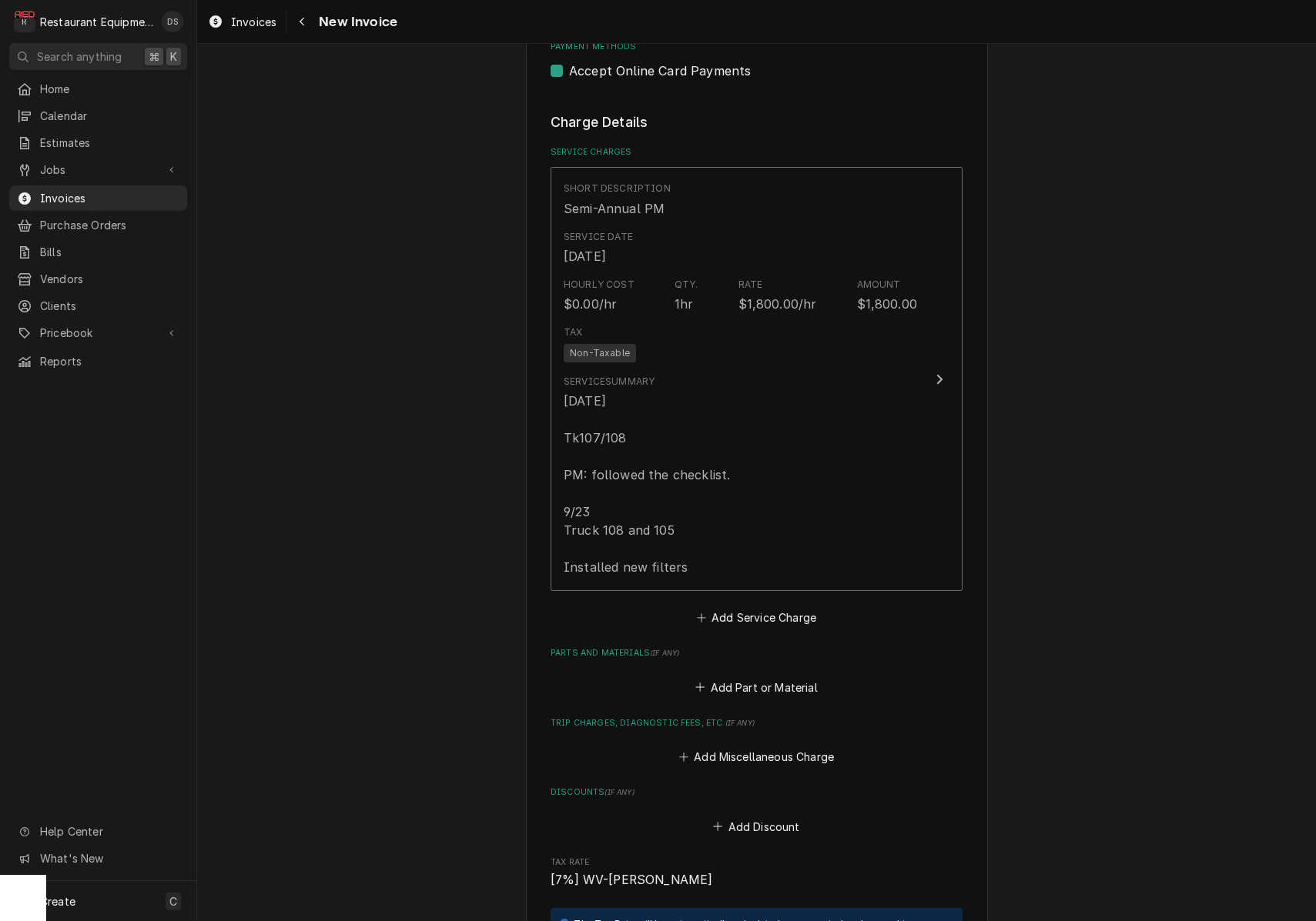
scroll to position [861, 0]
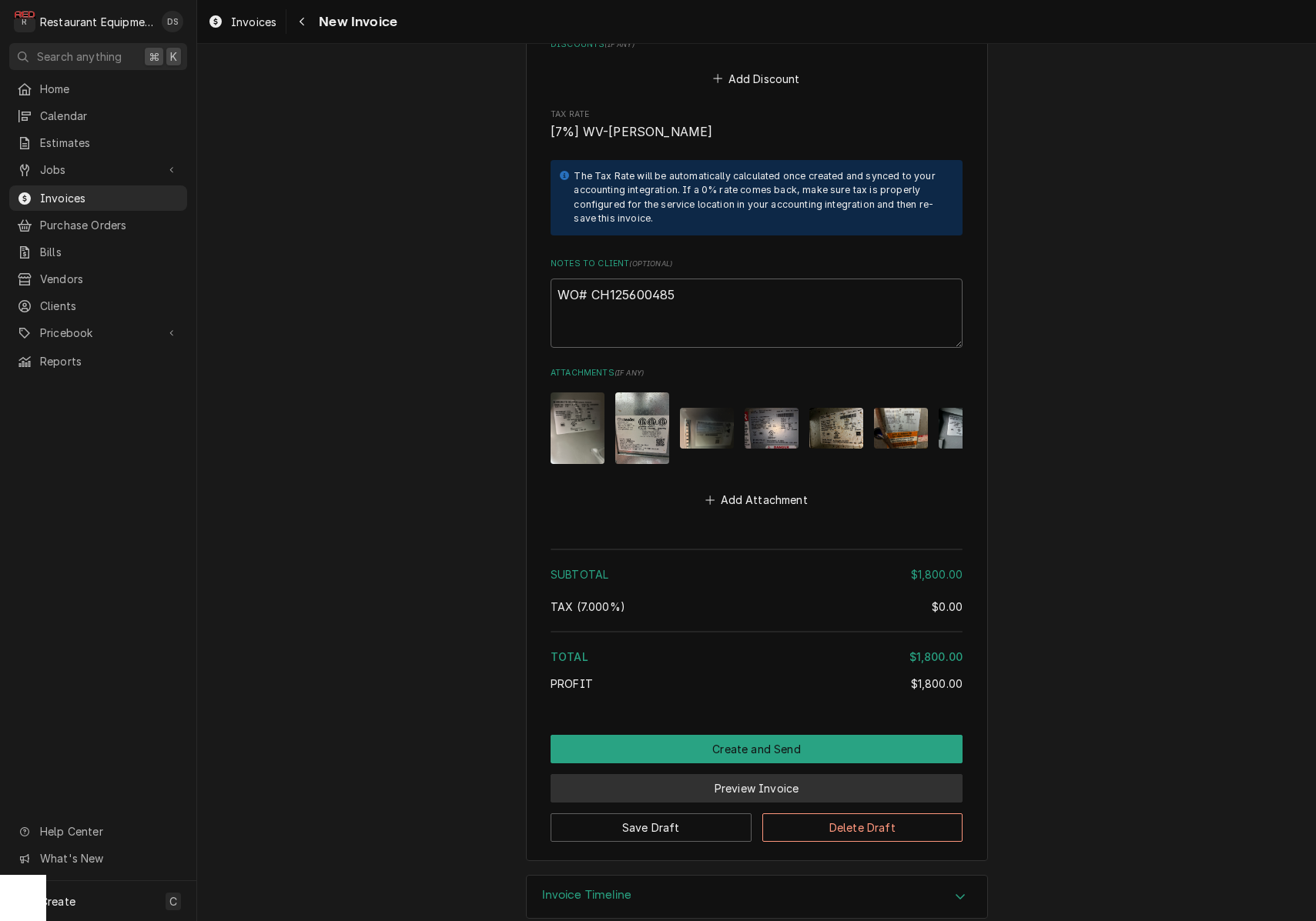
click at [717, 774] on button "Preview Invoice" at bounding box center [756, 788] width 411 height 28
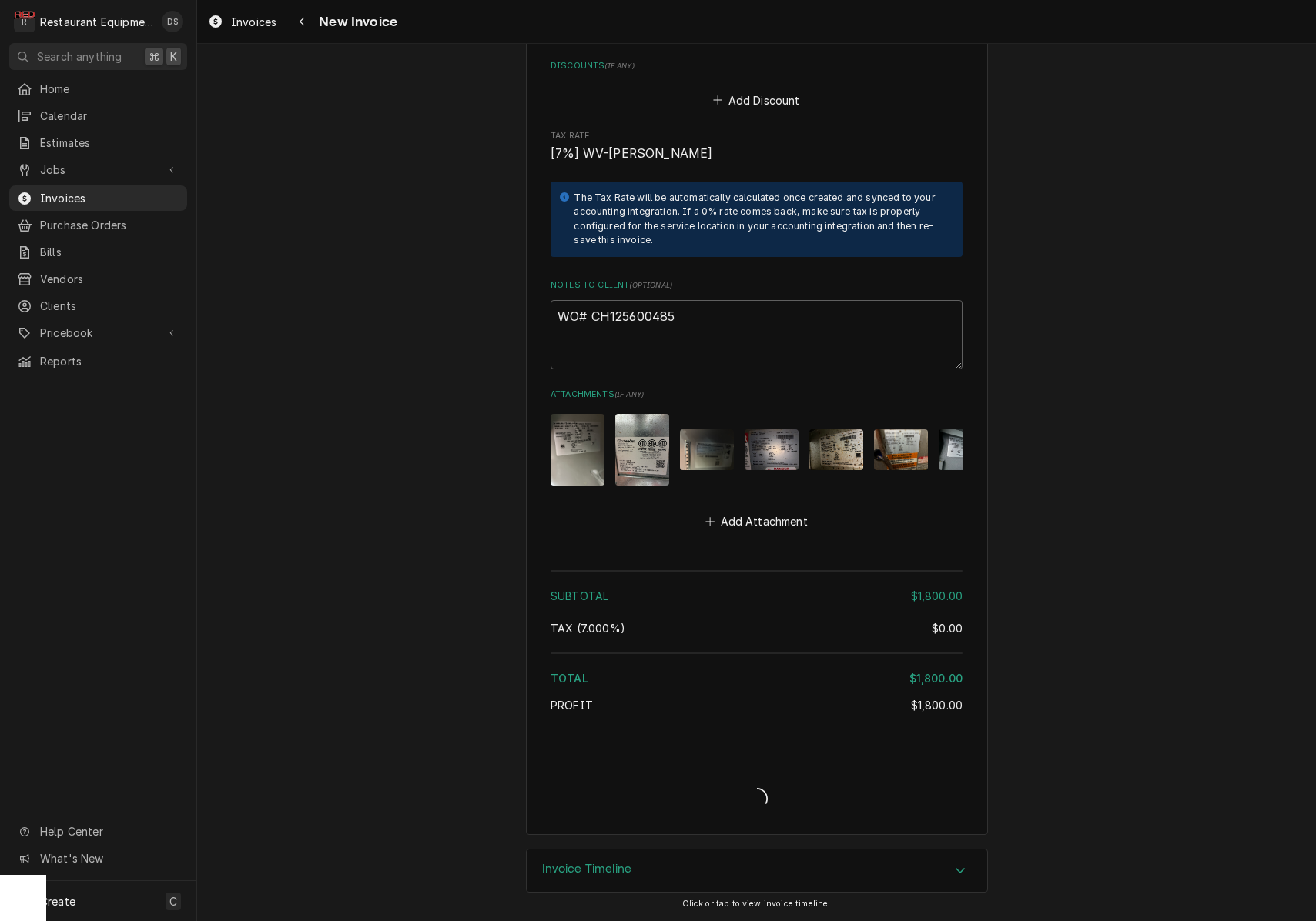
scroll to position [1633, 0]
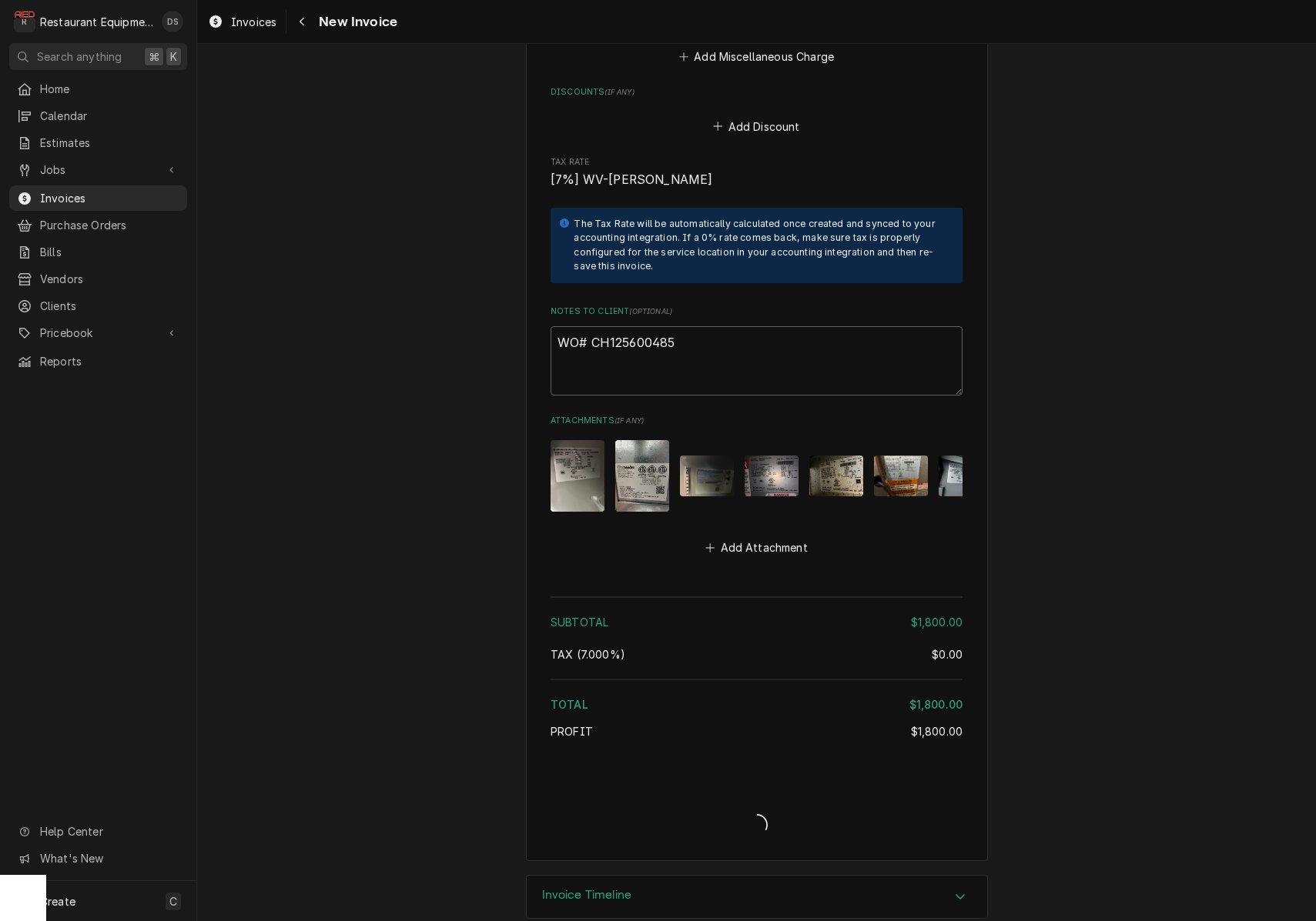
type textarea "x"
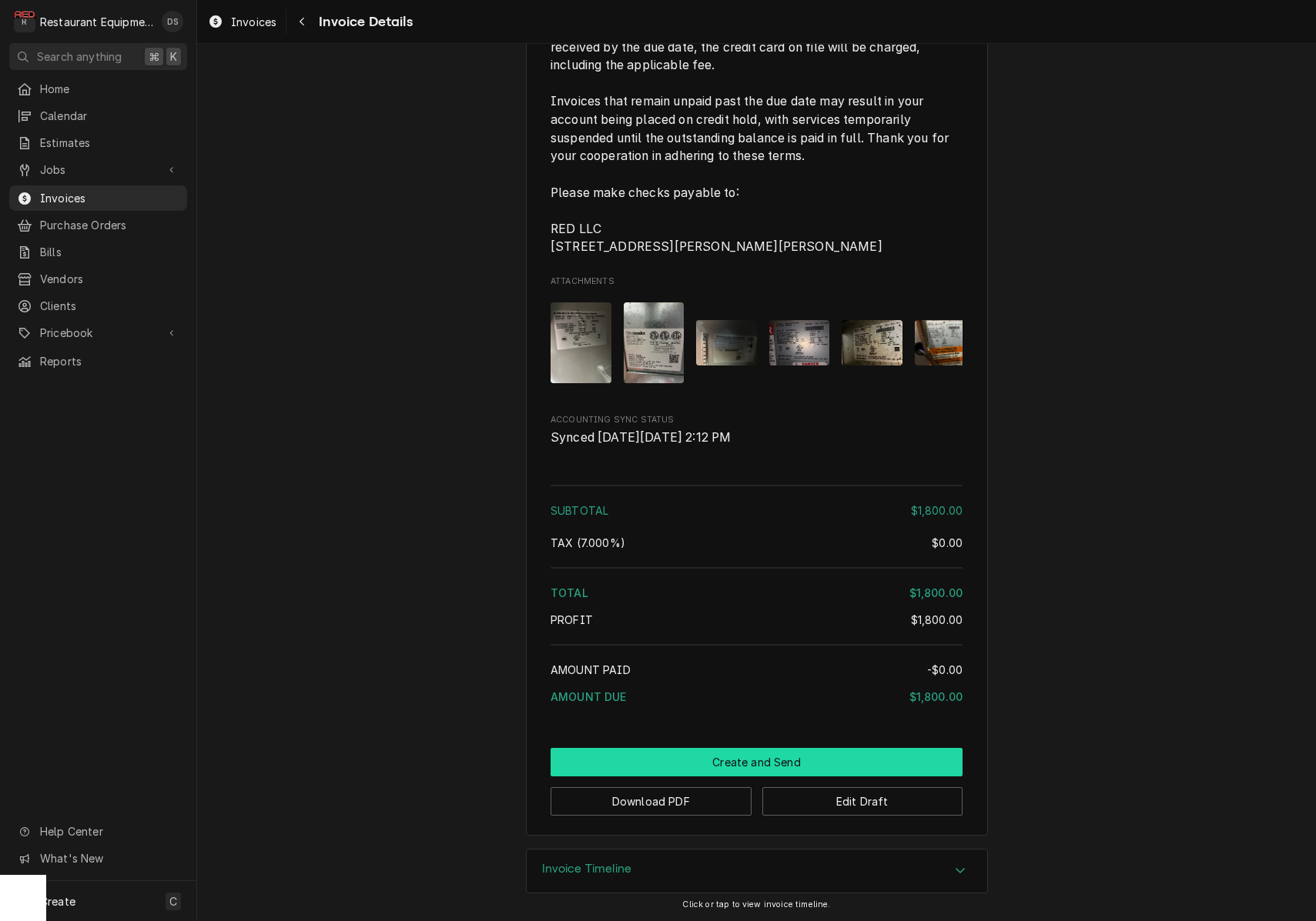
click at [740, 758] on button "Create and Send" at bounding box center [756, 762] width 411 height 28
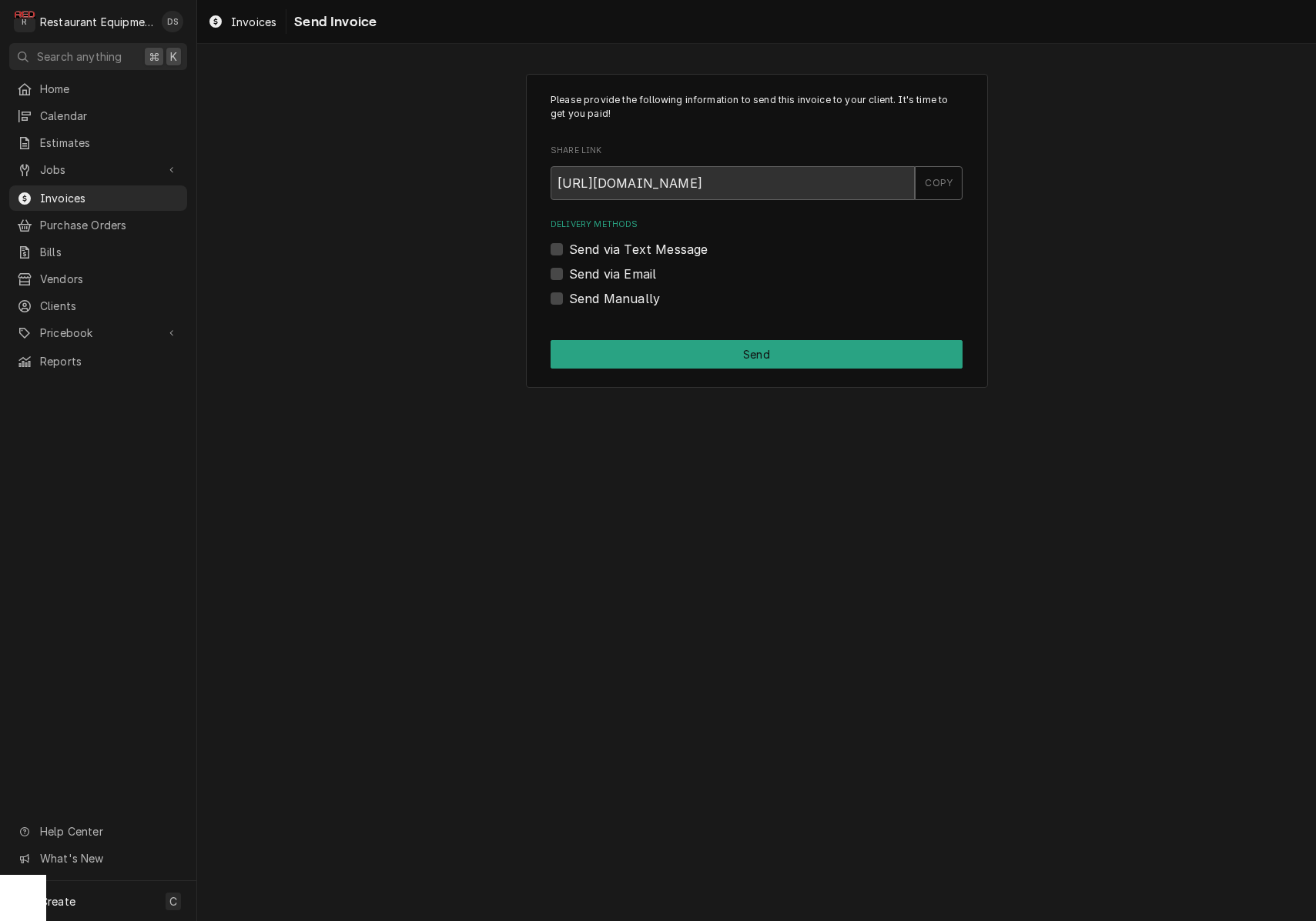
click at [569, 294] on label "Send Manually" at bounding box center [615, 298] width 90 height 19
click at [569, 294] on input "Send Manually" at bounding box center [775, 306] width 411 height 34
checkbox input "true"
click at [745, 351] on button "Send" at bounding box center [756, 355] width 411 height 28
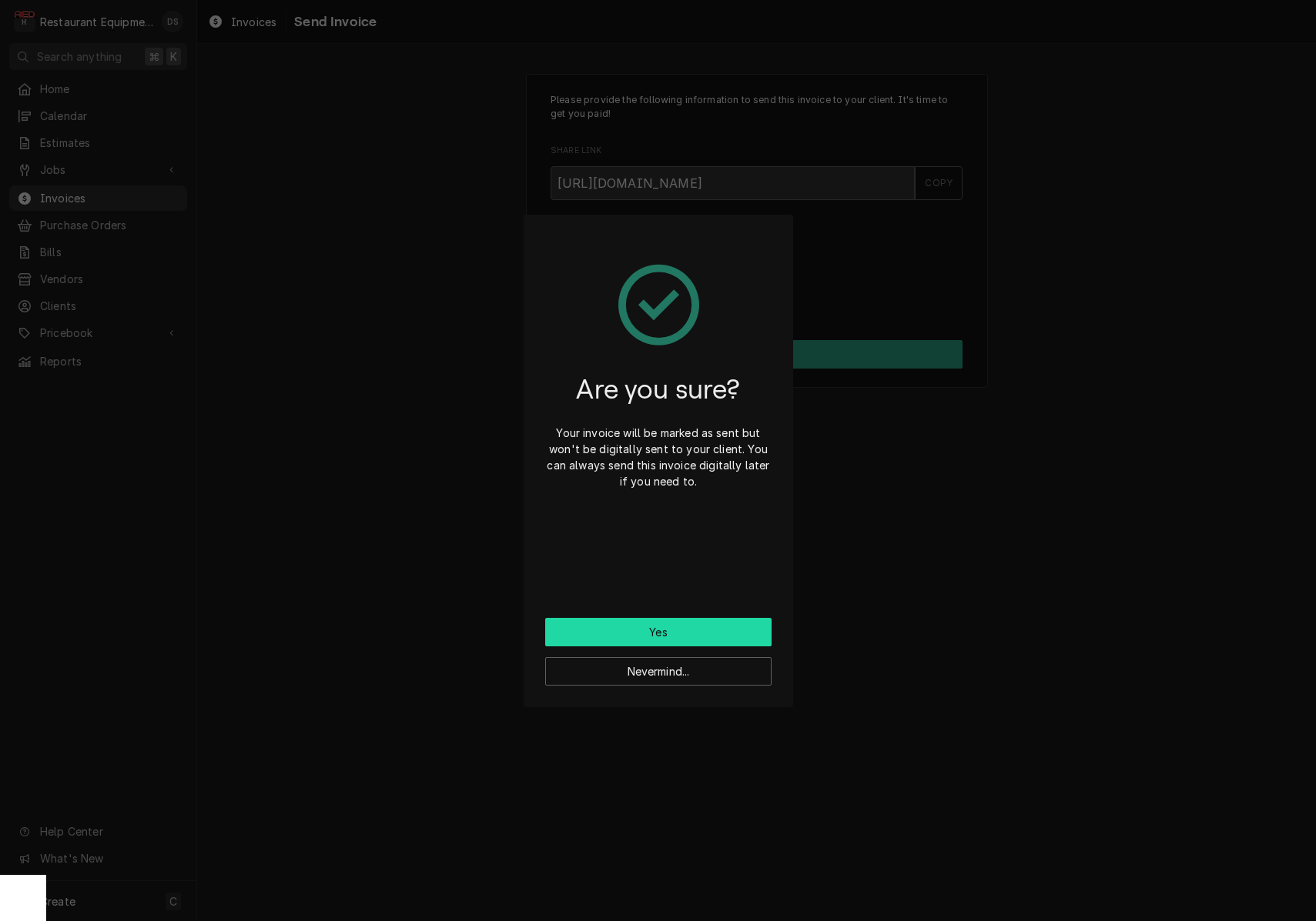
click at [703, 630] on button "Yes" at bounding box center [658, 632] width 226 height 28
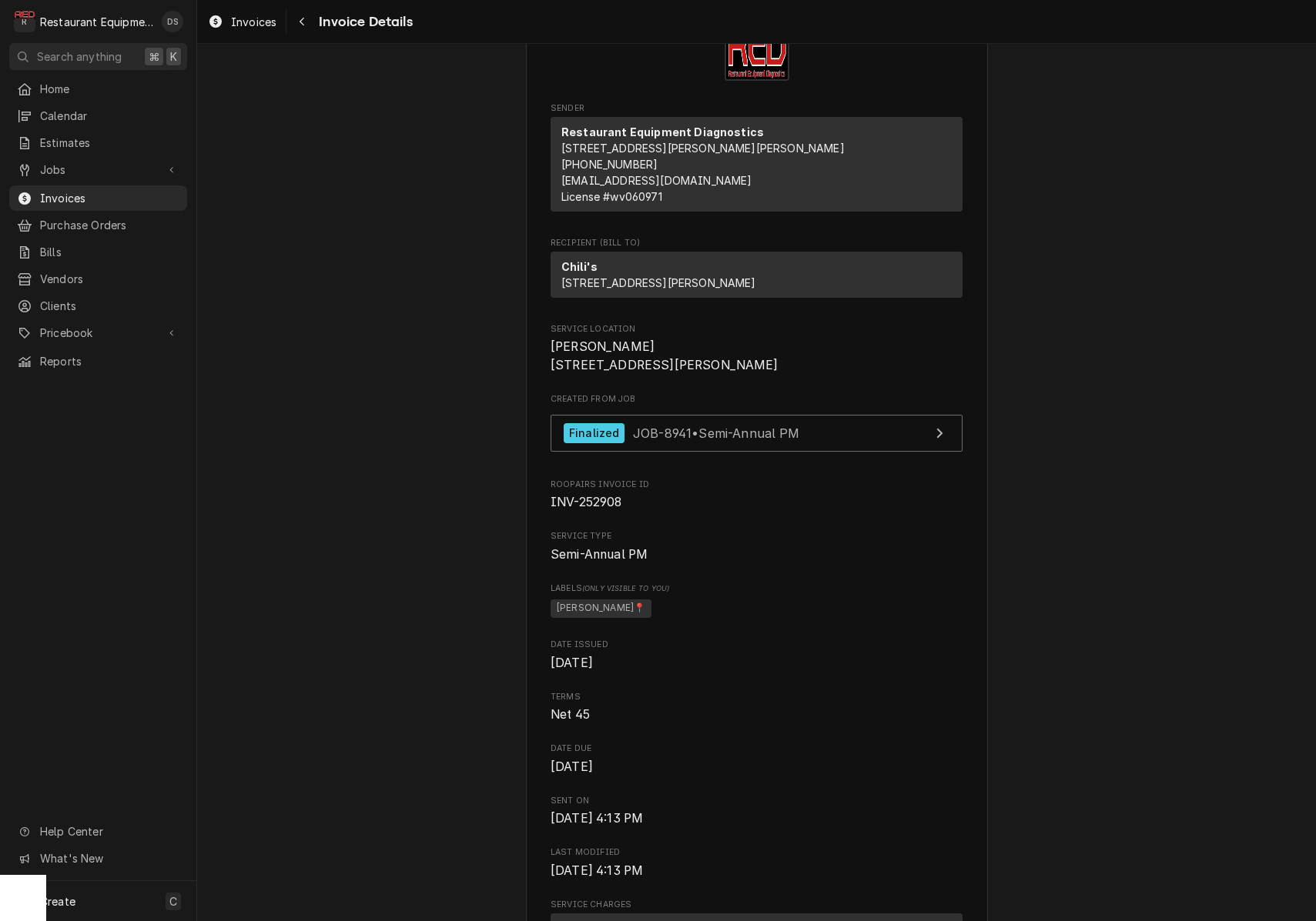
scroll to position [88, 0]
click at [302, 27] on div "Navigate back" at bounding box center [302, 21] width 15 height 15
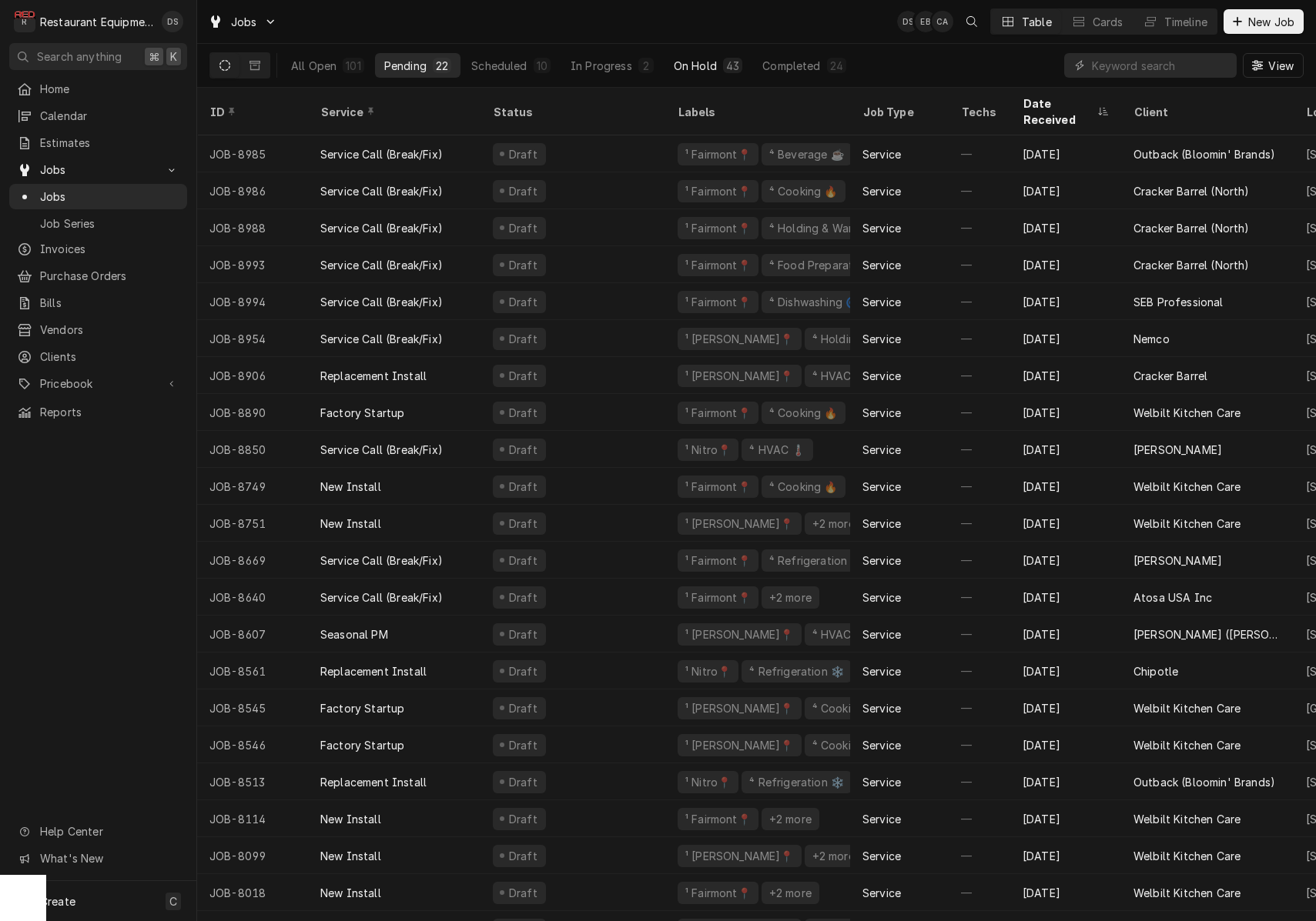
click at [696, 61] on div "On Hold" at bounding box center [695, 66] width 43 height 16
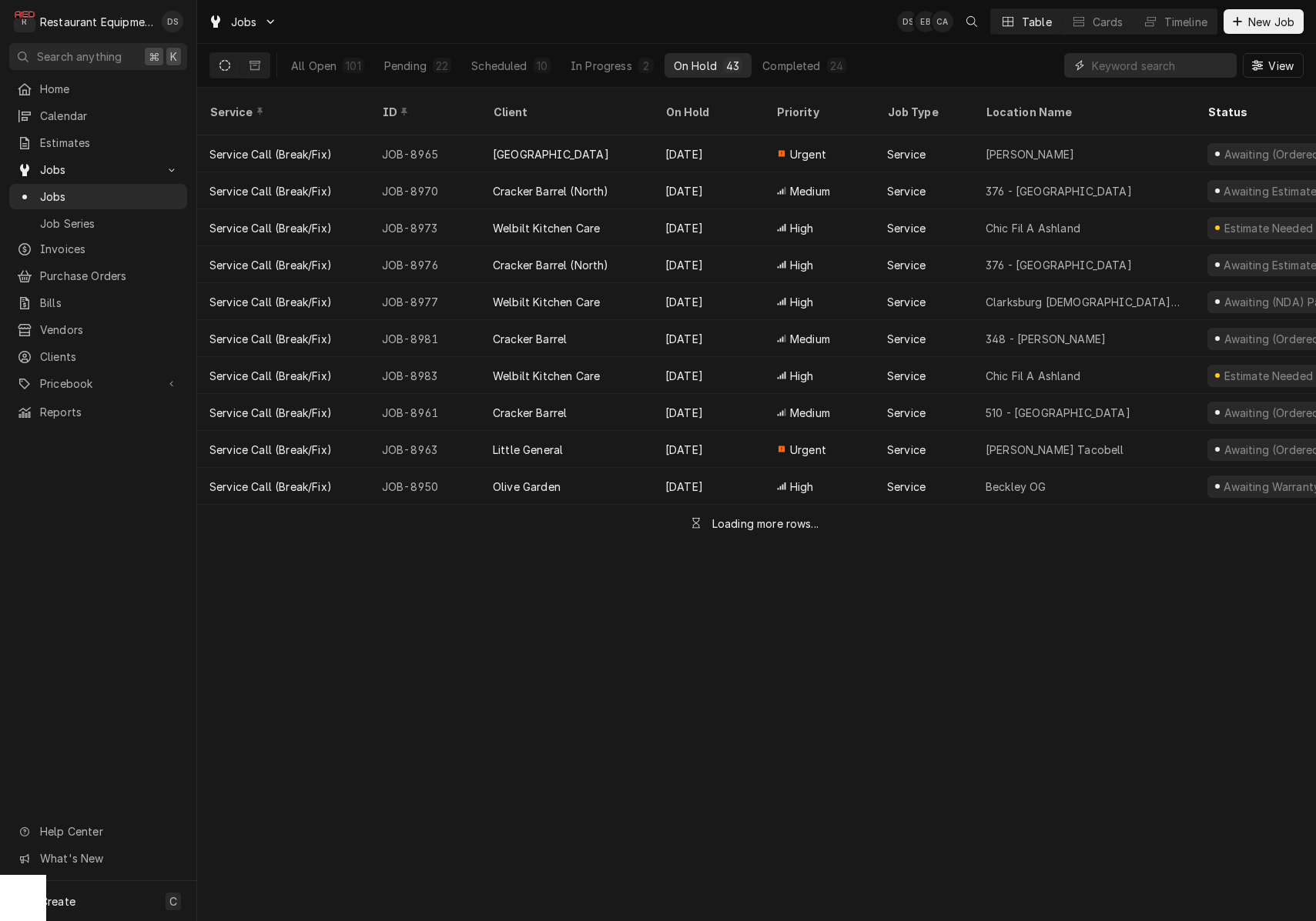
click at [1125, 66] on input "Dynamic Content Wrapper" at bounding box center [1160, 66] width 137 height 25
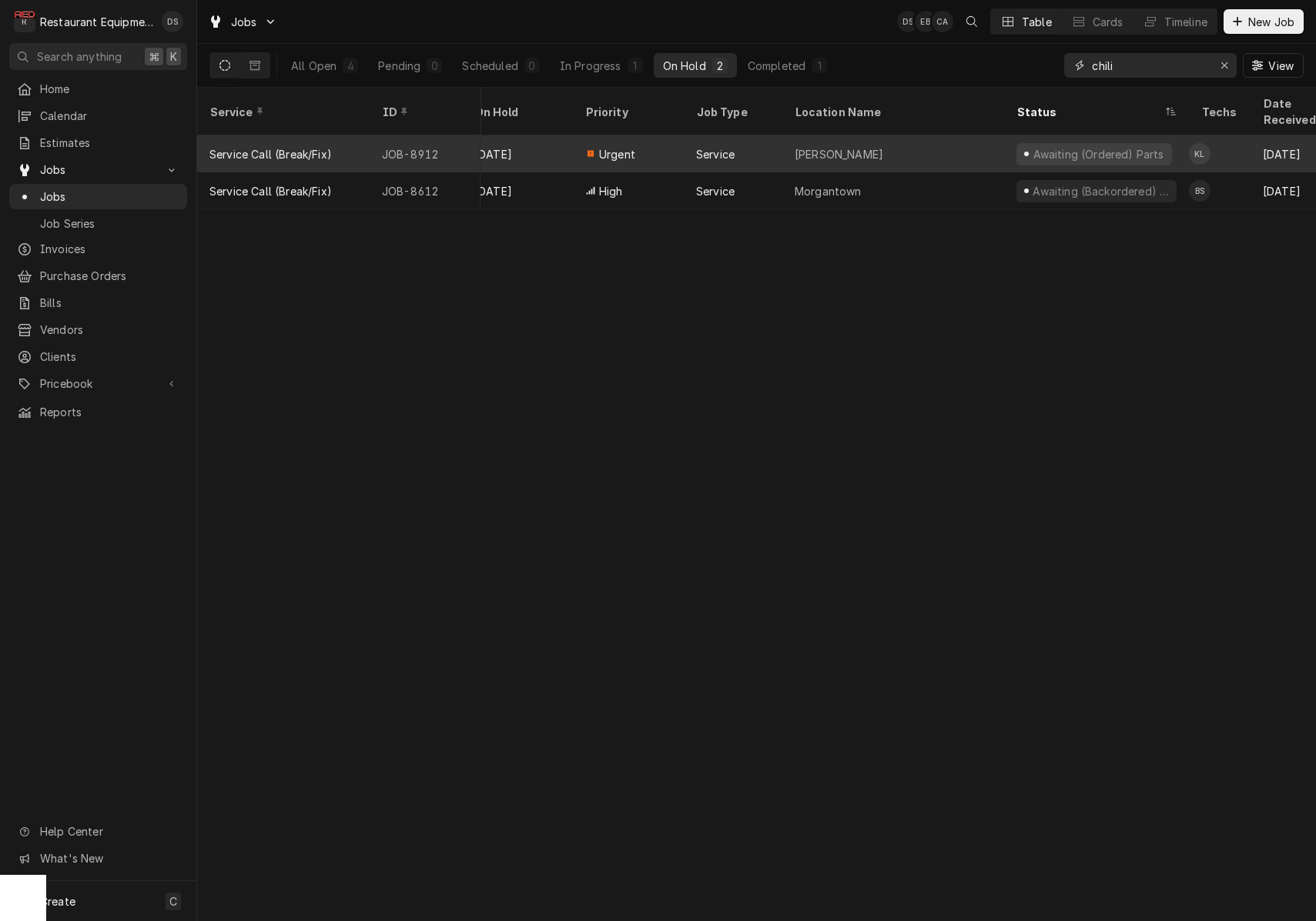
scroll to position [0, 192]
type input "chili"
click at [990, 144] on div "Beckley" at bounding box center [891, 154] width 222 height 37
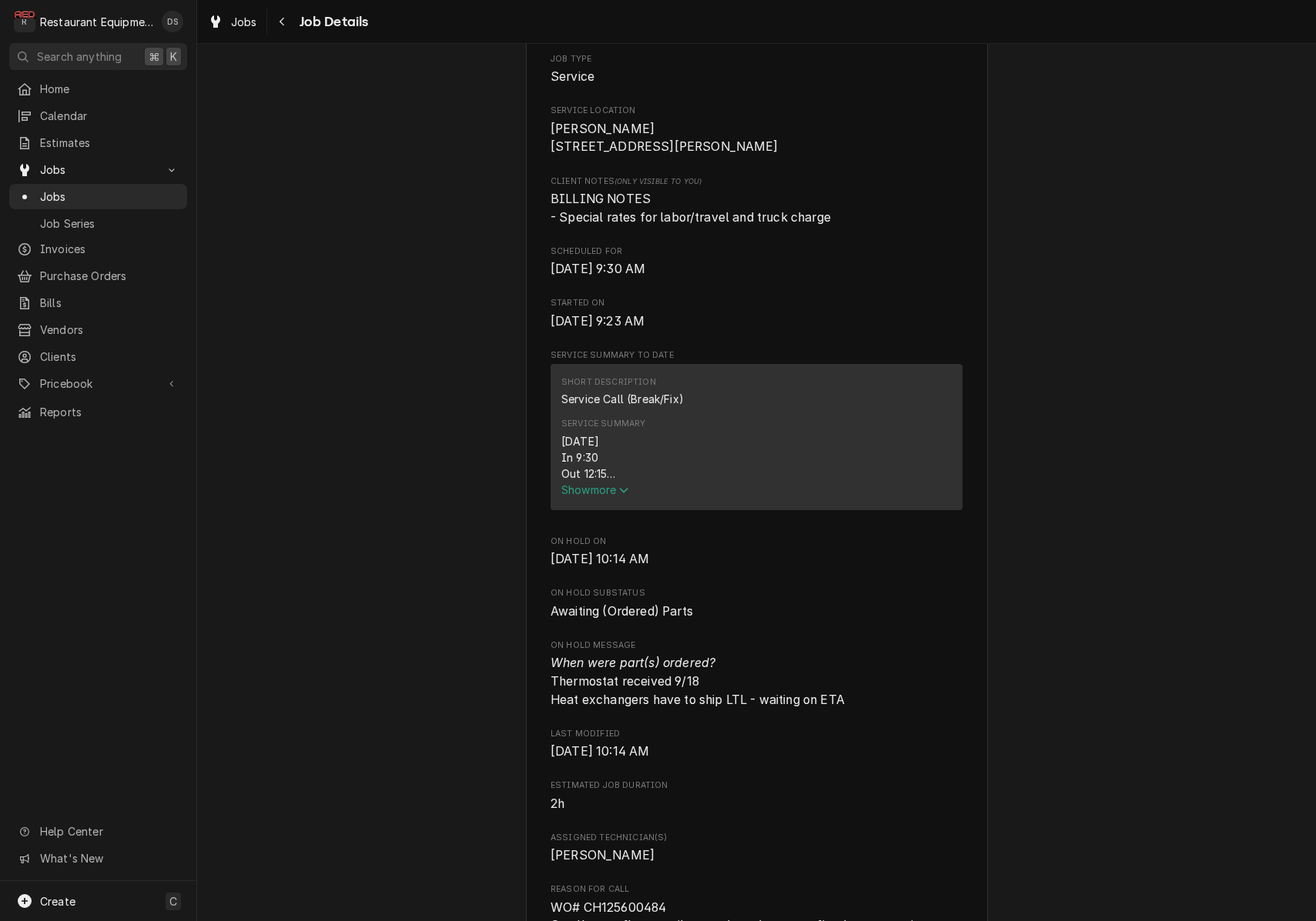
scroll to position [517, 0]
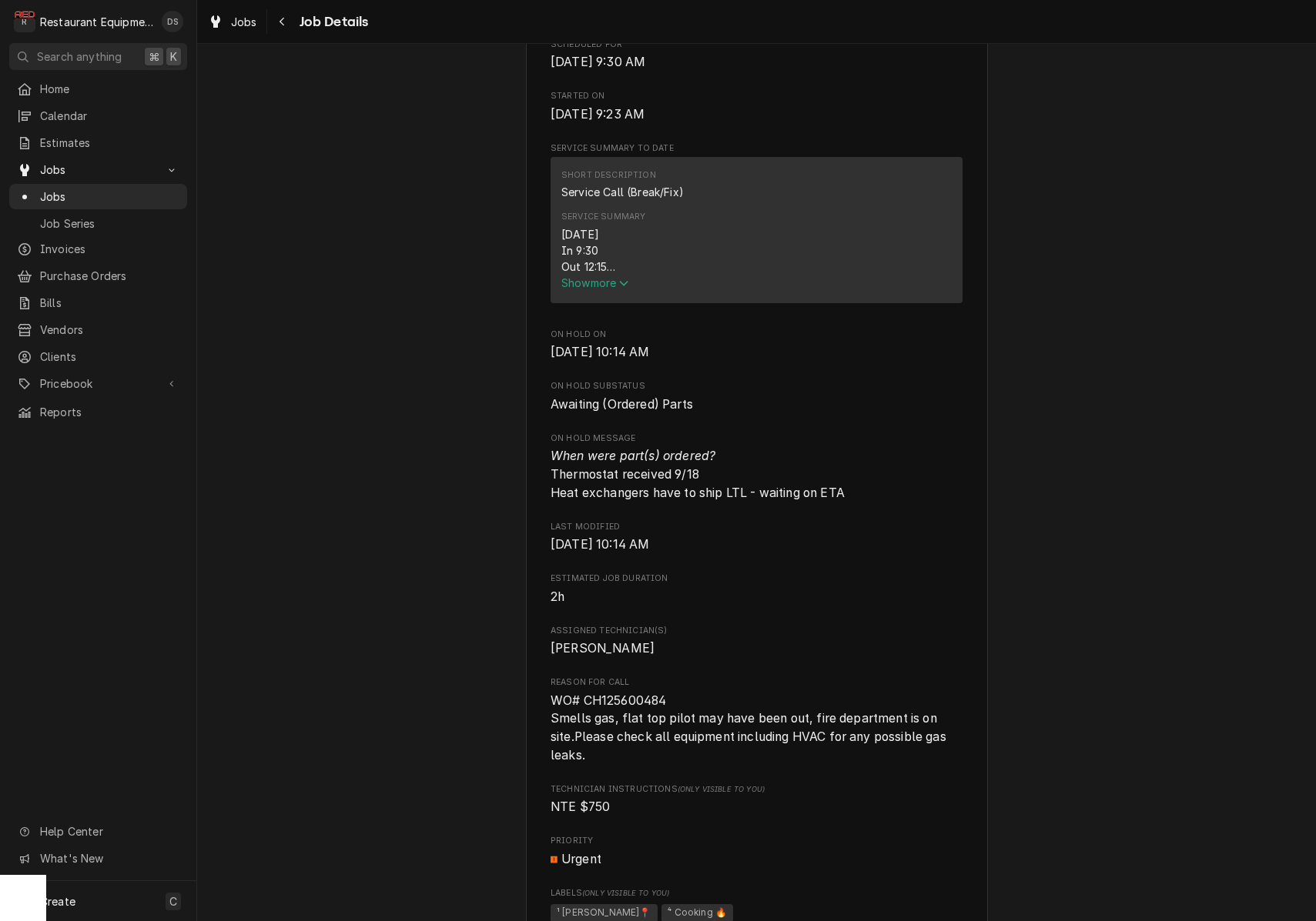
click at [608, 286] on span "Show more" at bounding box center [595, 283] width 67 height 13
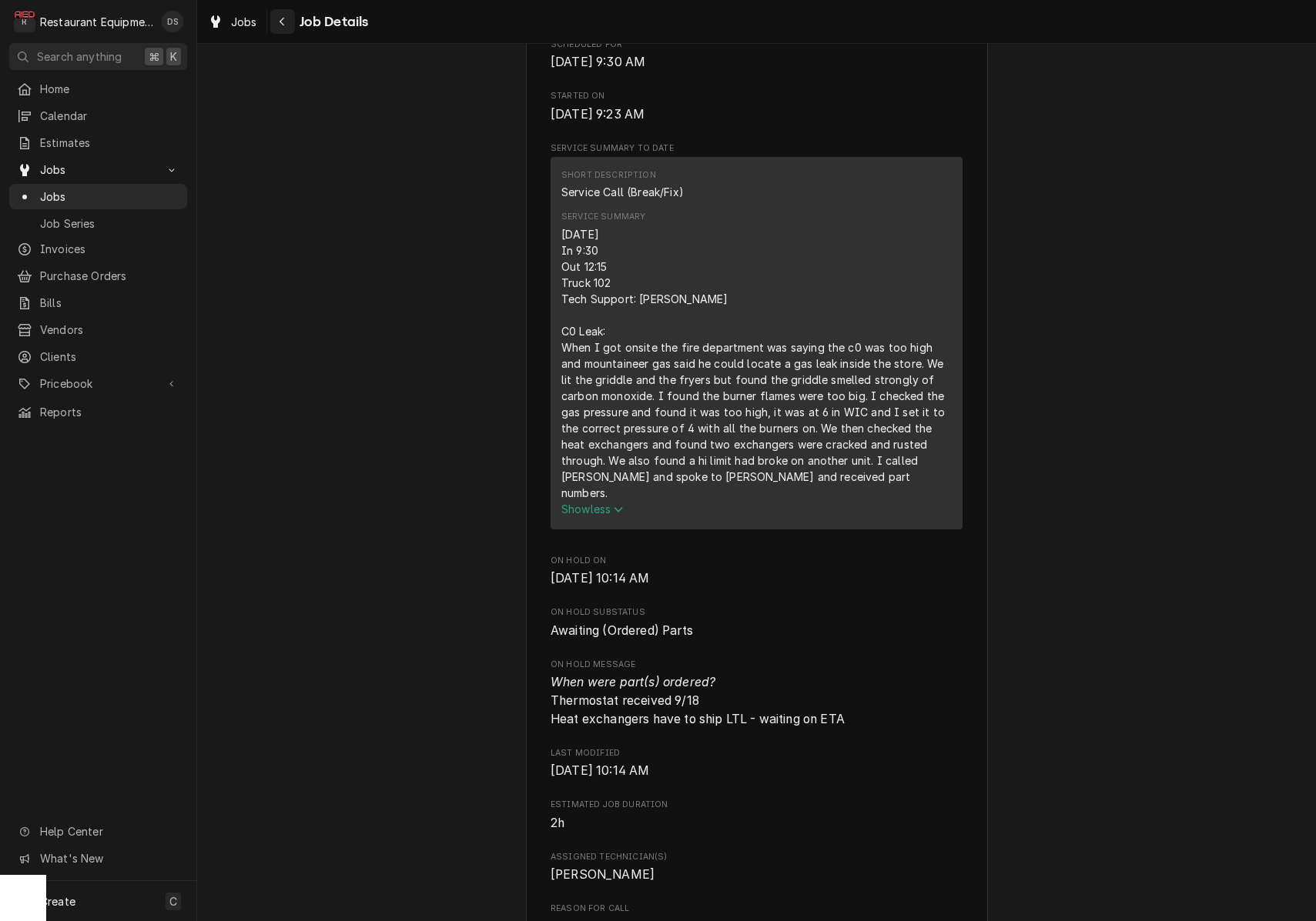
click at [283, 26] on icon "Navigate back" at bounding box center [282, 21] width 7 height 11
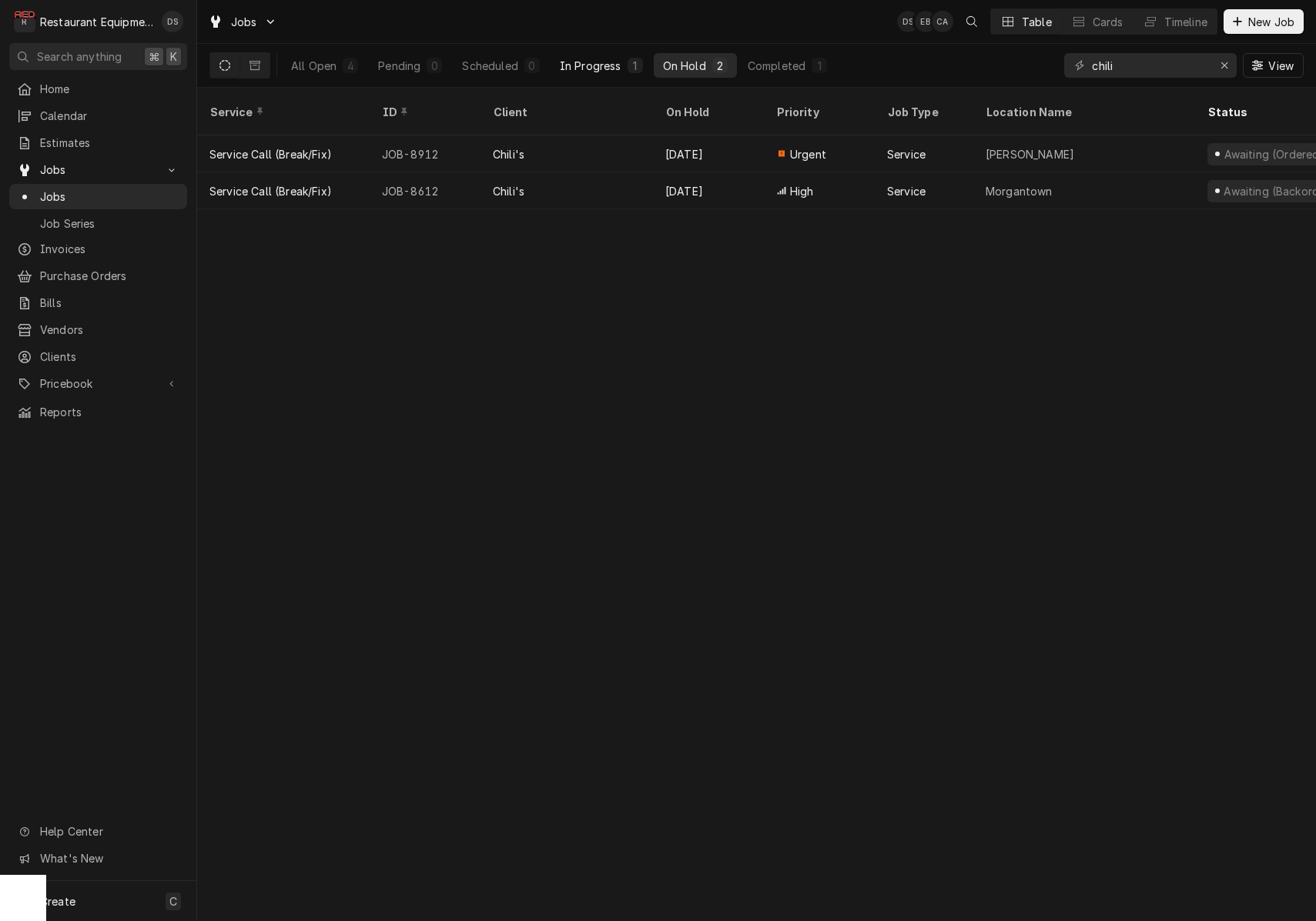
click at [604, 63] on div "In Progress" at bounding box center [590, 66] width 61 height 16
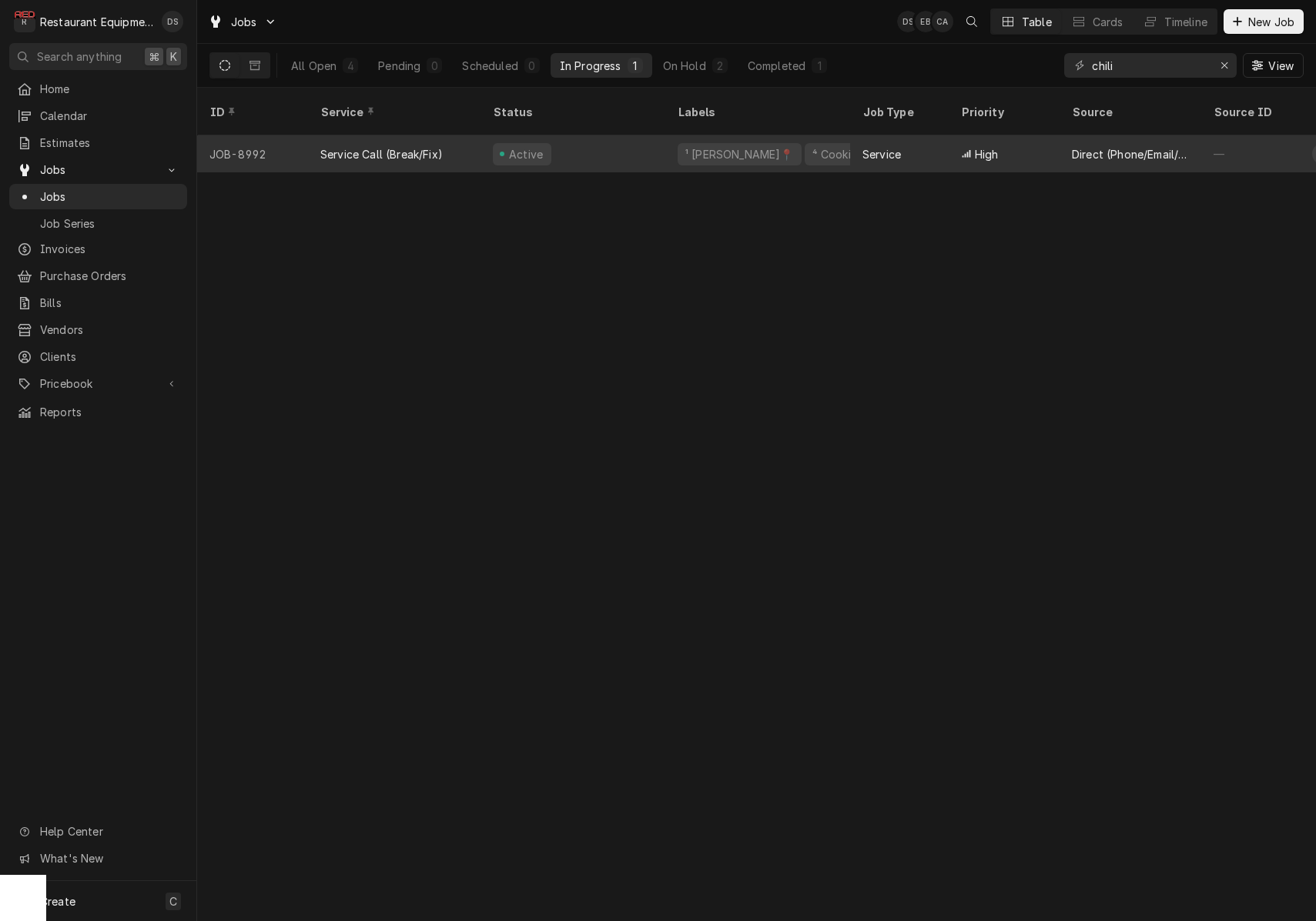
click at [1035, 139] on div "High" at bounding box center [1004, 154] width 111 height 37
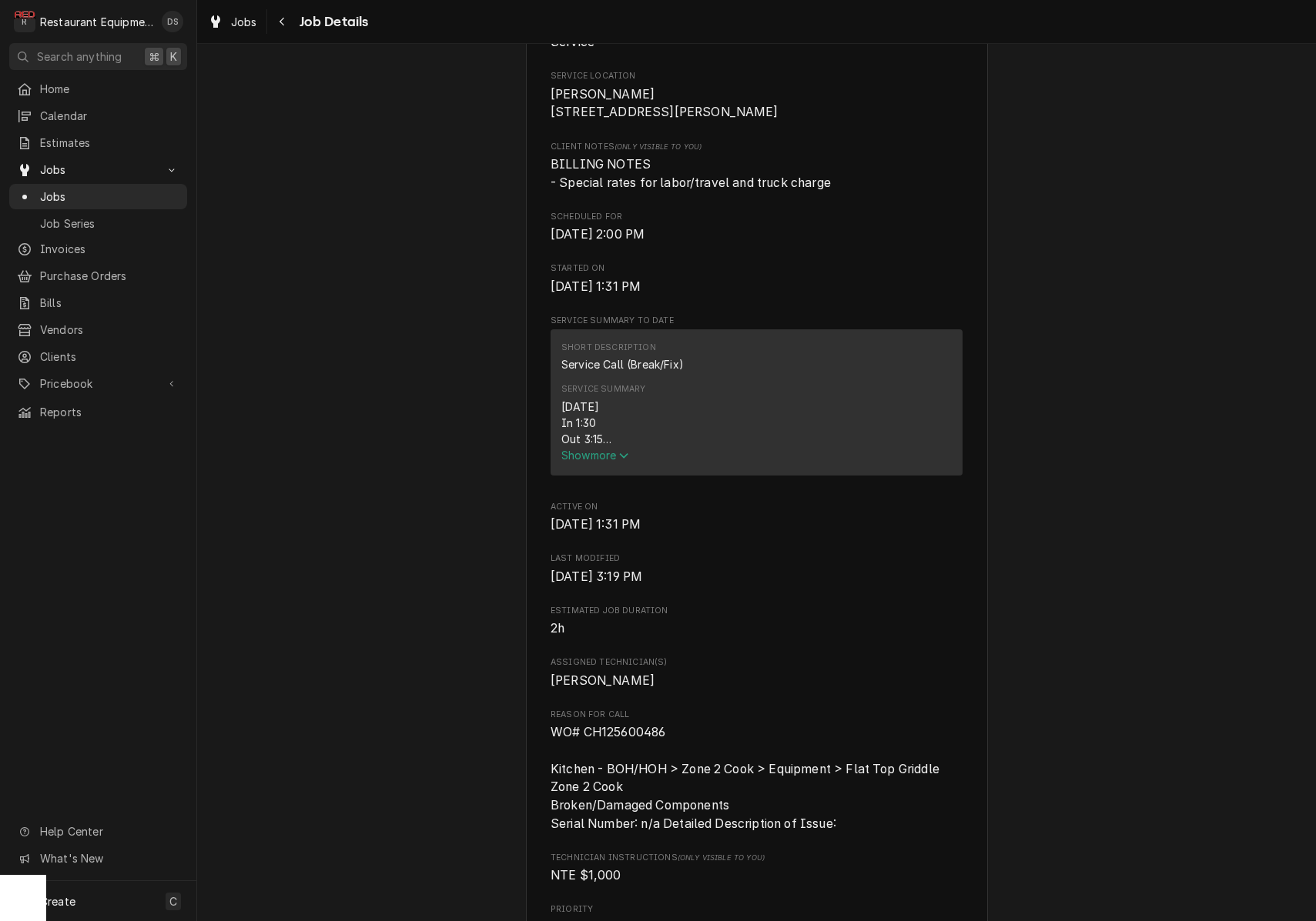
scroll to position [370, 0]
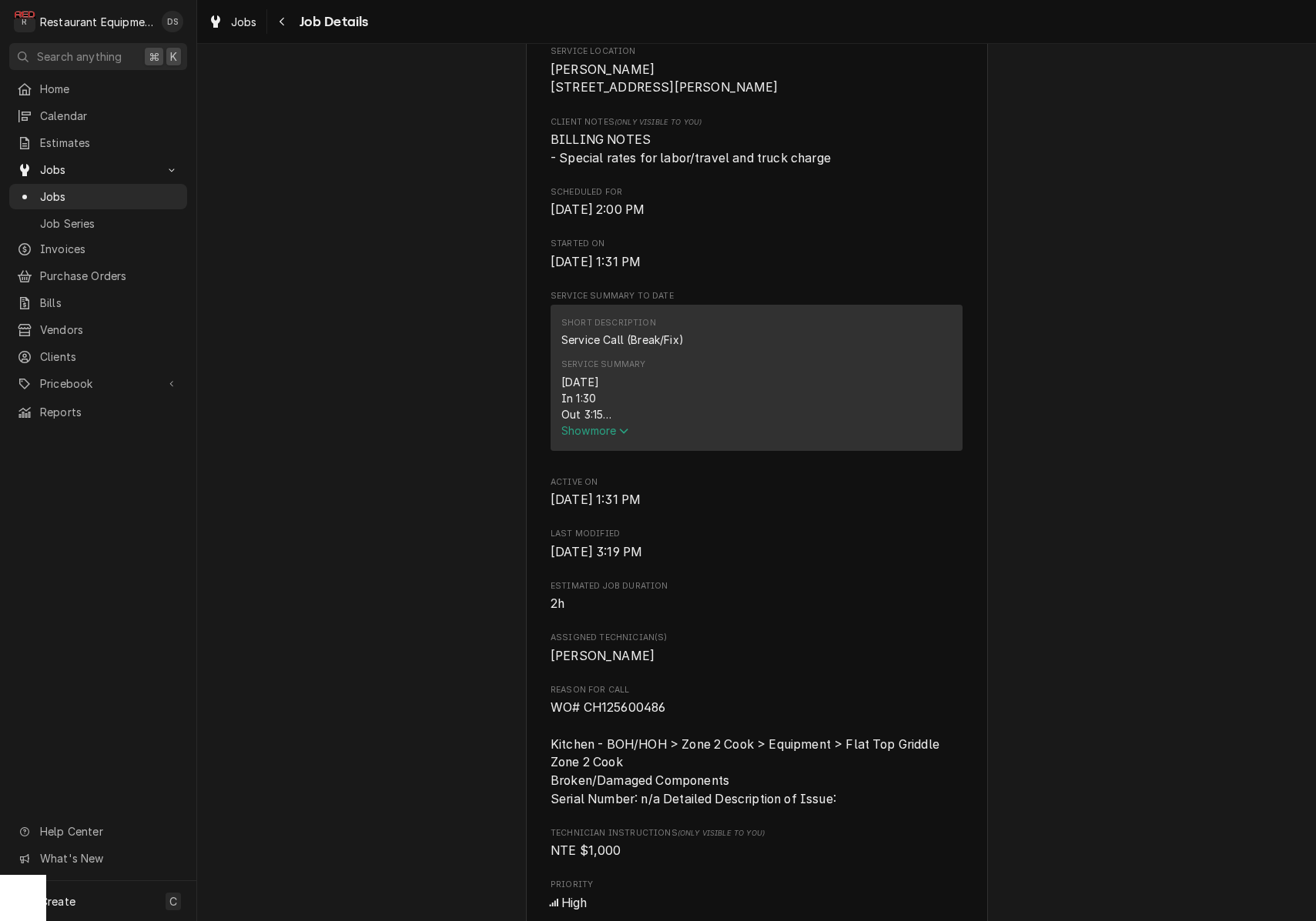
click at [625, 436] on icon "Service Summary" at bounding box center [623, 431] width 9 height 11
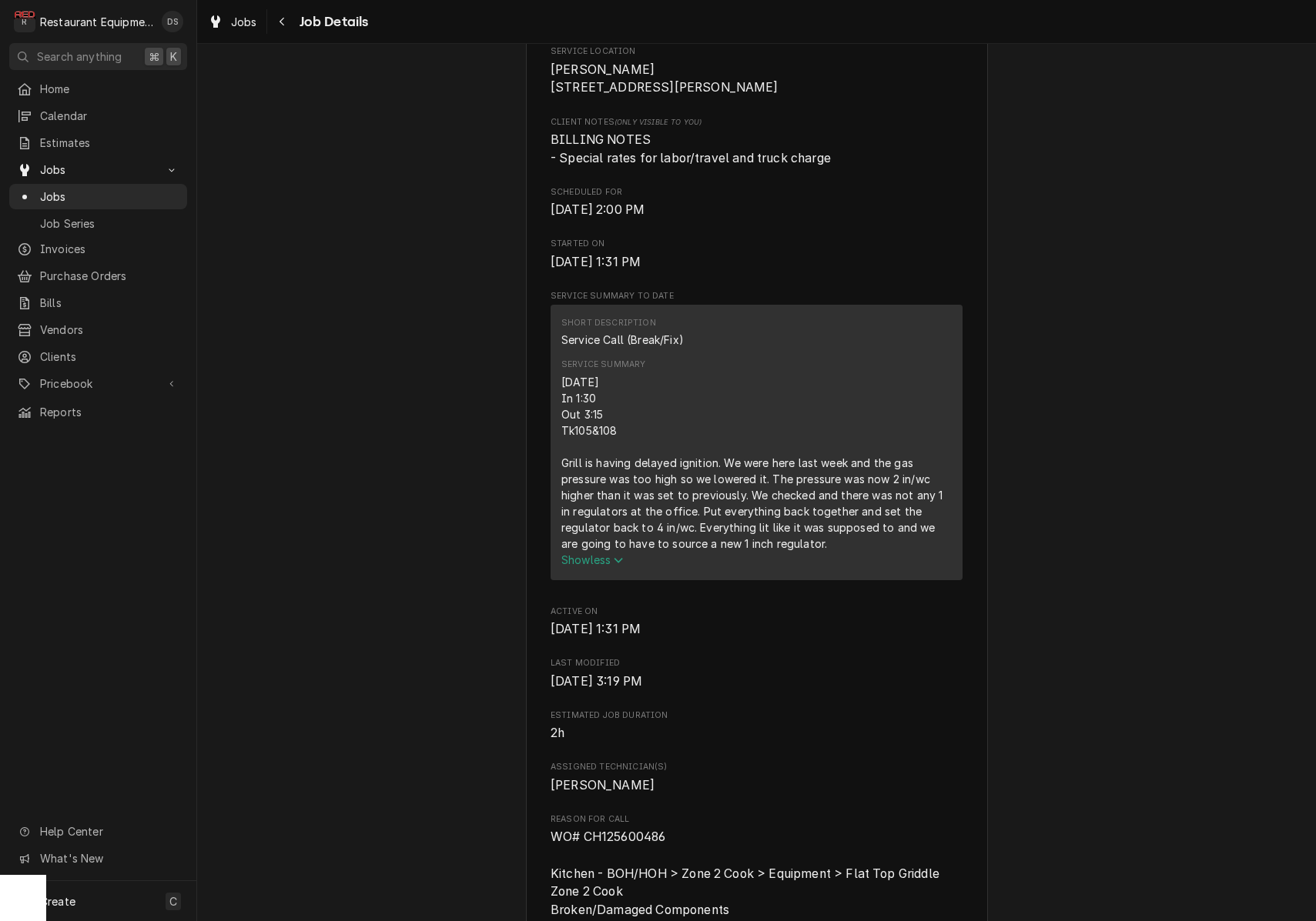
scroll to position [0, 0]
drag, startPoint x: 707, startPoint y: 549, endPoint x: 818, endPoint y: 546, distance: 111.0
click at [818, 546] on div "9/23/25 In 1:30 Out 3:15 Tk105&108 Grill is having delayed ignition. We were he…" at bounding box center [756, 463] width 390 height 178
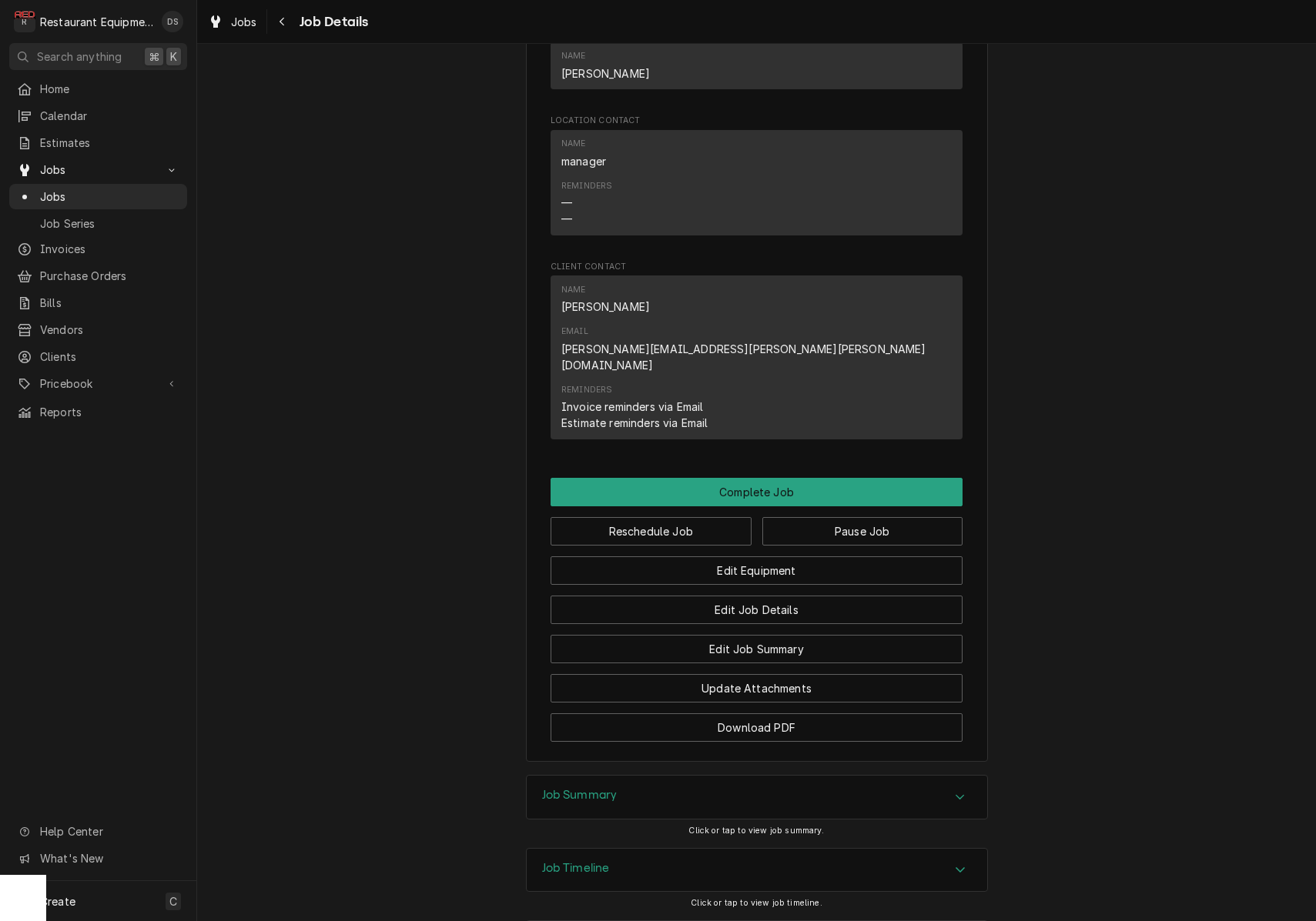
click at [693, 776] on div "Job Summary" at bounding box center [756, 797] width 460 height 43
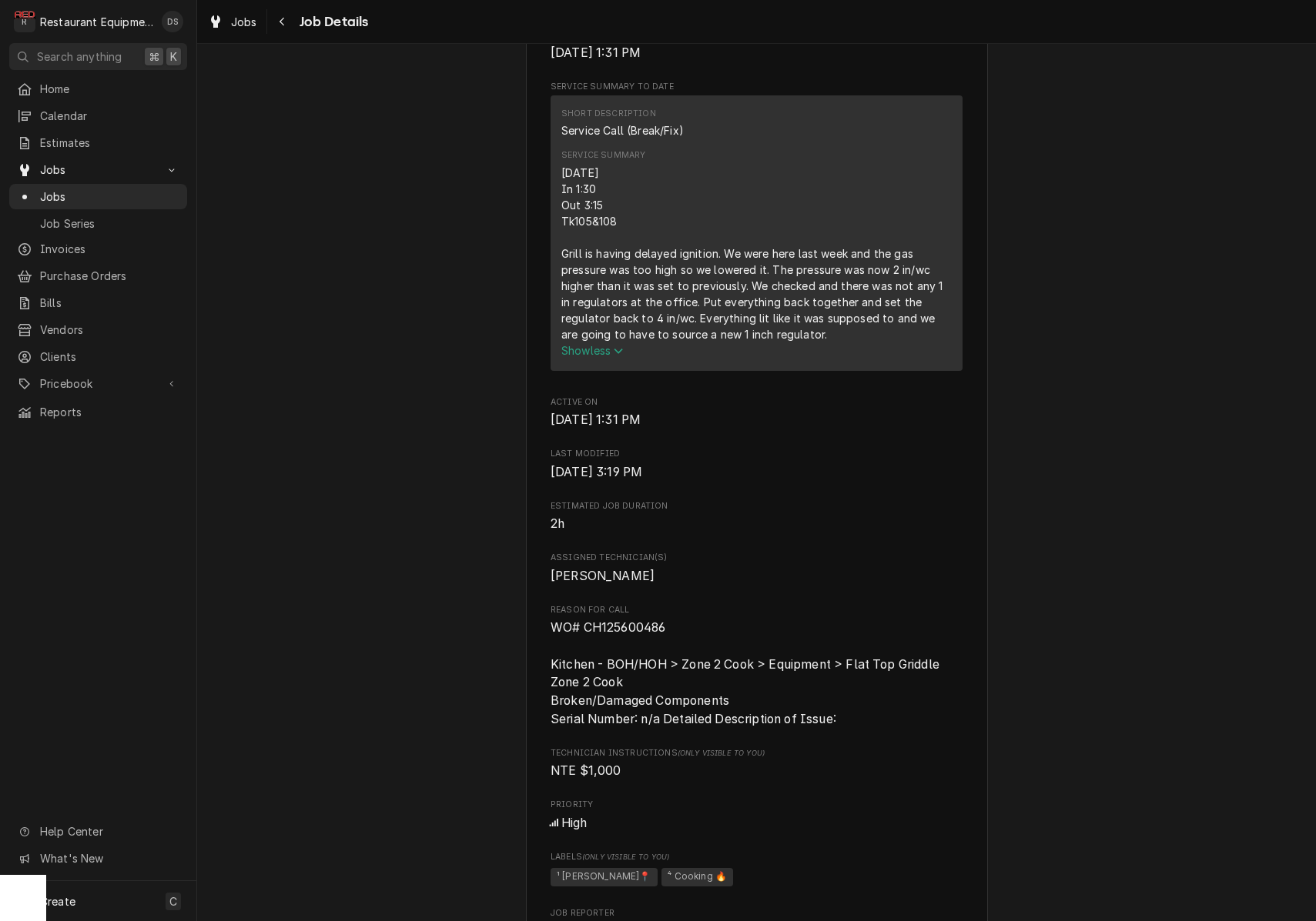
scroll to position [581, 0]
click at [289, 27] on button "Navigate back" at bounding box center [283, 21] width 25 height 25
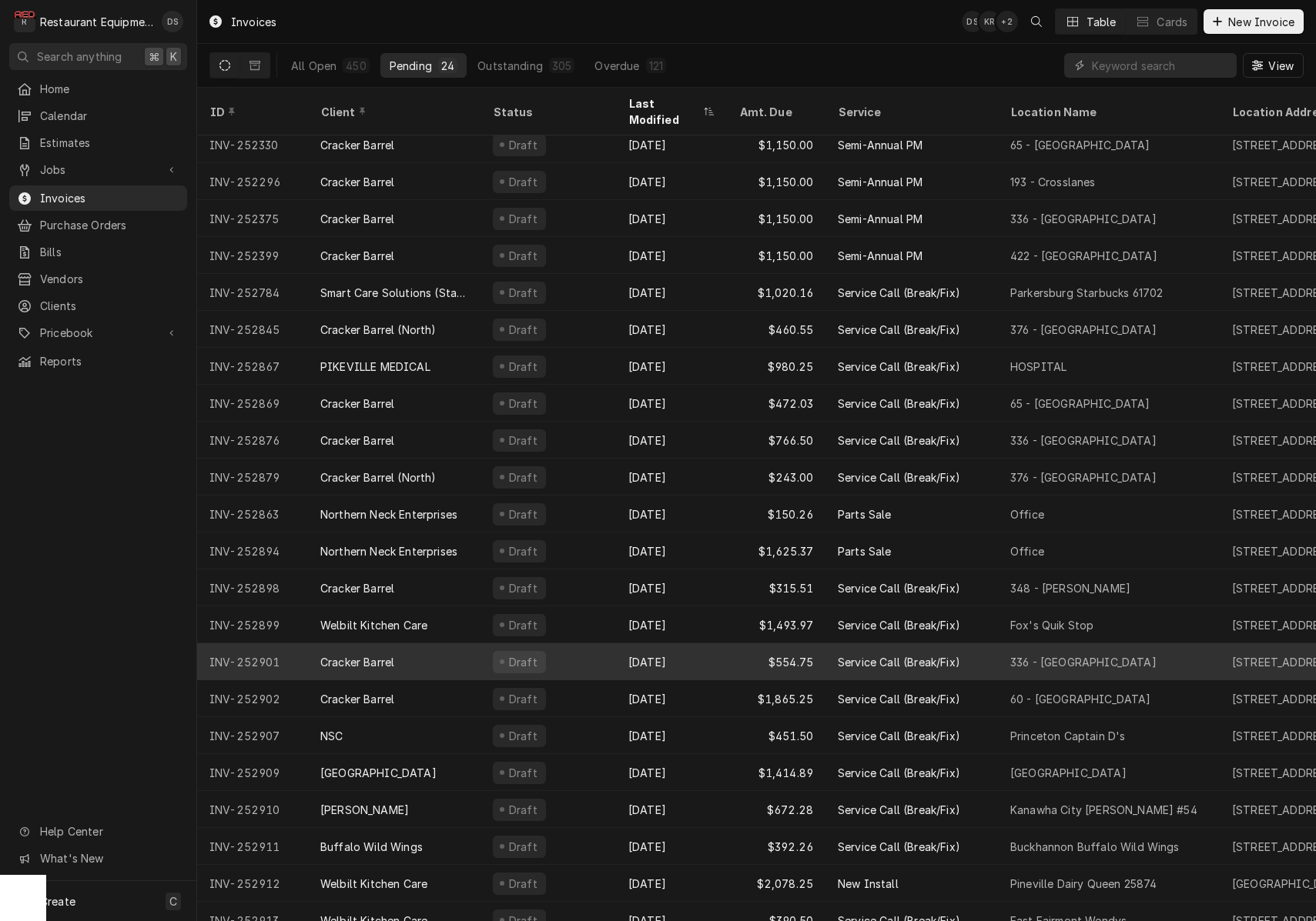
scroll to position [82, 0]
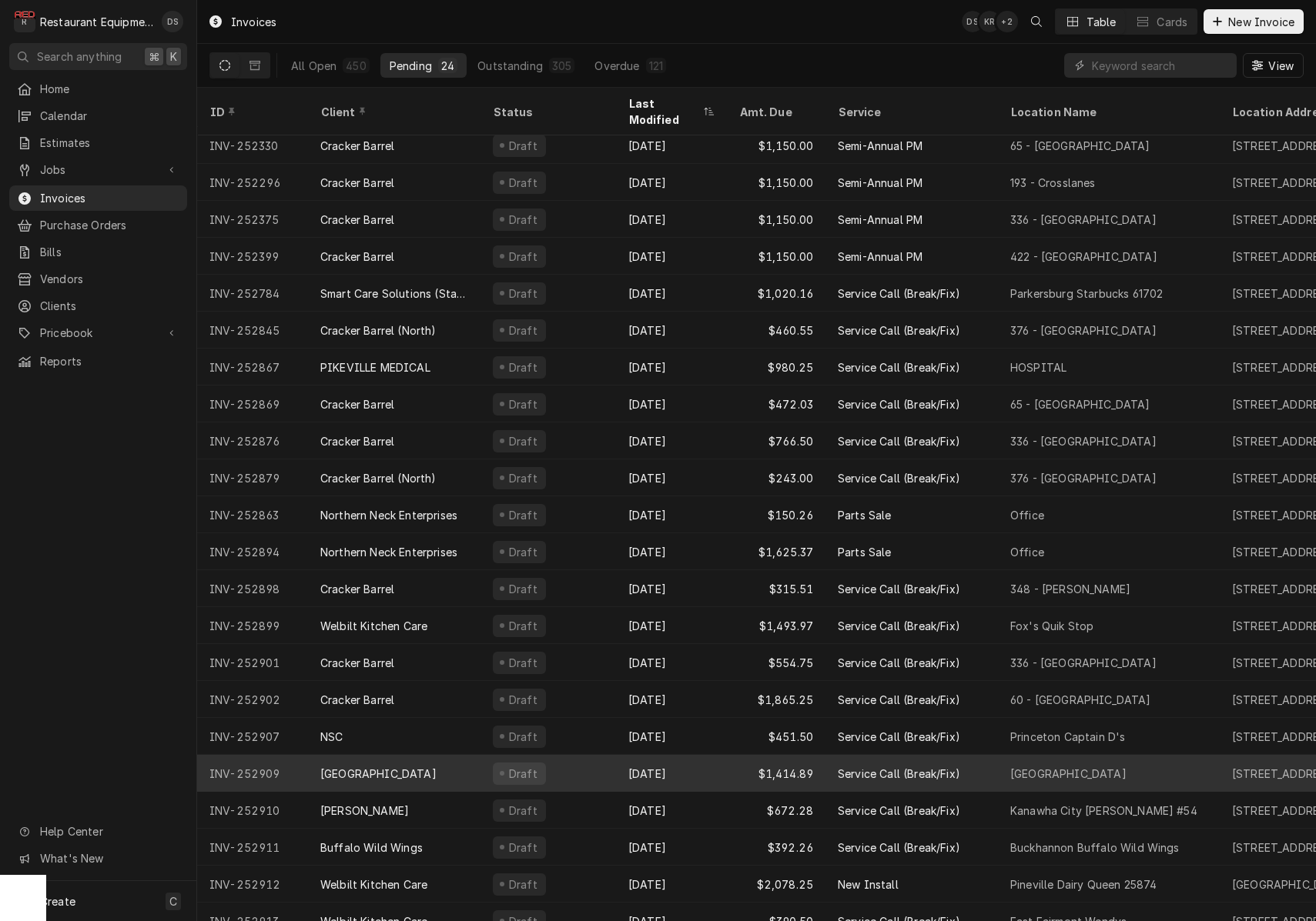
click at [576, 755] on div "Draft" at bounding box center [548, 774] width 136 height 37
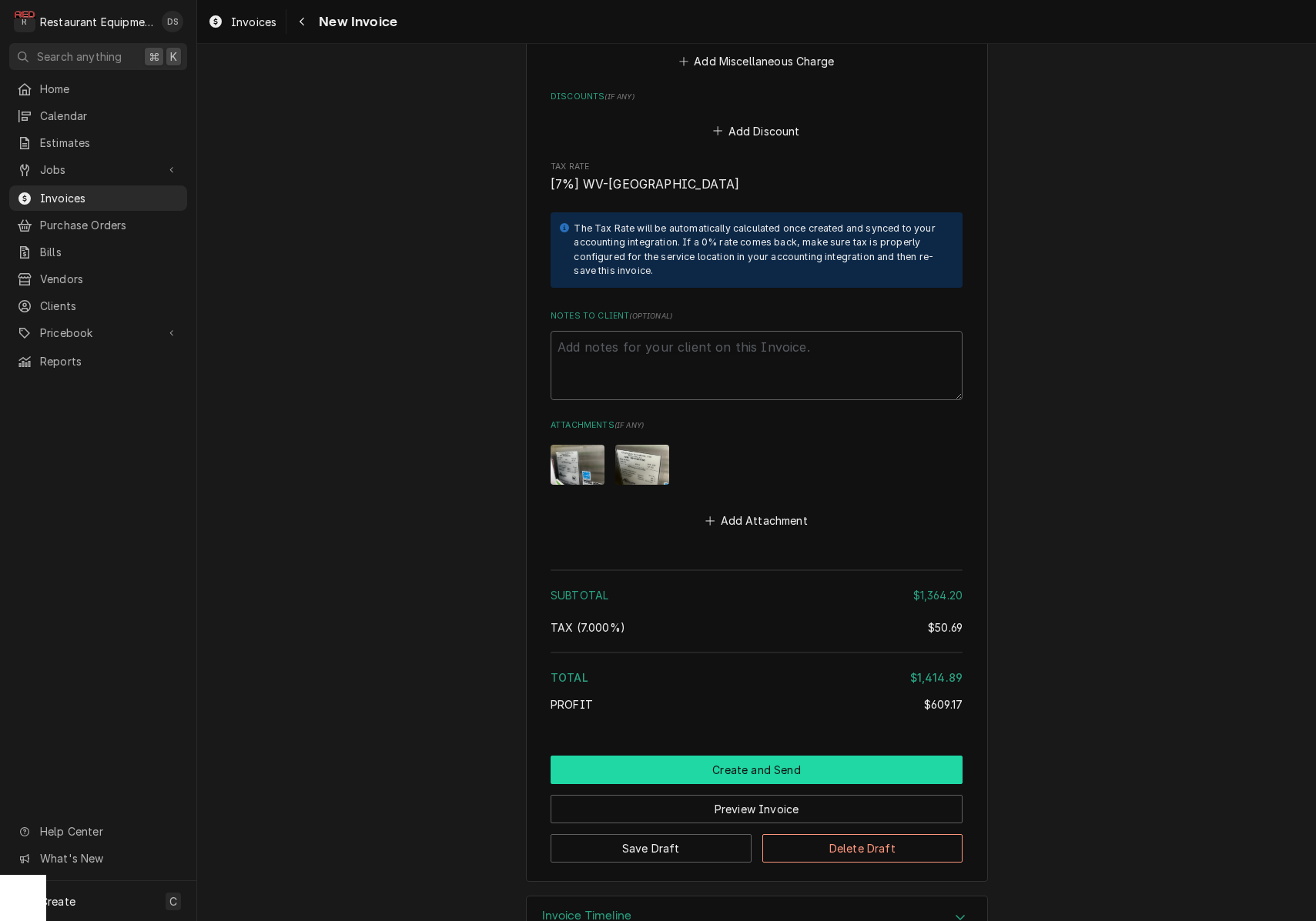
click at [762, 756] on button "Create and Send" at bounding box center [756, 770] width 411 height 28
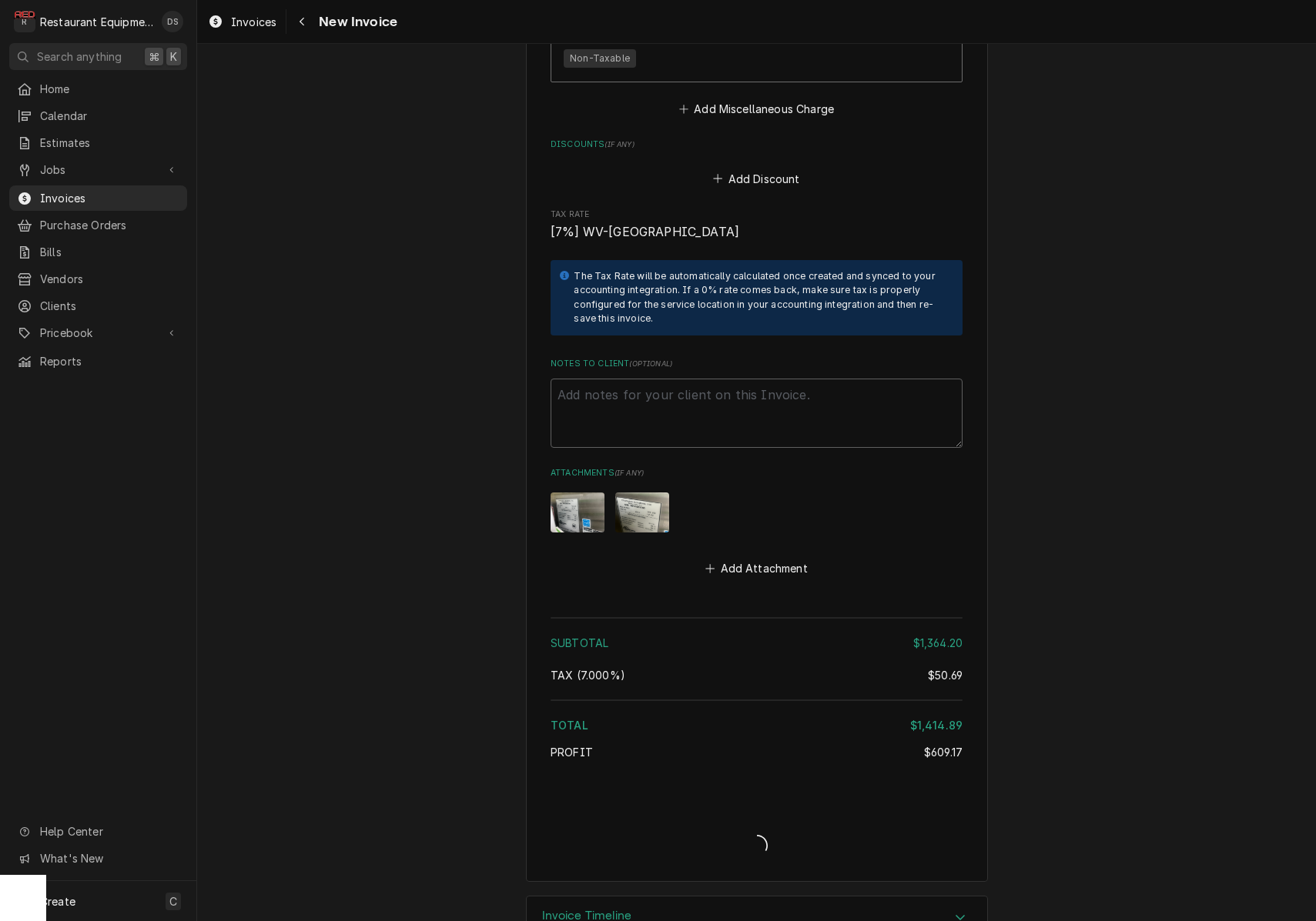
type textarea "x"
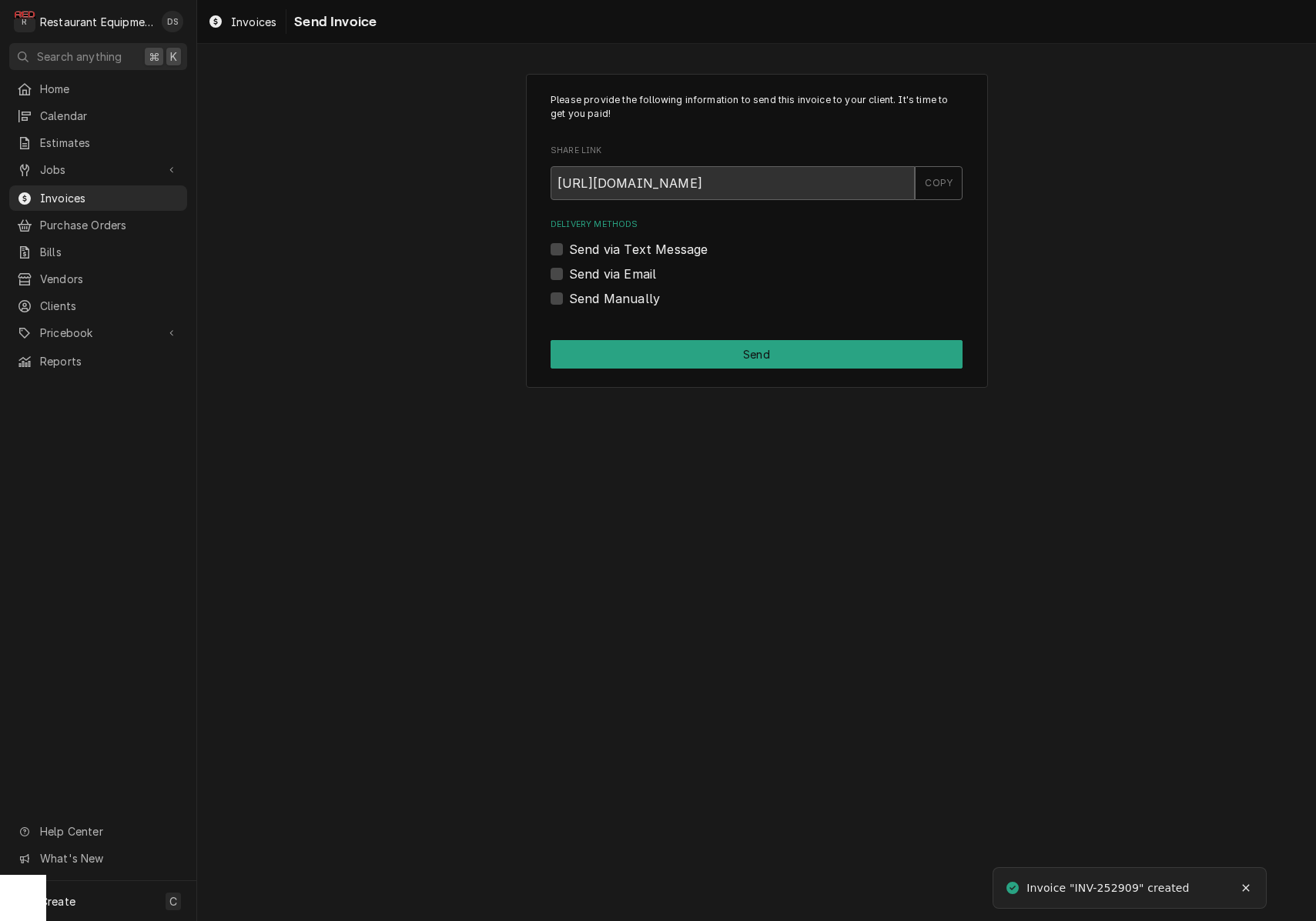
click at [569, 277] on label "Send via Email" at bounding box center [613, 274] width 87 height 19
click at [569, 277] on input "Send via Email" at bounding box center [775, 282] width 411 height 34
checkbox input "true"
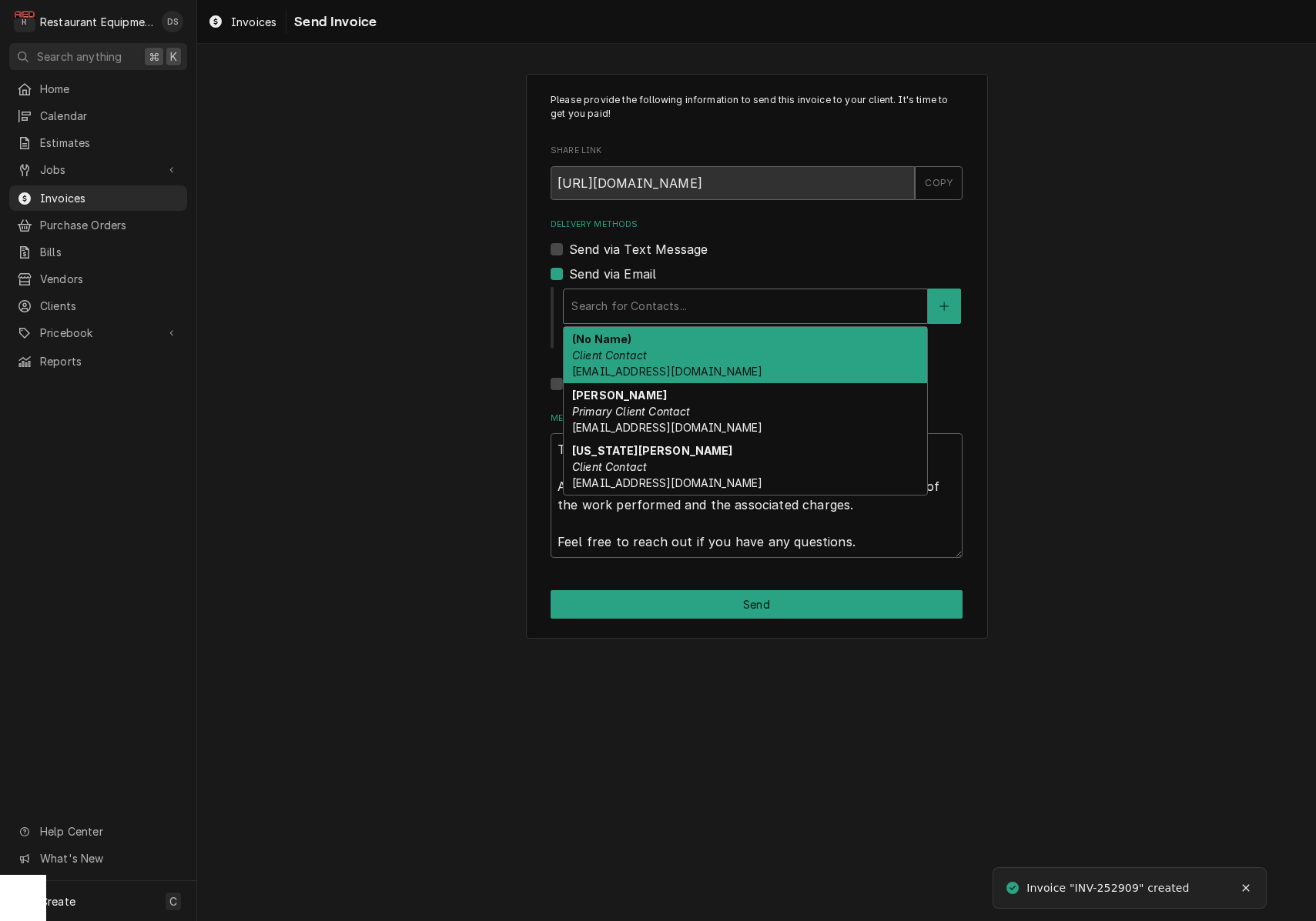
click at [674, 300] on div "Search for Contacts..." at bounding box center [745, 306] width 348 height 16
click at [685, 351] on div "(No Name) Client Contact ssamples@avifoodsytems.com" at bounding box center [746, 355] width 364 height 56
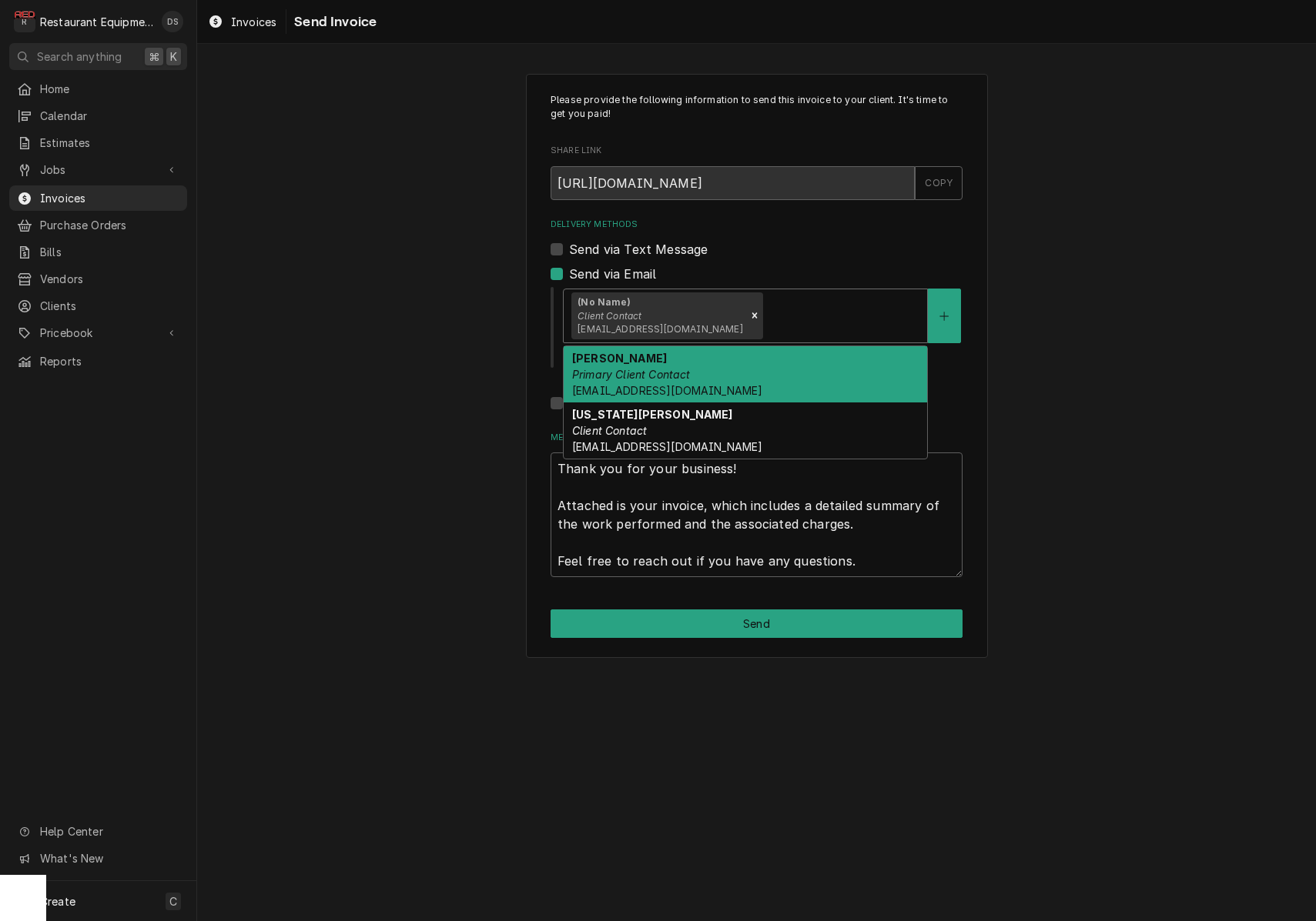
drag, startPoint x: 783, startPoint y: 323, endPoint x: 781, endPoint y: 336, distance: 13.2
click at [783, 323] on div "Delivery Methods" at bounding box center [842, 315] width 154 height 27
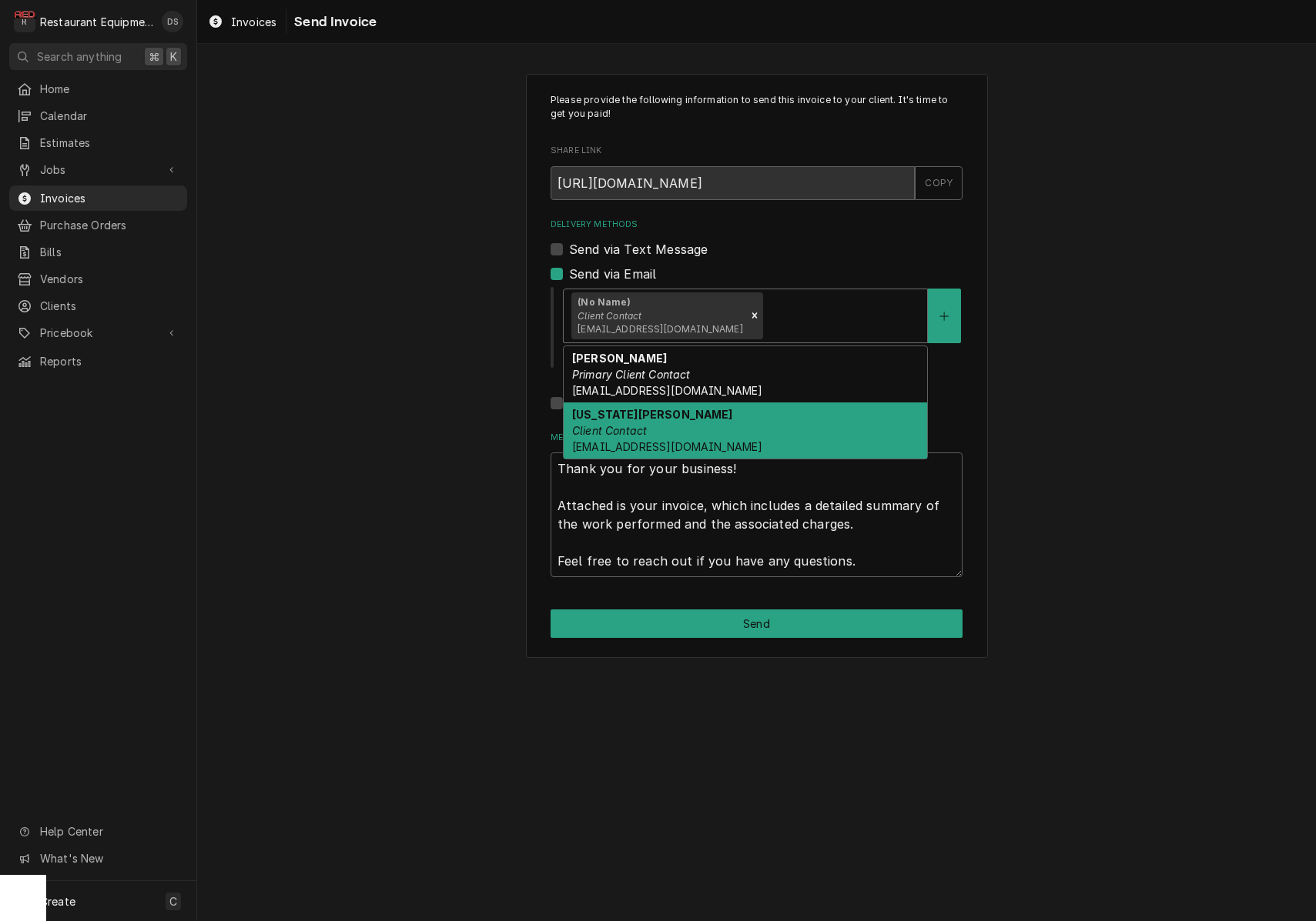
click at [727, 435] on div "Virginia Moore Client Contact virginiamoore@ucwv.edu" at bounding box center [746, 430] width 364 height 56
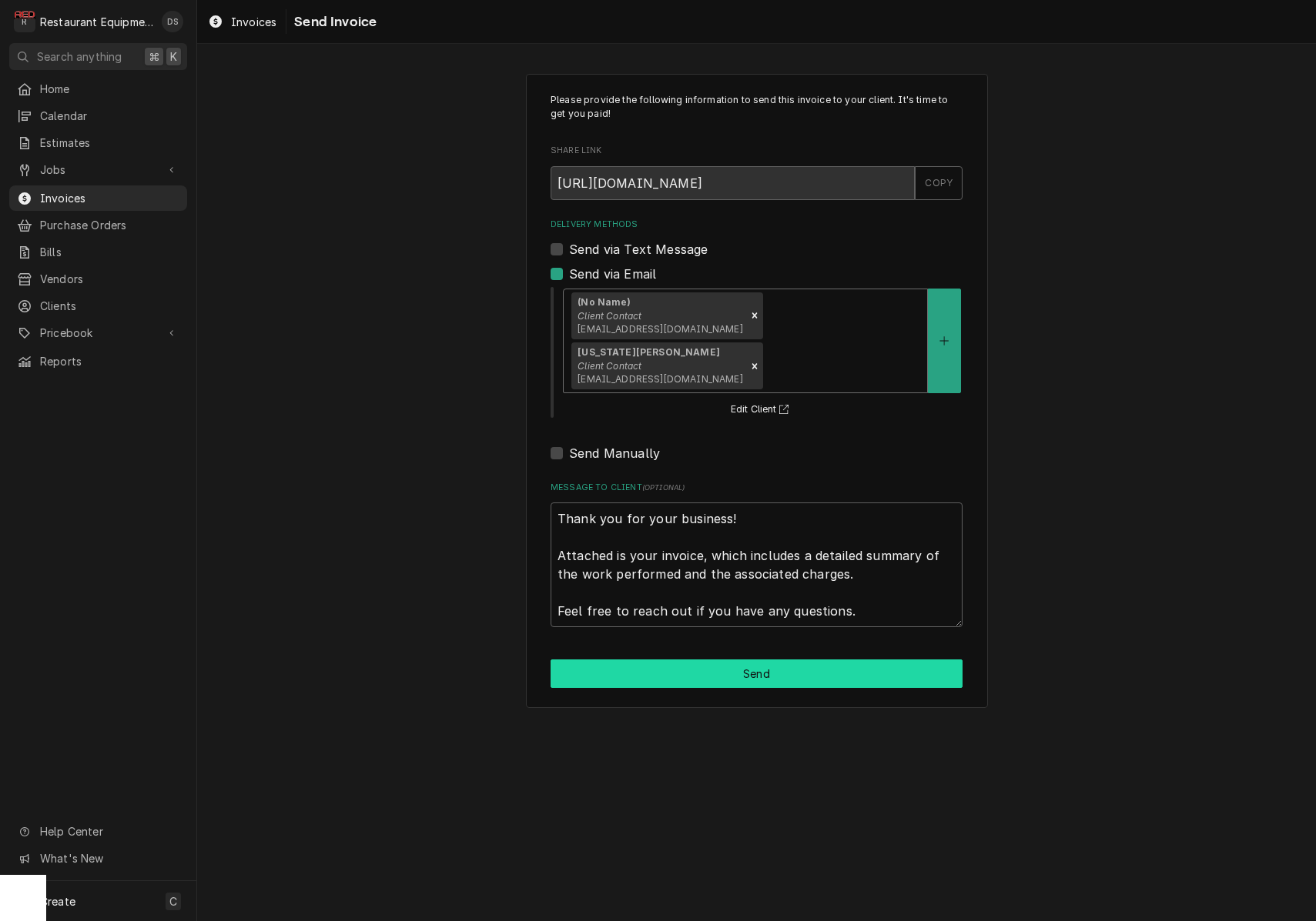
click at [760, 660] on button "Send" at bounding box center [756, 674] width 411 height 28
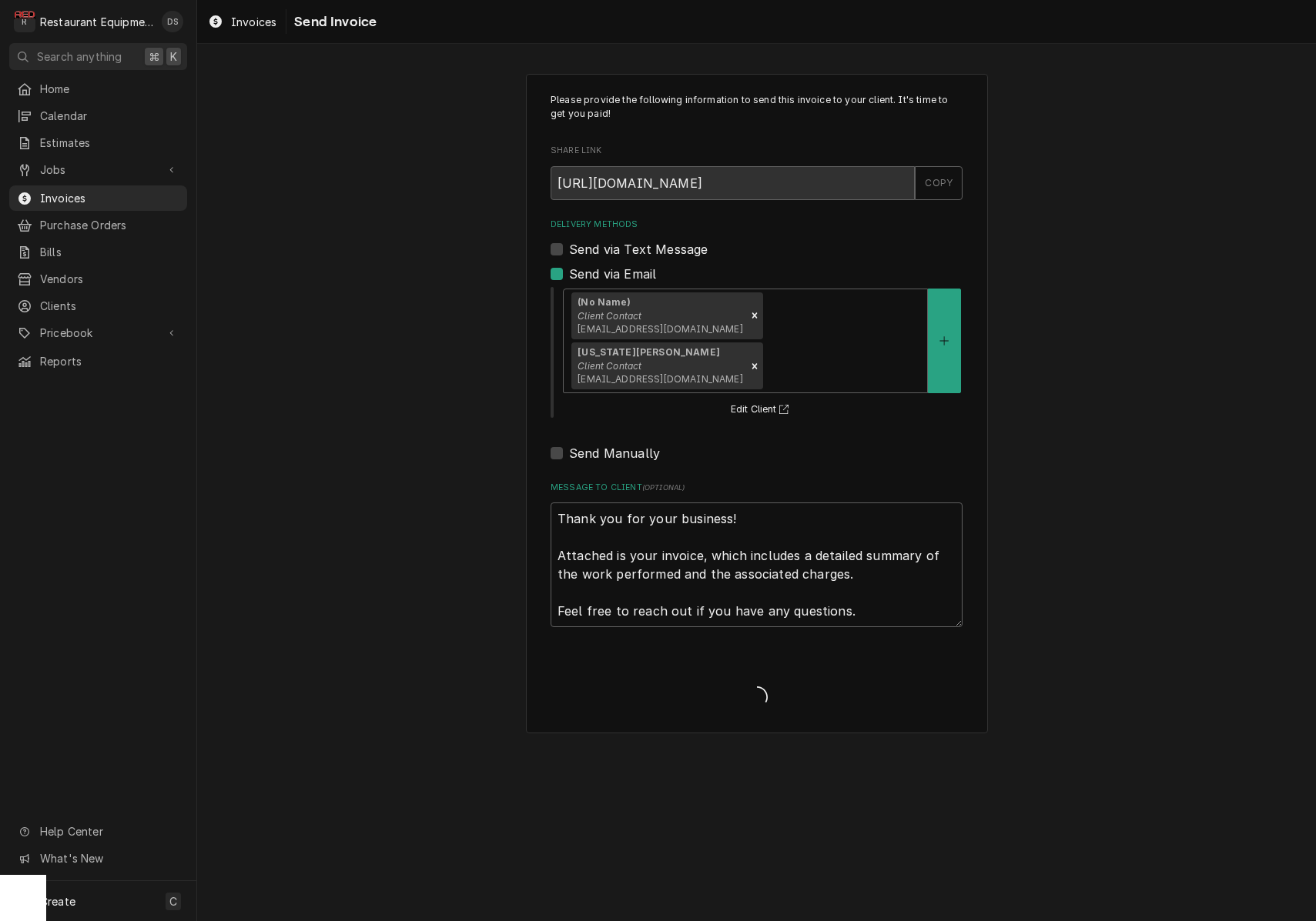
type textarea "x"
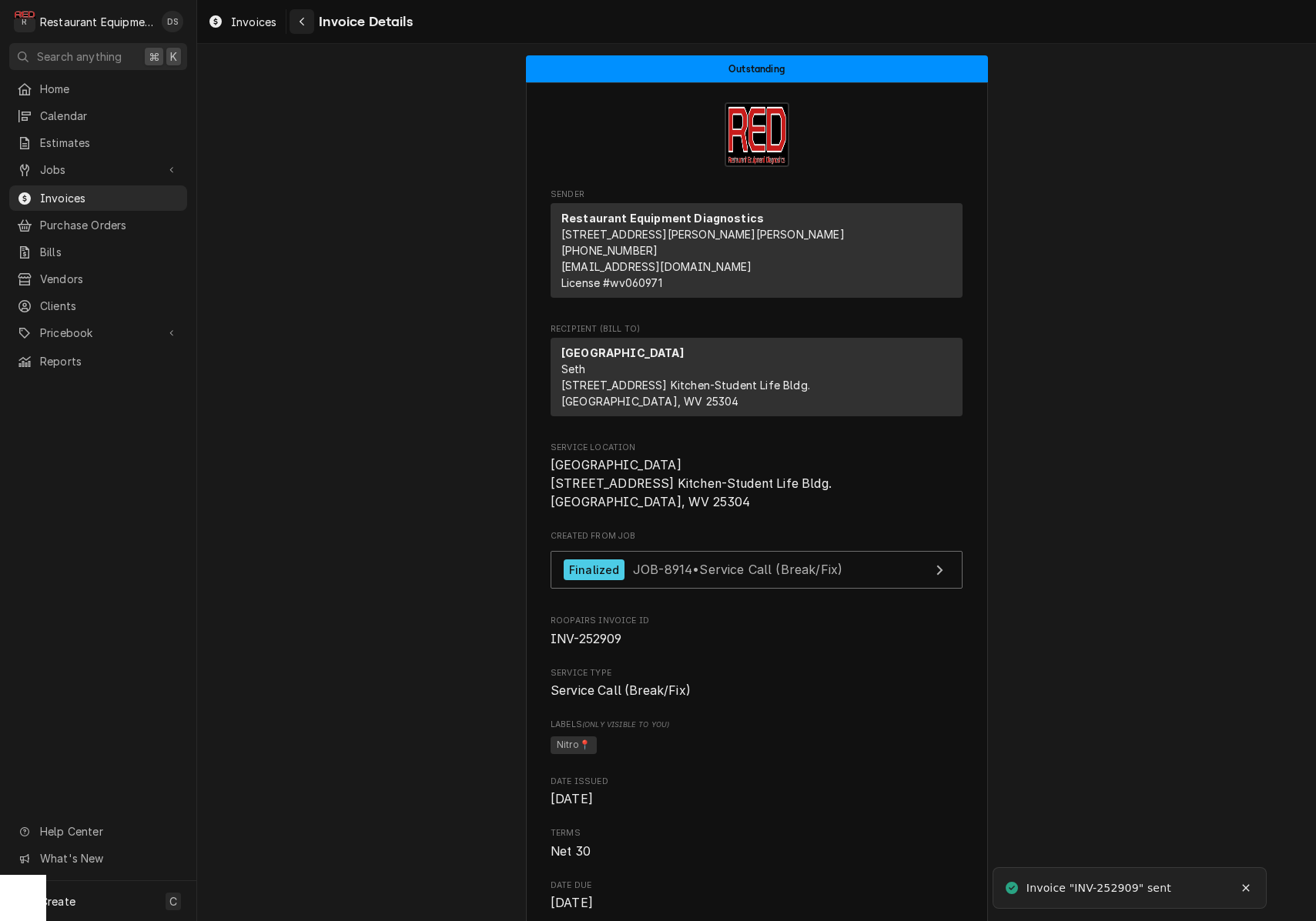
click at [304, 25] on icon "Navigate back" at bounding box center [302, 22] width 4 height 9
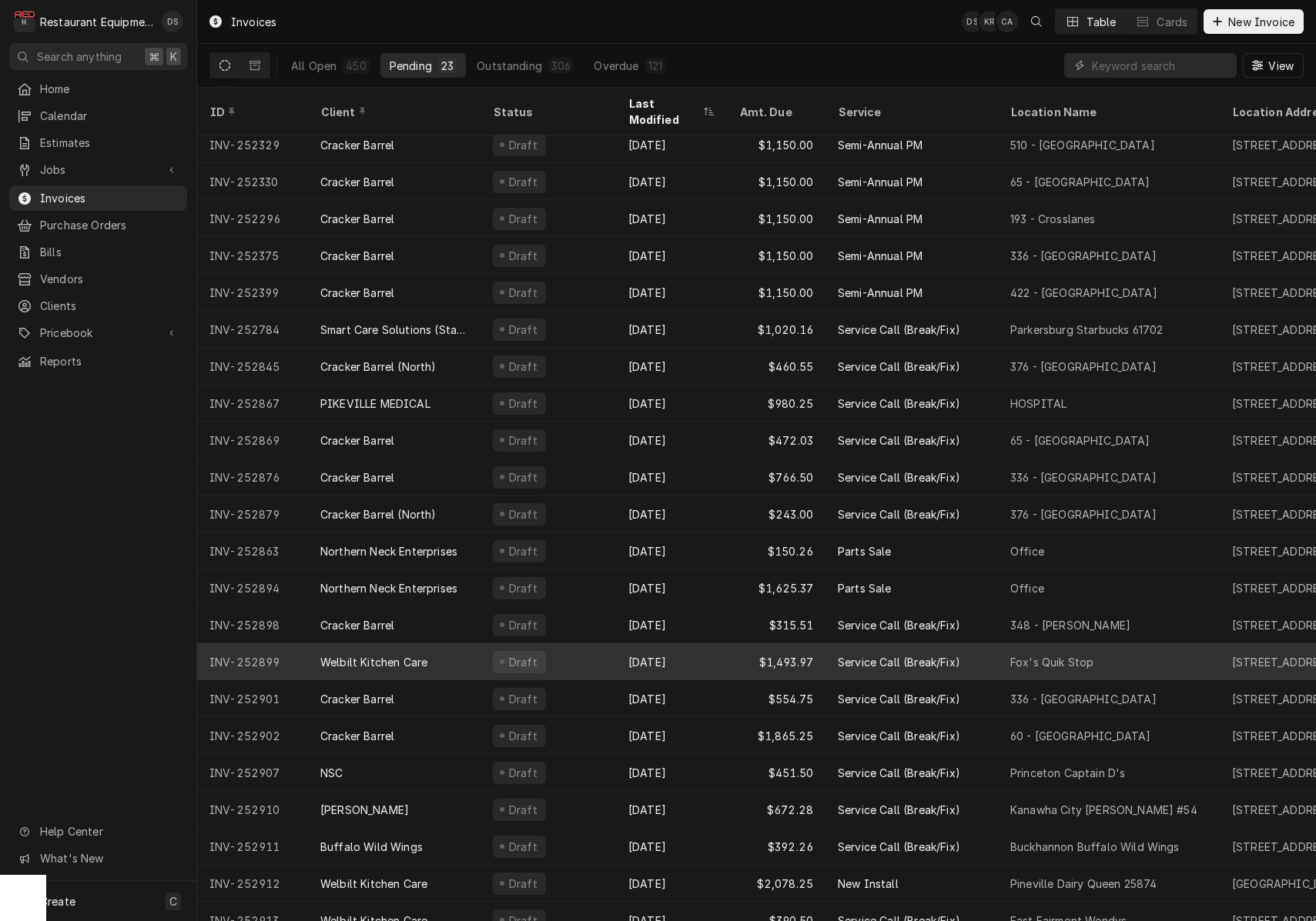
scroll to position [45, 0]
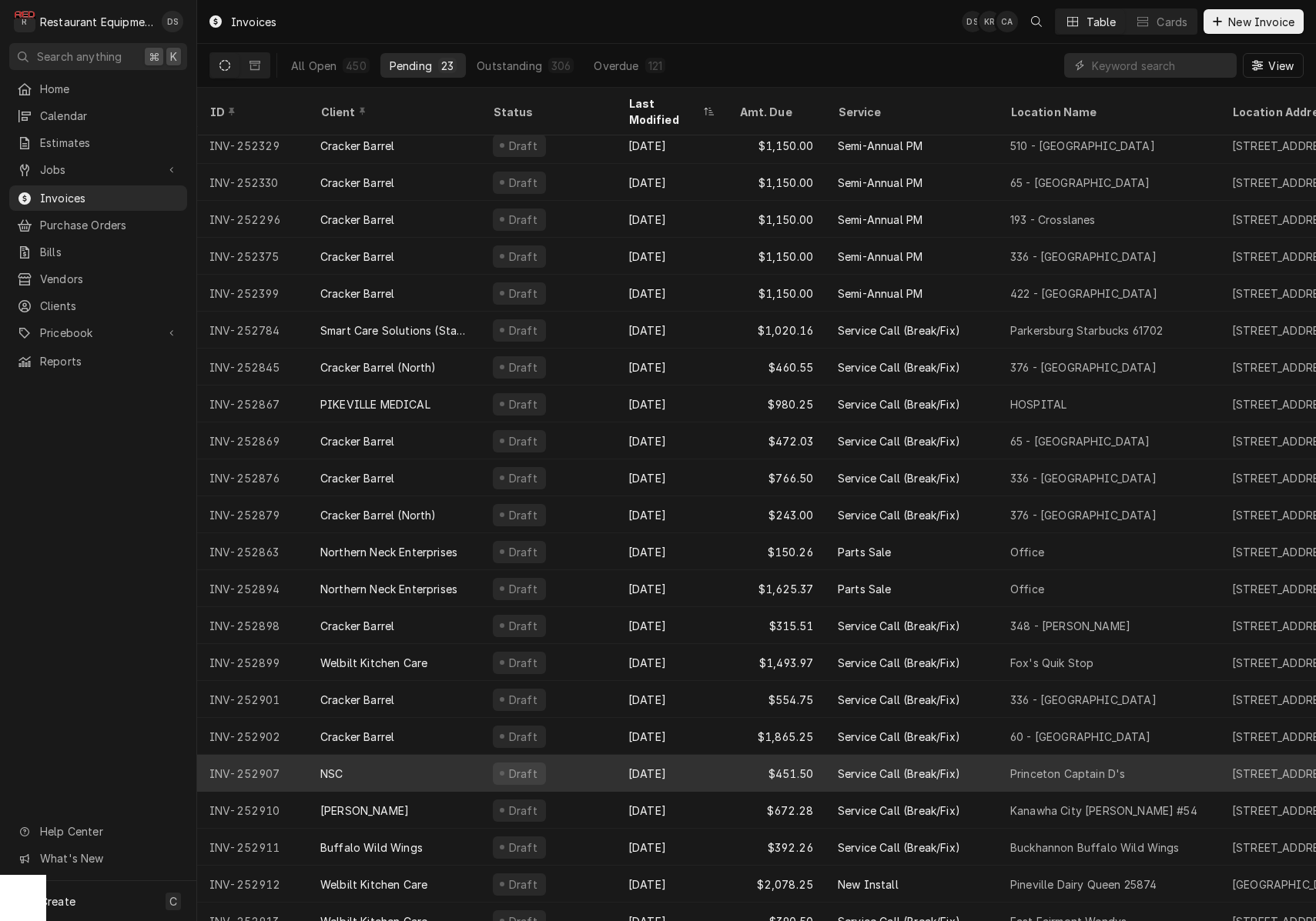
click at [564, 755] on div "Draft" at bounding box center [548, 774] width 136 height 37
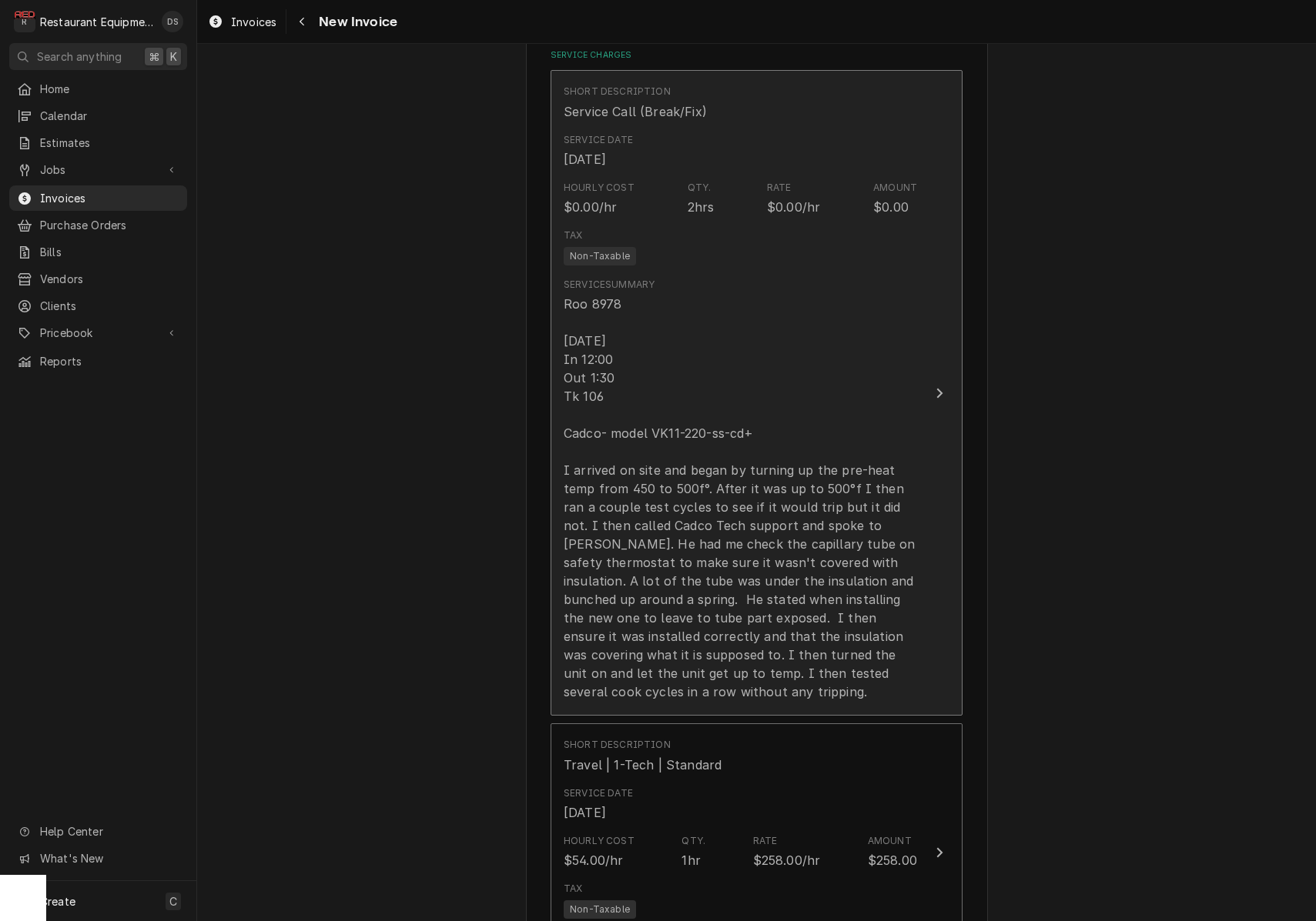
scroll to position [1015, 0]
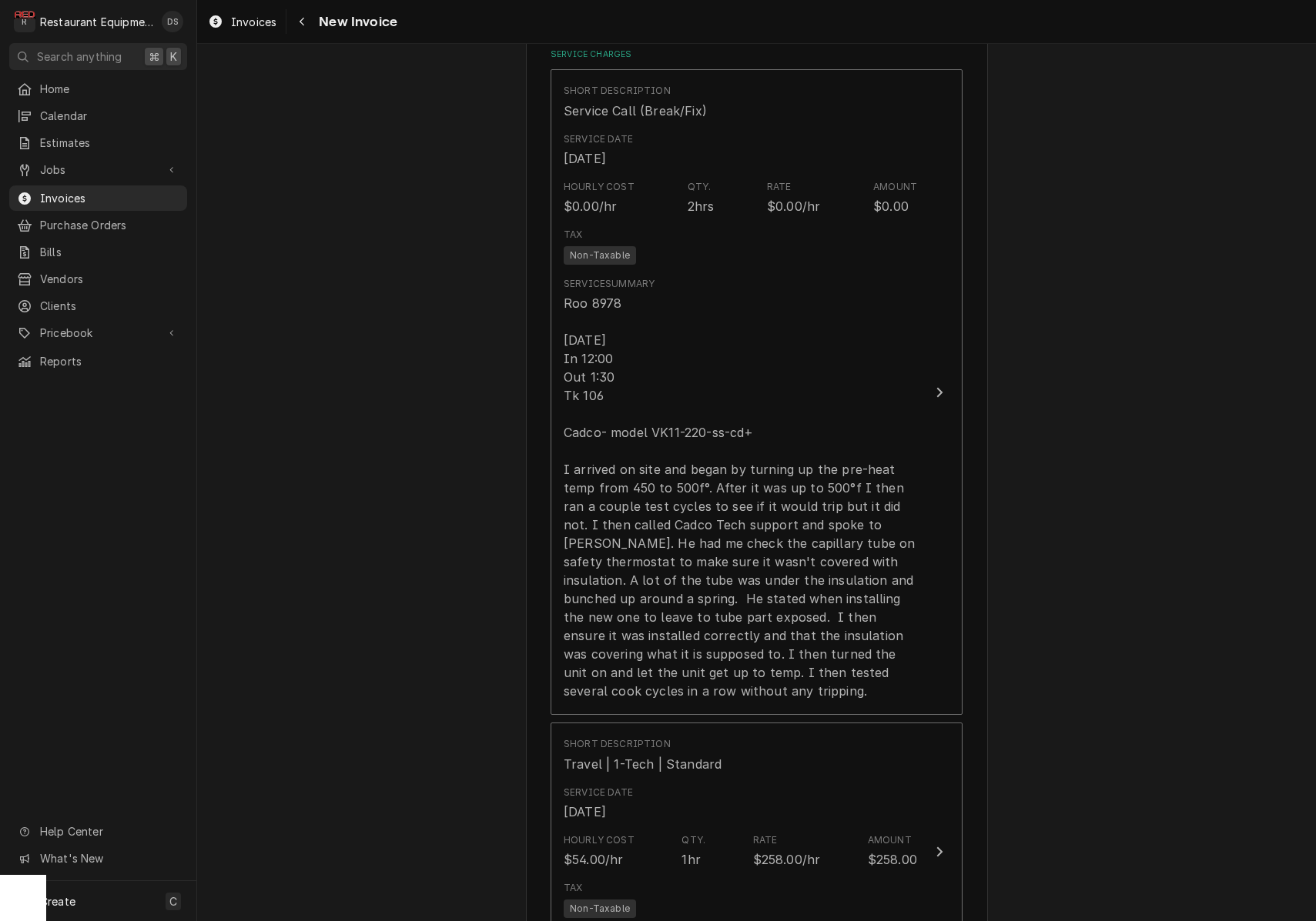
click at [1099, 567] on div "Please provide the following information to create your invoice: Client Details…" at bounding box center [756, 674] width 1118 height 3257
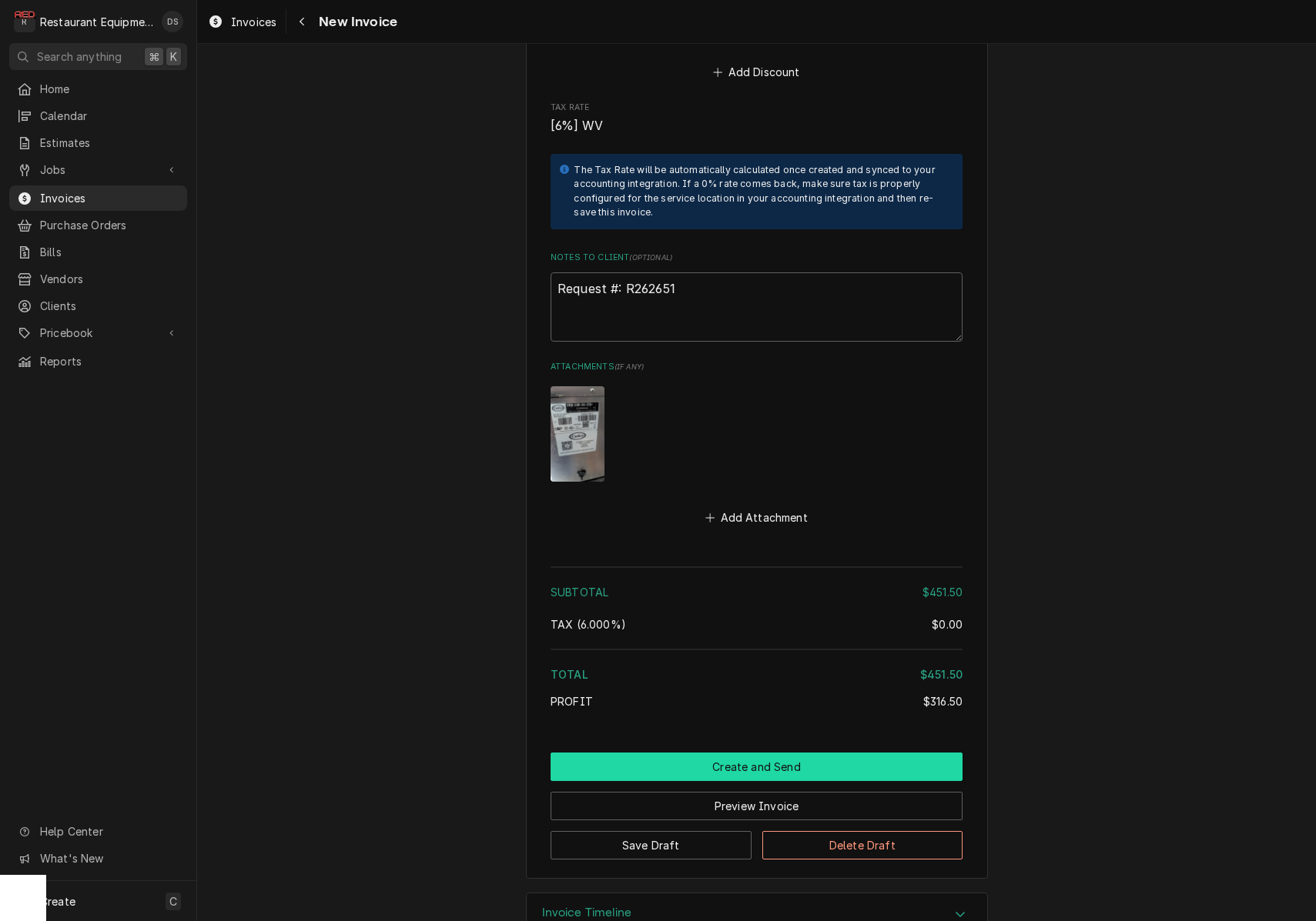
click at [743, 753] on button "Create and Send" at bounding box center [756, 767] width 411 height 28
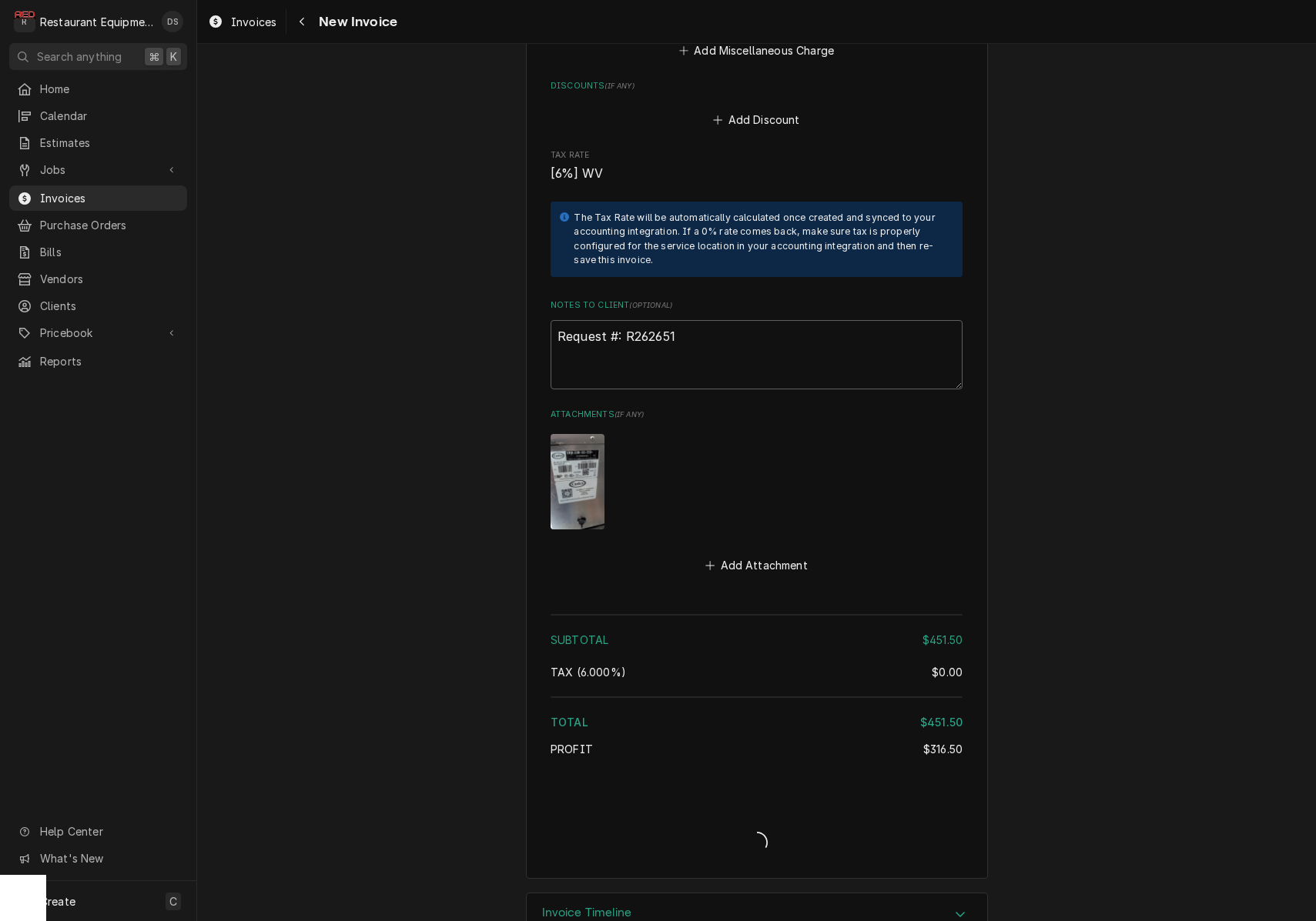
type textarea "x"
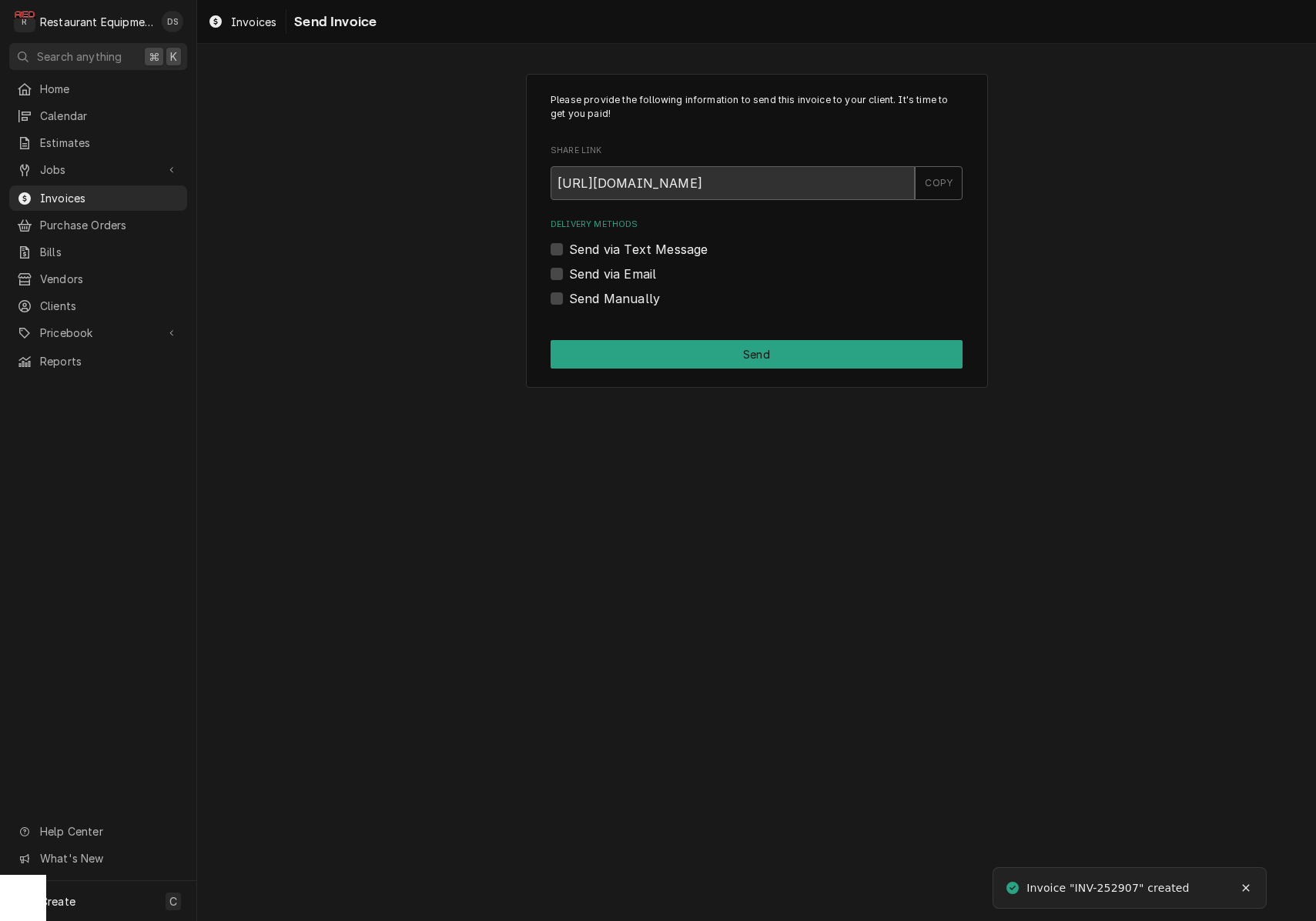
click at [569, 266] on label "Send via Email" at bounding box center [613, 274] width 87 height 19
click at [569, 266] on input "Send via Email" at bounding box center [775, 282] width 411 height 34
checkbox input "true"
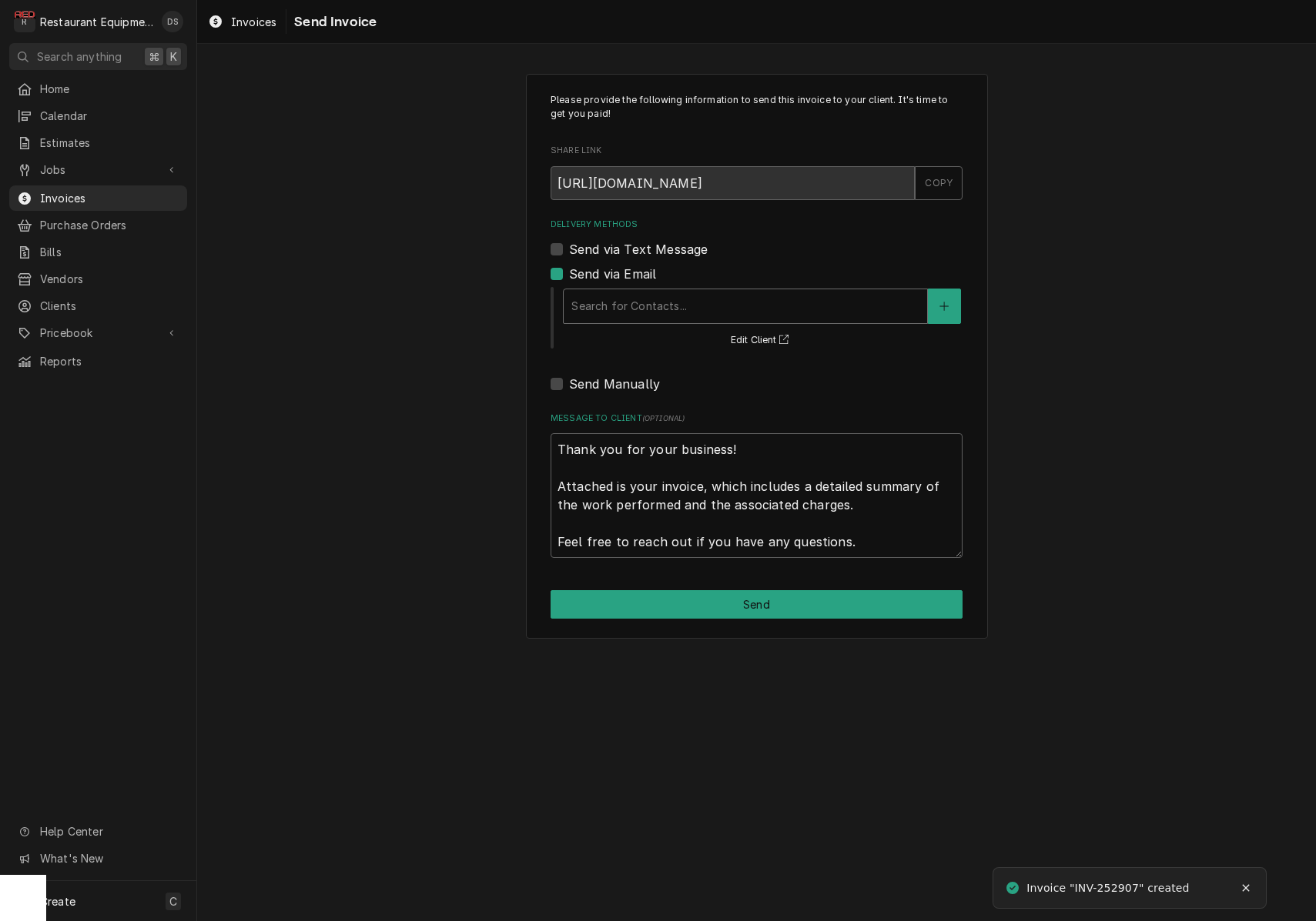
click at [678, 295] on div "Delivery Methods" at bounding box center [745, 306] width 348 height 27
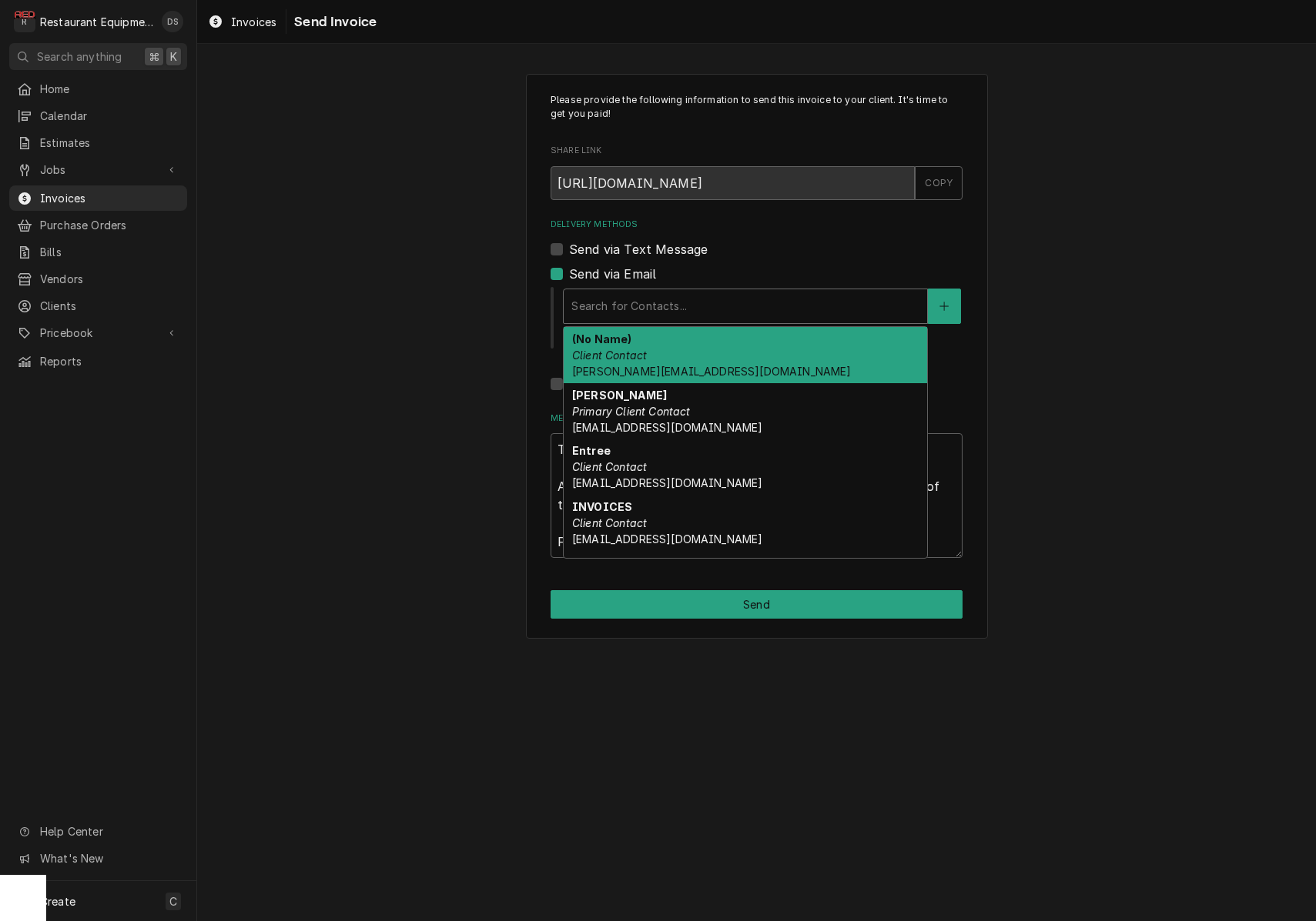
click at [679, 355] on div "(No Name) Client Contact [PERSON_NAME][EMAIL_ADDRESS][DOMAIN_NAME]" at bounding box center [746, 355] width 364 height 56
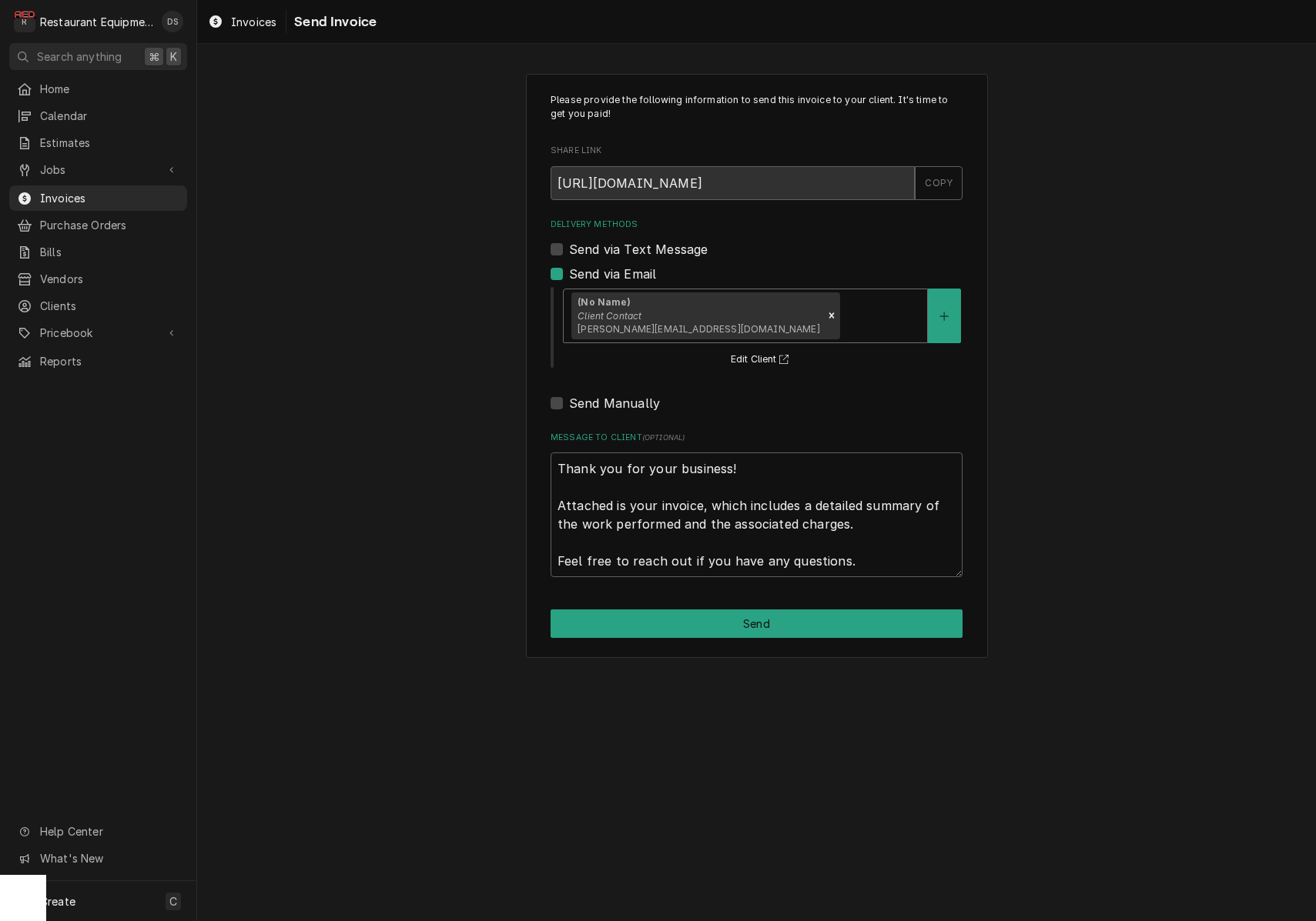
click at [843, 324] on div "Delivery Methods" at bounding box center [881, 315] width 77 height 27
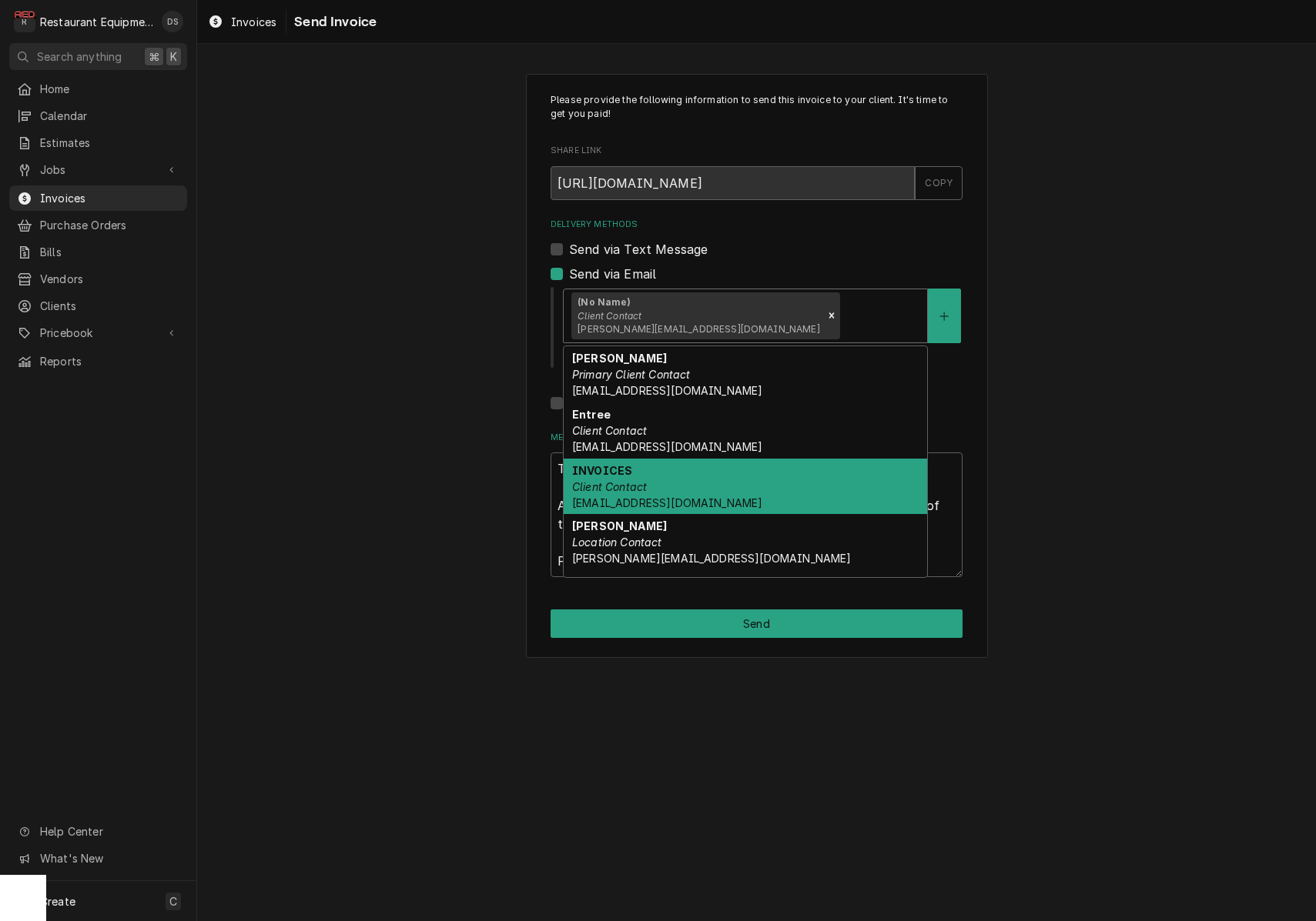
click at [680, 491] on div "INVOICES Client Contact [EMAIL_ADDRESS][DOMAIN_NAME]" at bounding box center [746, 486] width 364 height 56
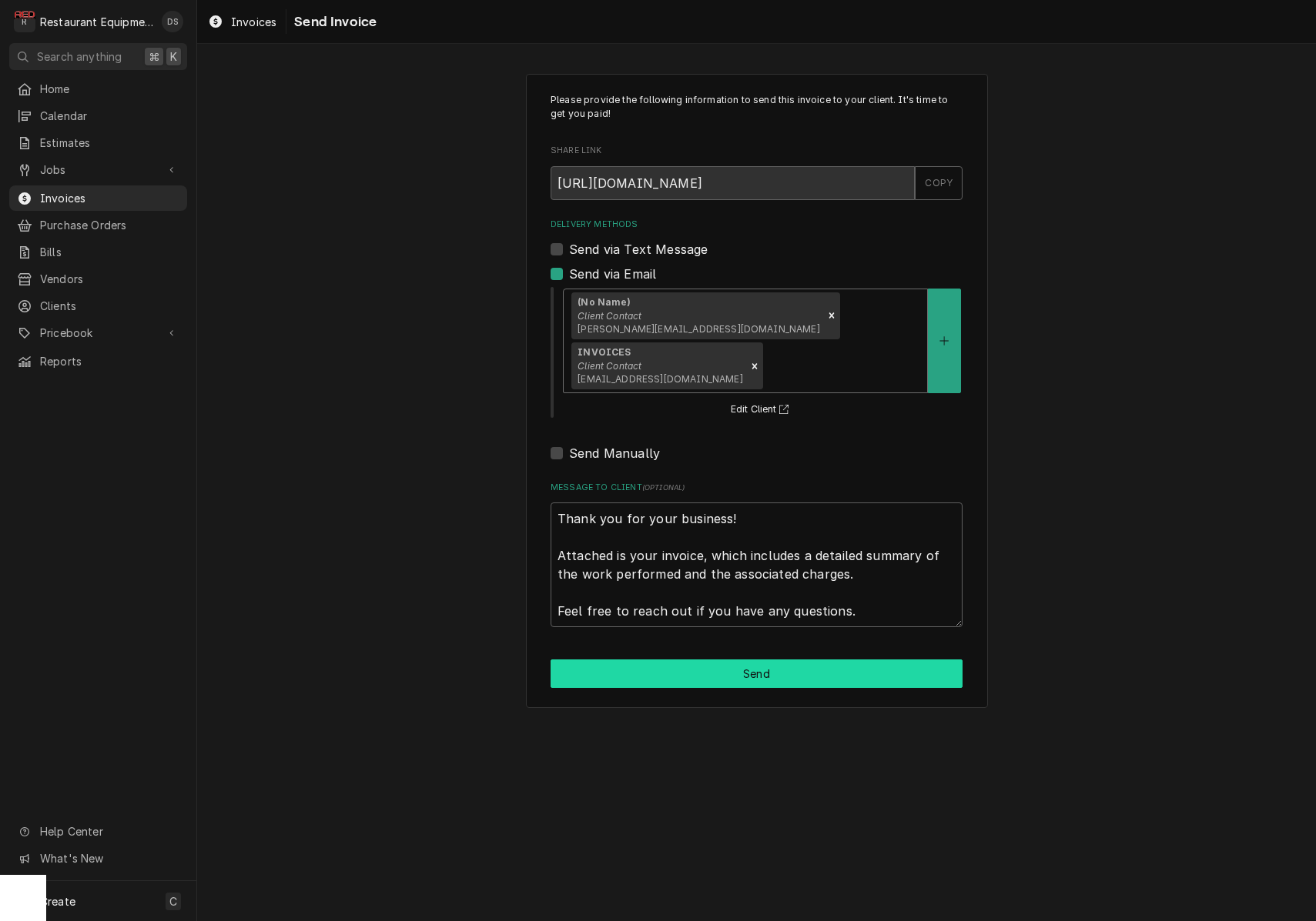
click at [725, 660] on button "Send" at bounding box center [756, 674] width 411 height 28
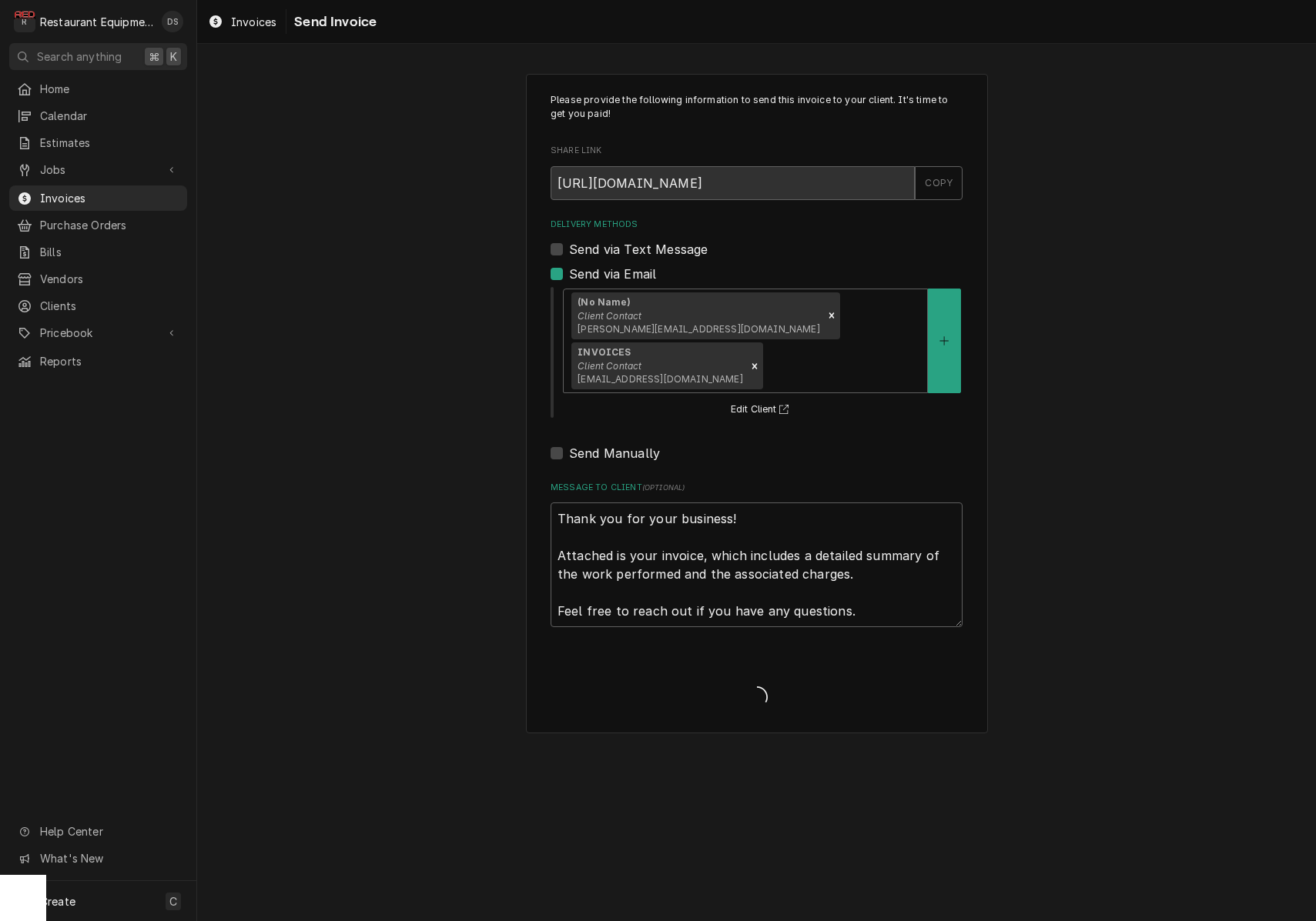
type textarea "x"
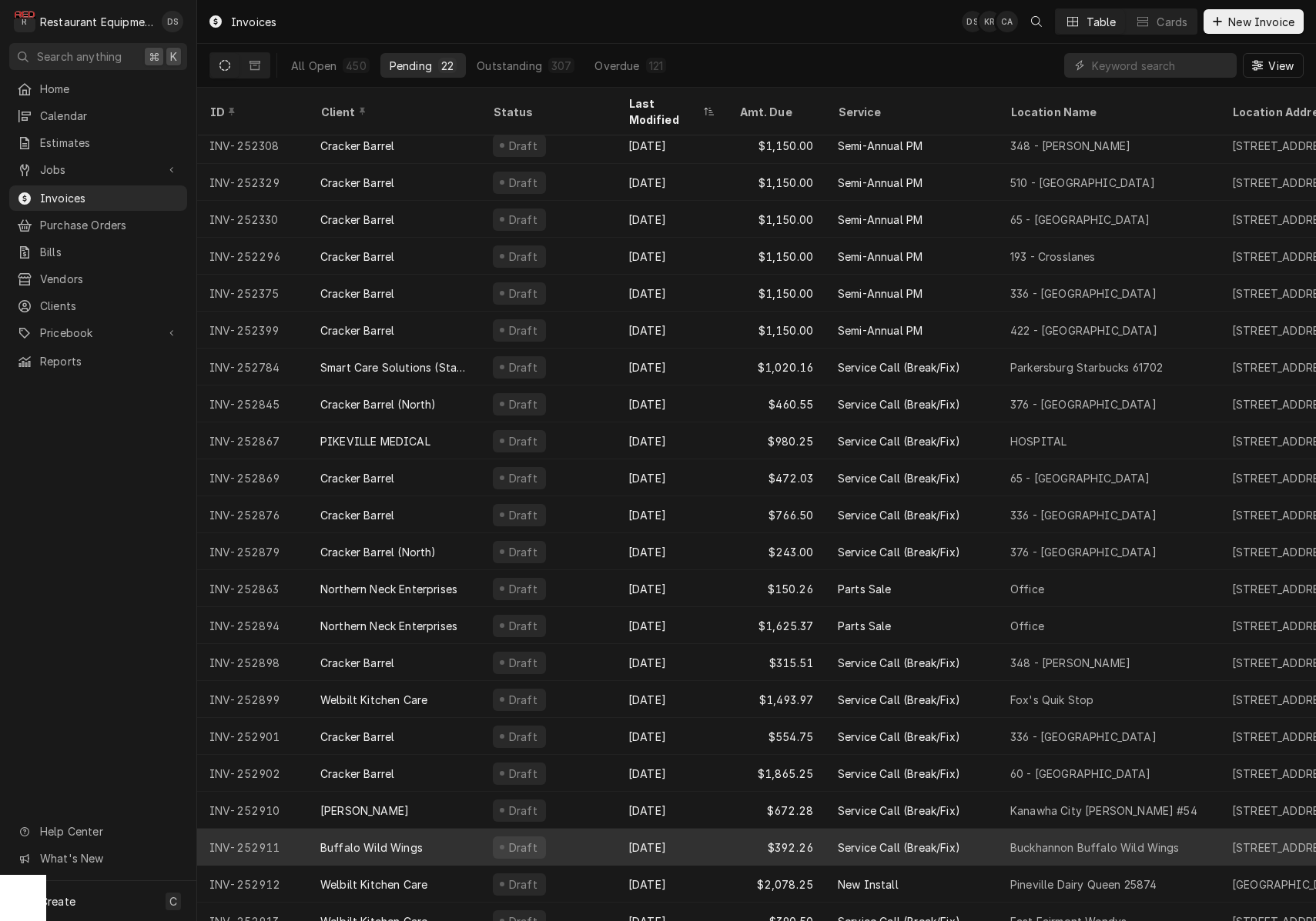
click at [578, 829] on div "Draft" at bounding box center [548, 847] width 136 height 37
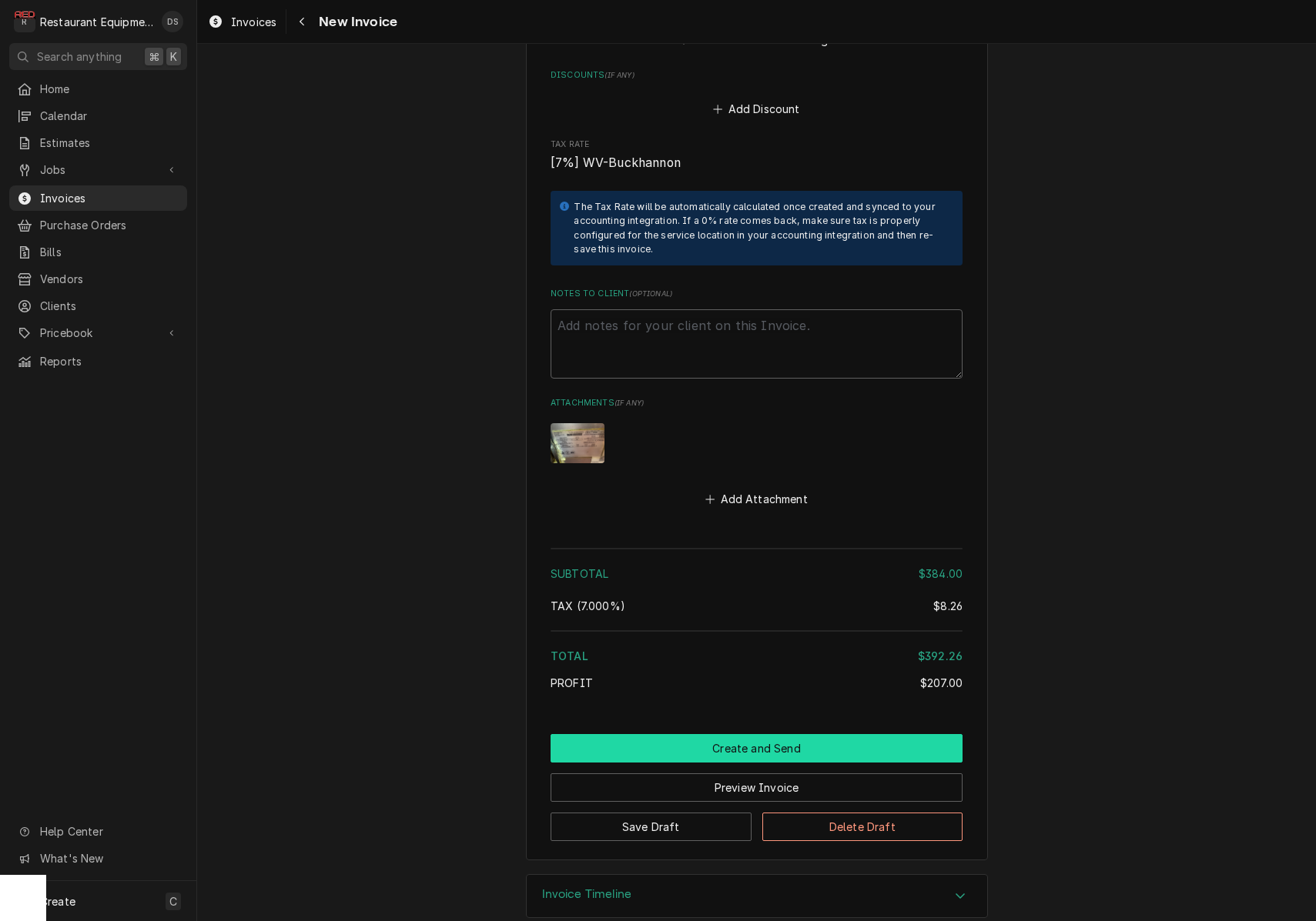
click at [723, 734] on button "Create and Send" at bounding box center [756, 748] width 411 height 28
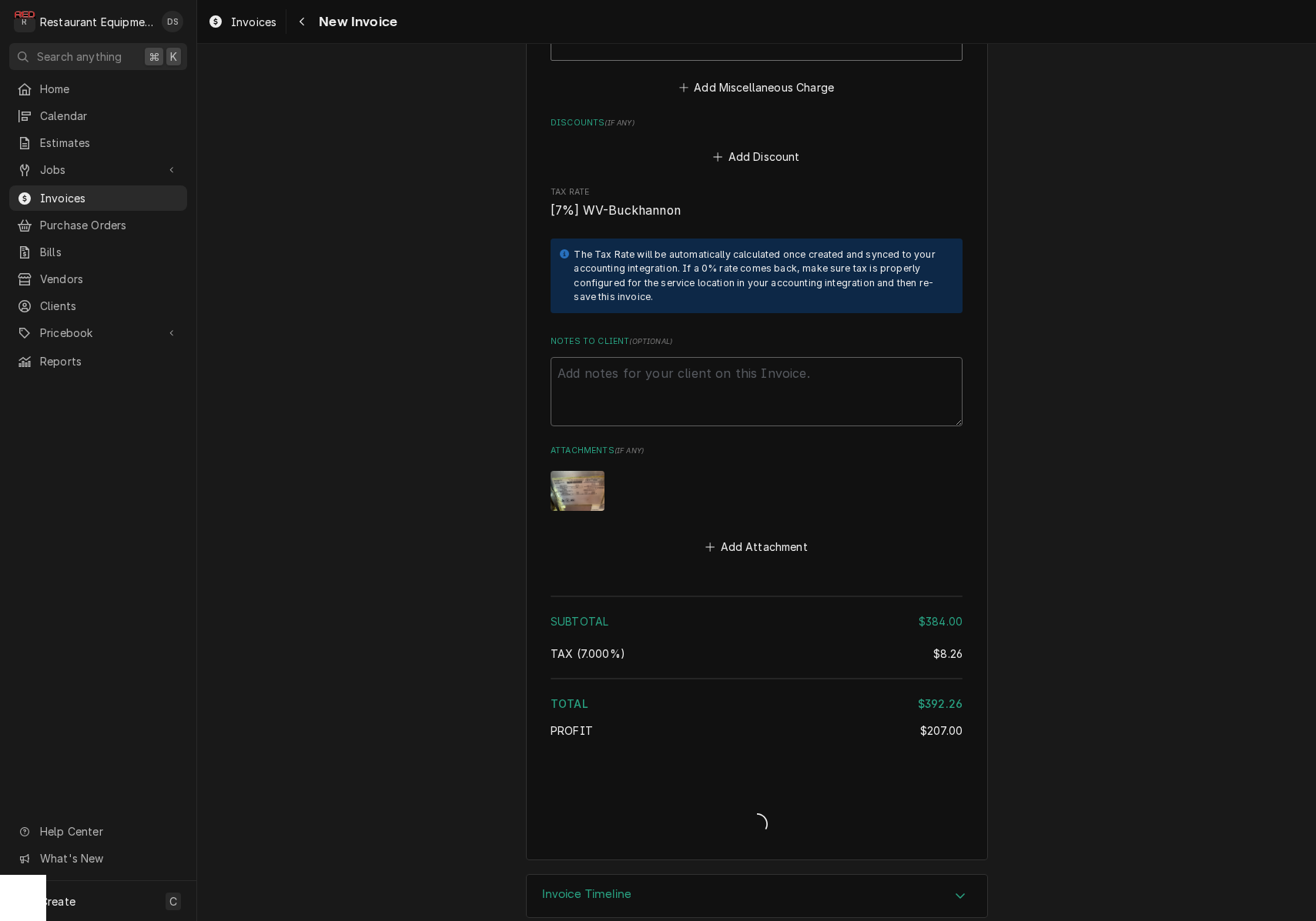
type textarea "x"
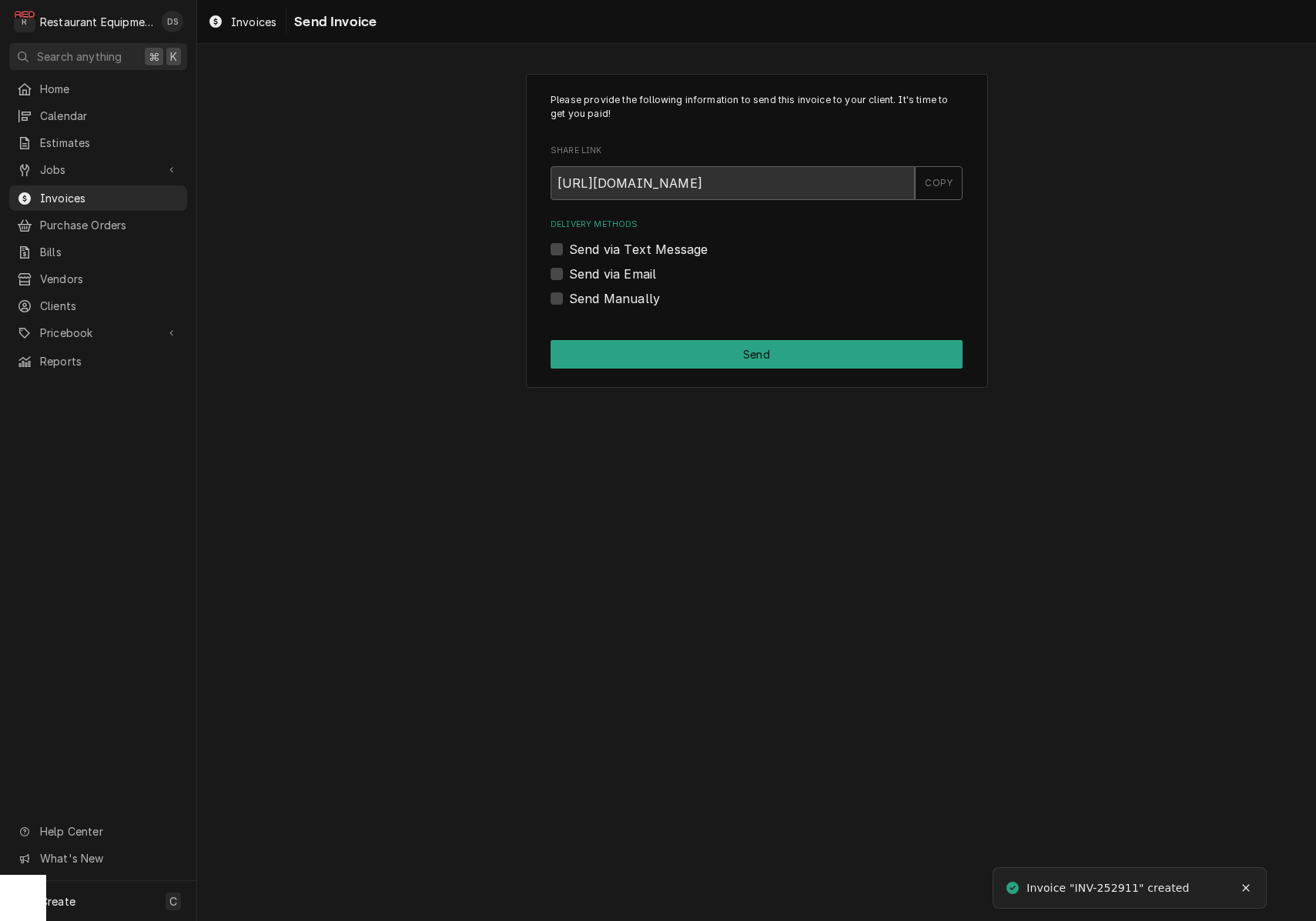
click at [569, 272] on label "Send via Email" at bounding box center [613, 274] width 87 height 19
click at [569, 272] on input "Send via Email" at bounding box center [775, 282] width 411 height 34
checkbox input "true"
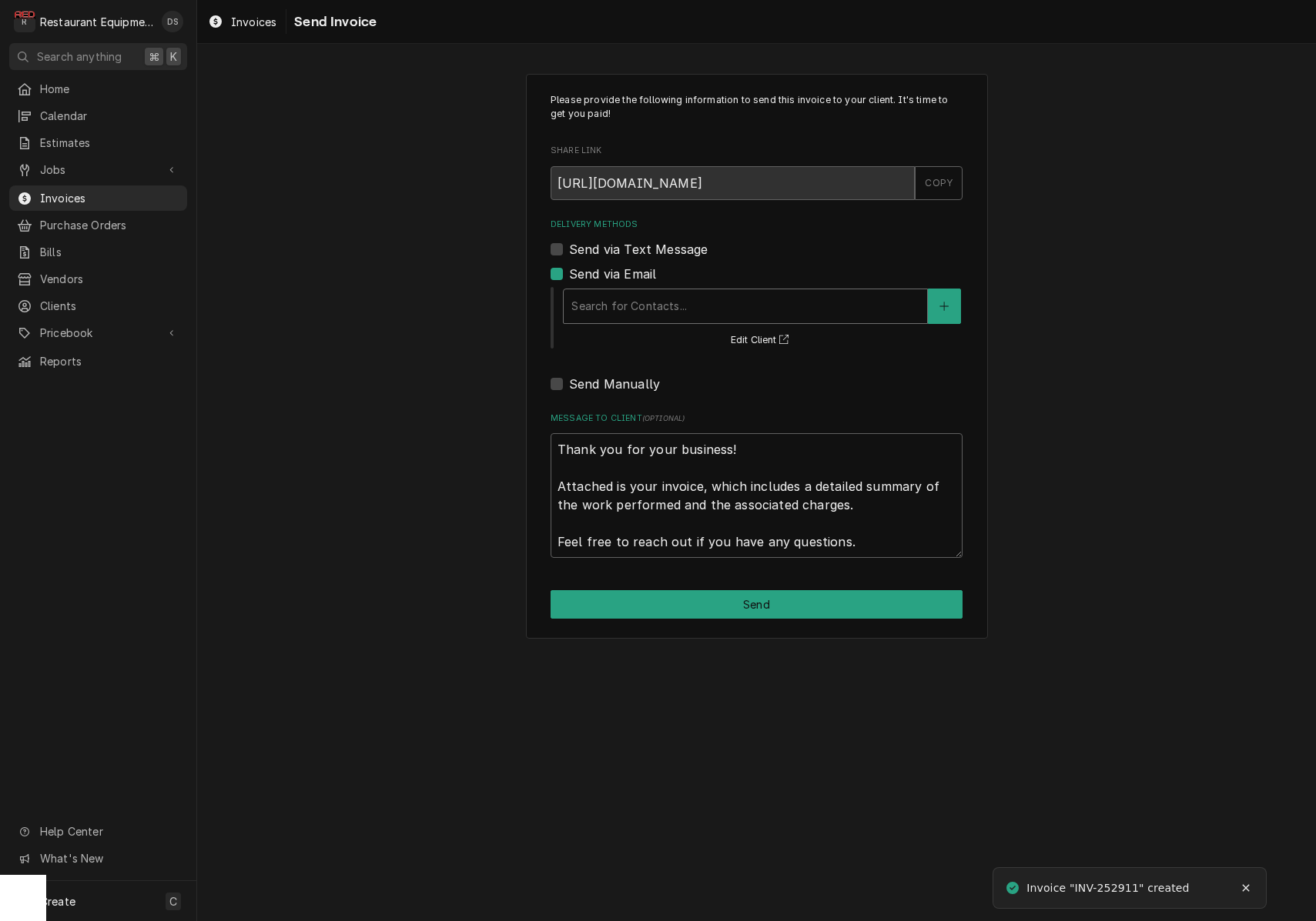
click at [669, 309] on div "Search for Contacts..." at bounding box center [745, 306] width 348 height 16
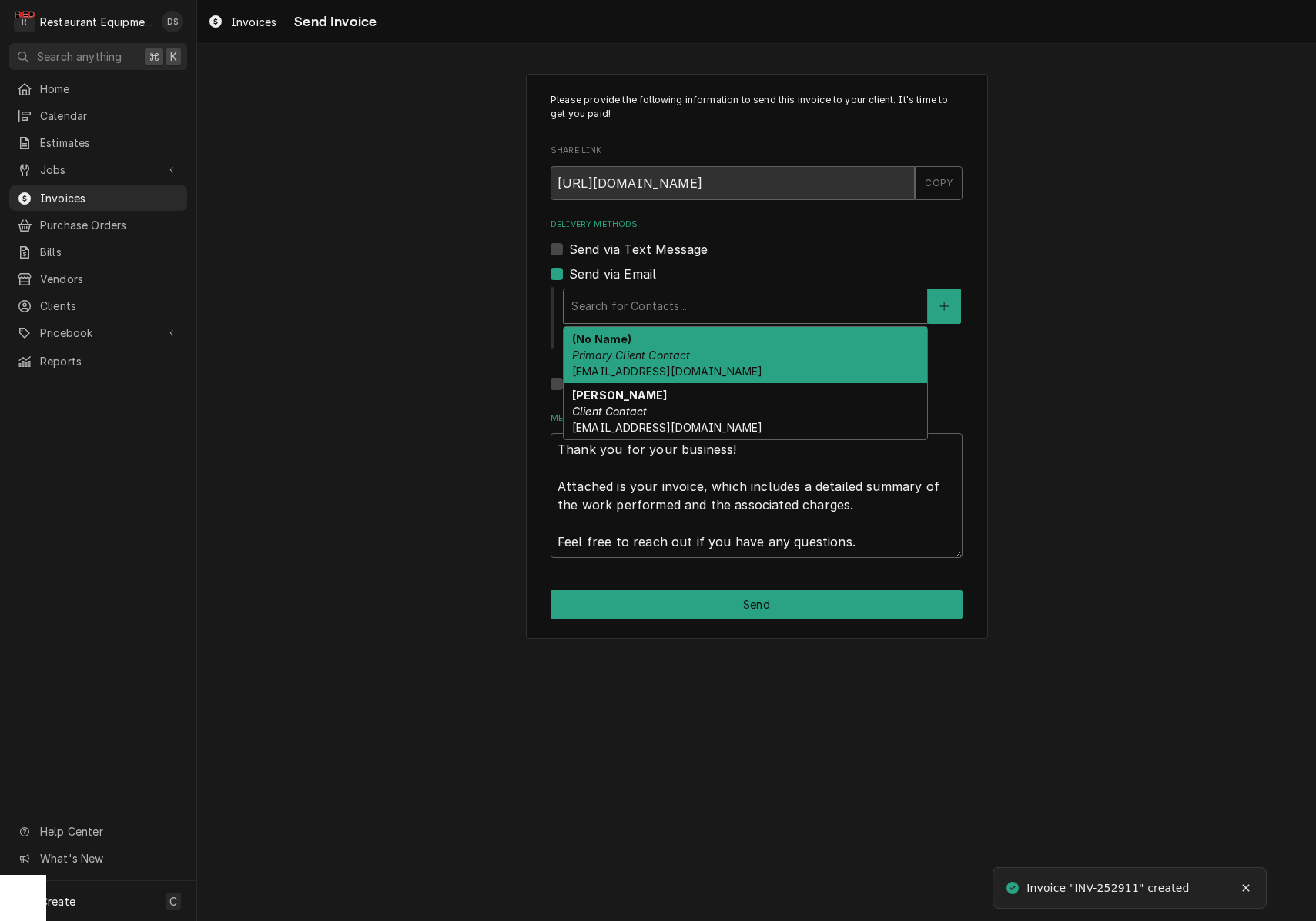
click at [666, 371] on span "[EMAIL_ADDRESS][DOMAIN_NAME]" at bounding box center [667, 371] width 190 height 13
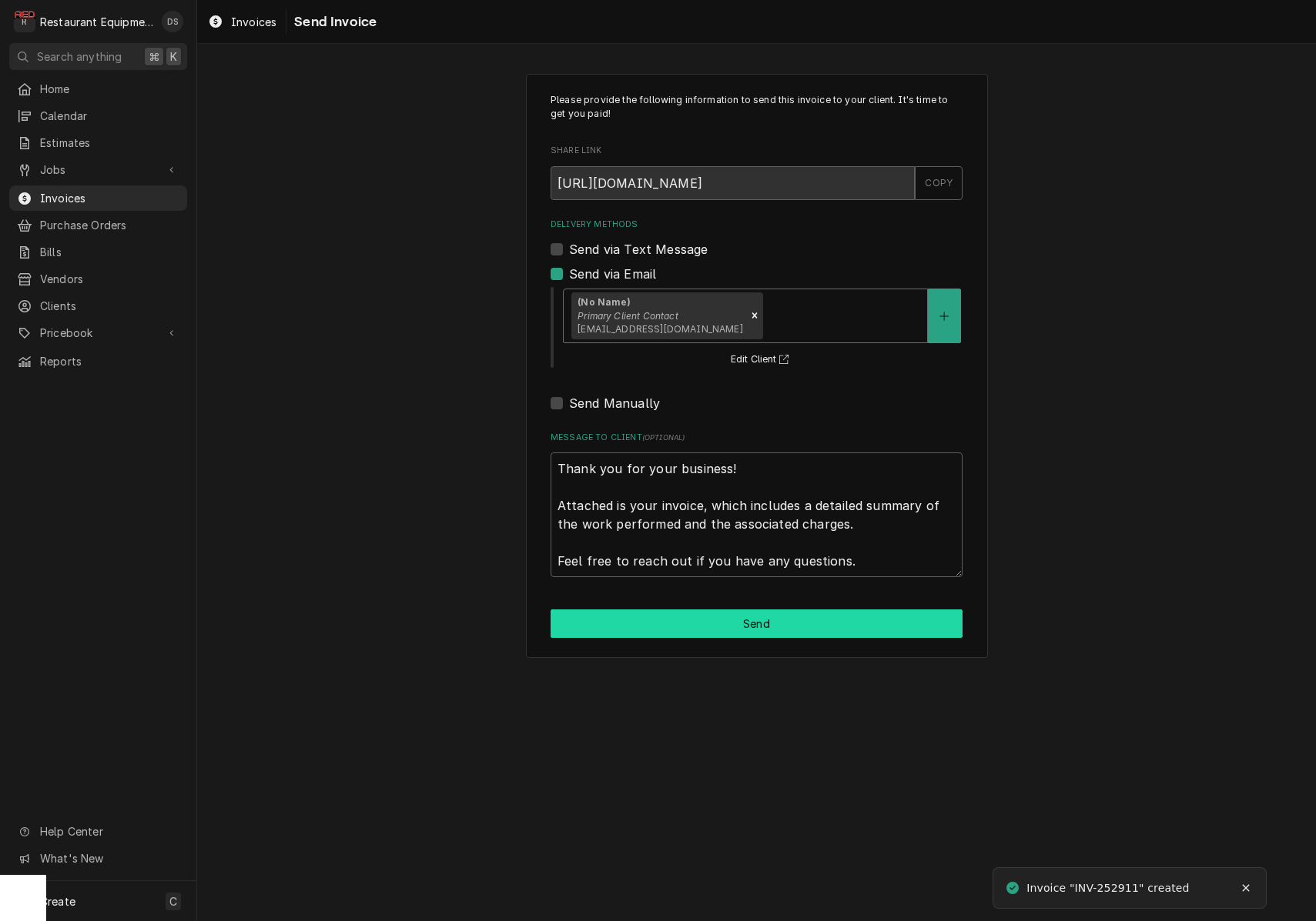
click at [746, 611] on button "Send" at bounding box center [756, 624] width 411 height 28
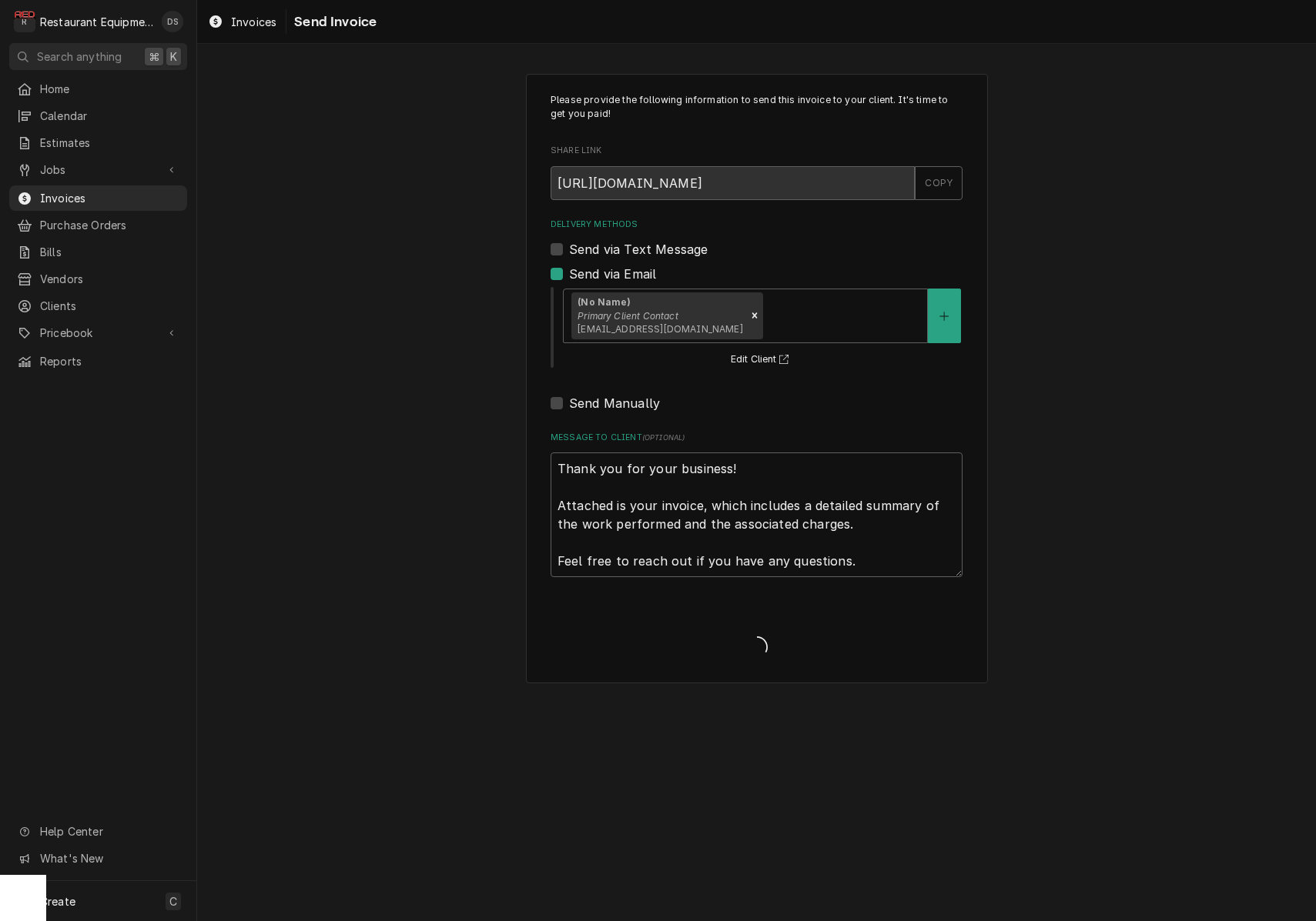
type textarea "x"
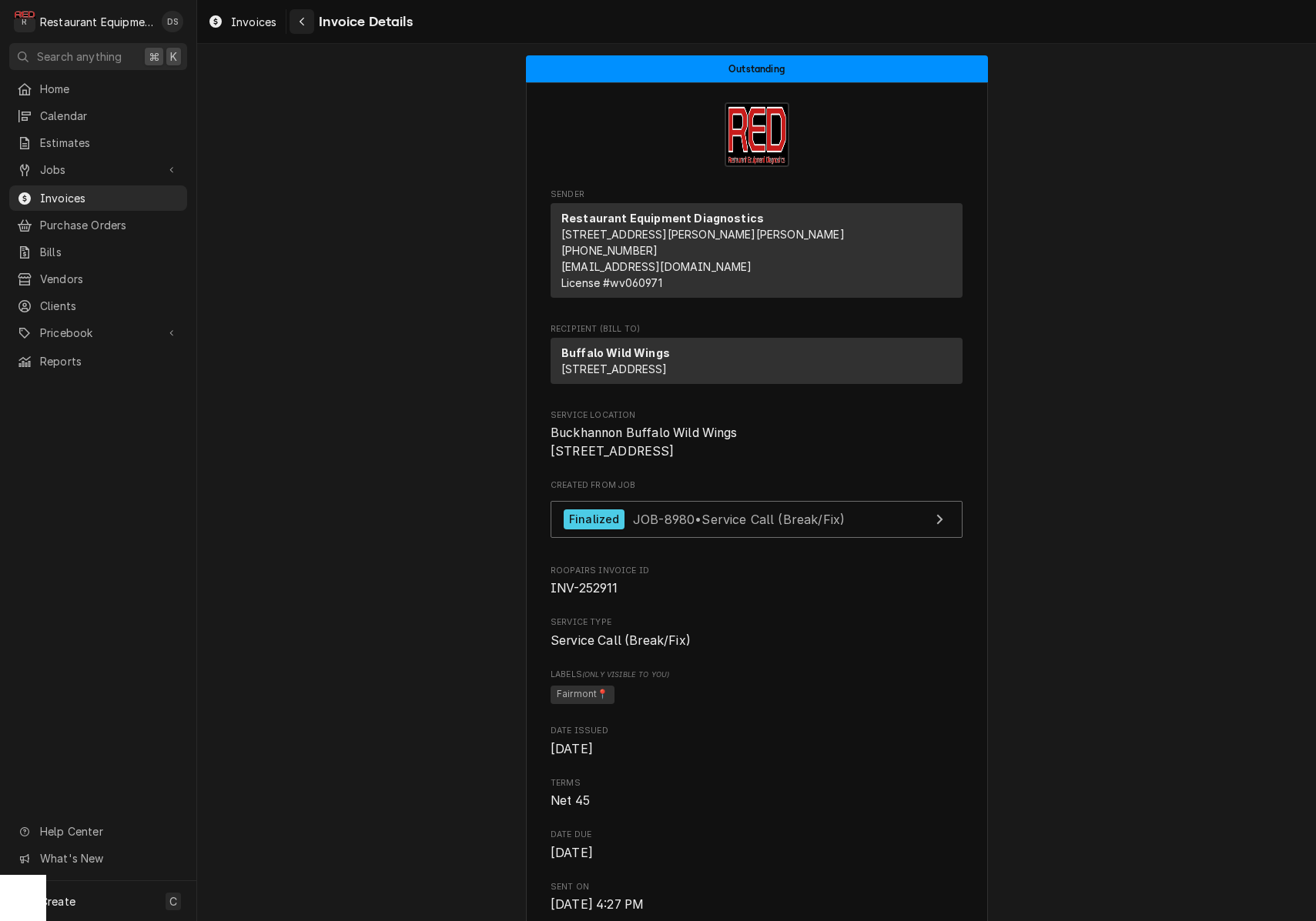
click at [300, 27] on icon "Navigate back" at bounding box center [302, 21] width 7 height 11
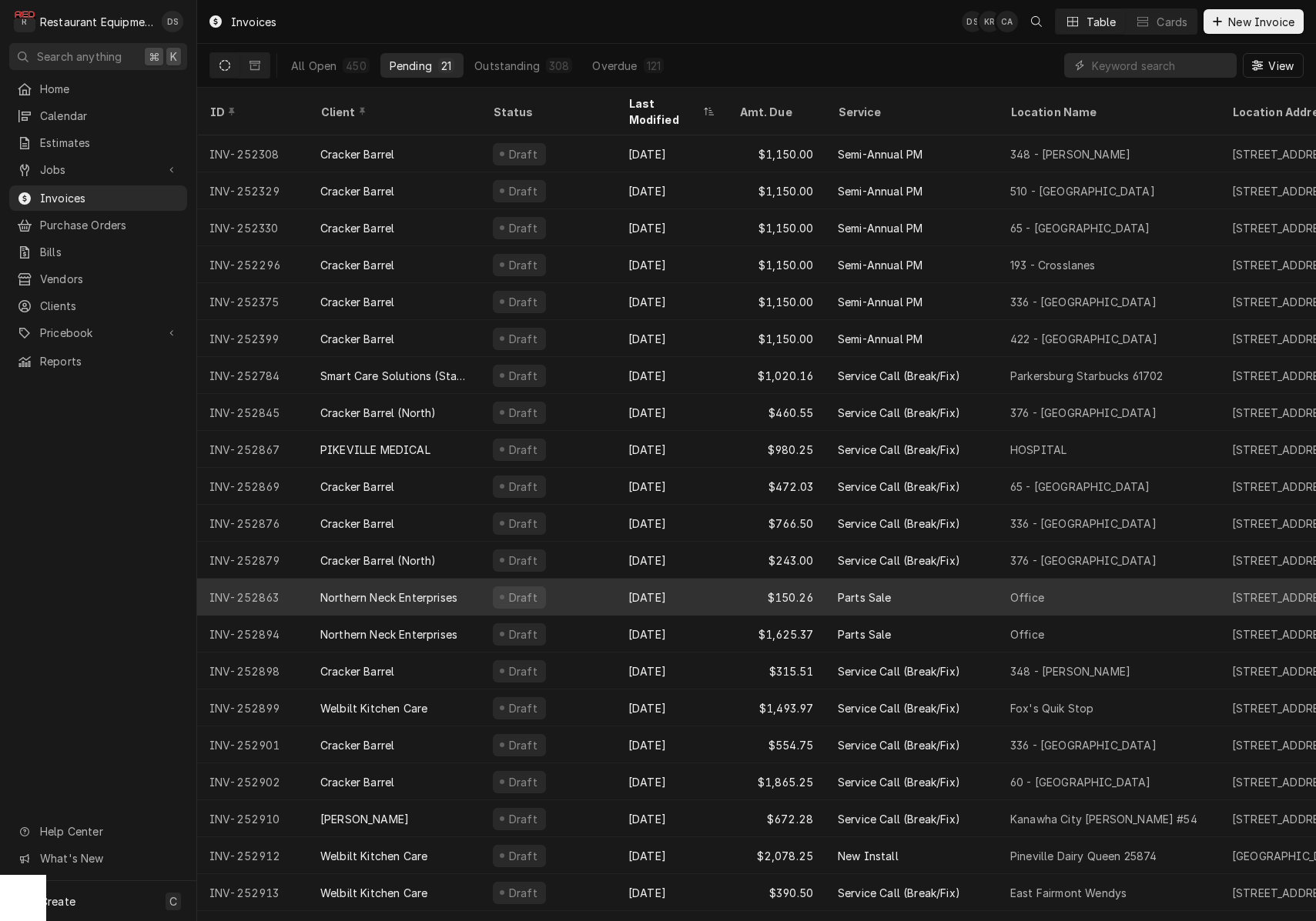
click at [381, 579] on div "Northern Neck Enterprises" at bounding box center [394, 597] width 172 height 37
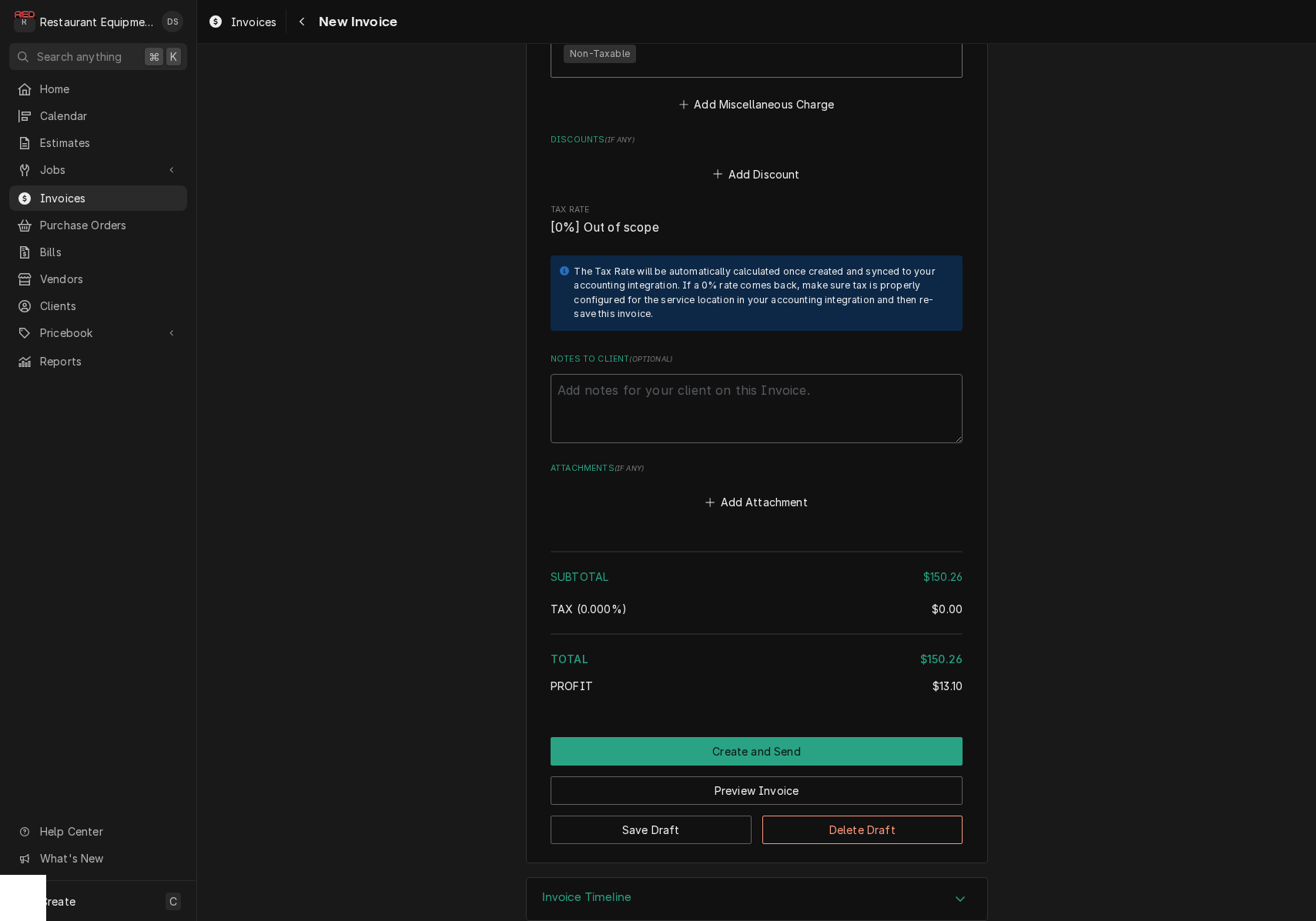
click at [721, 738] on button "Create and Send" at bounding box center [756, 752] width 411 height 28
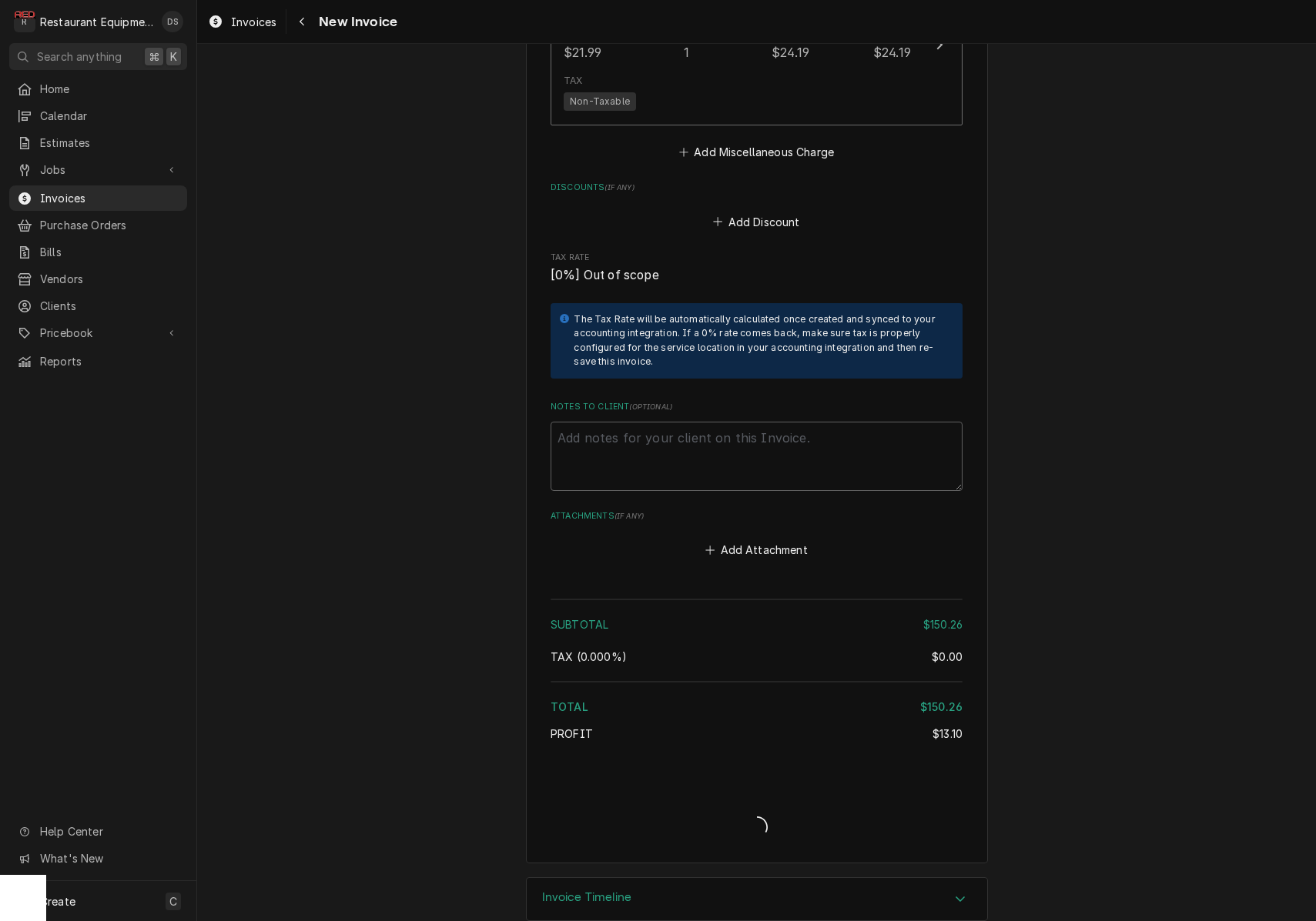
type textarea "x"
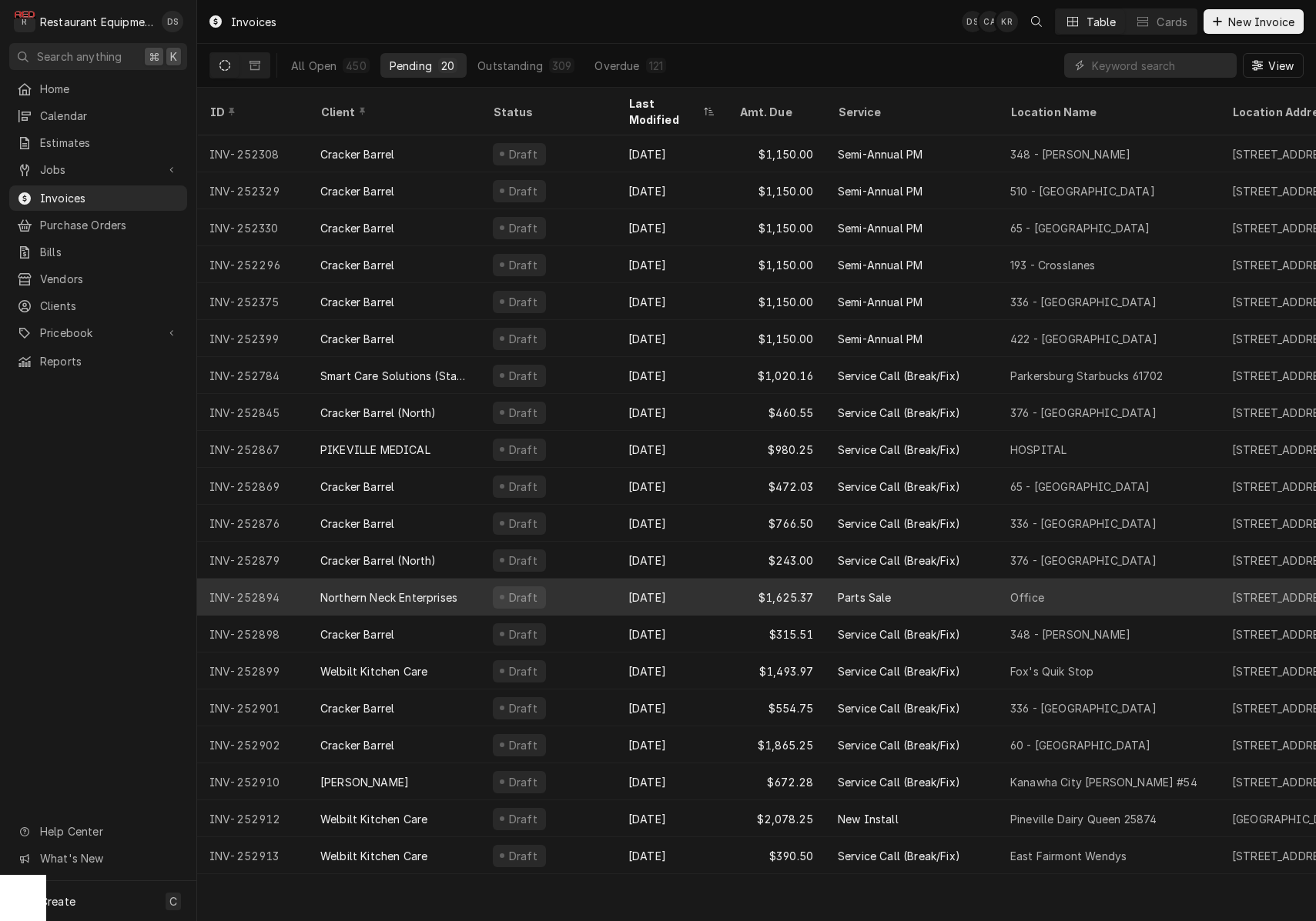
click at [592, 581] on div "Draft" at bounding box center [548, 597] width 136 height 37
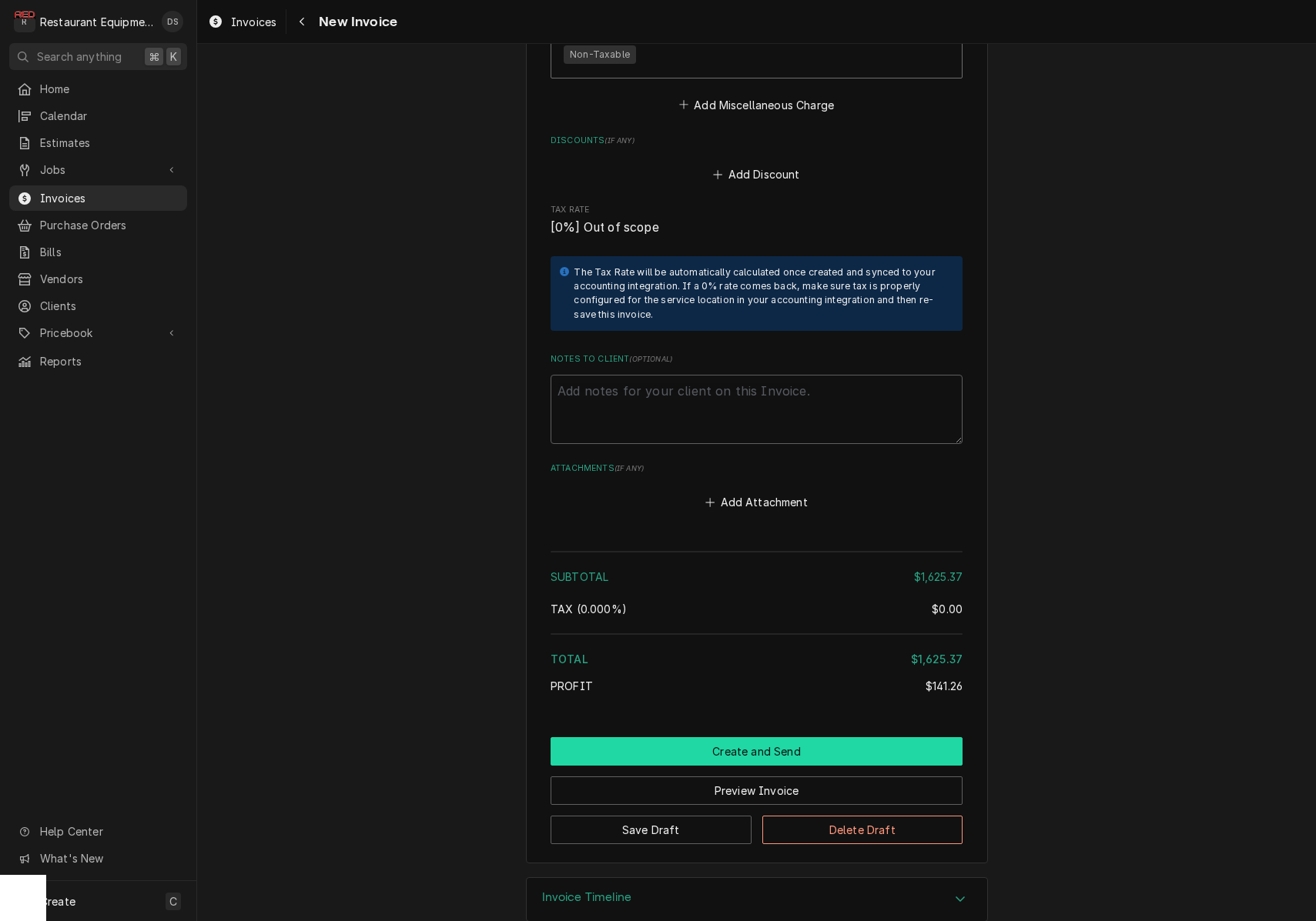
click at [788, 738] on button "Create and Send" at bounding box center [756, 752] width 411 height 28
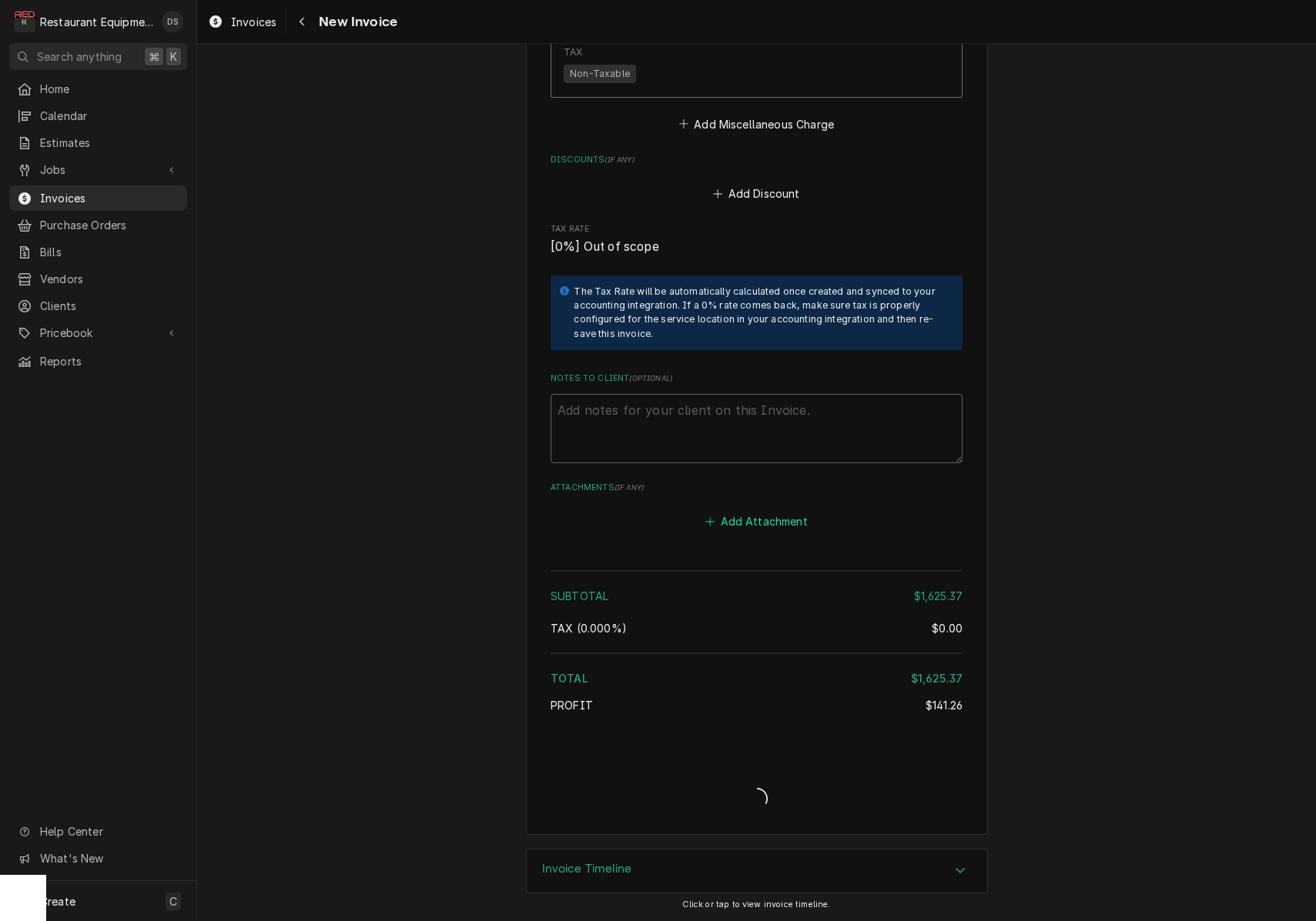
type textarea "x"
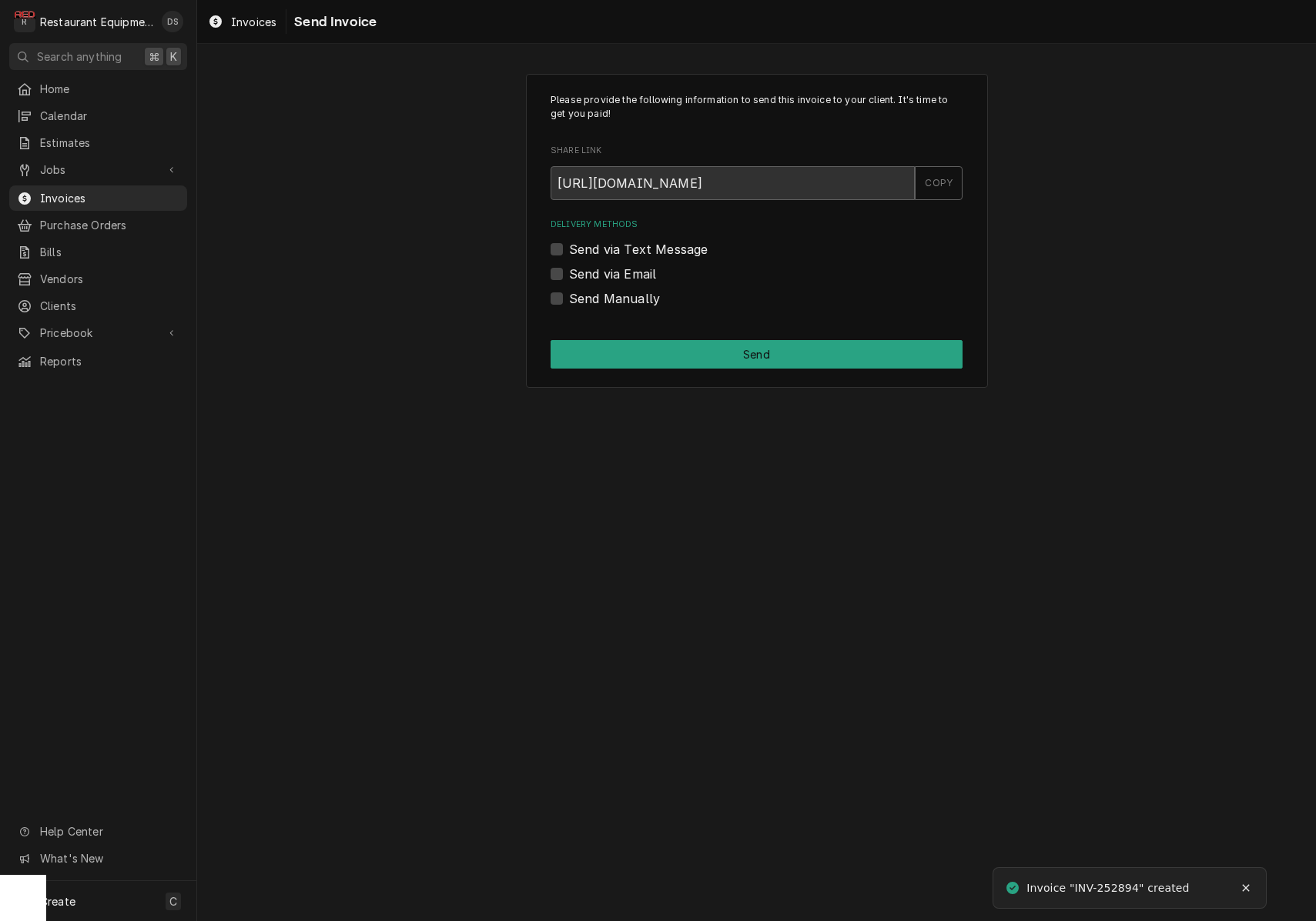
click at [569, 271] on label "Send via Email" at bounding box center [613, 274] width 87 height 19
click at [569, 271] on input "Send via Email" at bounding box center [775, 282] width 411 height 34
checkbox input "true"
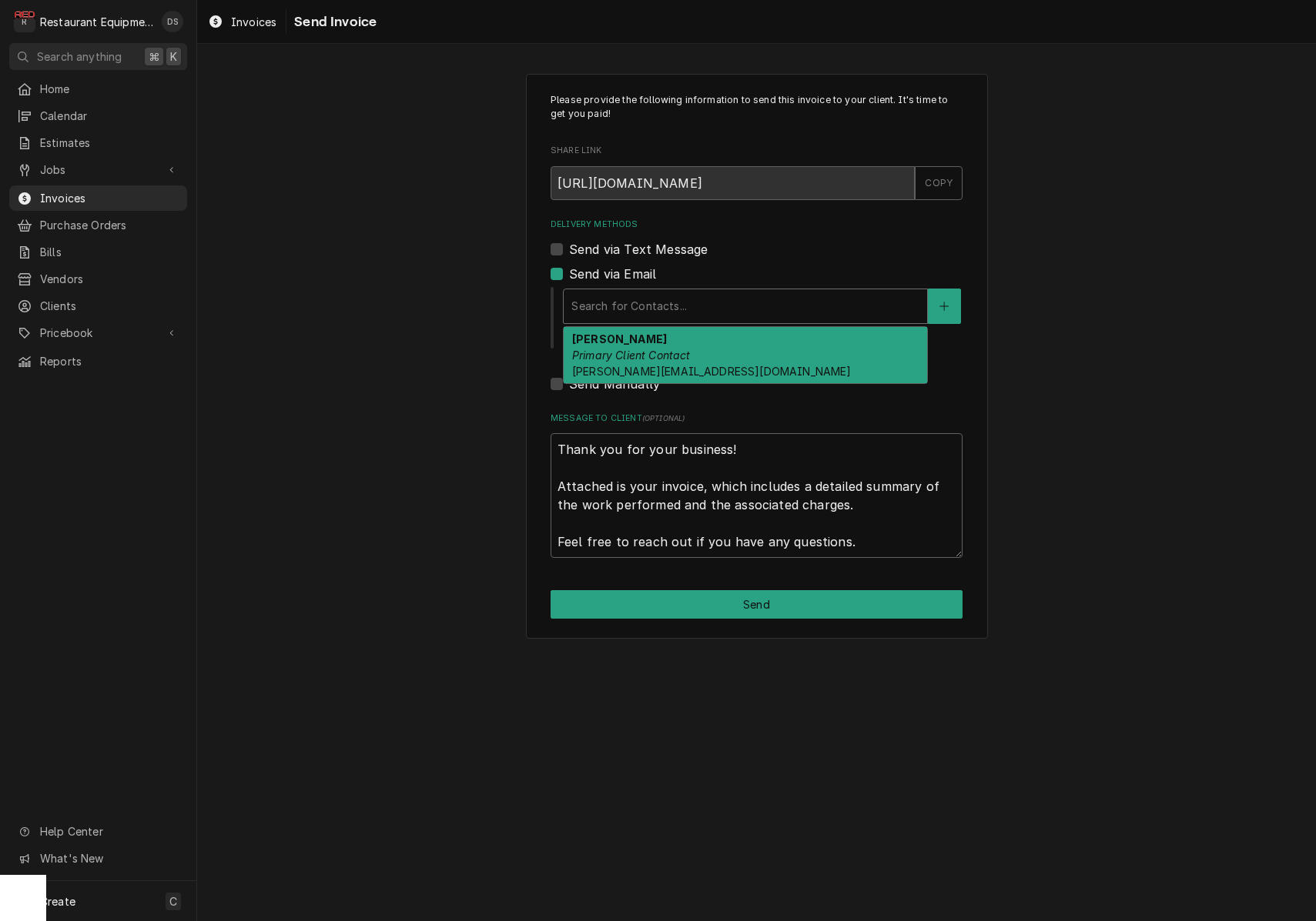
click at [638, 300] on div "Search for Contacts..." at bounding box center [745, 306] width 348 height 16
click at [630, 344] on div "Michael Hess Primary Client Contact michael@hcs-hvac.com" at bounding box center [746, 355] width 364 height 56
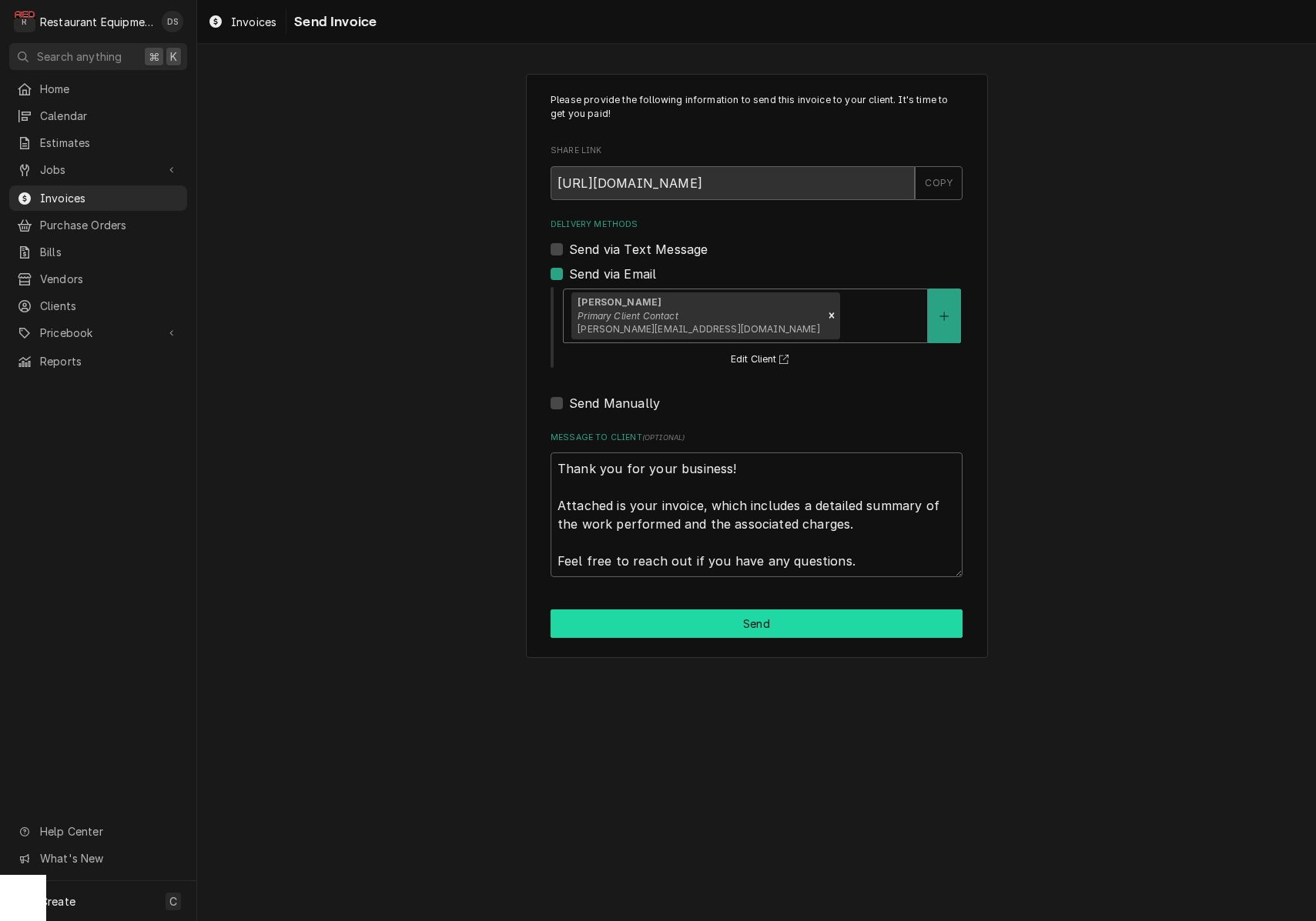
click at [710, 617] on button "Send" at bounding box center [756, 624] width 411 height 28
type textarea "x"
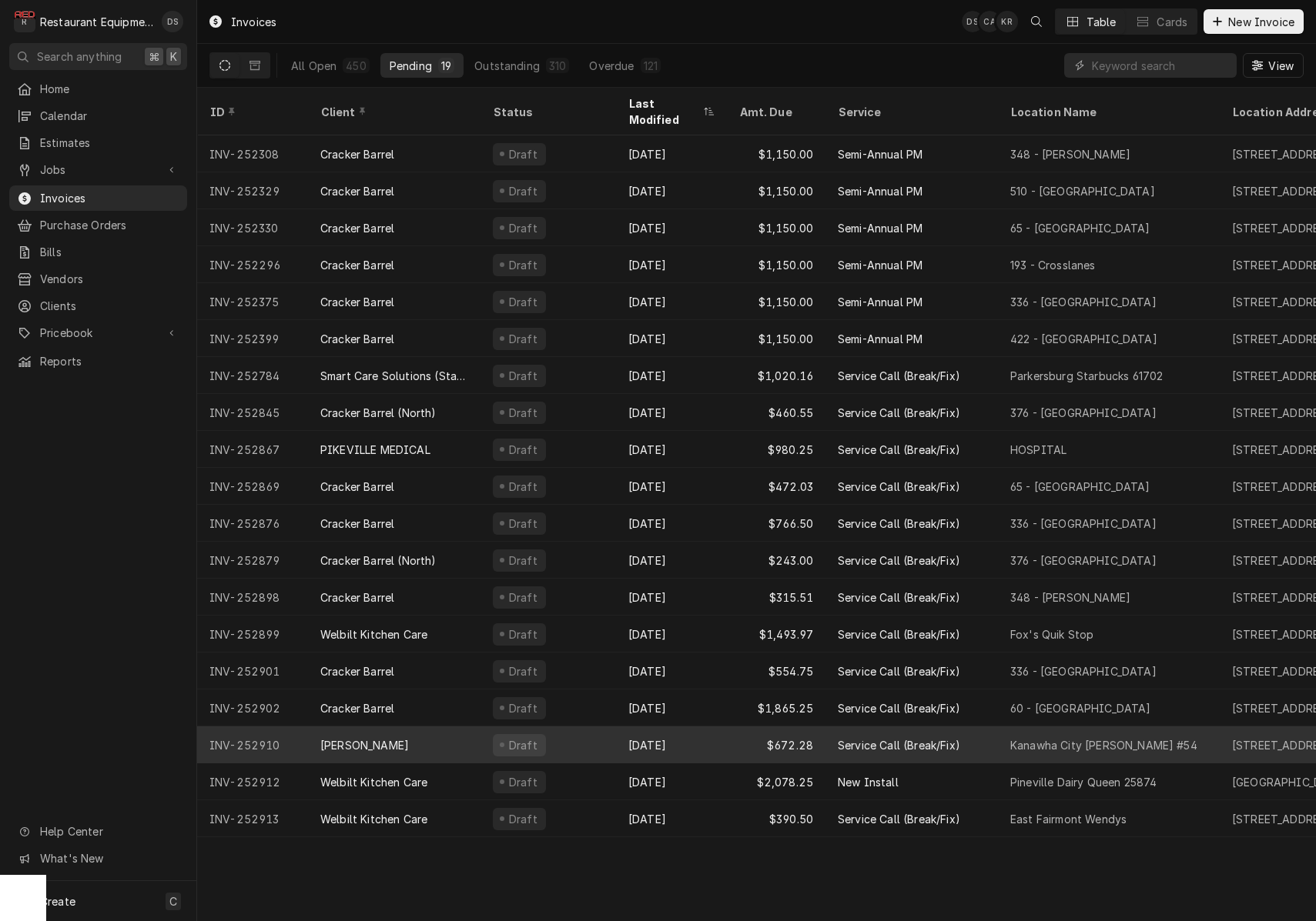
click at [451, 727] on div "Bob Evans" at bounding box center [394, 745] width 172 height 37
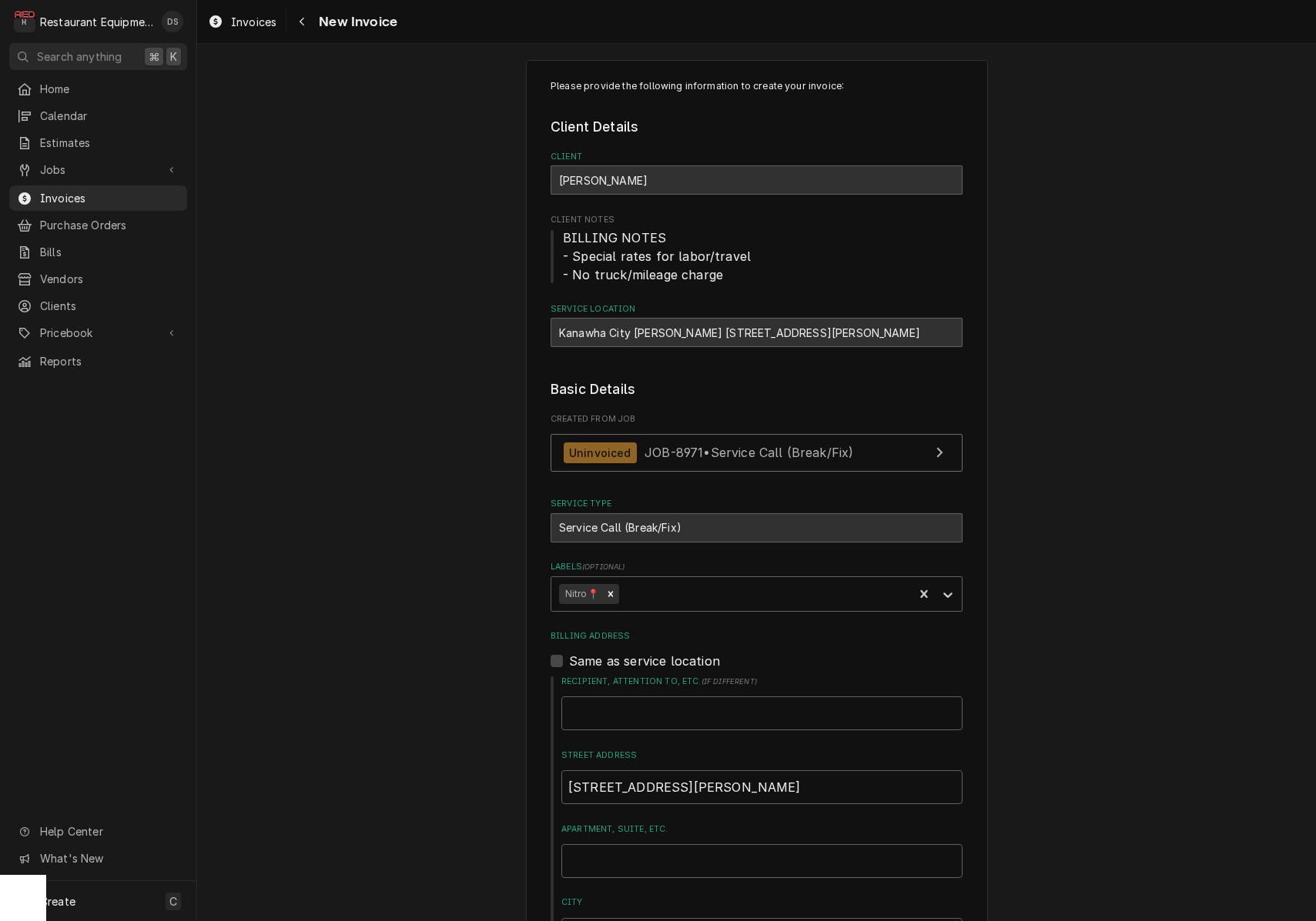
scroll to position [7, 0]
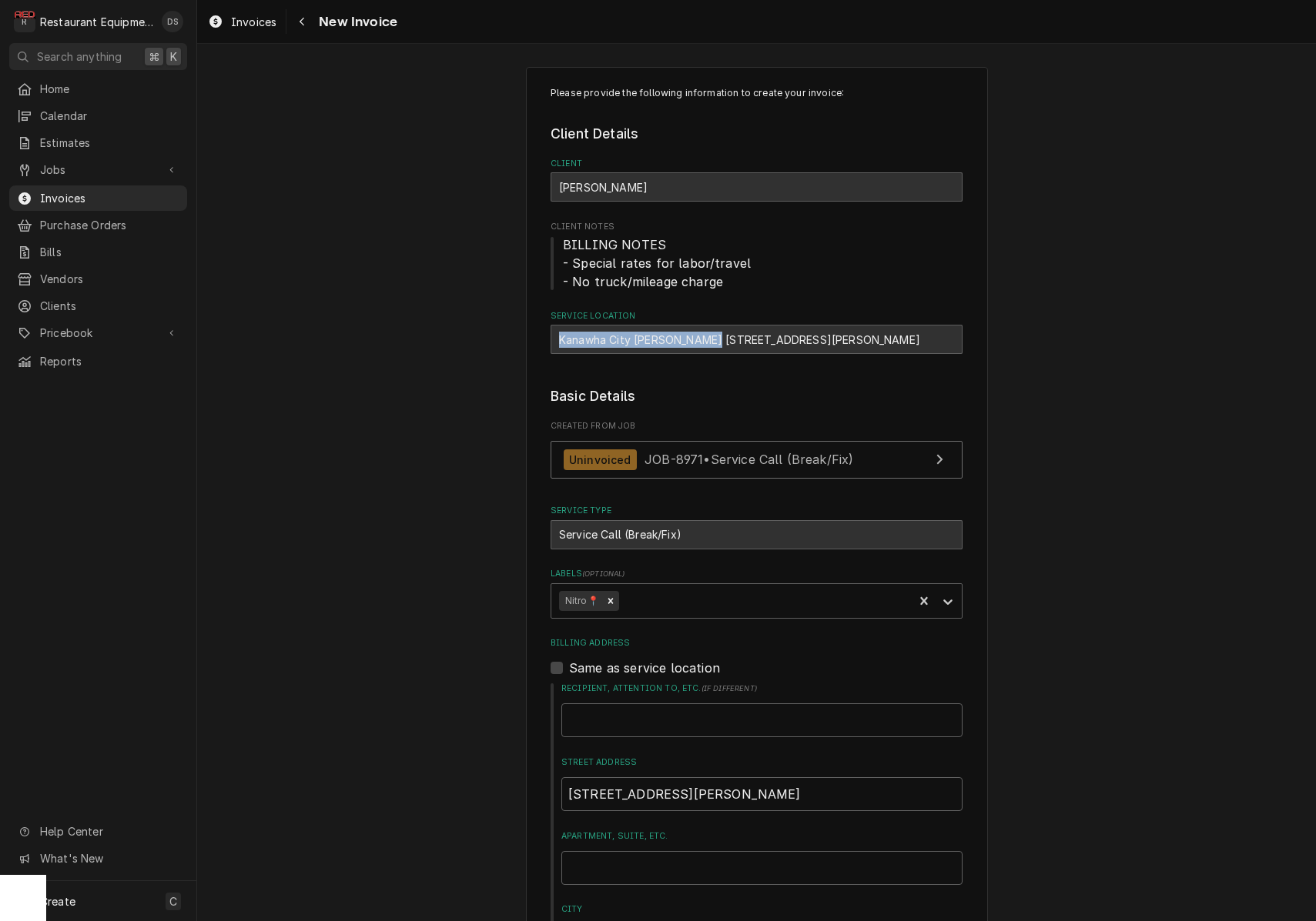
drag, startPoint x: 557, startPoint y: 336, endPoint x: 714, endPoint y: 335, distance: 157.0
click at [714, 335] on div "Kanawha City [PERSON_NAME] [STREET_ADDRESS][PERSON_NAME]" at bounding box center [756, 339] width 411 height 29
copy div "Kanawha City [PERSON_NAME] #54"
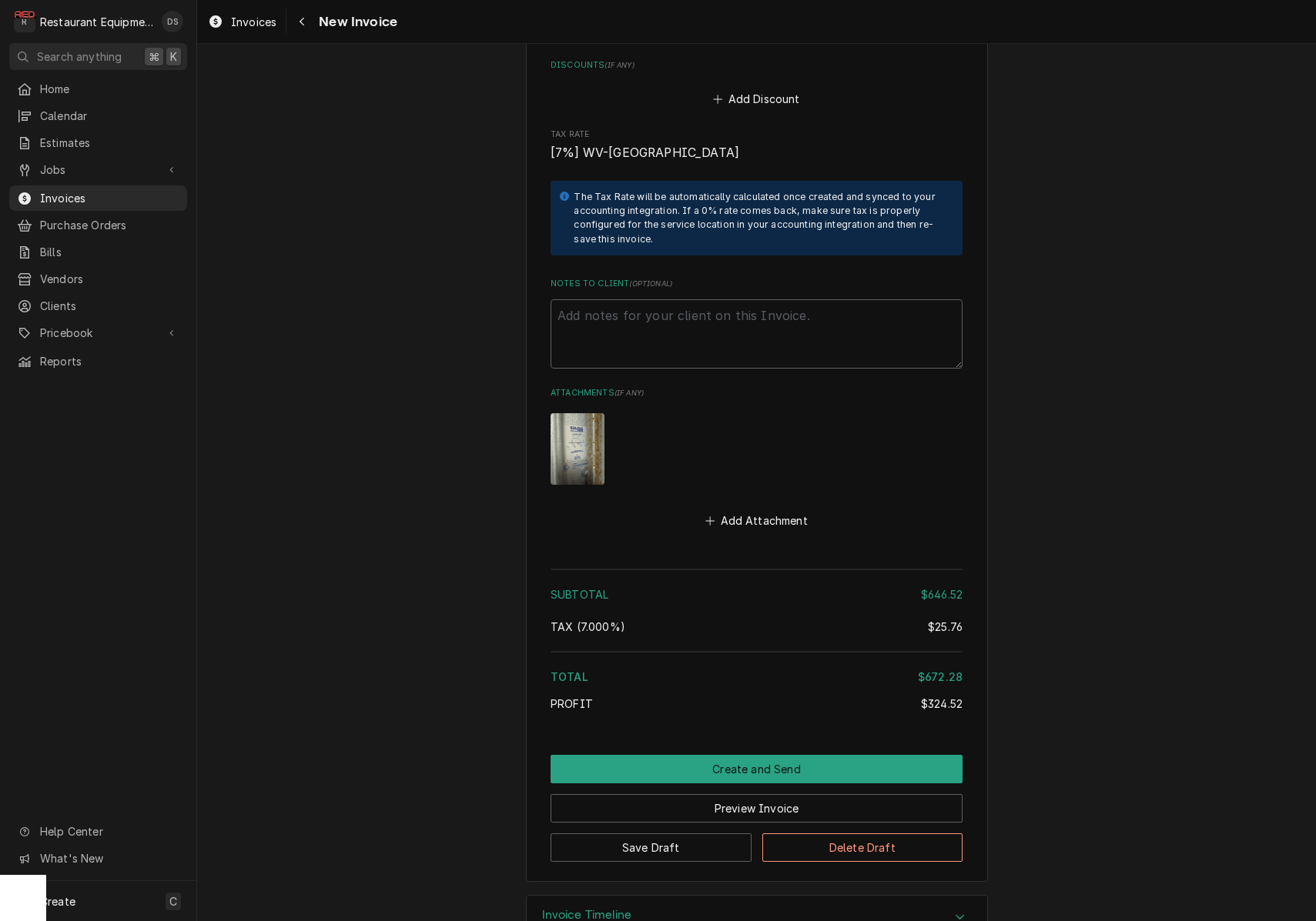
scroll to position [0, 0]
click at [723, 794] on button "Preview Invoice" at bounding box center [756, 808] width 411 height 28
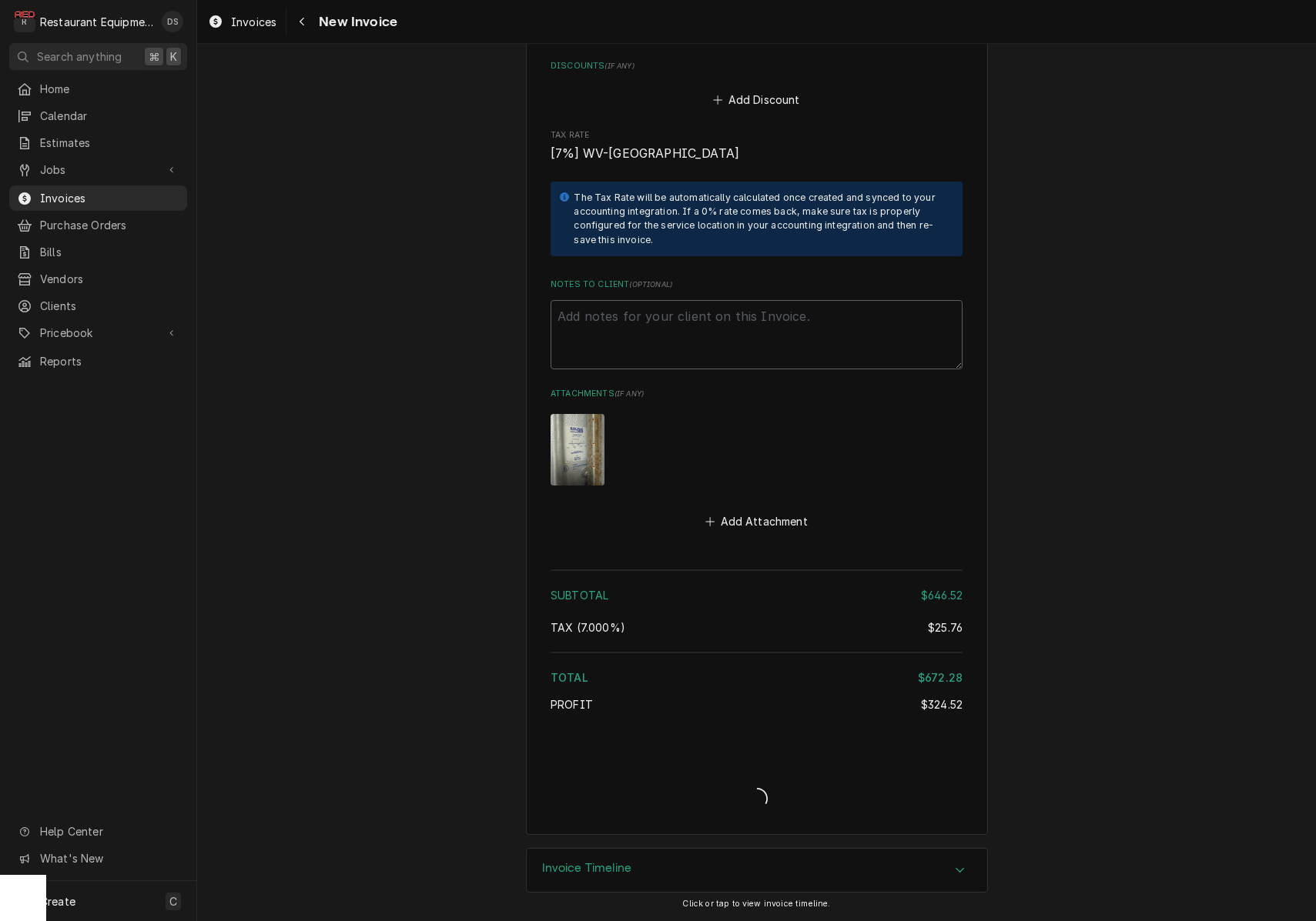
type textarea "x"
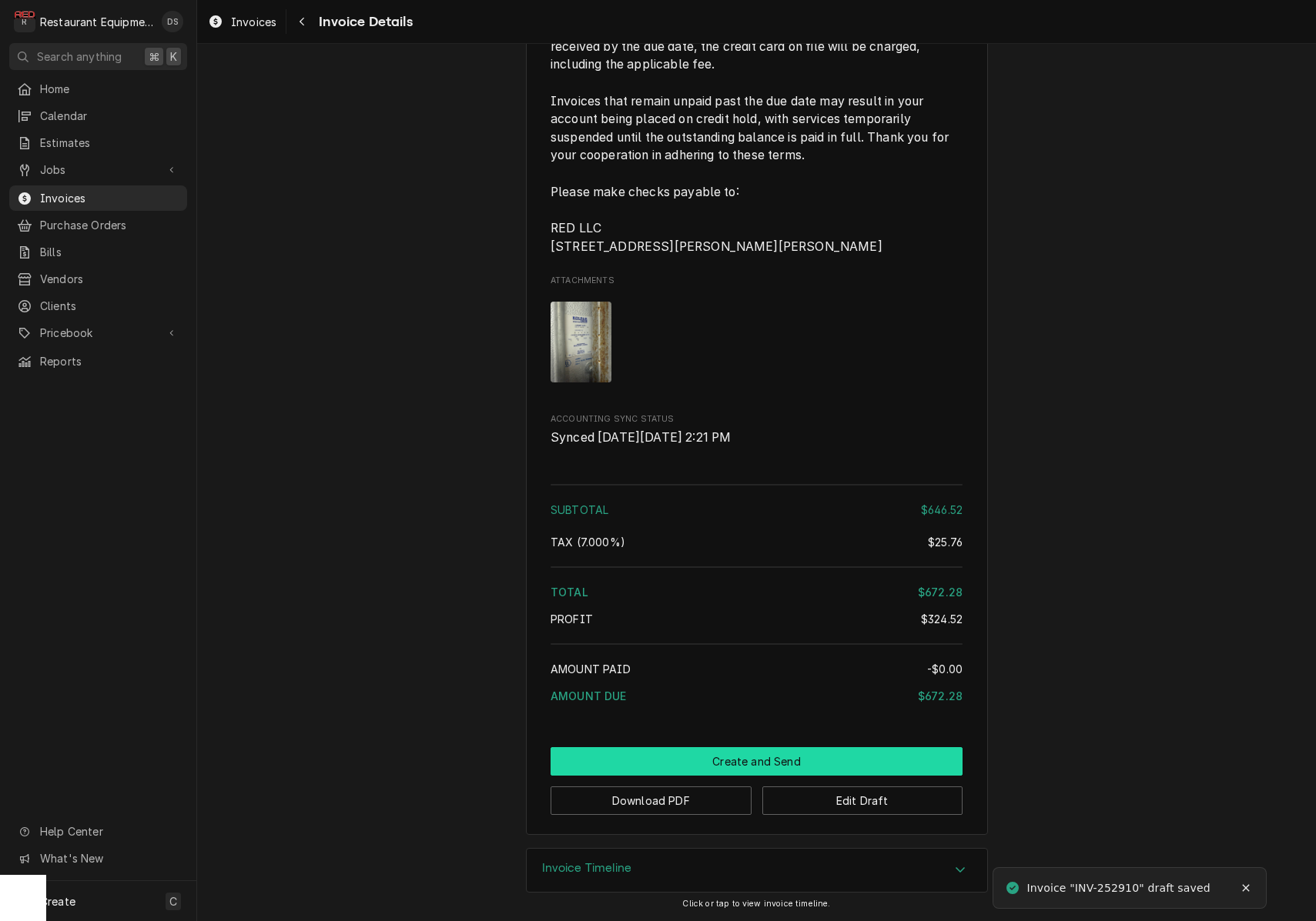
scroll to position [2701, 0]
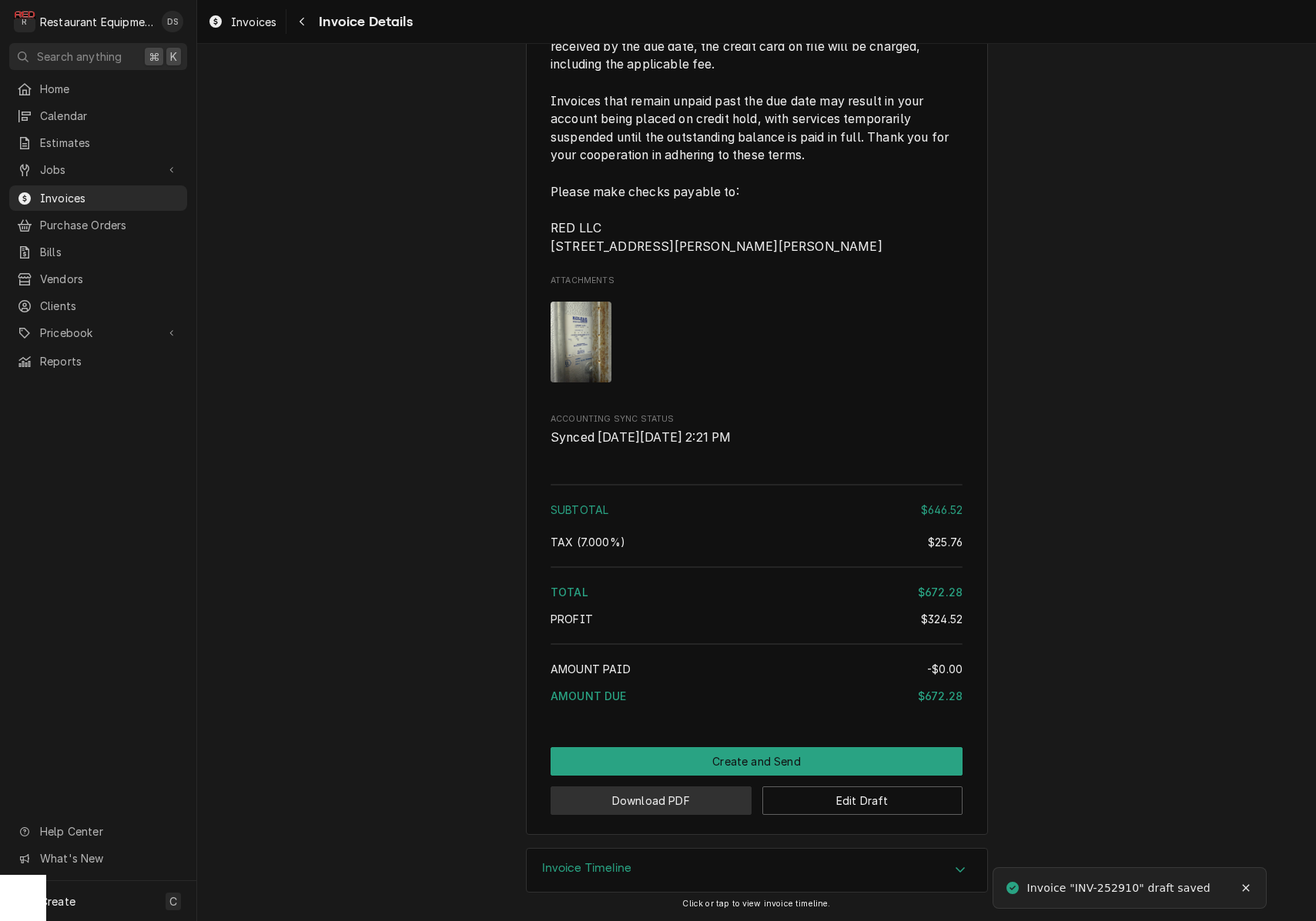
click at [709, 811] on button "Download PDF" at bounding box center [651, 800] width 201 height 28
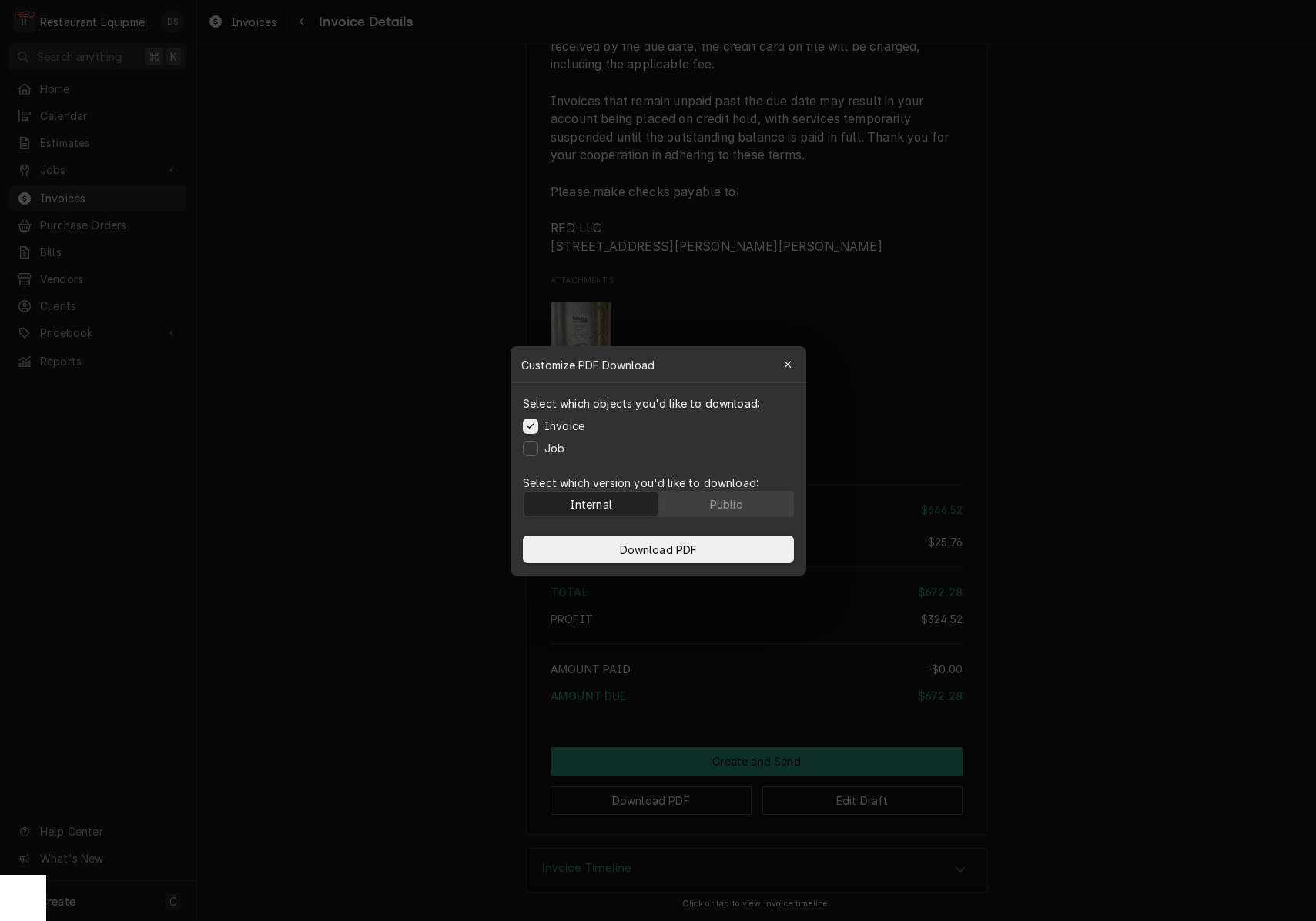
drag, startPoint x: 709, startPoint y: 499, endPoint x: 701, endPoint y: 520, distance: 22.5
click at [709, 499] on div "Public" at bounding box center [725, 503] width 32 height 16
click at [701, 550] on button "Download PDF" at bounding box center [658, 549] width 271 height 27
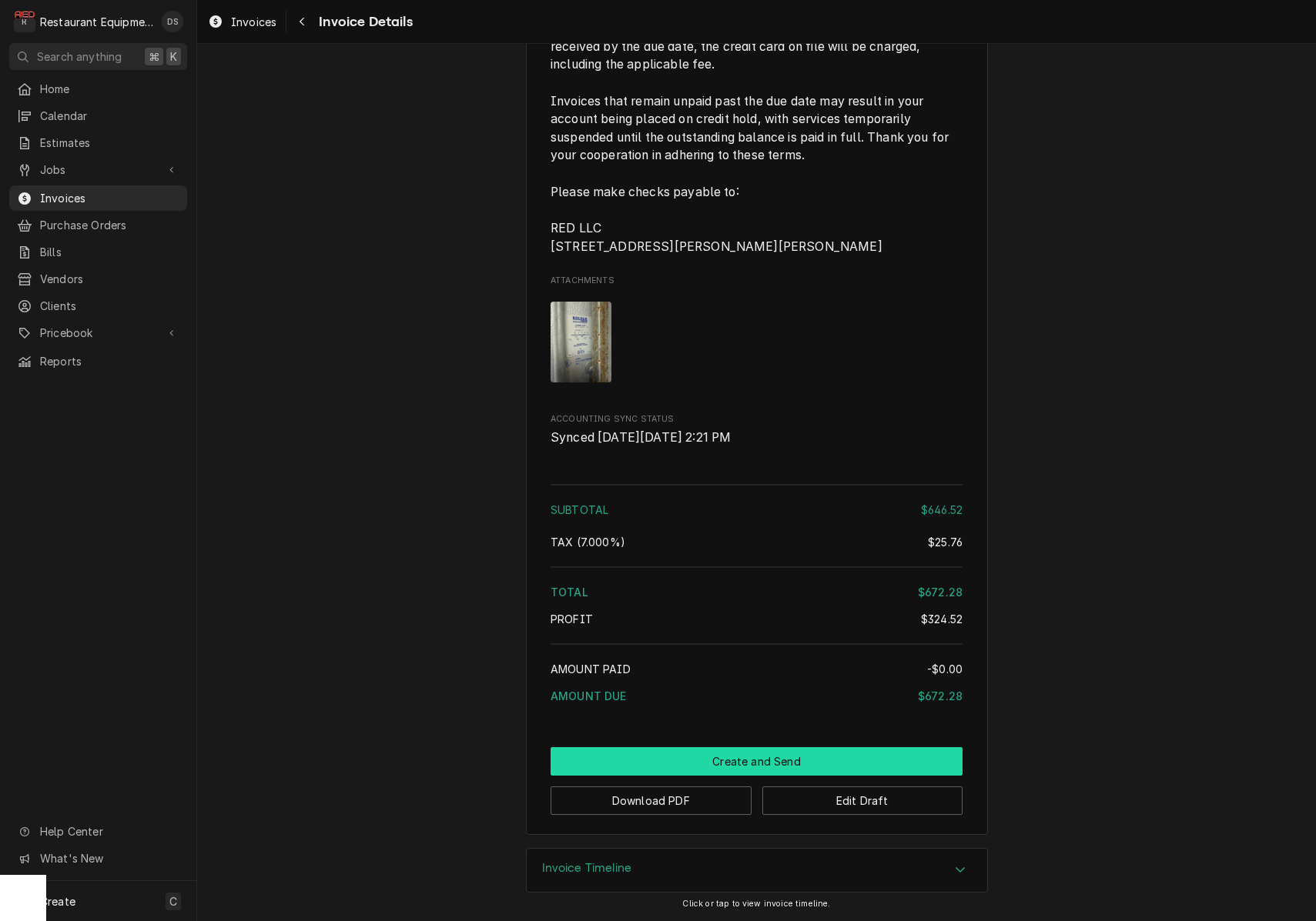
click at [793, 761] on button "Create and Send" at bounding box center [756, 761] width 411 height 28
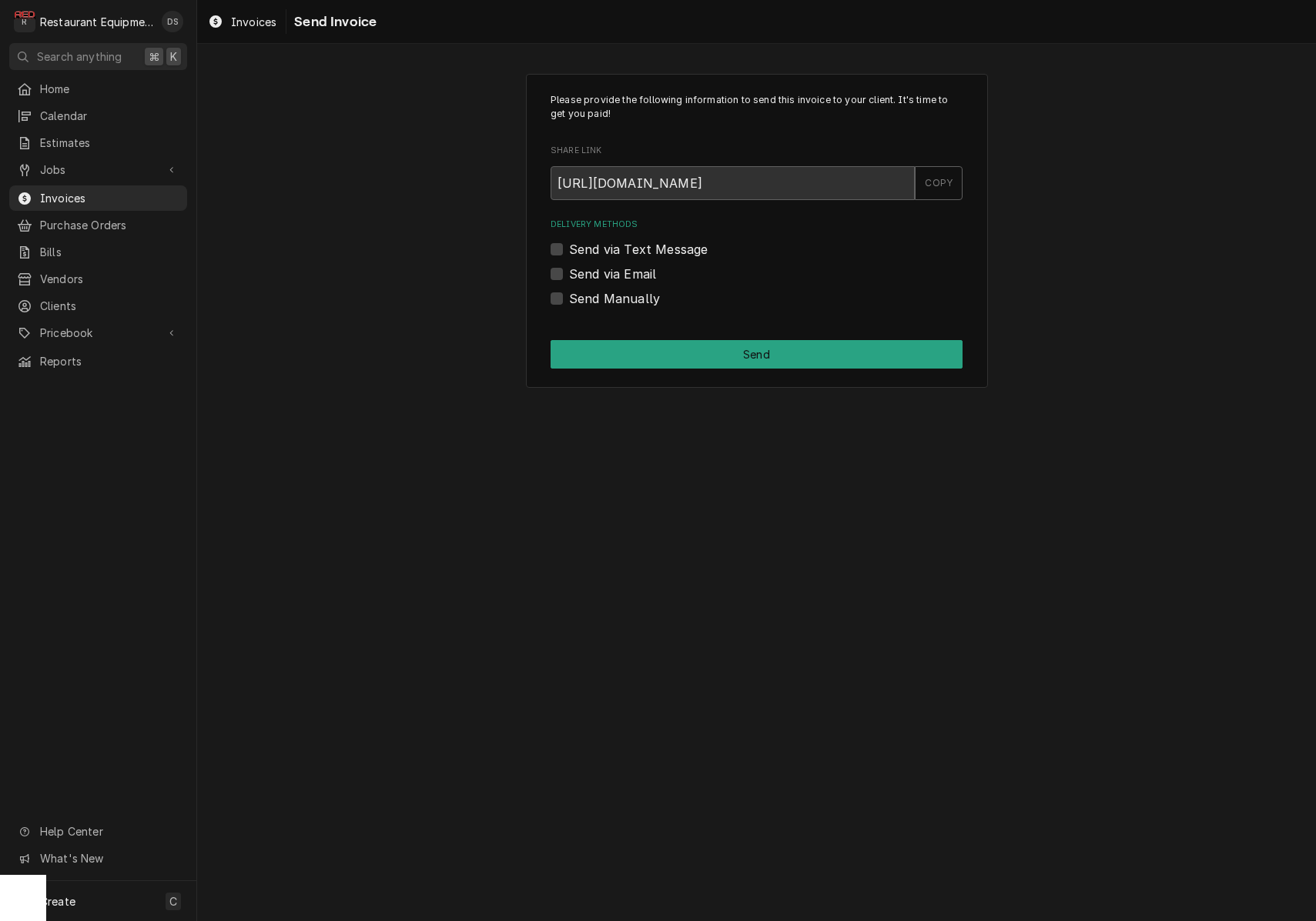
click at [569, 296] on label "Send Manually" at bounding box center [615, 298] width 90 height 19
click at [569, 296] on input "Send Manually" at bounding box center [775, 306] width 411 height 34
checkbox input "true"
click at [647, 346] on button "Send" at bounding box center [756, 355] width 411 height 28
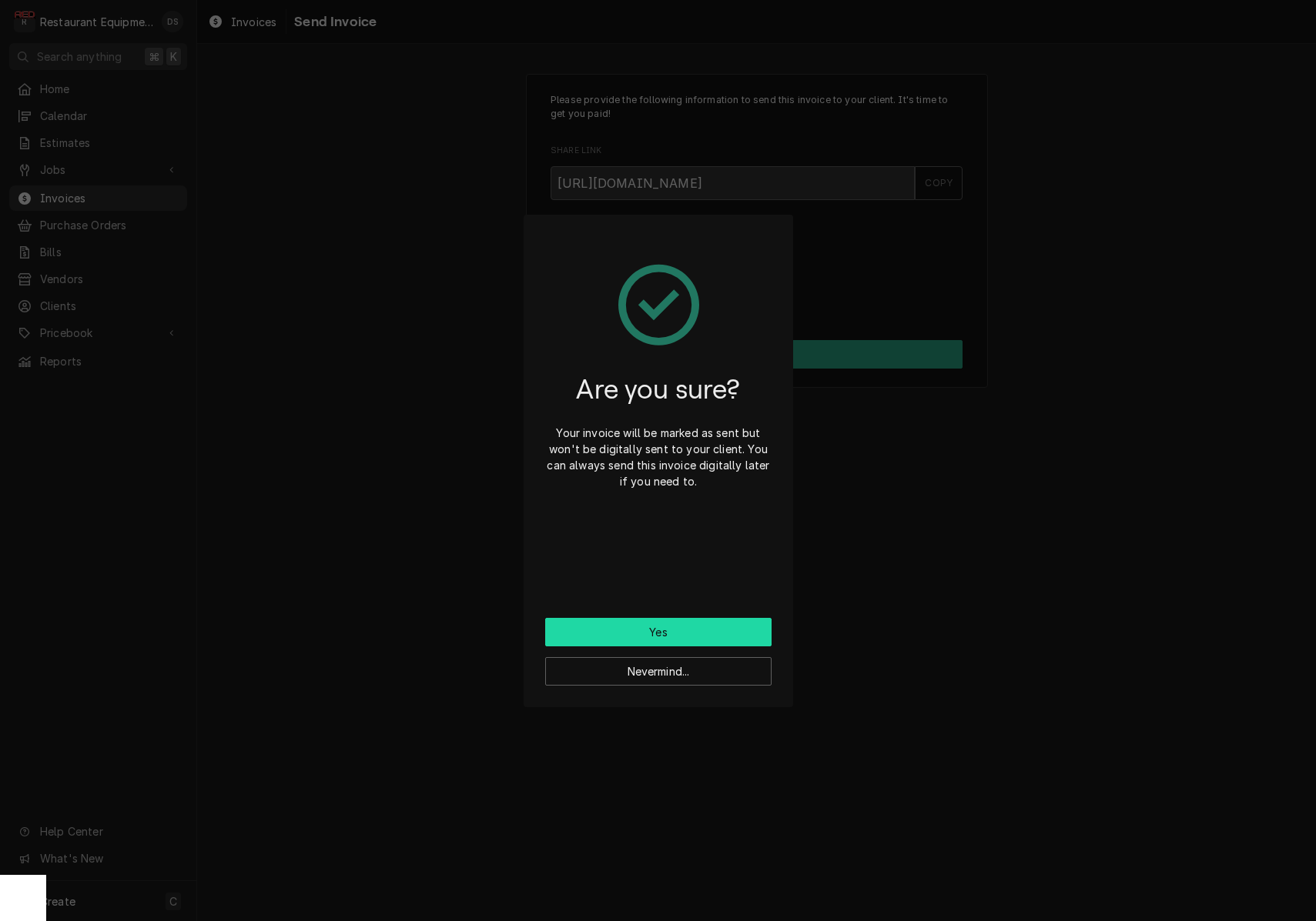
click at [647, 636] on button "Yes" at bounding box center [658, 632] width 226 height 28
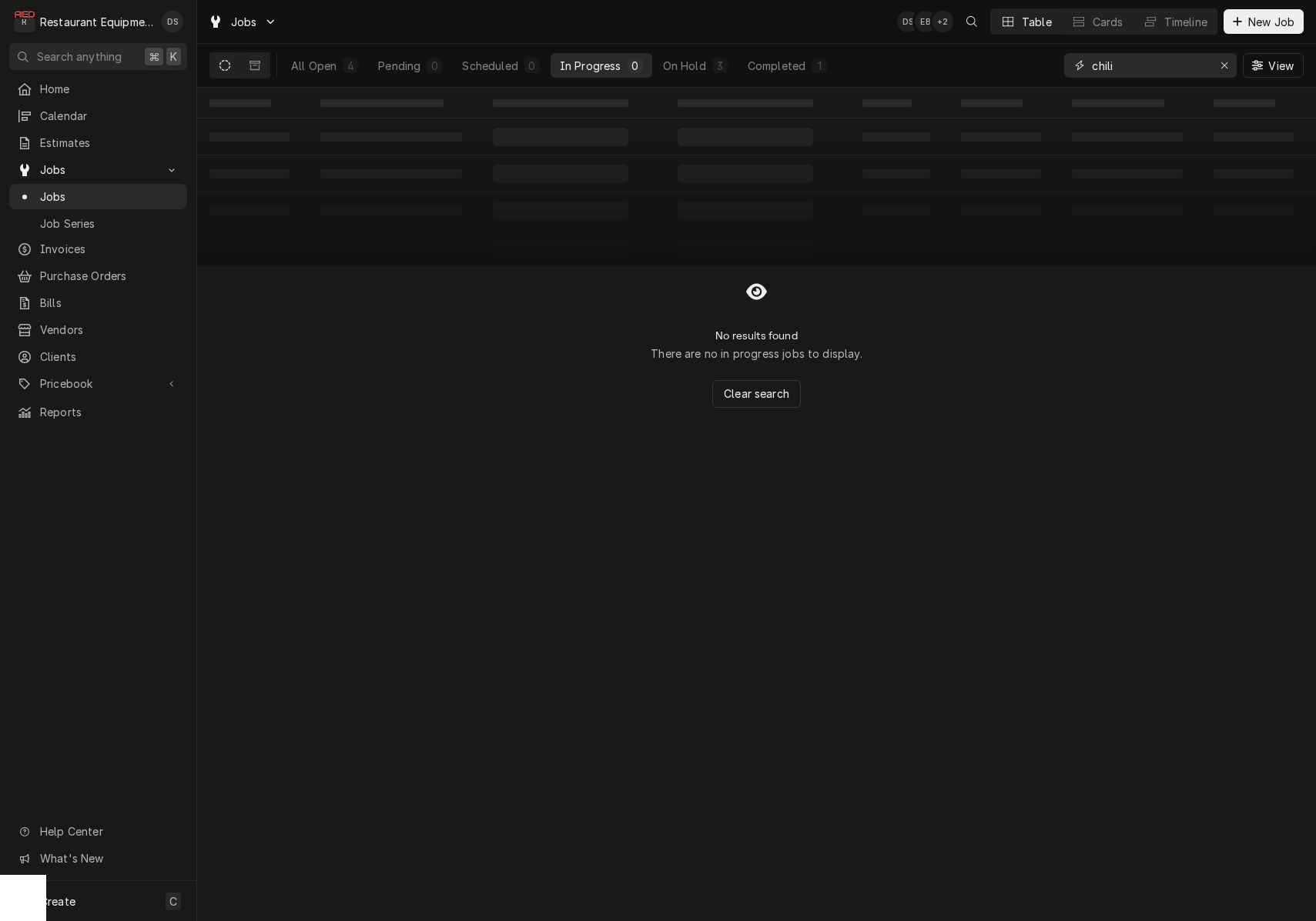
click at [1143, 60] on input "chili" at bounding box center [1149, 66] width 115 height 25
type input "8966"
click at [767, 58] on div "Completed" at bounding box center [776, 66] width 58 height 16
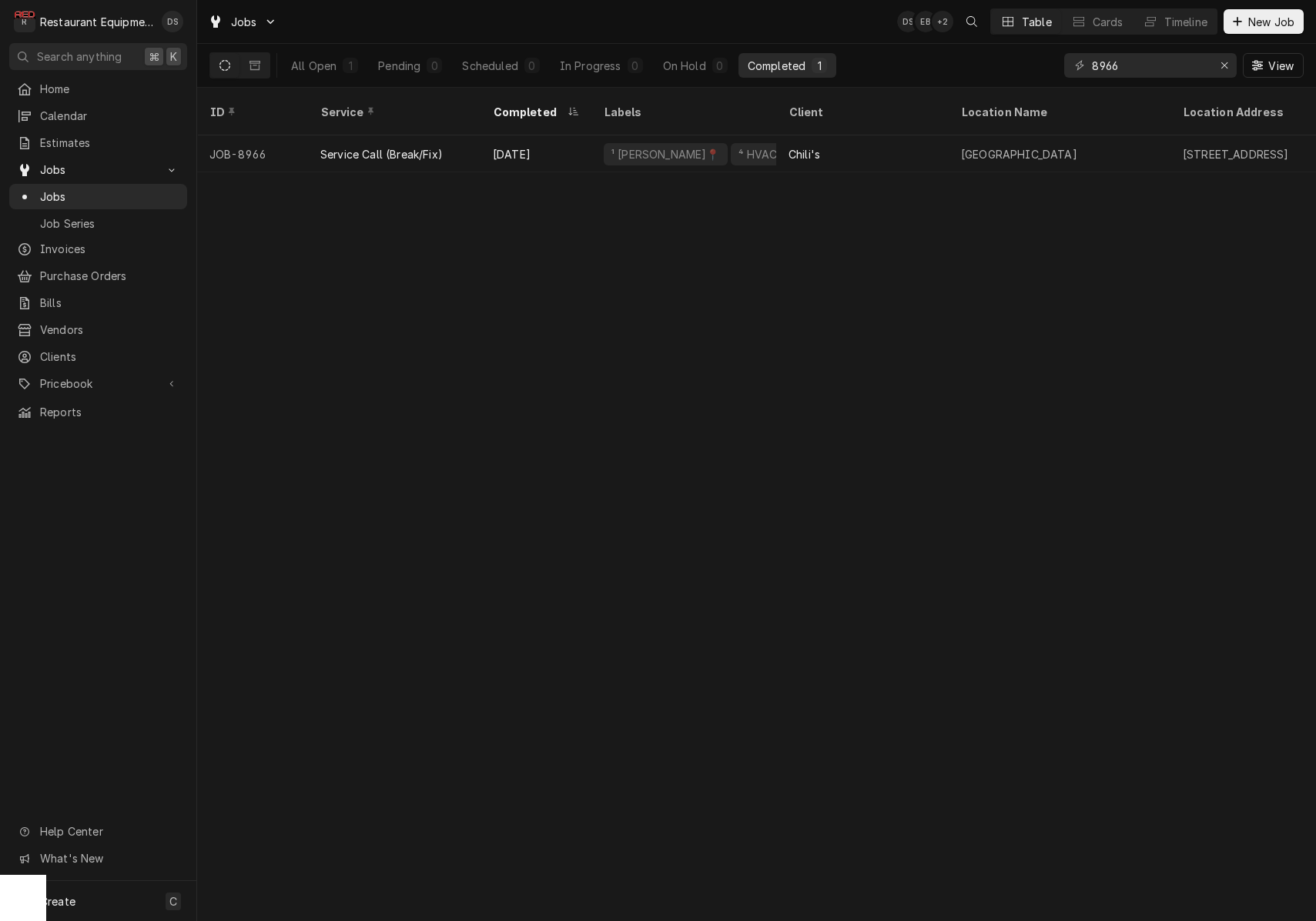
click at [778, 66] on div "Completed" at bounding box center [776, 66] width 58 height 16
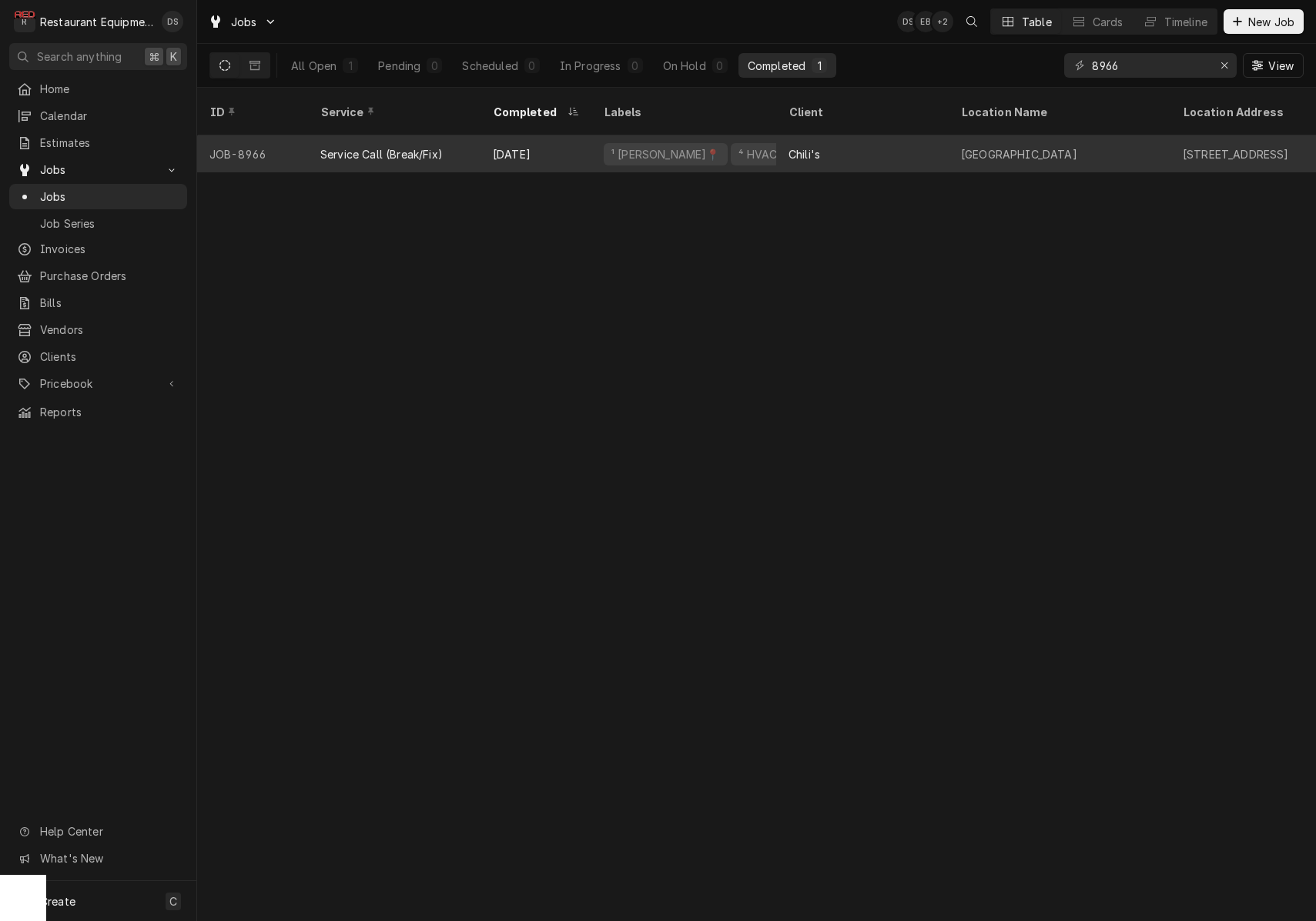
click at [825, 136] on div "Chili's" at bounding box center [862, 154] width 172 height 37
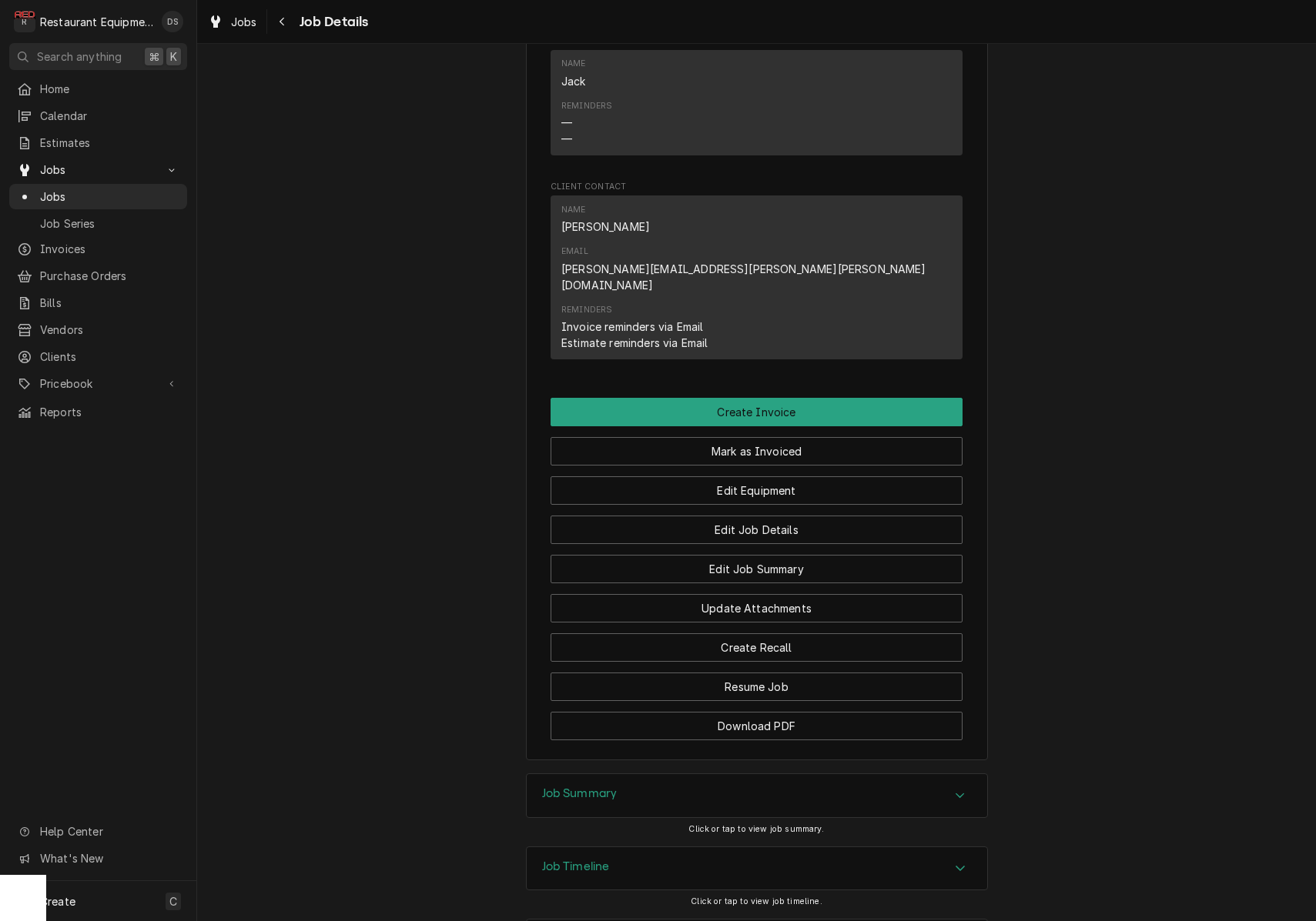
click at [730, 774] on div "Job Summary" at bounding box center [756, 795] width 460 height 43
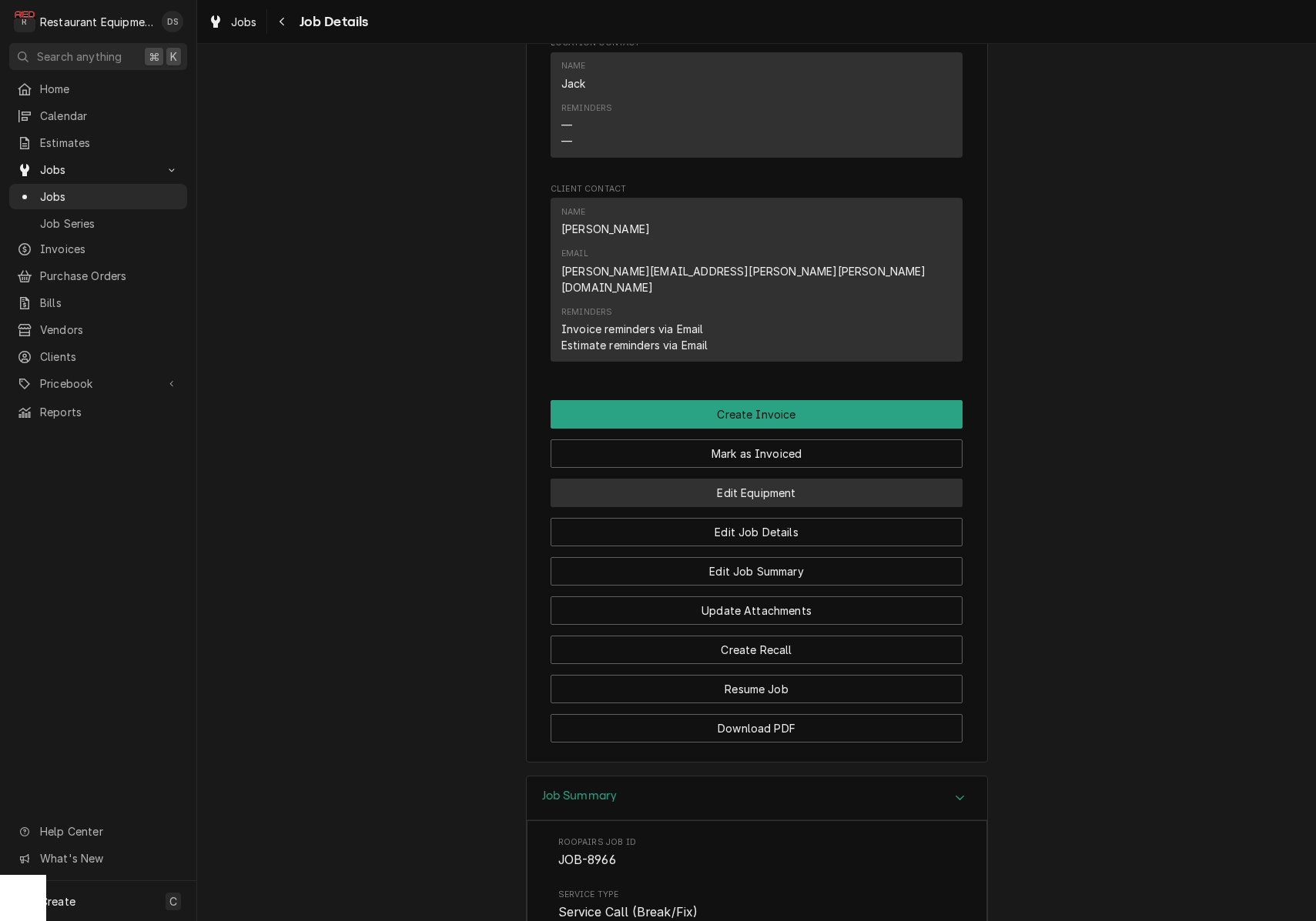
scroll to position [1288, 0]
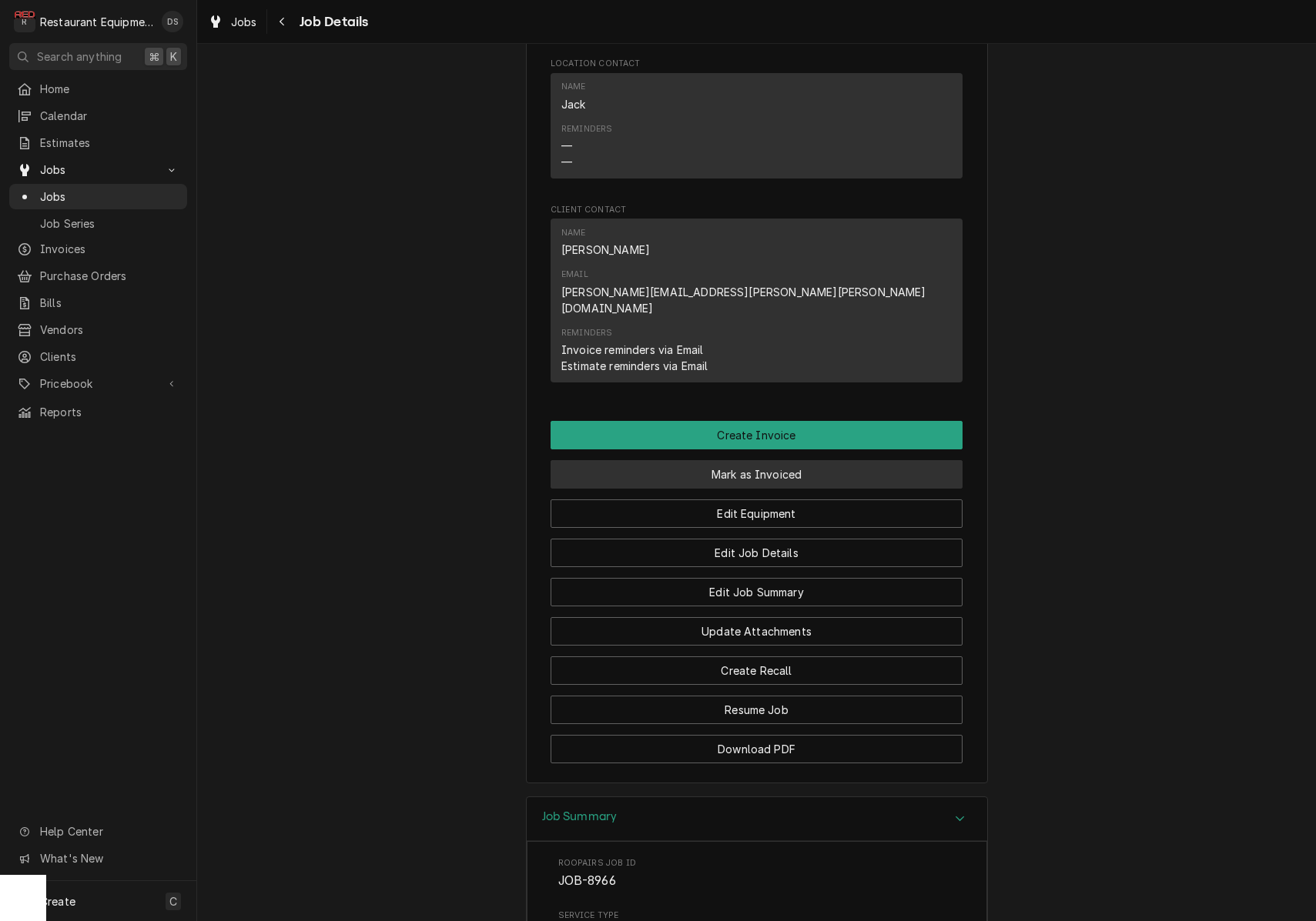
click at [760, 460] on button "Mark as Invoiced" at bounding box center [756, 474] width 411 height 28
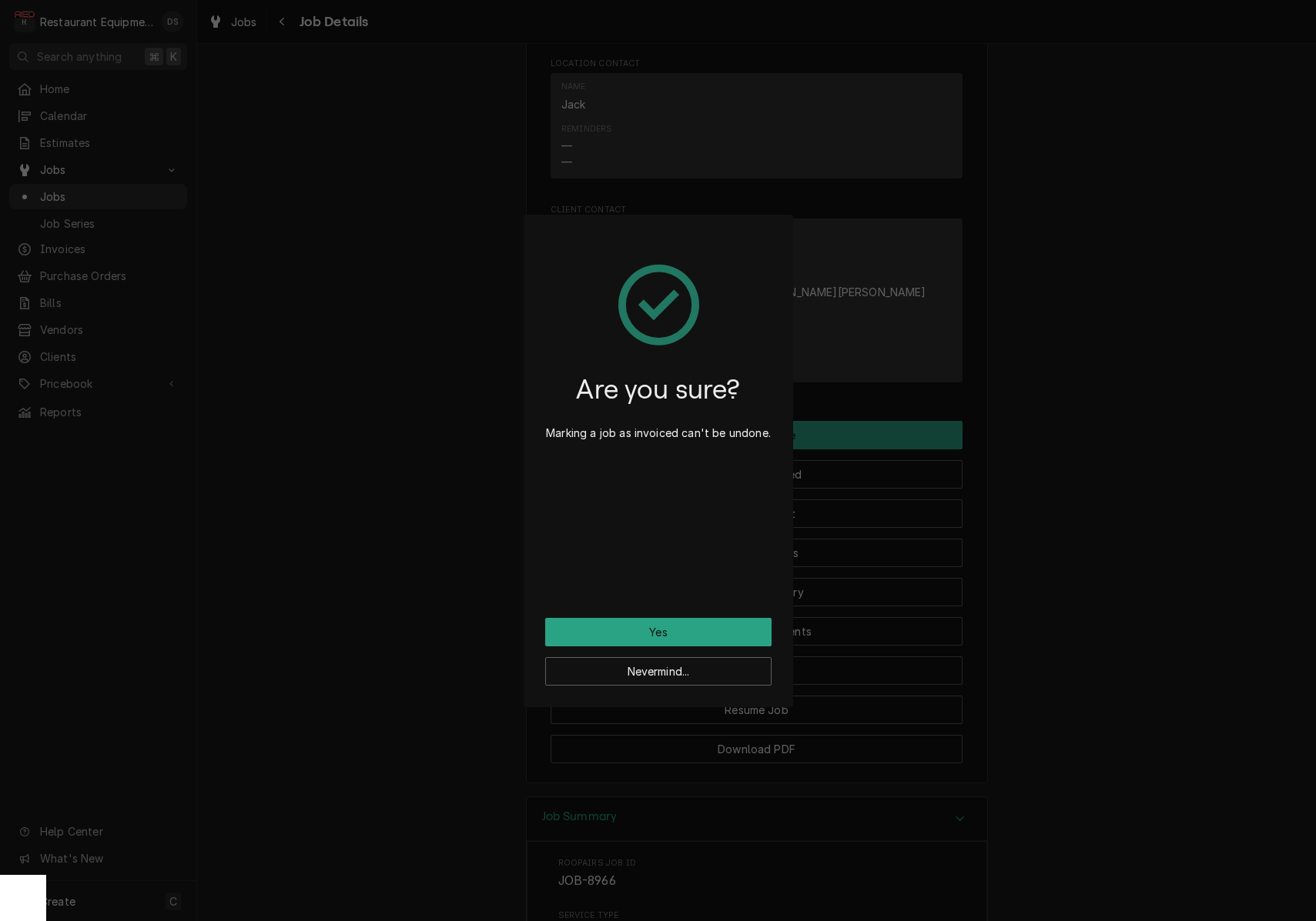
click at [704, 625] on button "Yes" at bounding box center [658, 632] width 226 height 28
